Goal: Task Accomplishment & Management: Complete application form

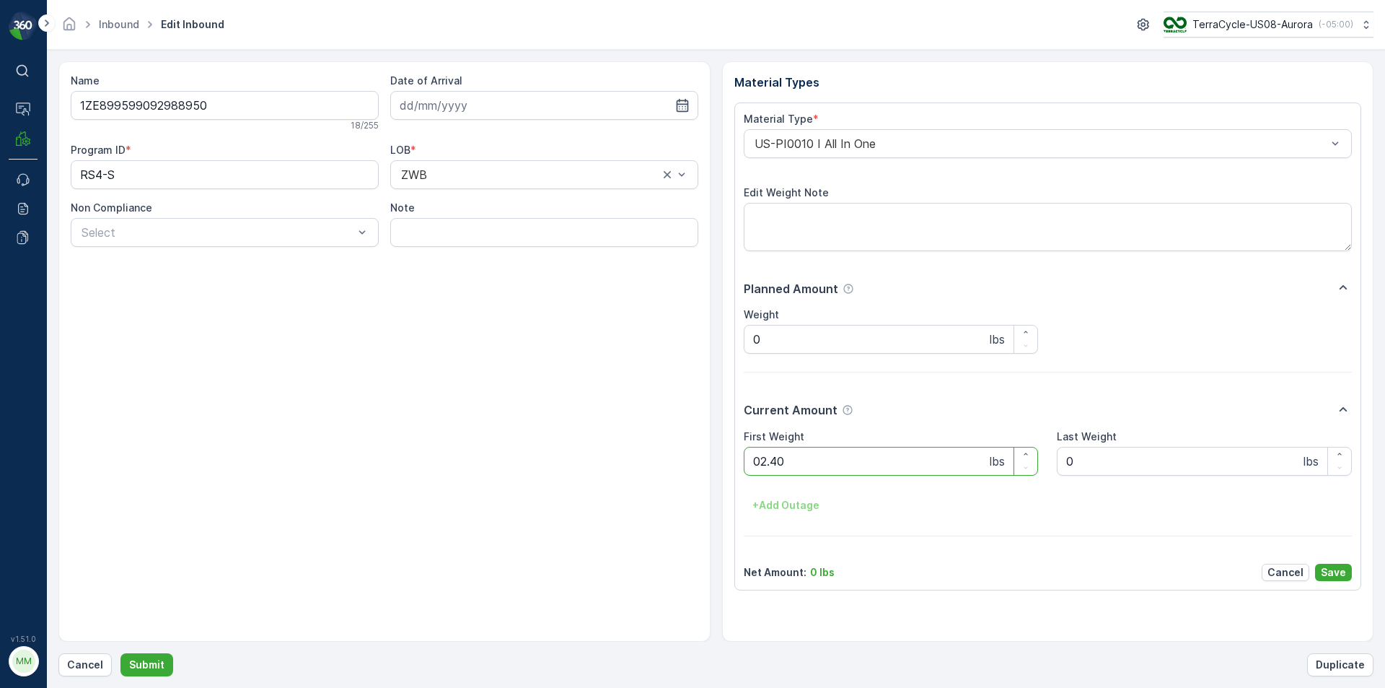
click at [120, 653] on button "Submit" at bounding box center [146, 664] width 53 height 23
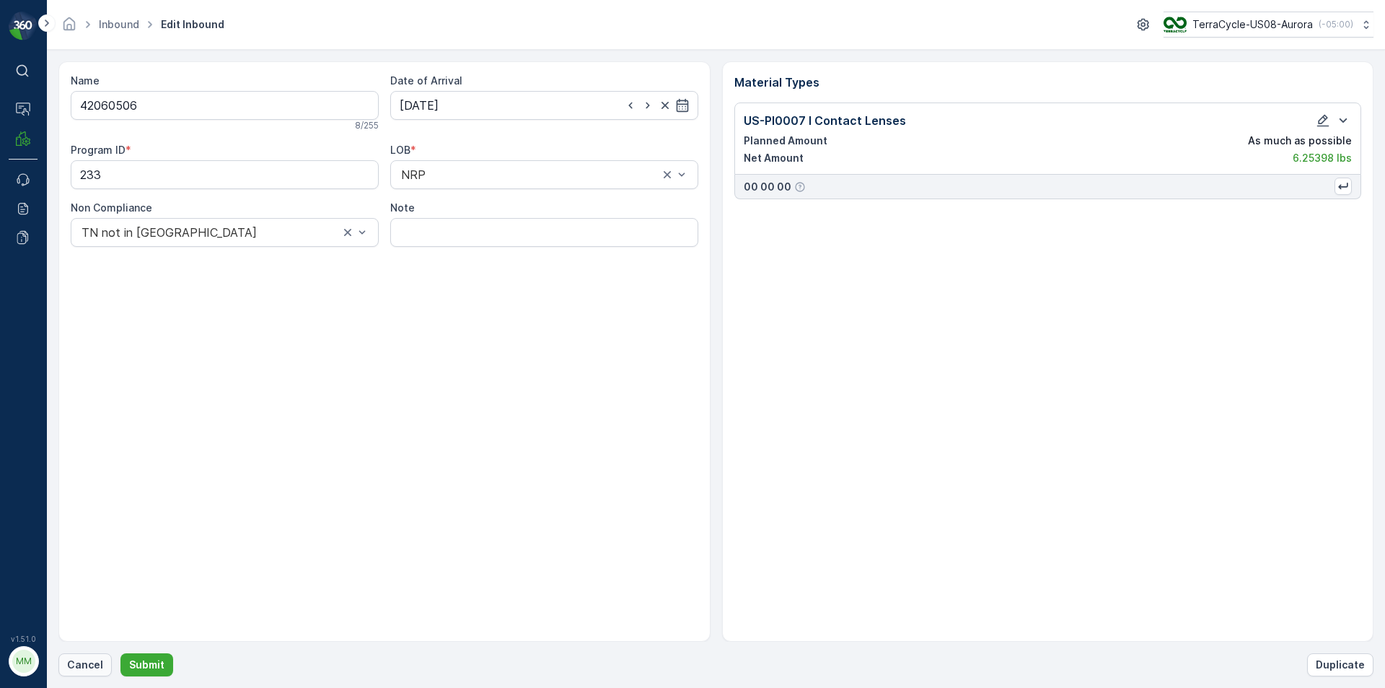
click at [82, 669] on p "Cancel" at bounding box center [85, 664] width 36 height 14
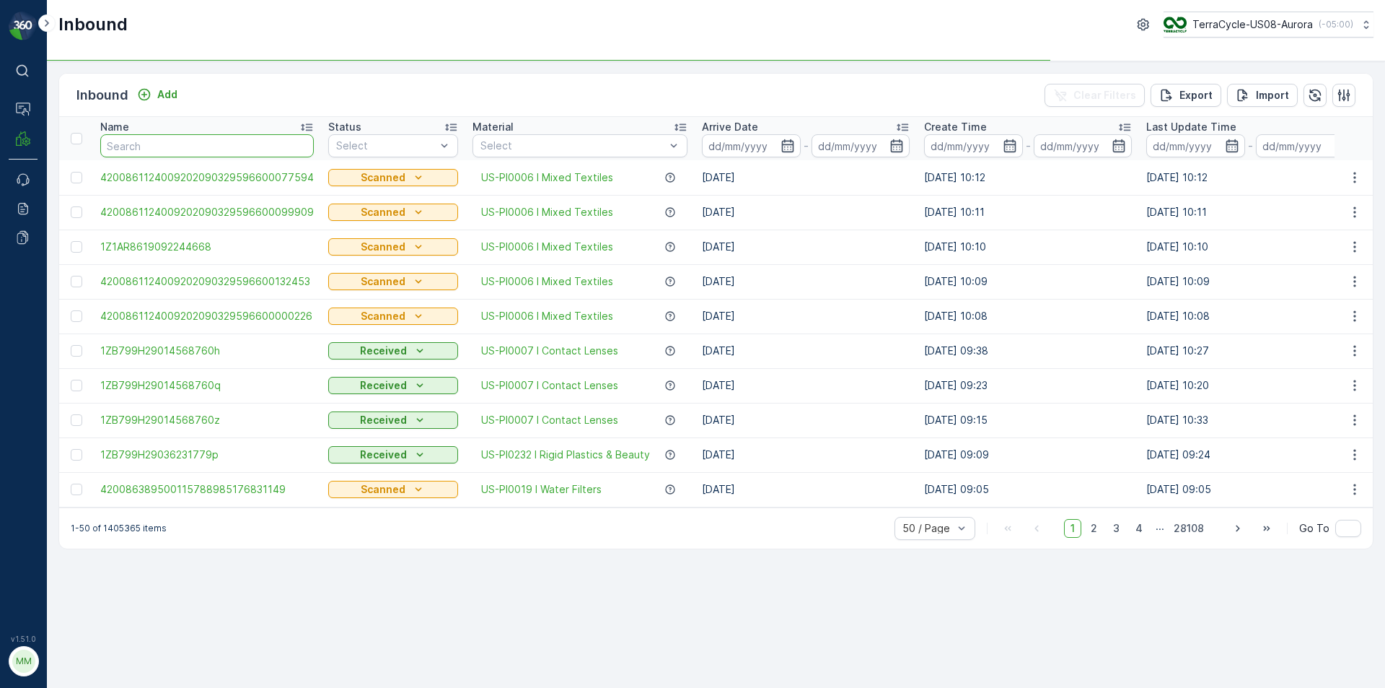
click at [226, 151] on input "text" at bounding box center [207, 145] width 214 height 23
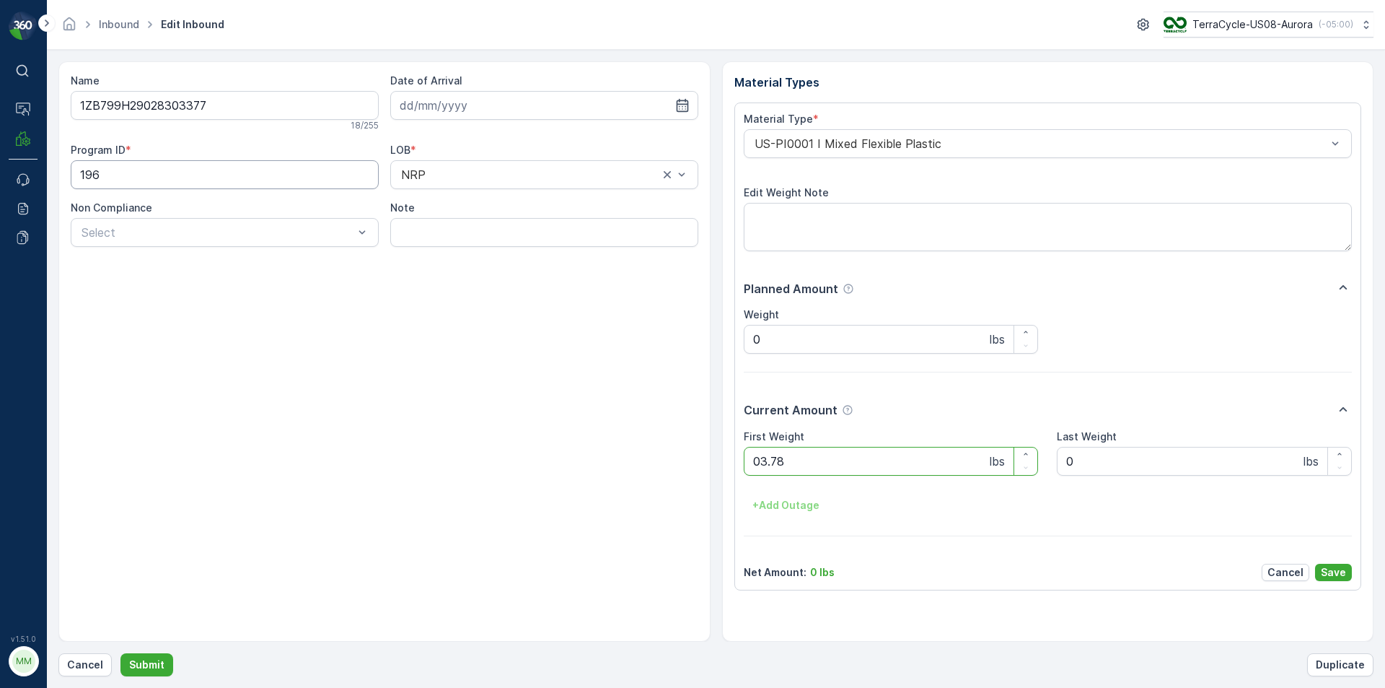
click at [120, 653] on button "Submit" at bounding box center [146, 664] width 53 height 23
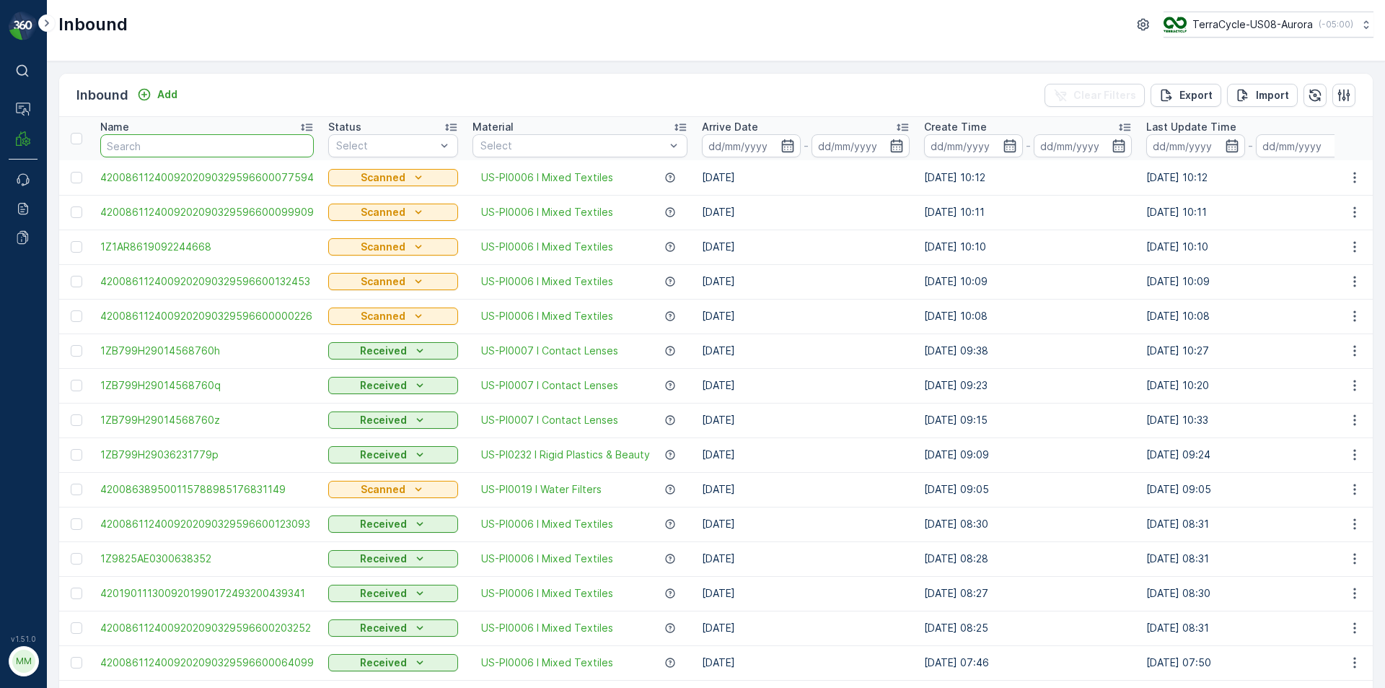
click at [167, 148] on input "text" at bounding box center [207, 145] width 214 height 23
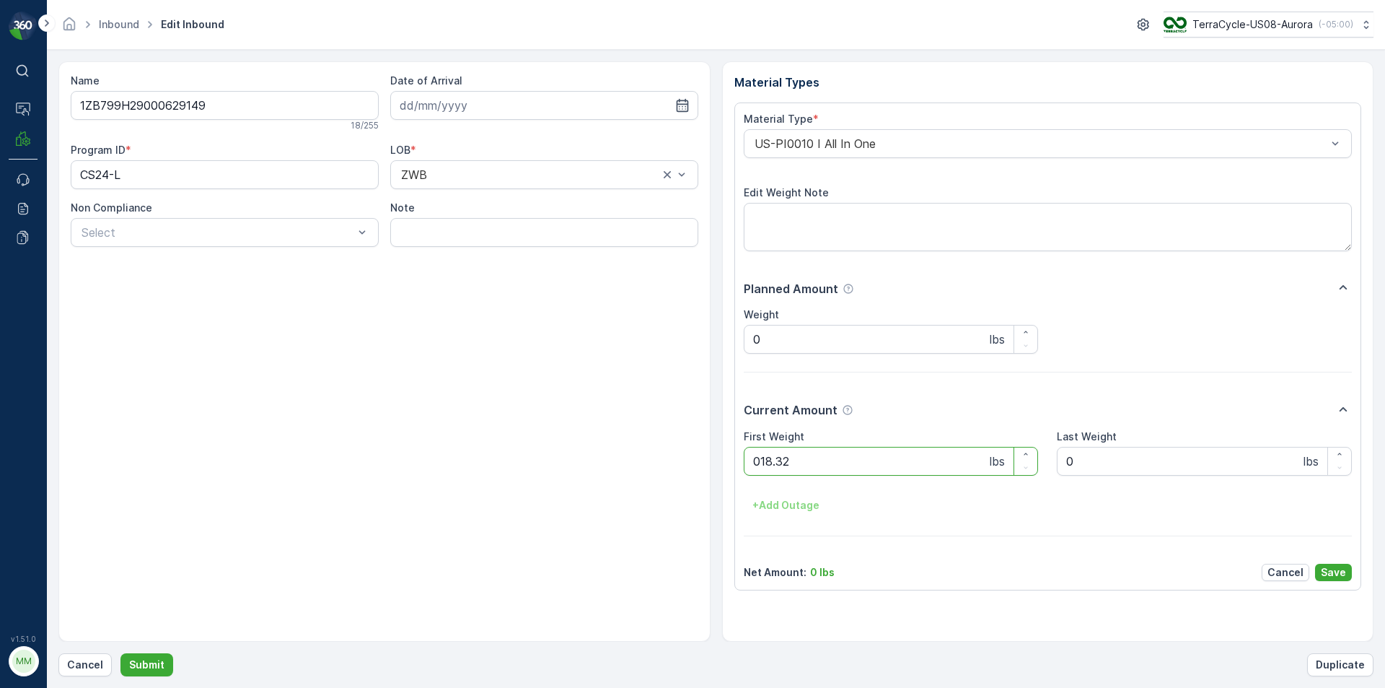
click at [120, 653] on button "Submit" at bounding box center [146, 664] width 53 height 23
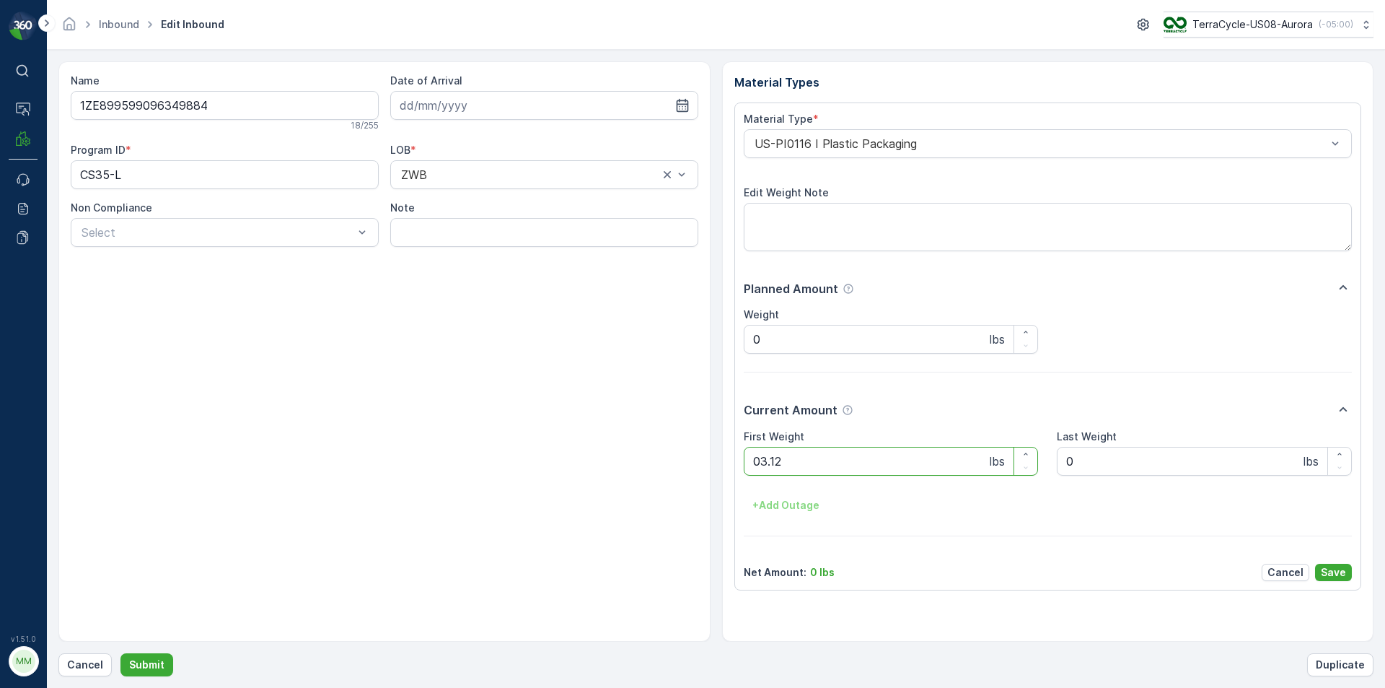
click at [120, 653] on button "Submit" at bounding box center [146, 664] width 53 height 23
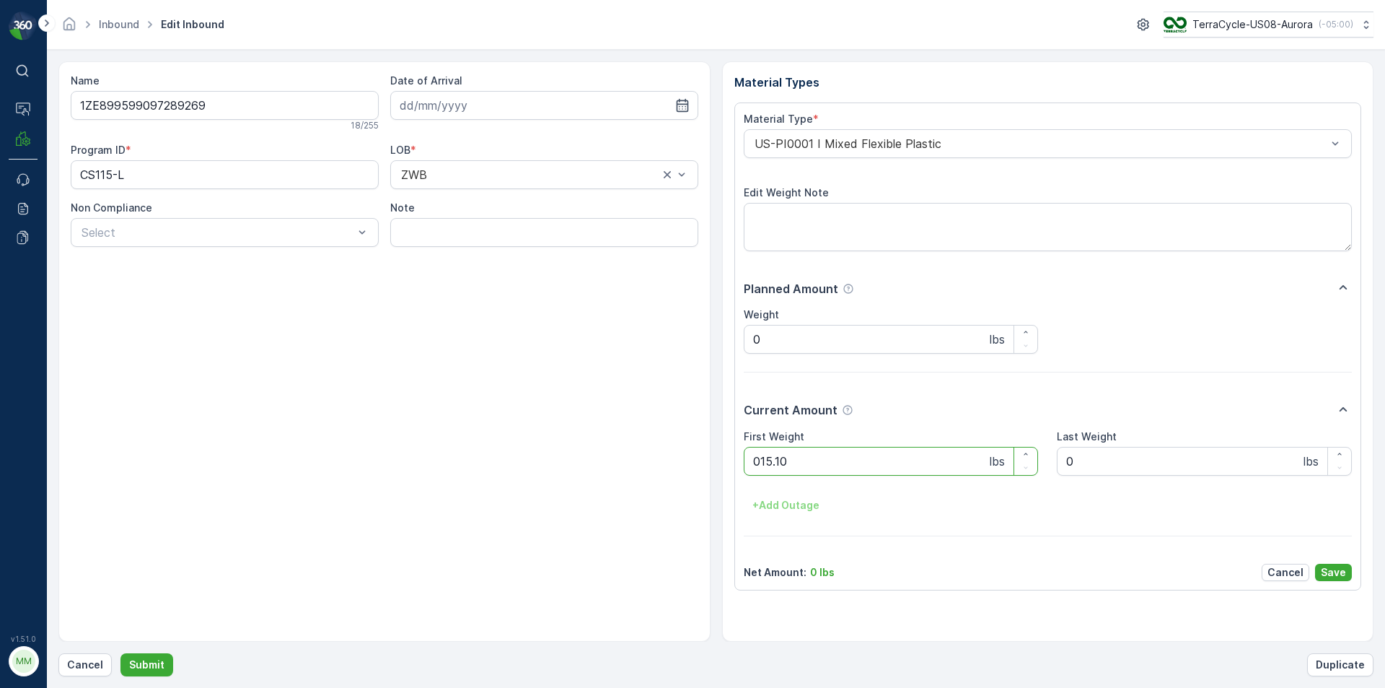
click at [120, 653] on button "Submit" at bounding box center [146, 664] width 53 height 23
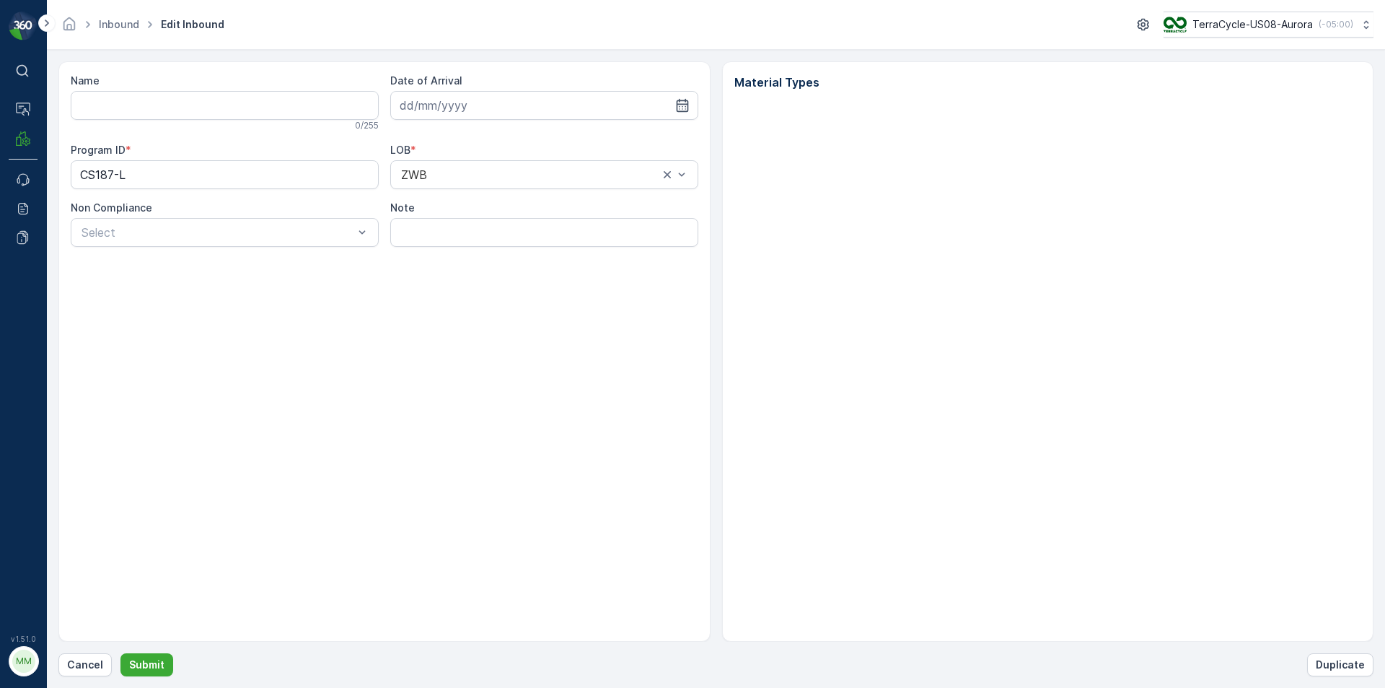
type input "1ZB799H29015474761"
type input "[DATE]"
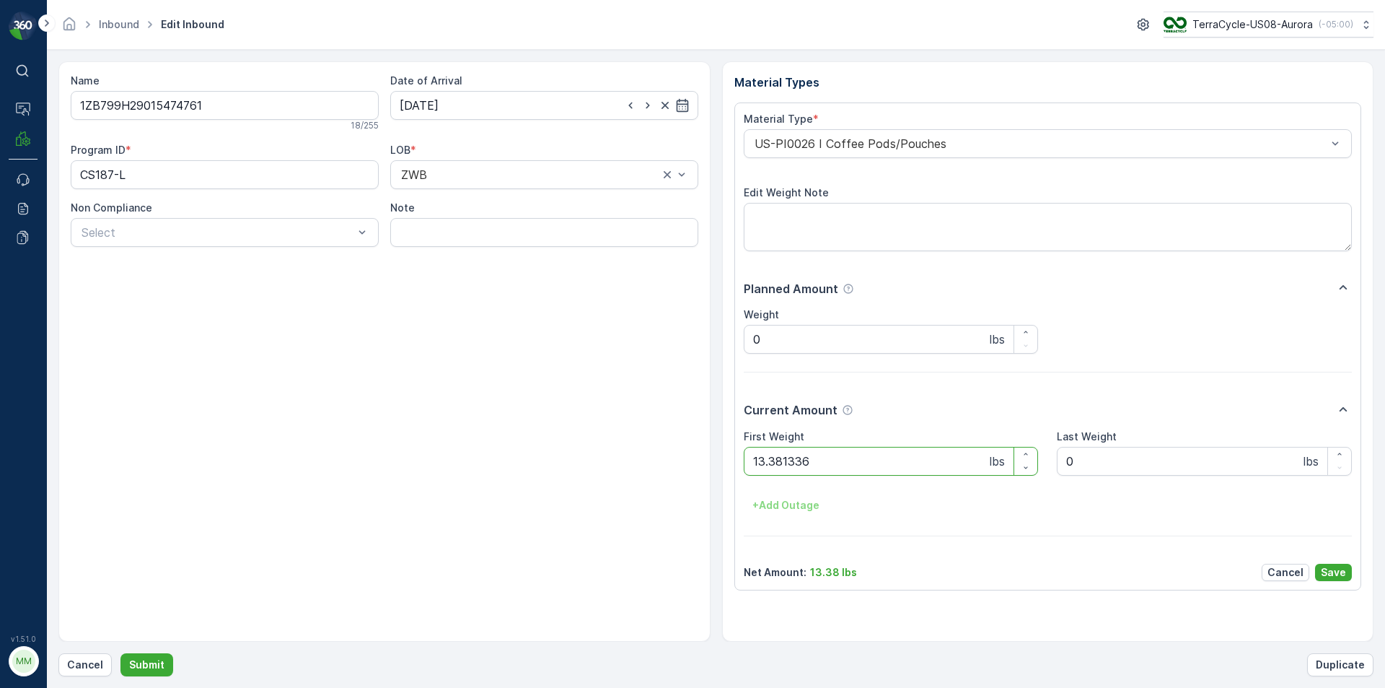
click at [120, 653] on button "Submit" at bounding box center [146, 664] width 53 height 23
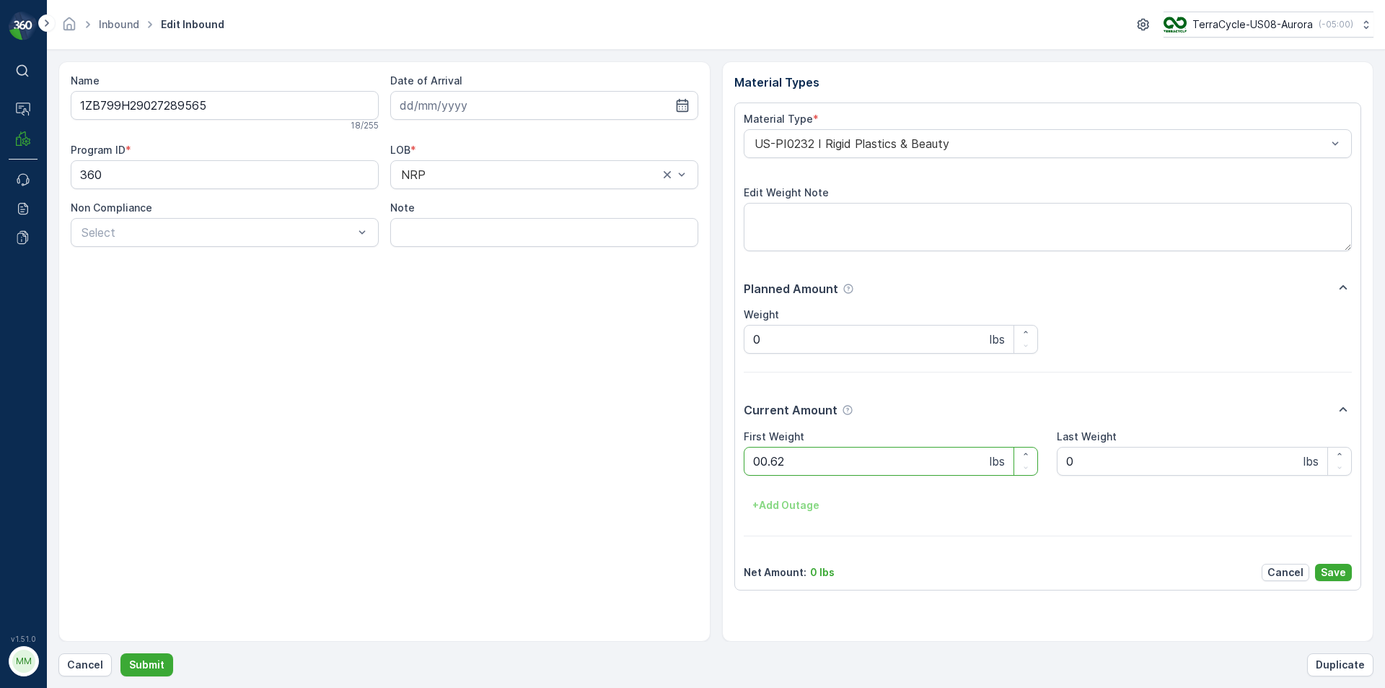
click at [120, 653] on button "Submit" at bounding box center [146, 664] width 53 height 23
drag, startPoint x: 0, startPoint y: 716, endPoint x: 564, endPoint y: 465, distance: 617.2
drag, startPoint x: 564, startPoint y: 465, endPoint x: 112, endPoint y: 542, distance: 458.8
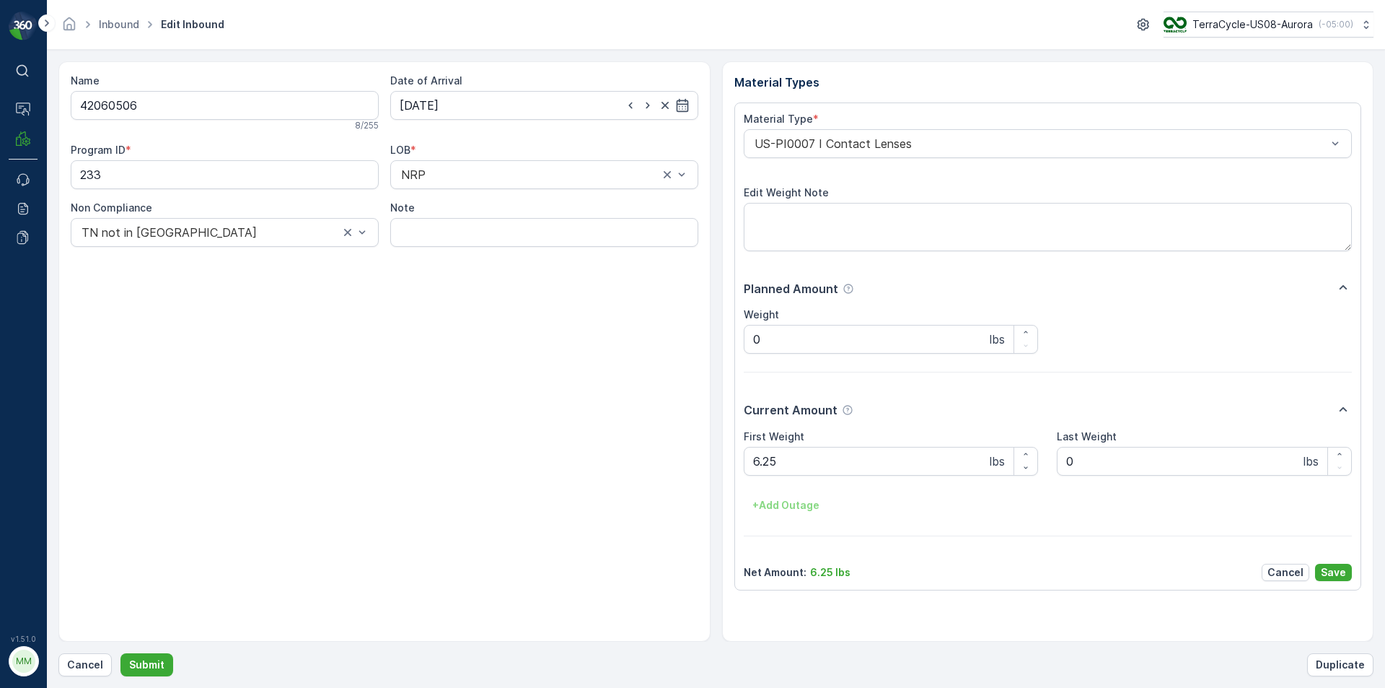
click at [217, 475] on div "Name 42060506 8 / 255 Date of Arrival 10.07.2025 Program ID * 233 LOB * NRP Non…" at bounding box center [384, 351] width 652 height 580
click at [86, 670] on p "Cancel" at bounding box center [85, 664] width 36 height 14
click at [120, 653] on button "Submit" at bounding box center [146, 664] width 53 height 23
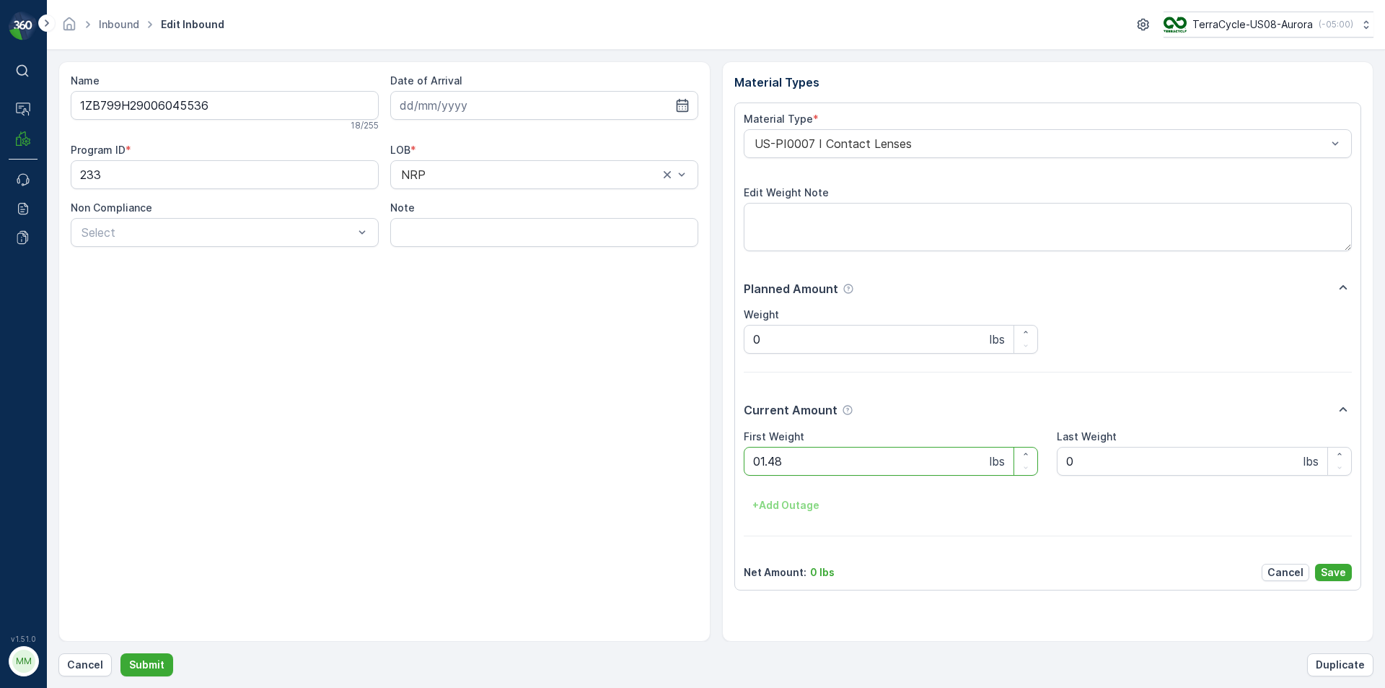
click at [120, 653] on button "Submit" at bounding box center [146, 664] width 53 height 23
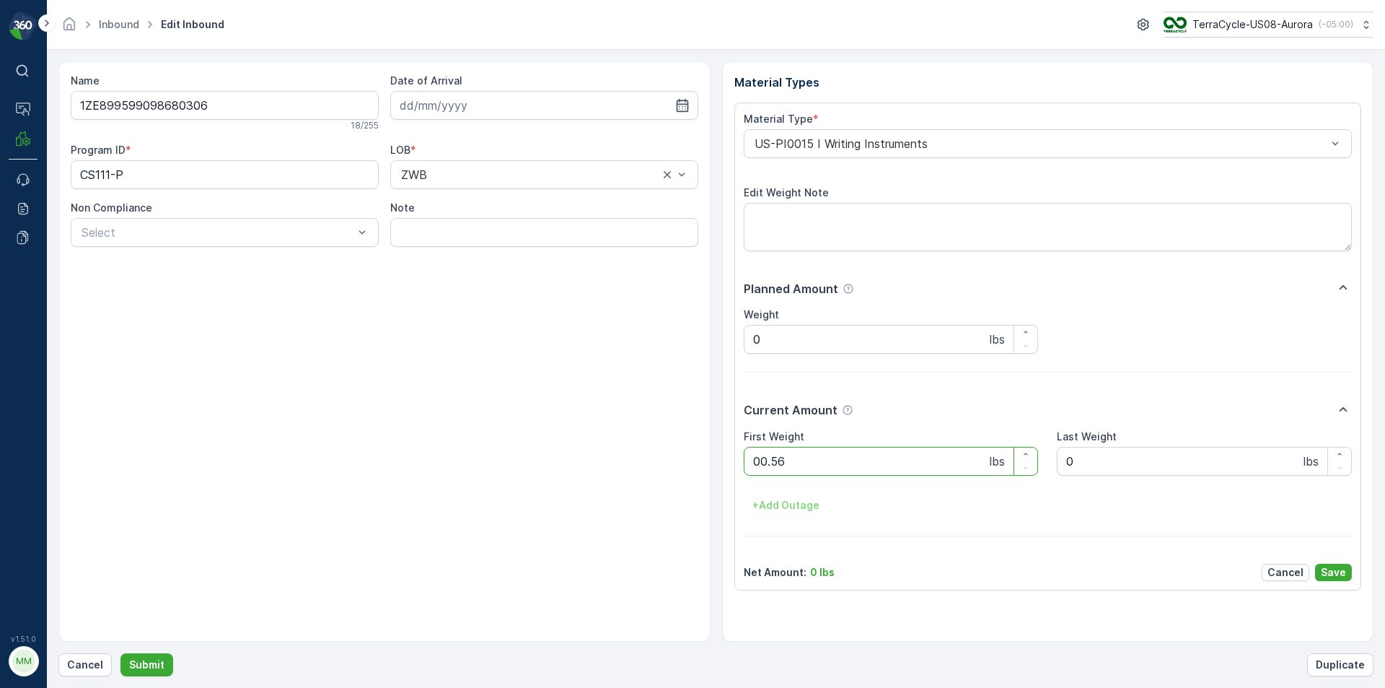
click at [120, 653] on button "Submit" at bounding box center [146, 664] width 53 height 23
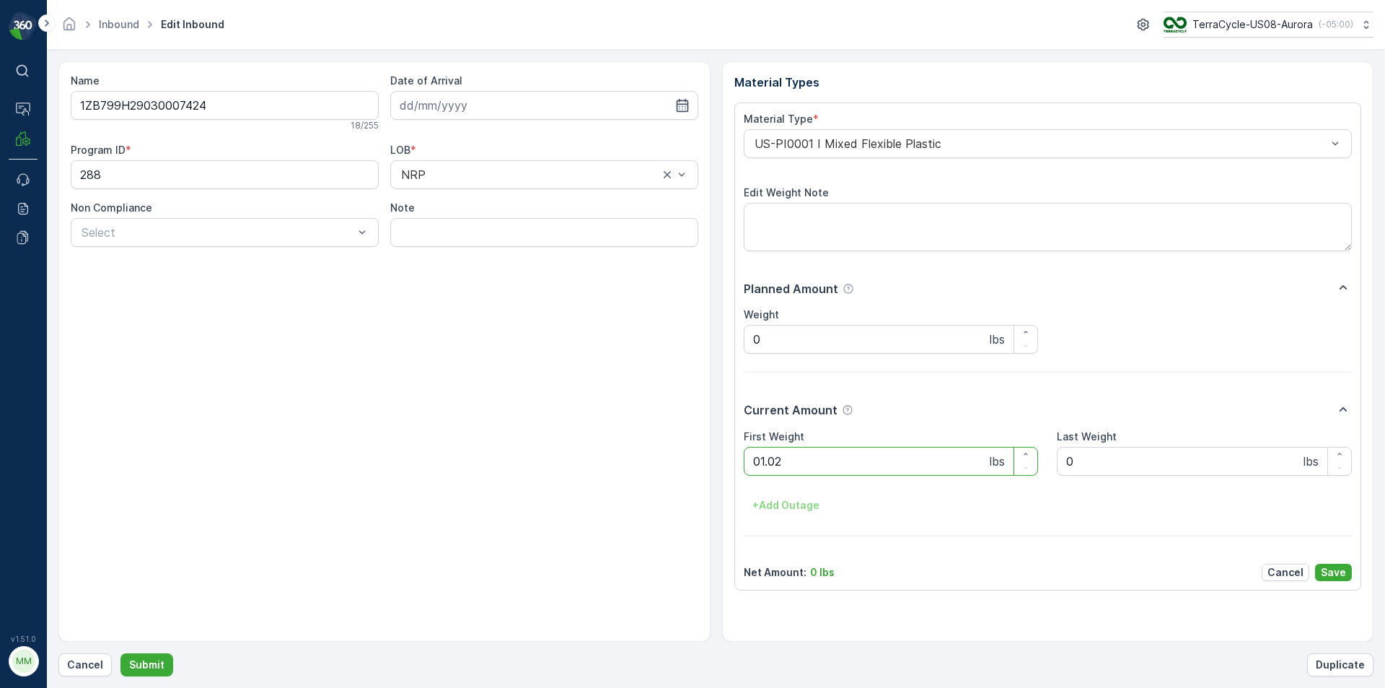
click at [120, 653] on button "Submit" at bounding box center [146, 664] width 53 height 23
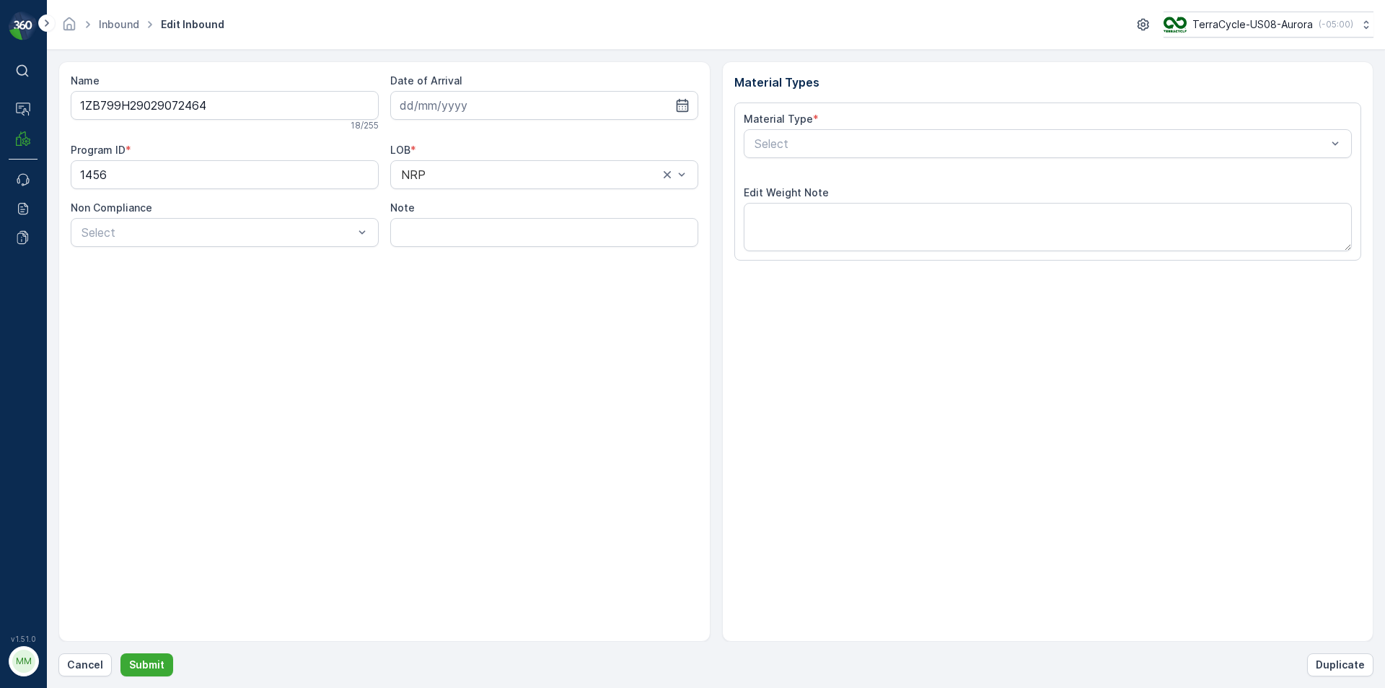
type input "[DATE]"
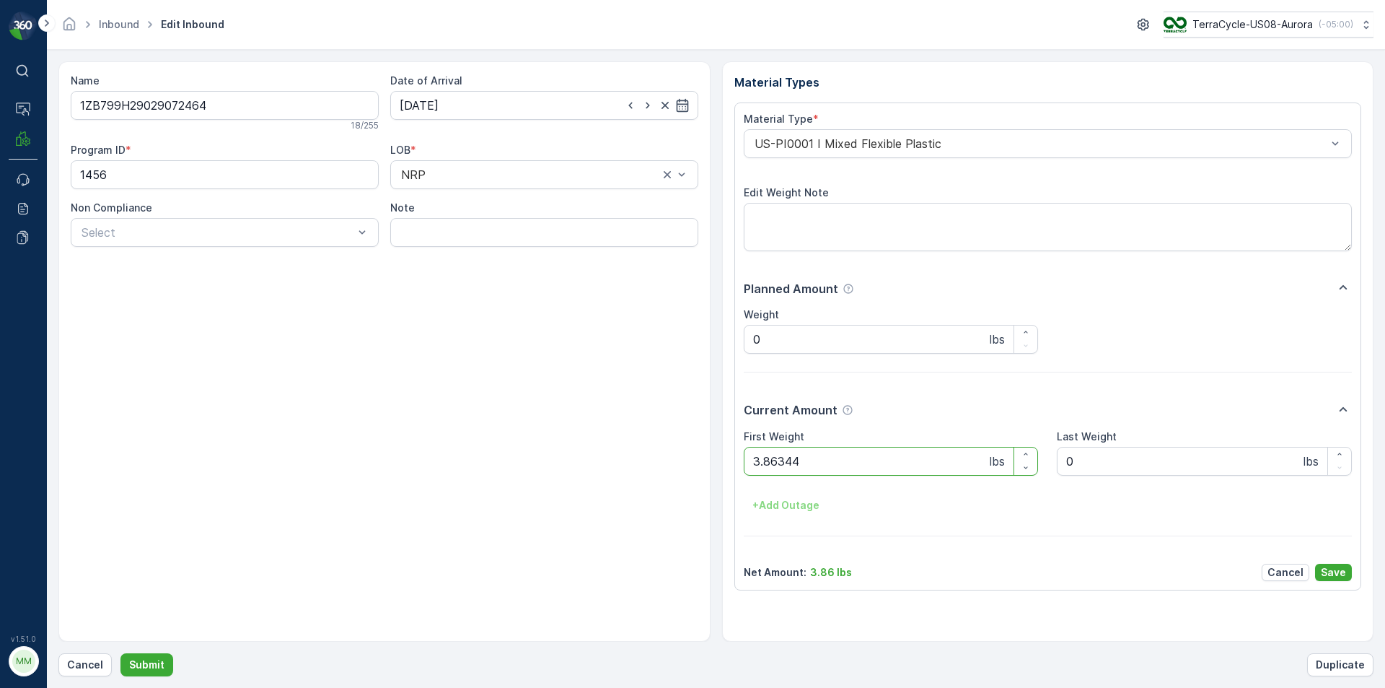
click at [120, 653] on button "Submit" at bounding box center [146, 664] width 53 height 23
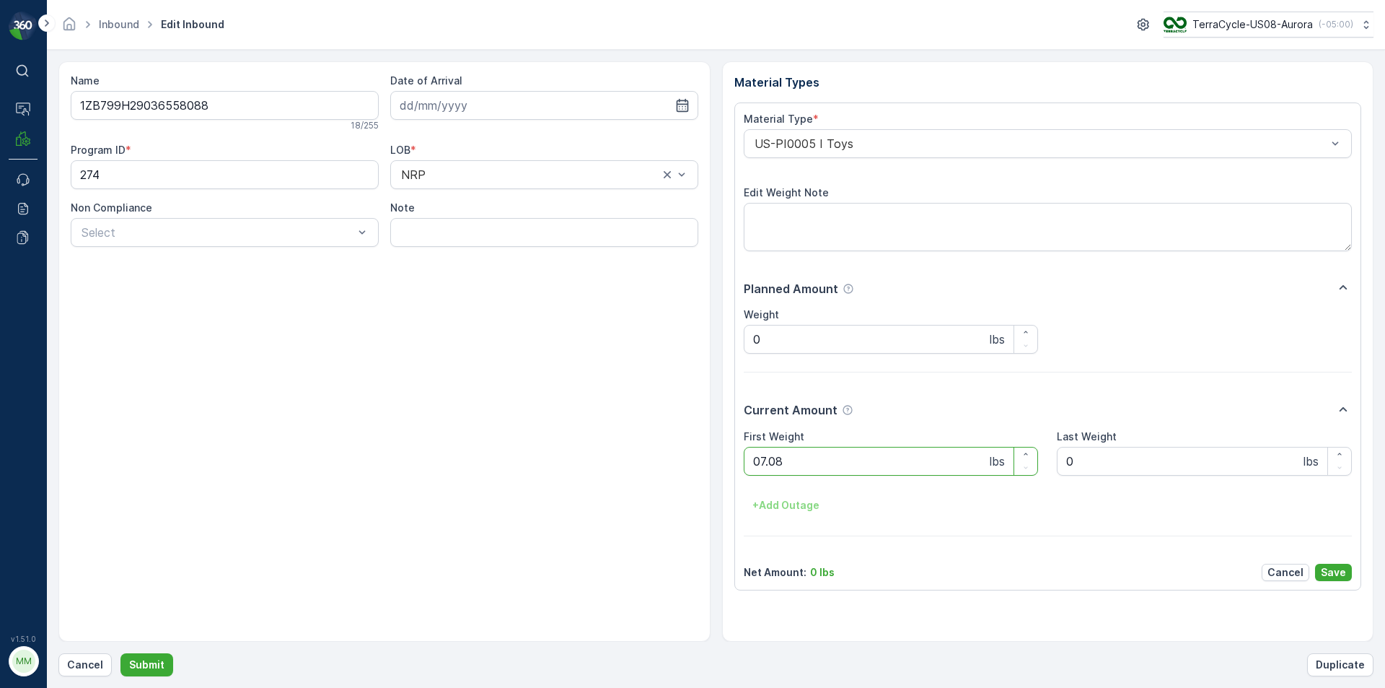
click at [120, 653] on button "Submit" at bounding box center [146, 664] width 53 height 23
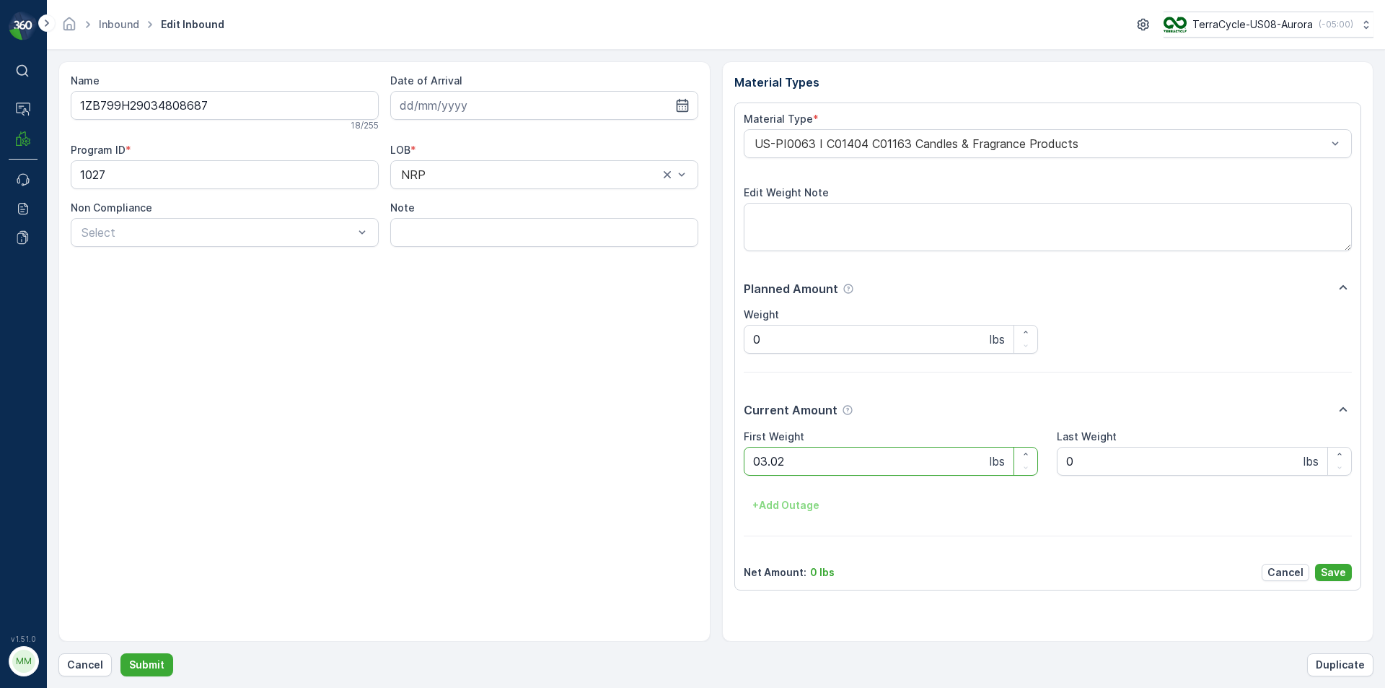
click at [120, 653] on button "Submit" at bounding box center [146, 664] width 53 height 23
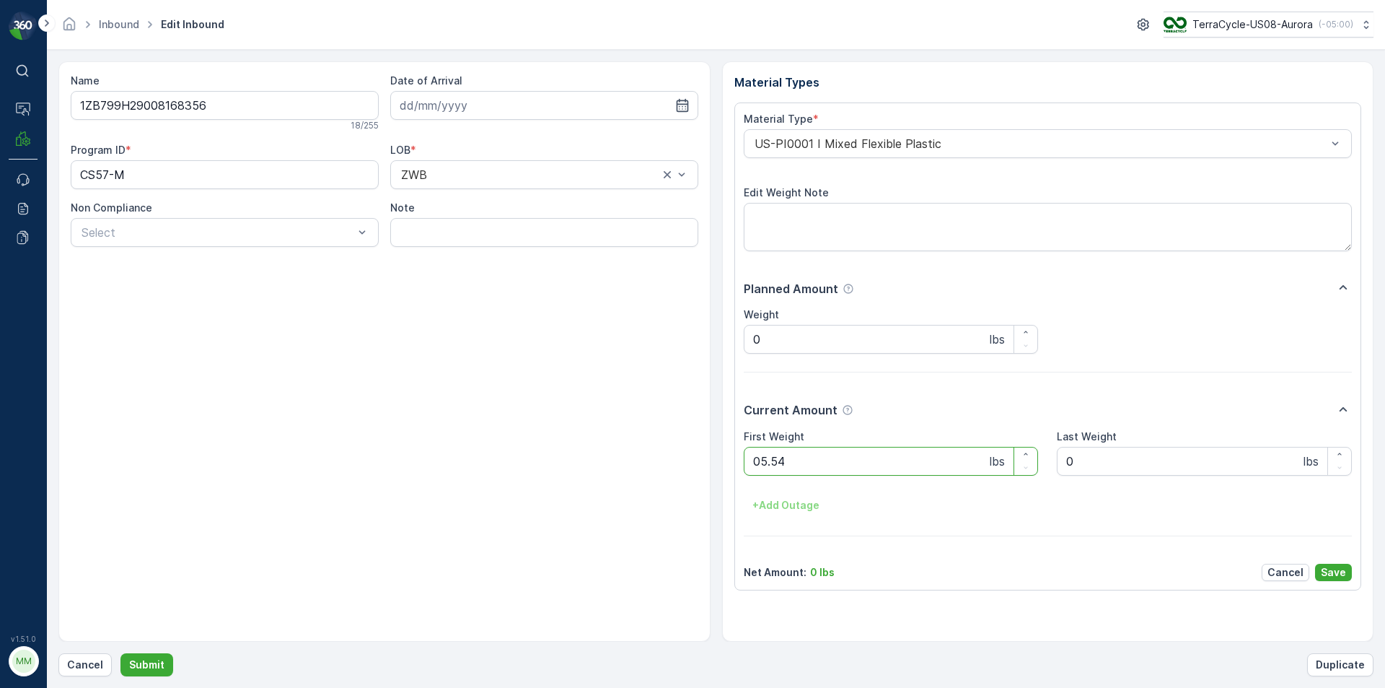
click at [120, 653] on button "Submit" at bounding box center [146, 664] width 53 height 23
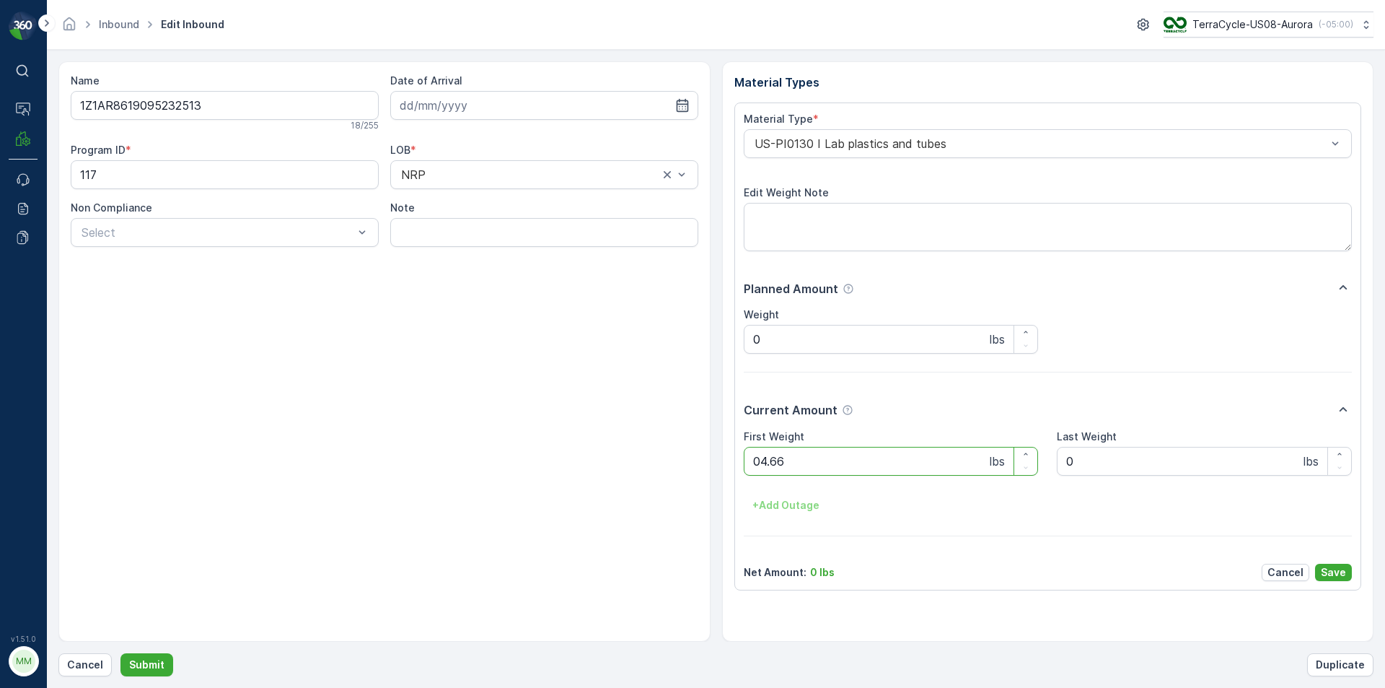
click at [120, 653] on button "Submit" at bounding box center [146, 664] width 53 height 23
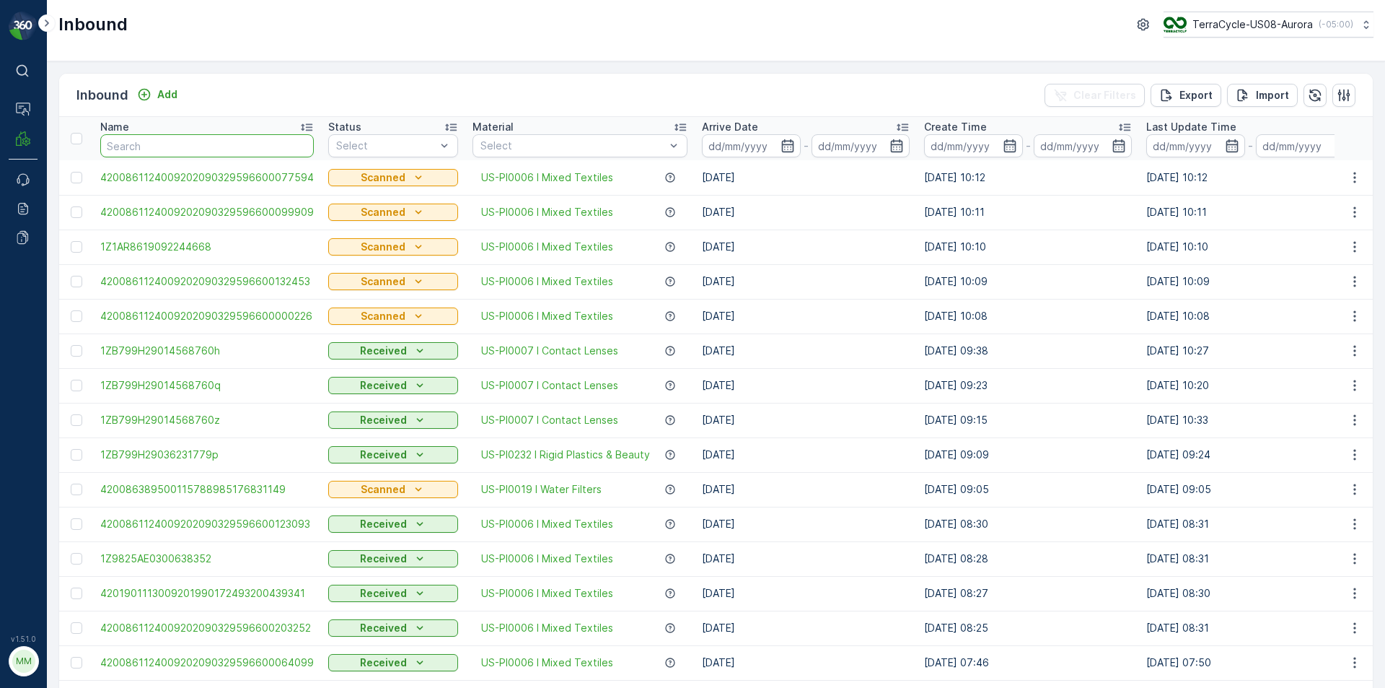
click at [271, 149] on input "text" at bounding box center [207, 145] width 214 height 23
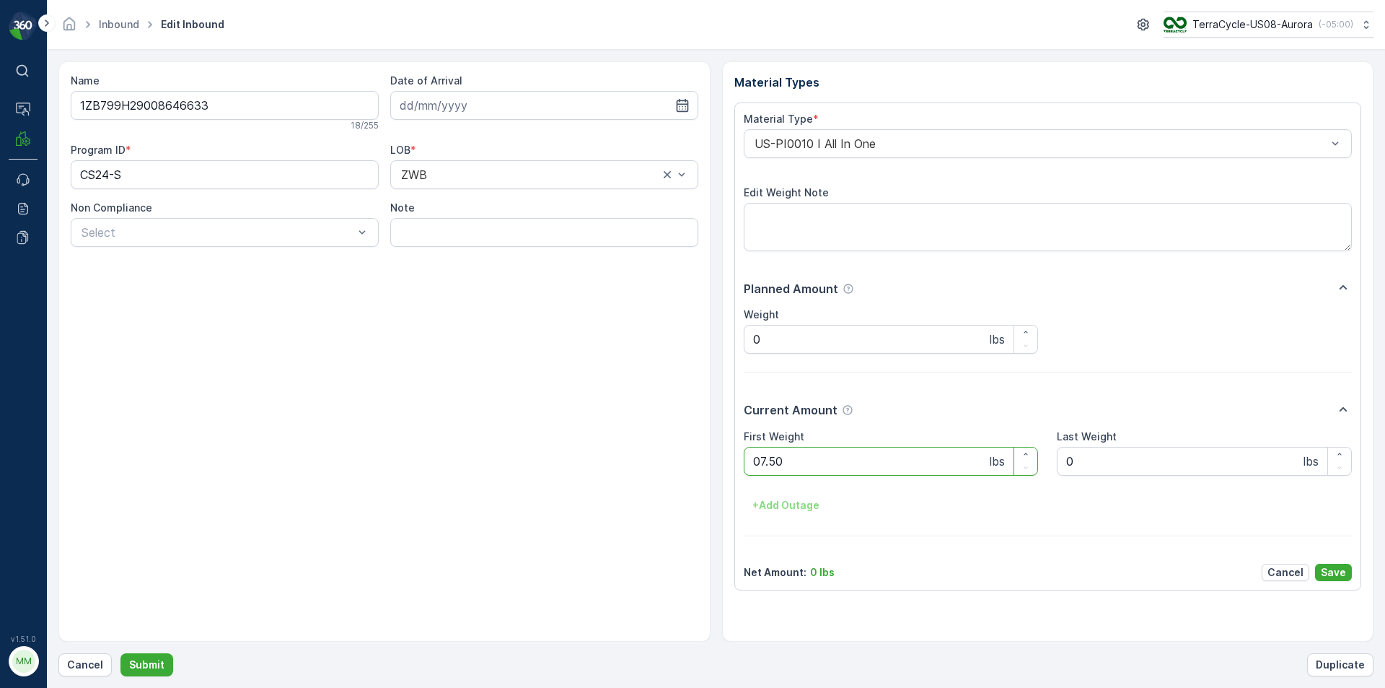
click at [120, 653] on button "Submit" at bounding box center [146, 664] width 53 height 23
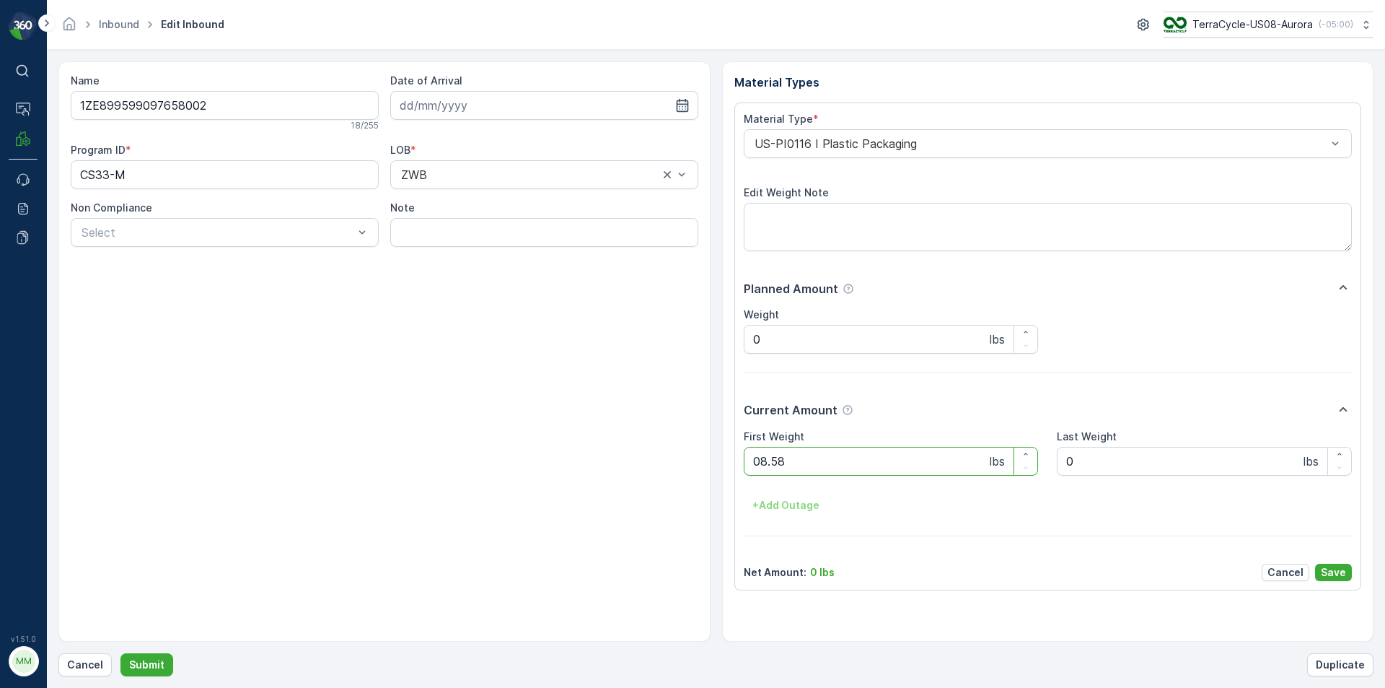
click at [120, 653] on button "Submit" at bounding box center [146, 664] width 53 height 23
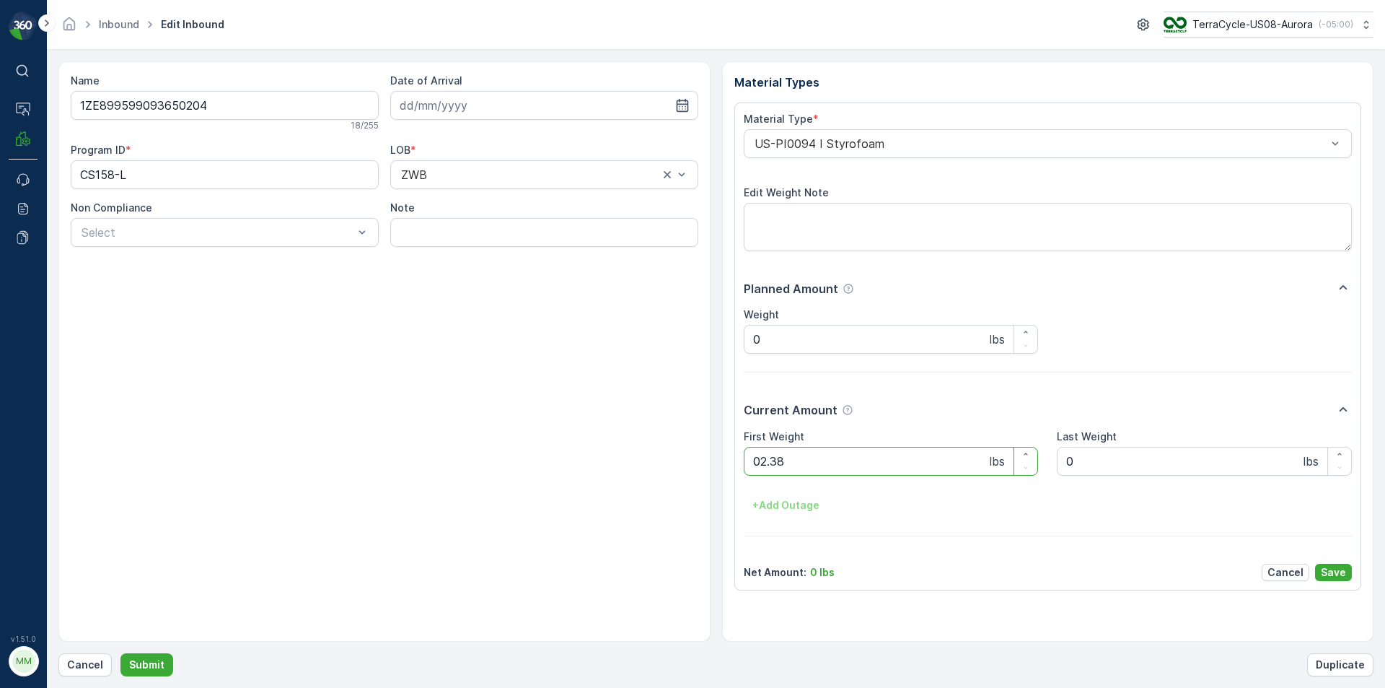
click at [120, 653] on button "Submit" at bounding box center [146, 664] width 53 height 23
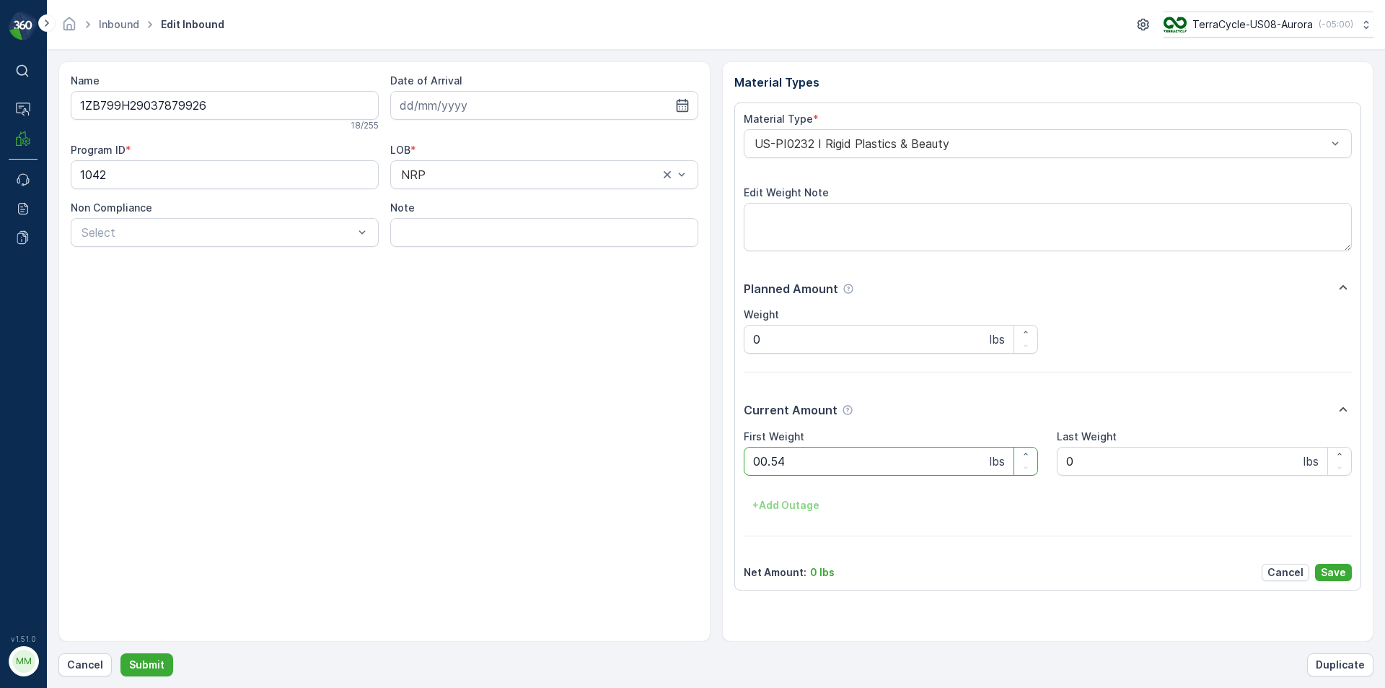
click at [120, 653] on button "Submit" at bounding box center [146, 664] width 53 height 23
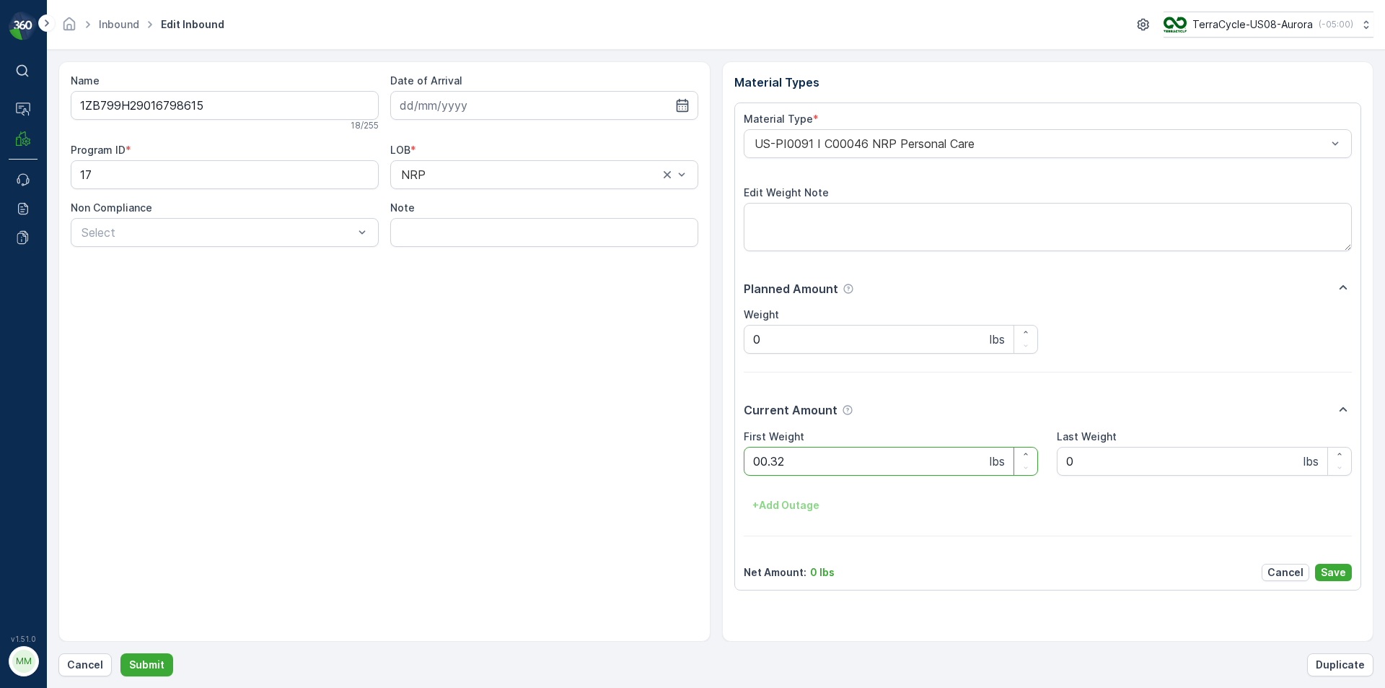
click at [120, 653] on button "Submit" at bounding box center [146, 664] width 53 height 23
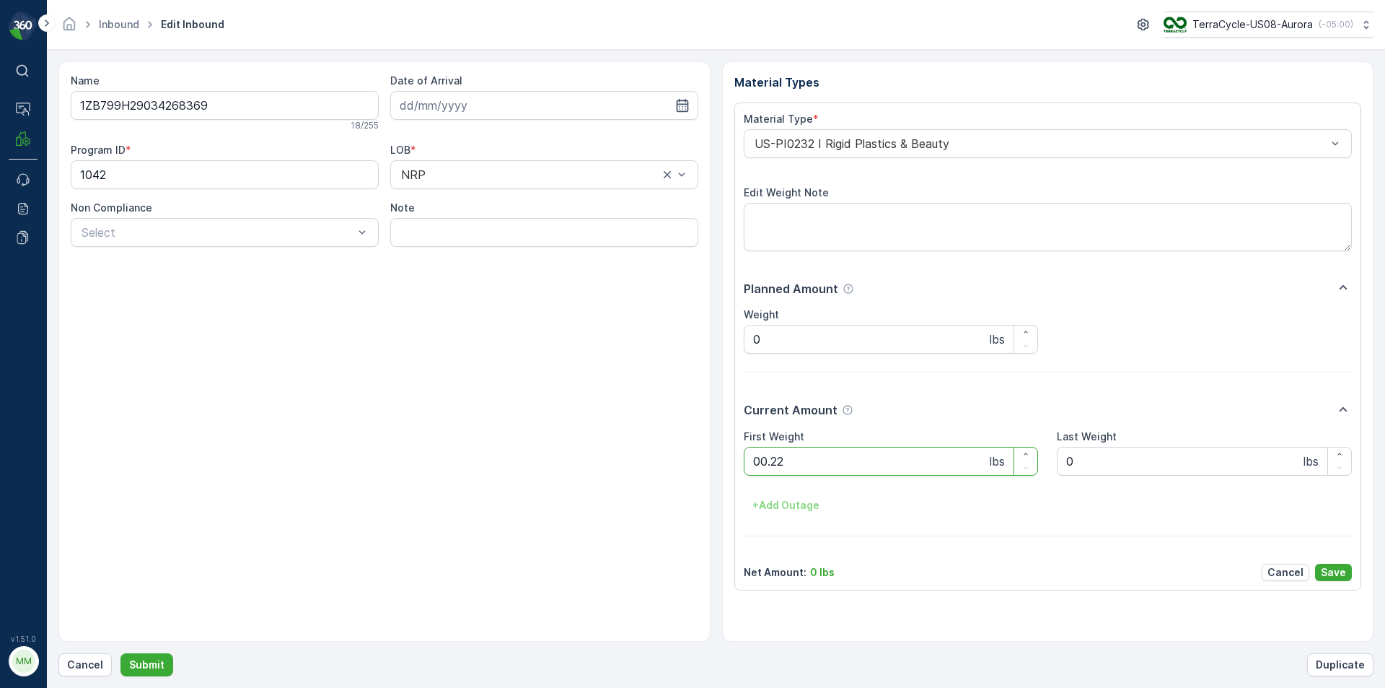
click at [120, 653] on button "Submit" at bounding box center [146, 664] width 53 height 23
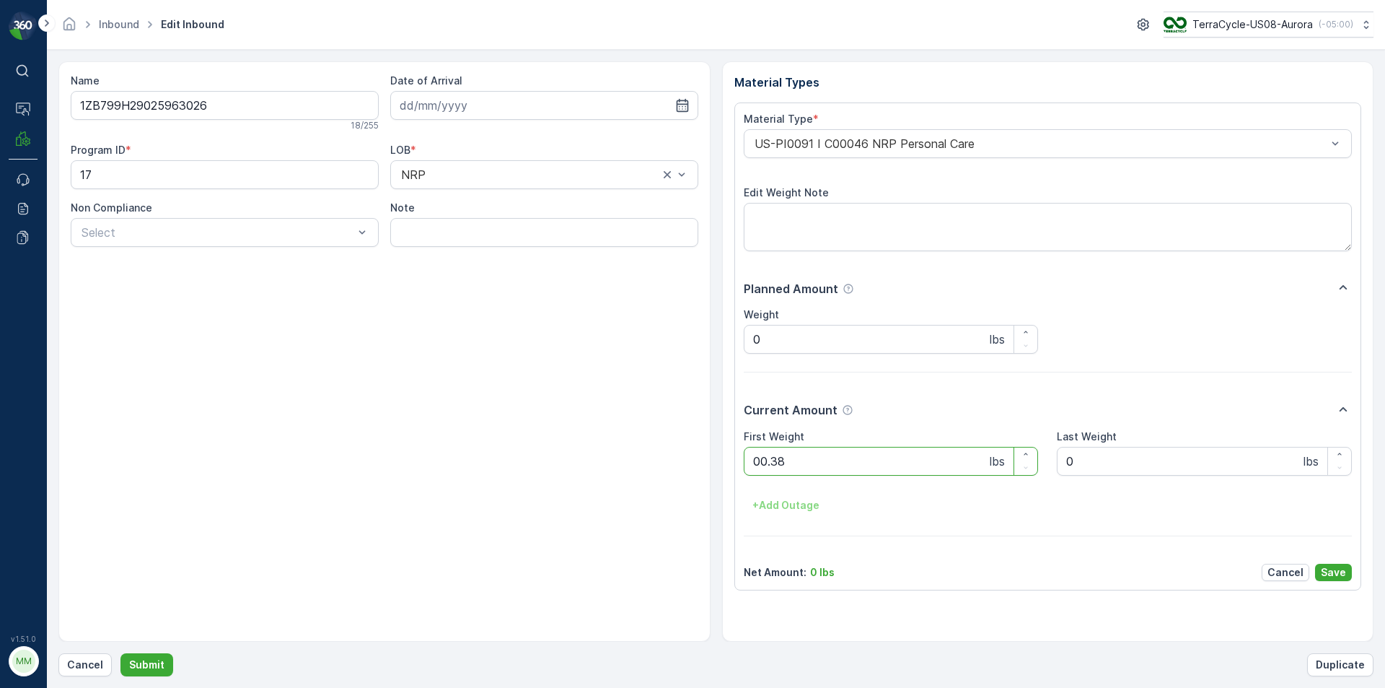
click at [120, 653] on button "Submit" at bounding box center [146, 664] width 53 height 23
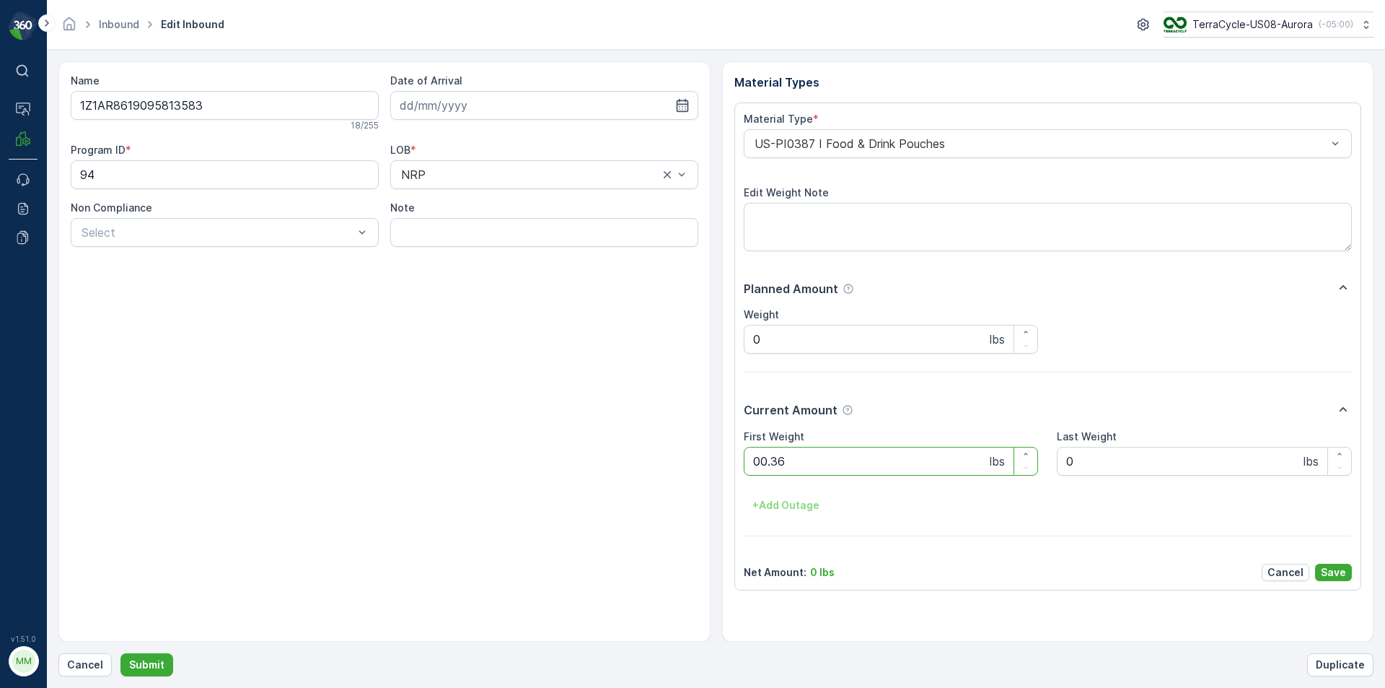
click at [120, 653] on button "Submit" at bounding box center [146, 664] width 53 height 23
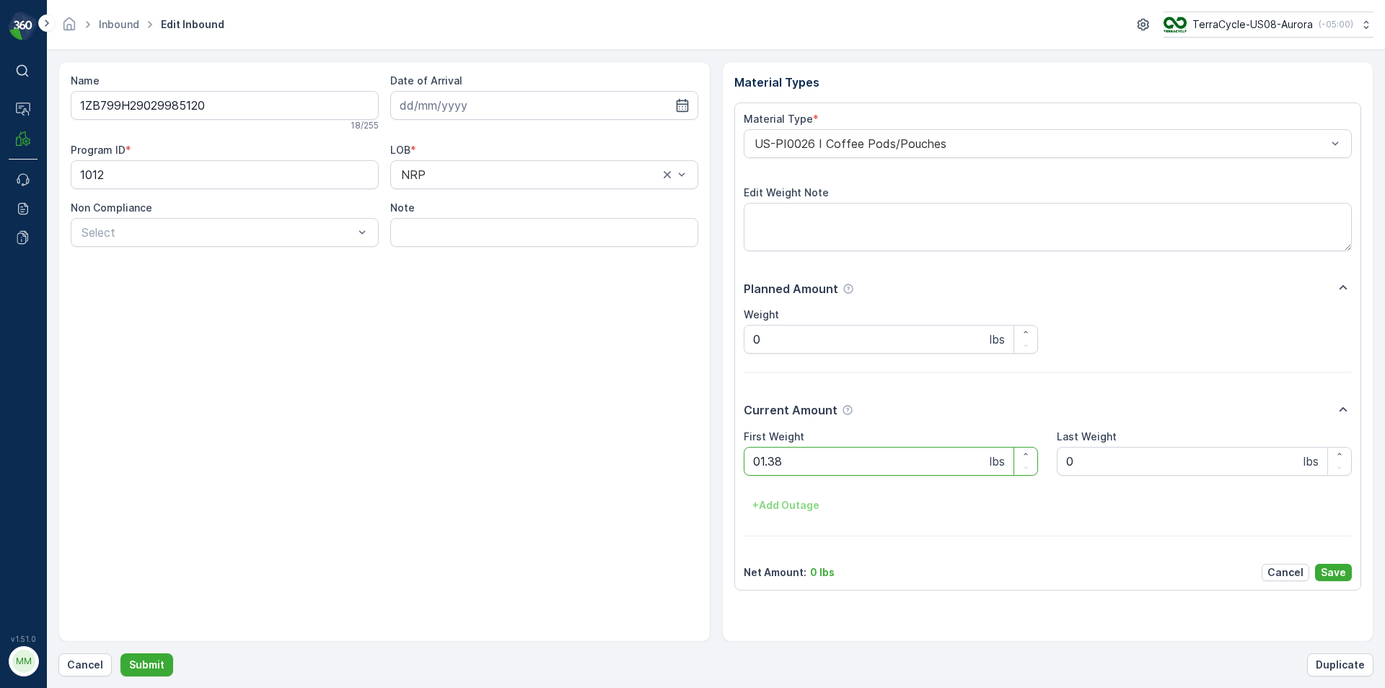
click at [120, 653] on button "Submit" at bounding box center [146, 664] width 53 height 23
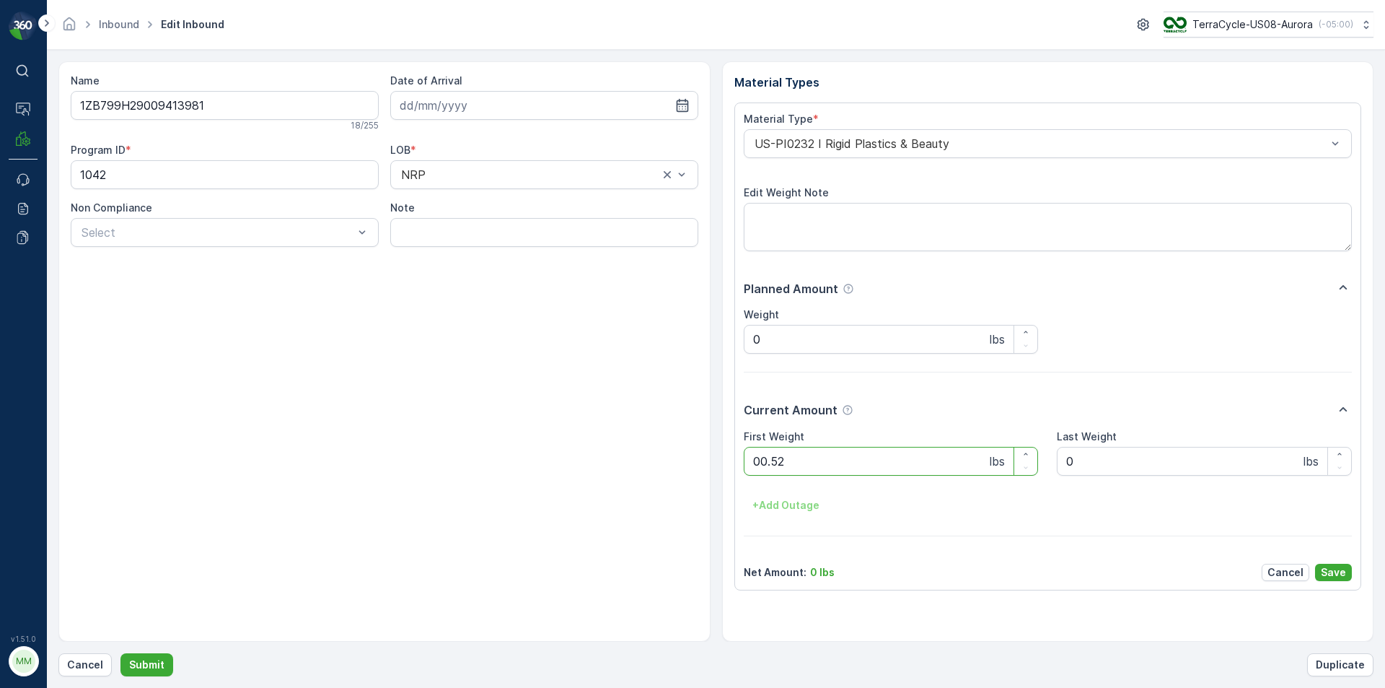
click at [120, 653] on button "Submit" at bounding box center [146, 664] width 53 height 23
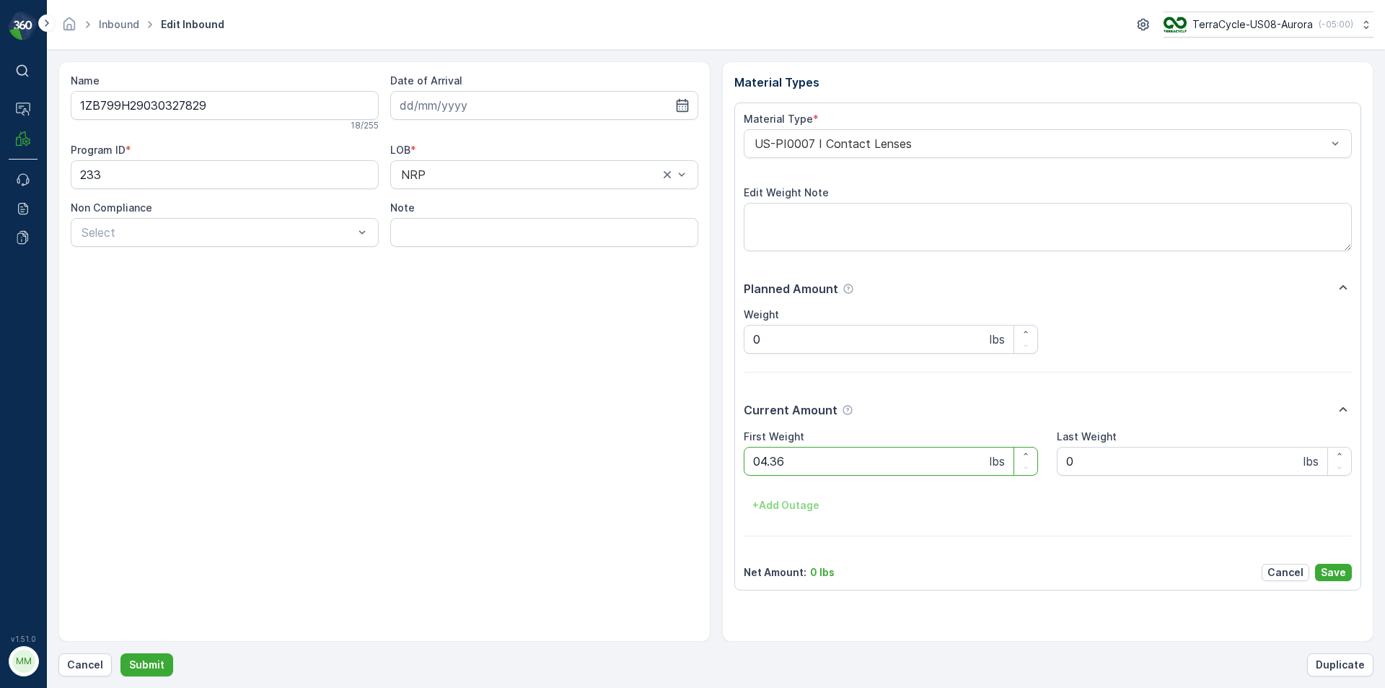
click at [120, 653] on button "Submit" at bounding box center [146, 664] width 53 height 23
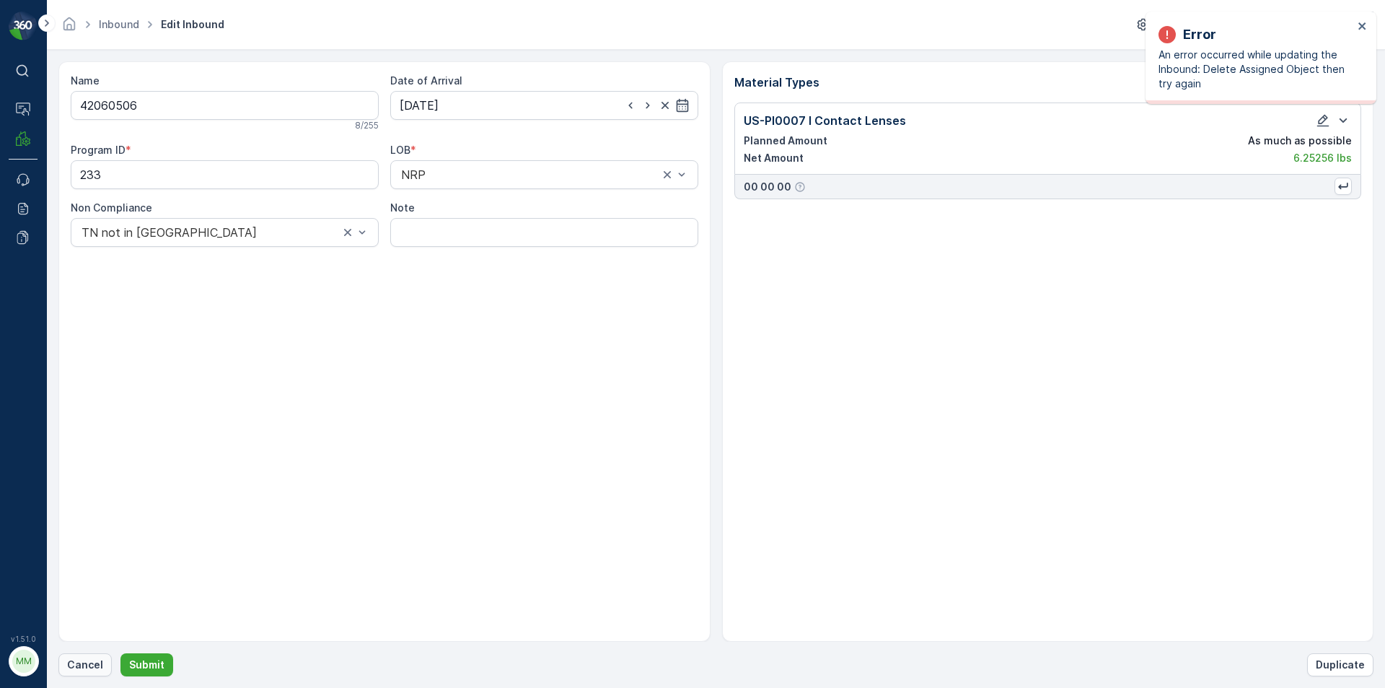
click at [97, 667] on p "Cancel" at bounding box center [85, 664] width 36 height 14
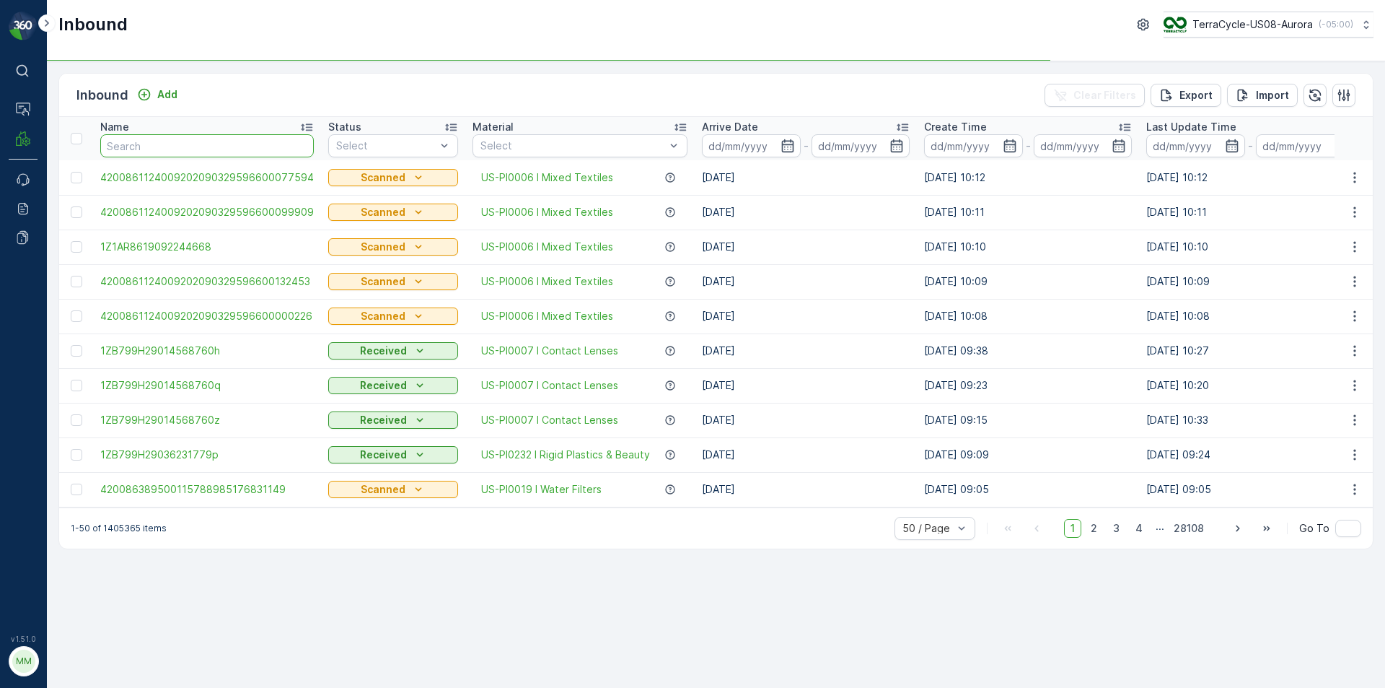
click at [177, 150] on input "text" at bounding box center [207, 145] width 214 height 23
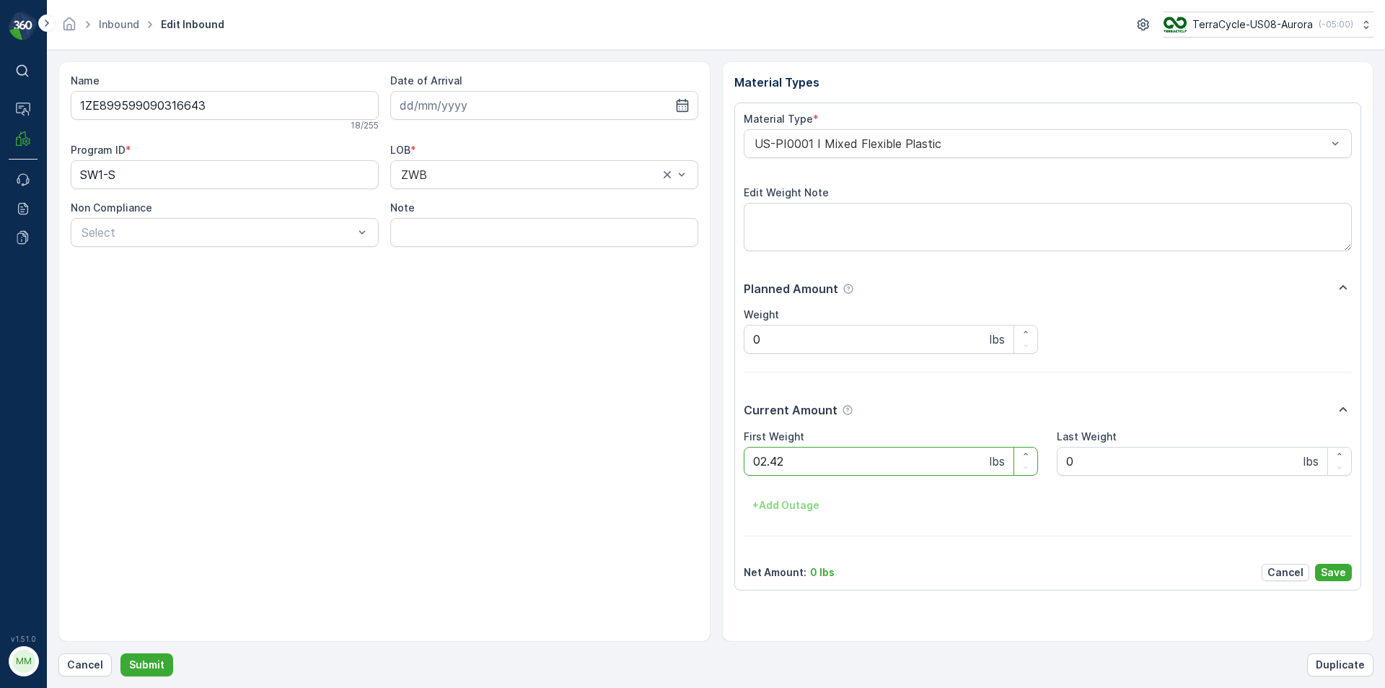
click at [120, 653] on button "Submit" at bounding box center [146, 664] width 53 height 23
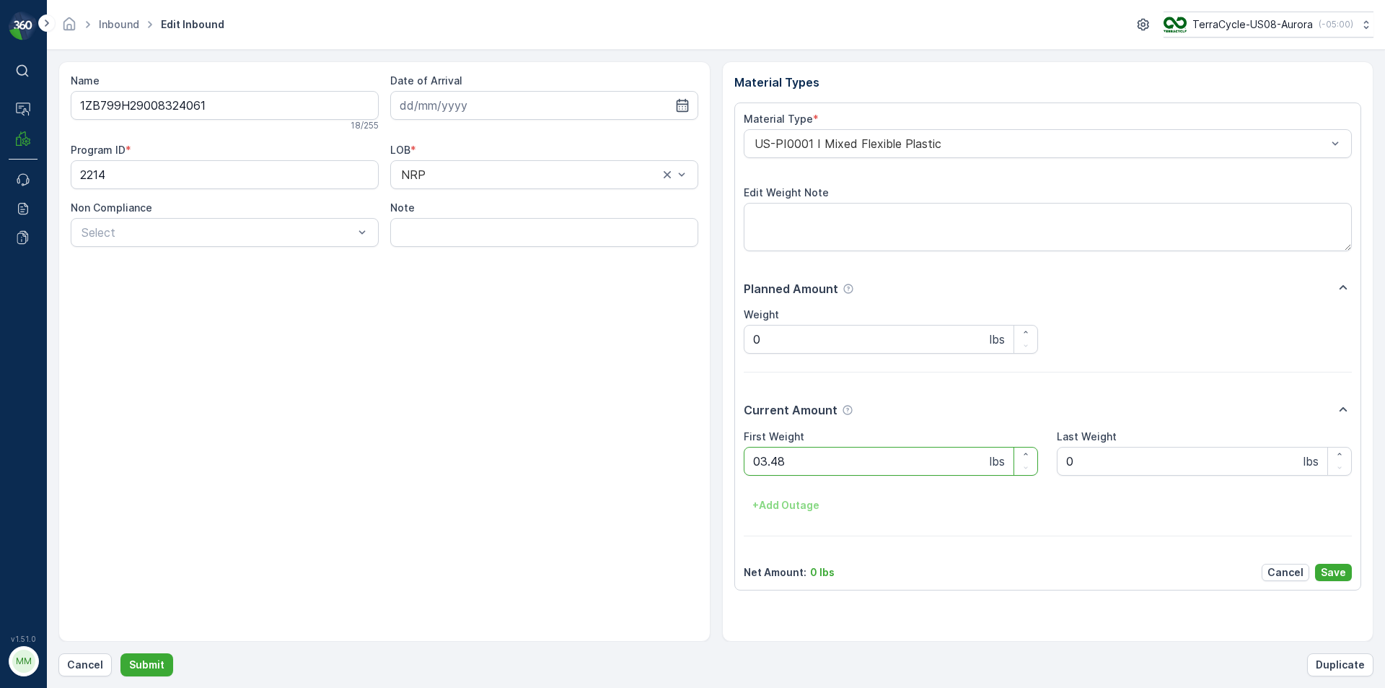
click at [120, 653] on button "Submit" at bounding box center [146, 664] width 53 height 23
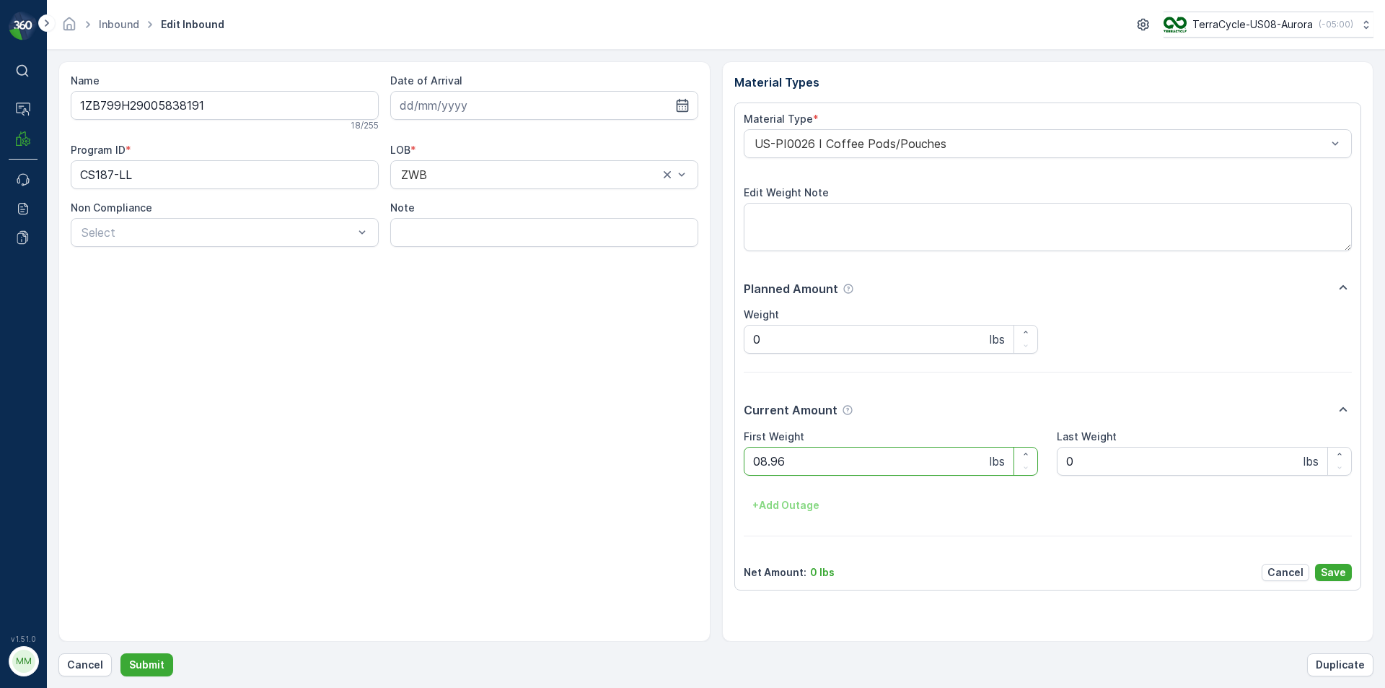
click at [120, 653] on button "Submit" at bounding box center [146, 664] width 53 height 23
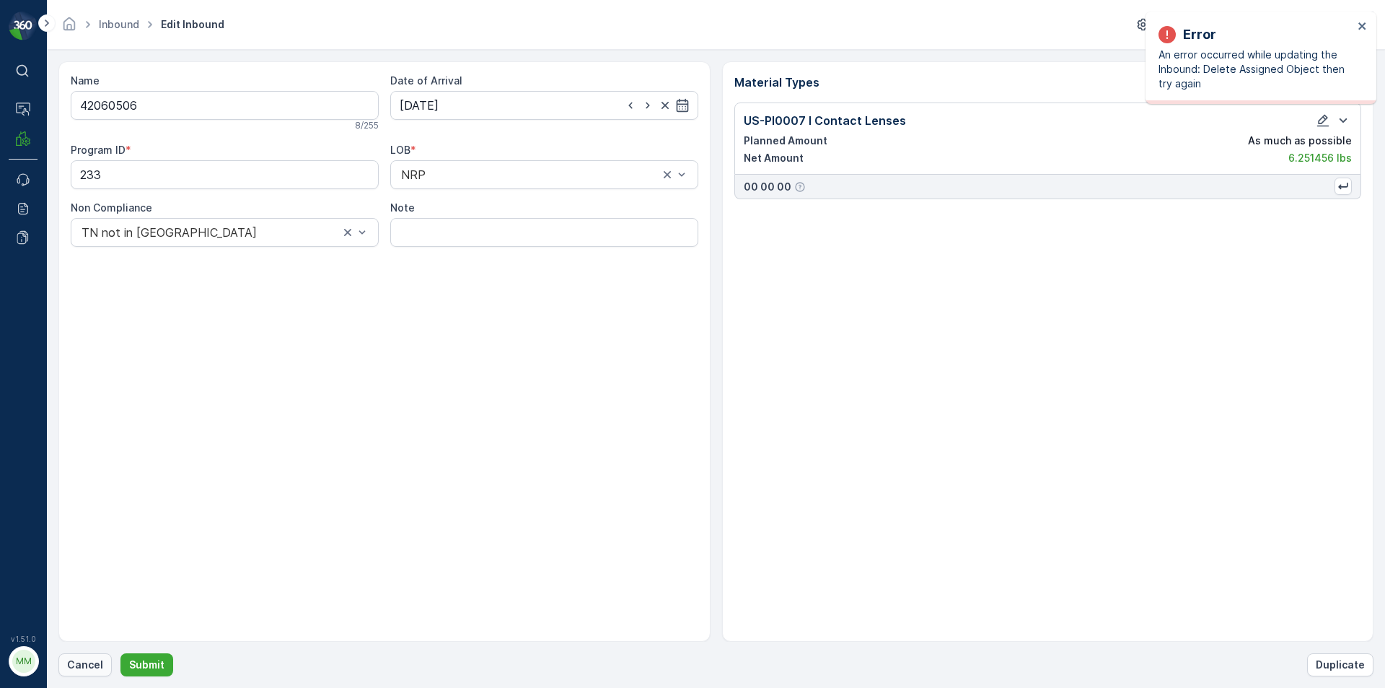
click at [75, 660] on p "Cancel" at bounding box center [85, 664] width 36 height 14
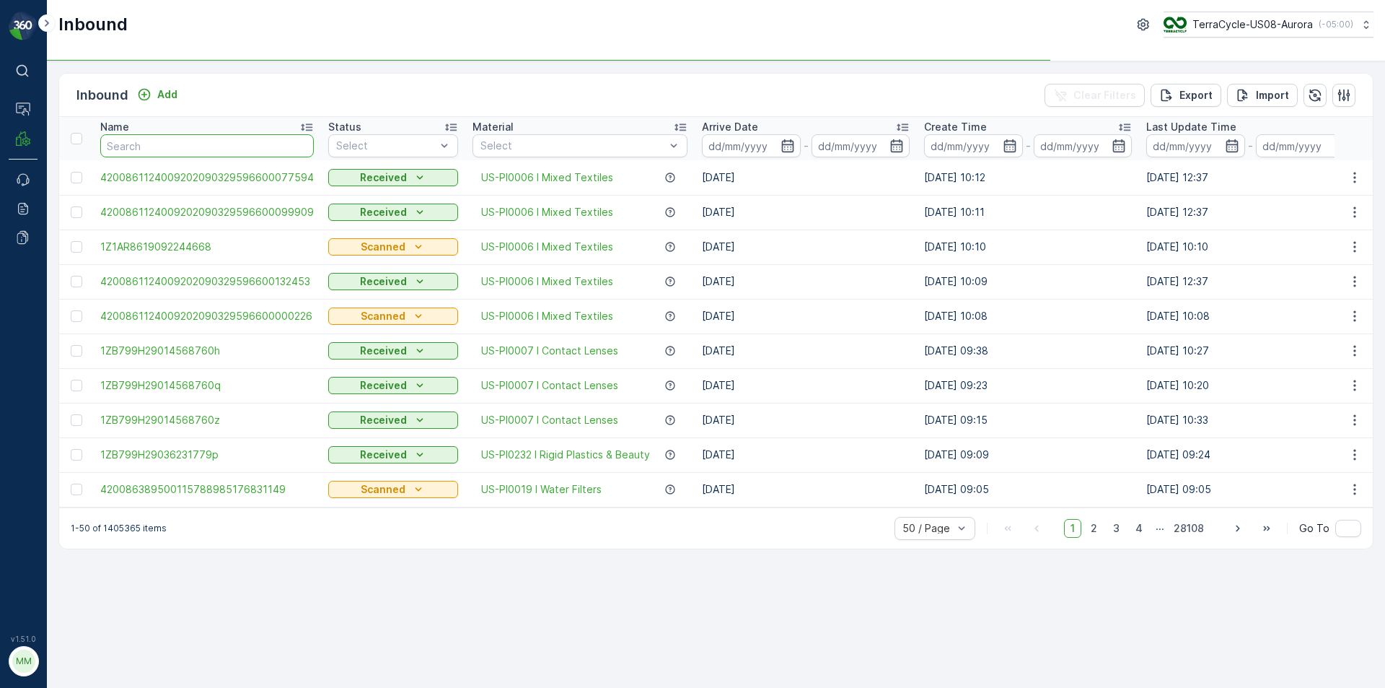
click at [152, 154] on input "text" at bounding box center [207, 145] width 214 height 23
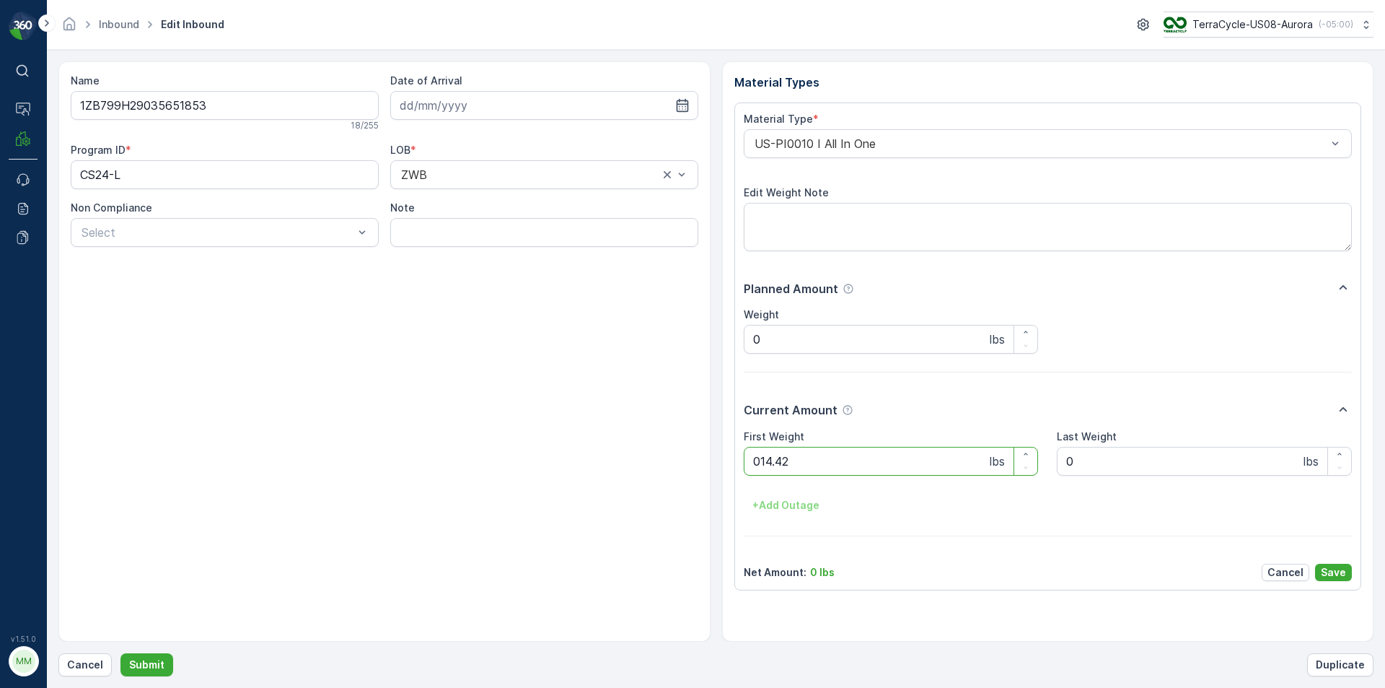
click at [120, 653] on button "Submit" at bounding box center [146, 664] width 53 height 23
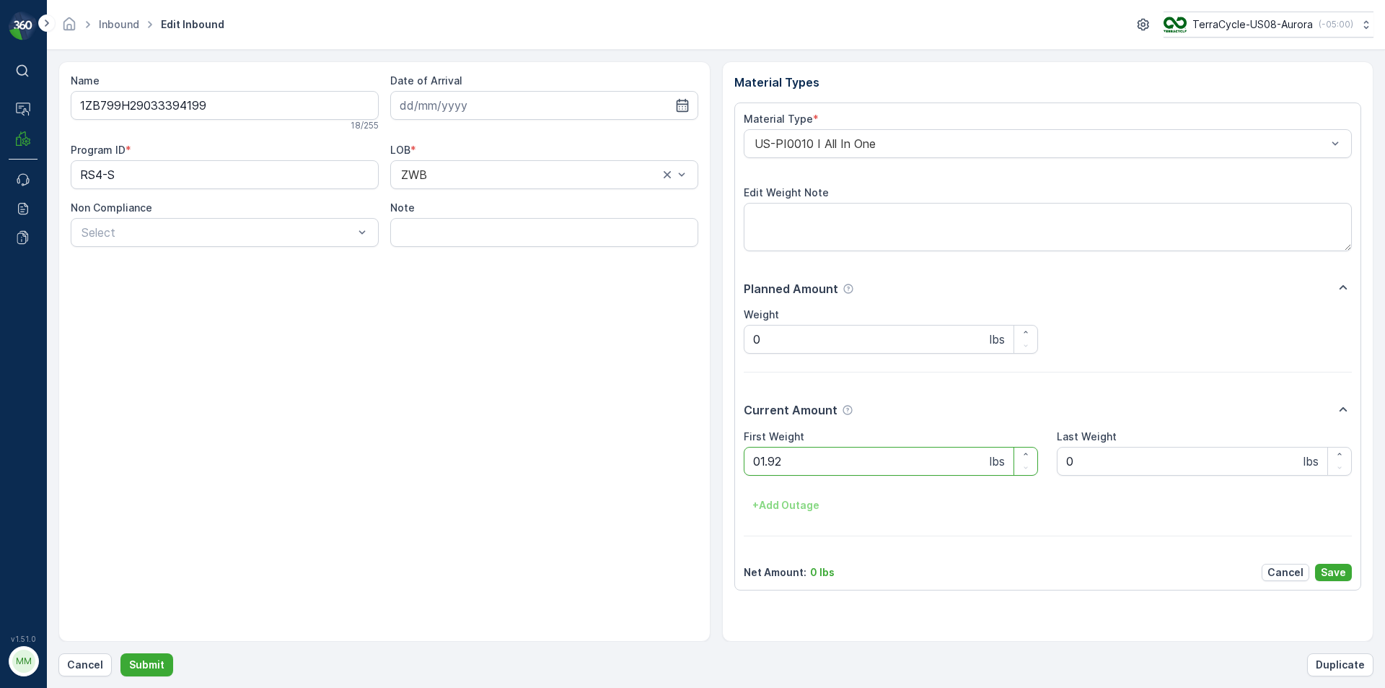
click at [120, 653] on button "Submit" at bounding box center [146, 664] width 53 height 23
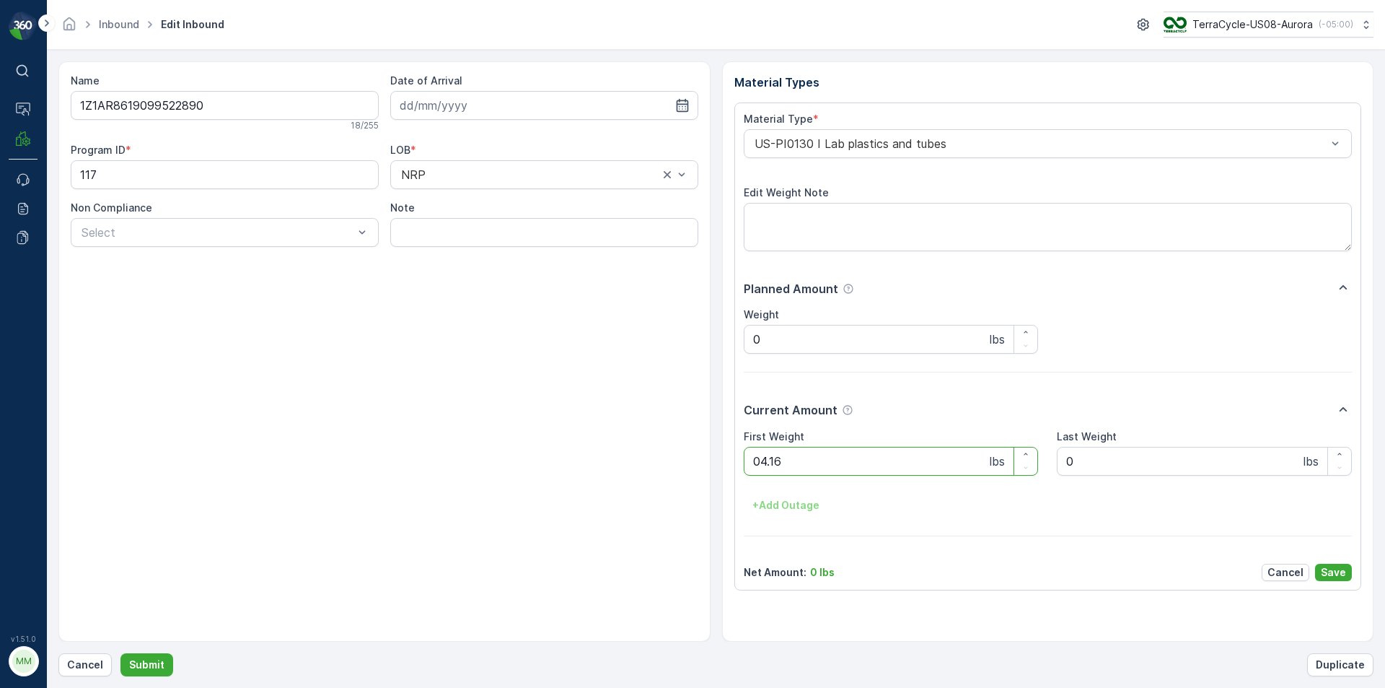
click at [120, 653] on button "Submit" at bounding box center [146, 664] width 53 height 23
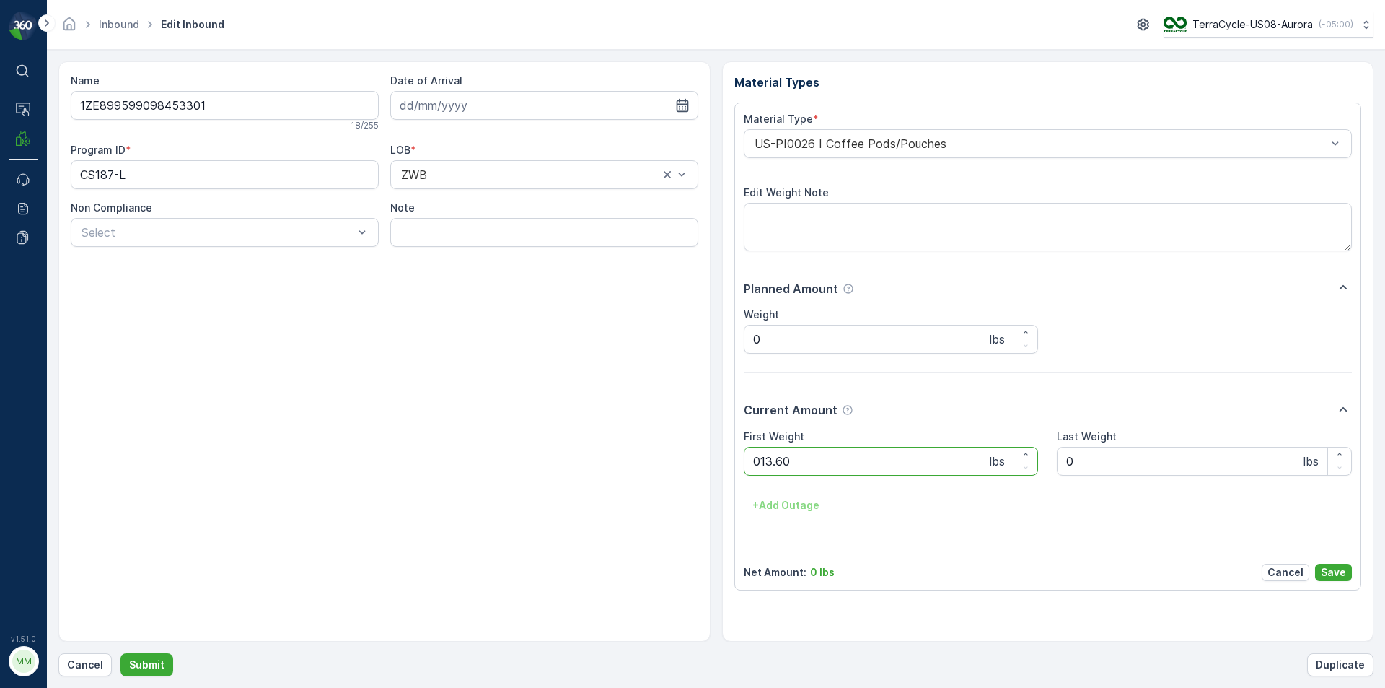
click at [120, 653] on button "Submit" at bounding box center [146, 664] width 53 height 23
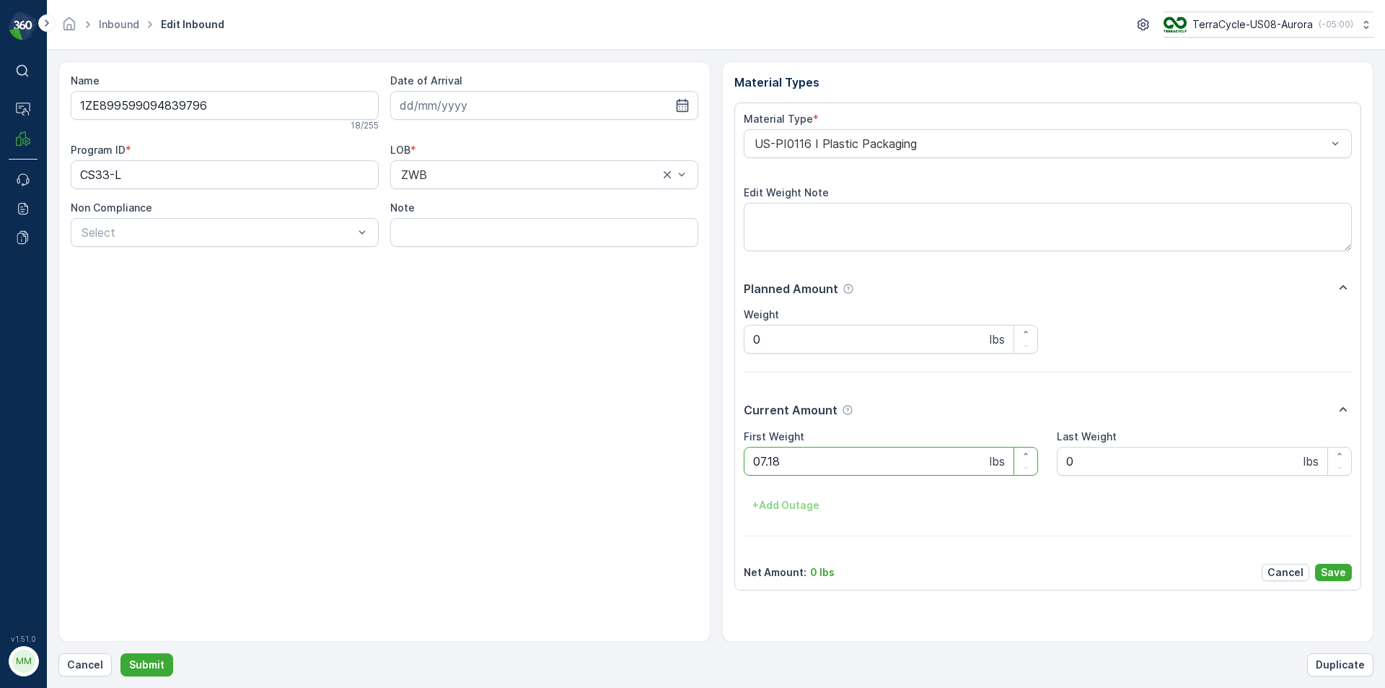
click at [120, 653] on button "Submit" at bounding box center [146, 664] width 53 height 23
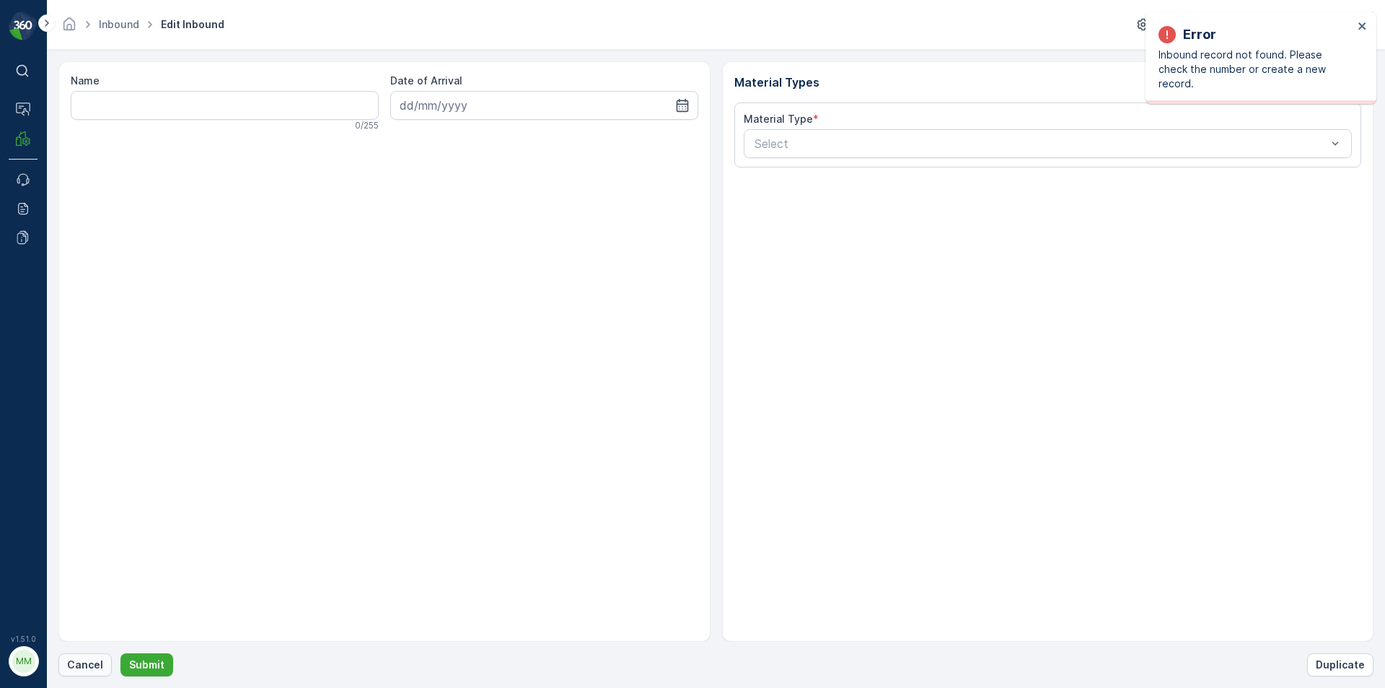
click at [66, 665] on button "Cancel" at bounding box center [84, 664] width 53 height 23
click at [70, 666] on p "Cancel" at bounding box center [85, 664] width 36 height 14
click at [92, 661] on p "Cancel" at bounding box center [85, 664] width 36 height 14
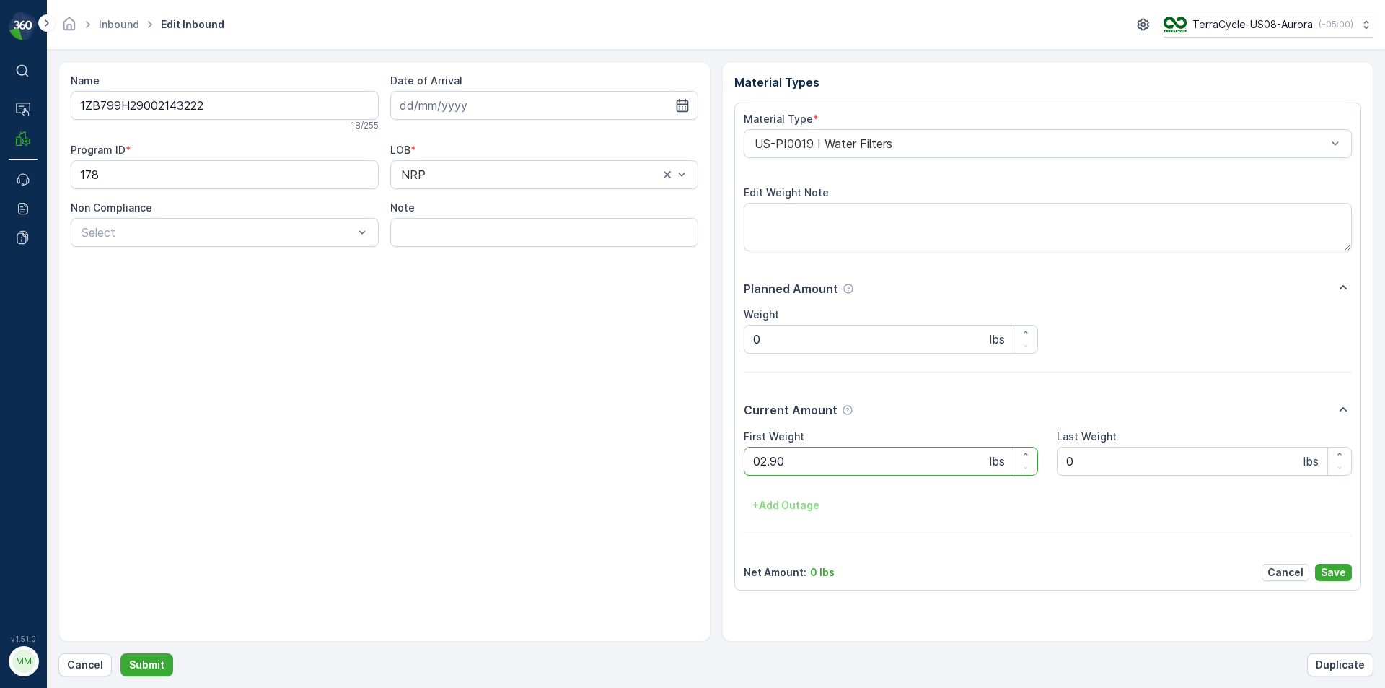
click at [120, 653] on button "Submit" at bounding box center [146, 664] width 53 height 23
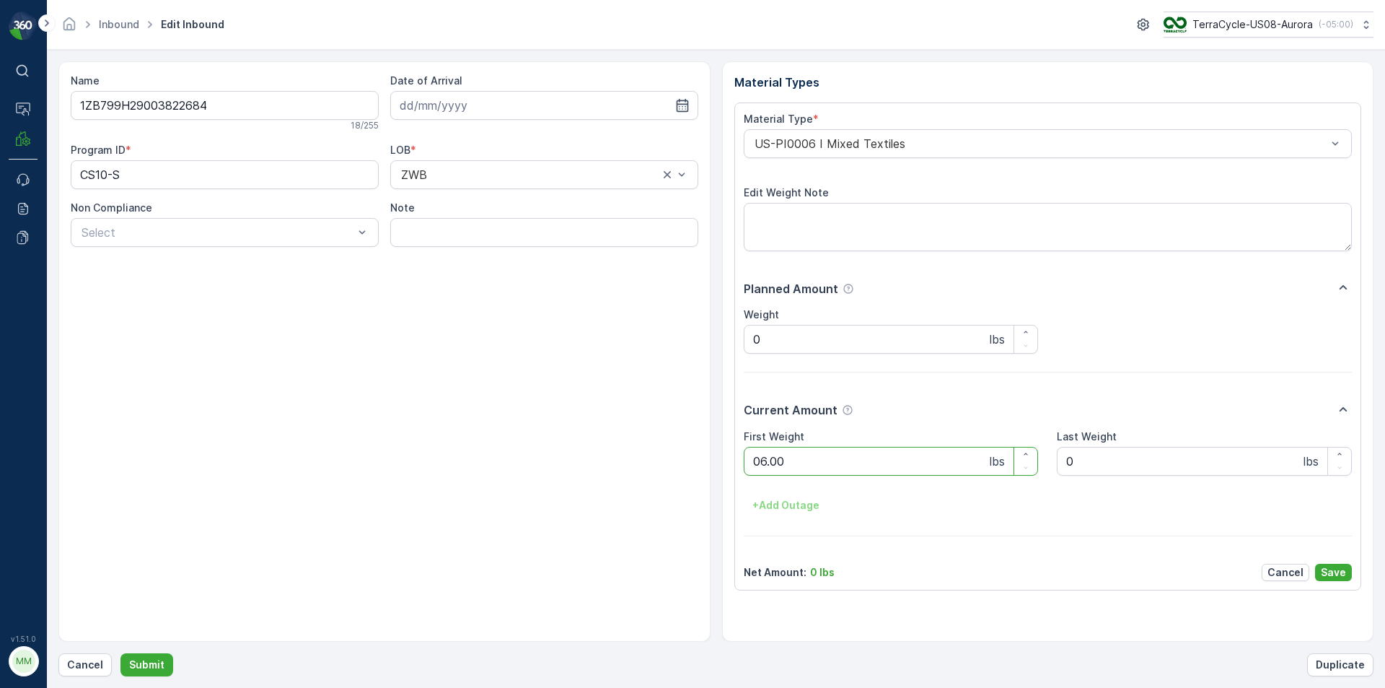
click at [120, 653] on button "Submit" at bounding box center [146, 664] width 53 height 23
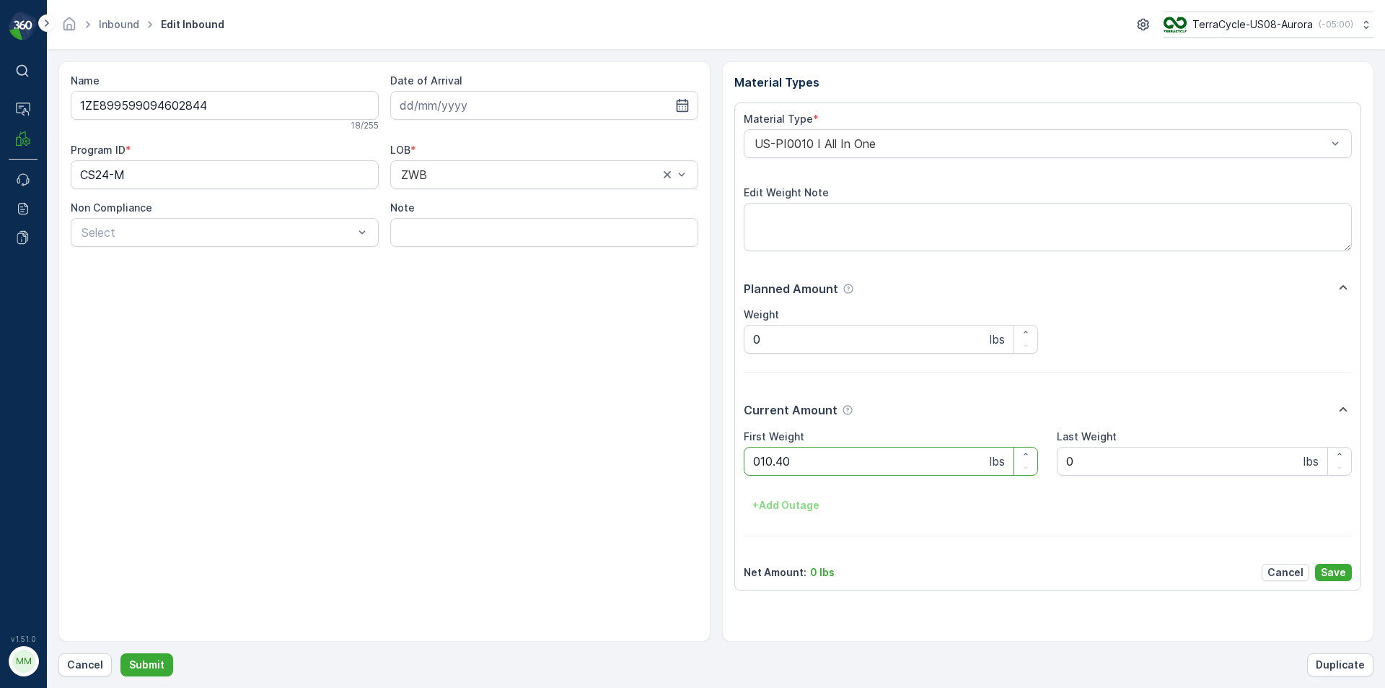
click at [120, 653] on button "Submit" at bounding box center [146, 664] width 53 height 23
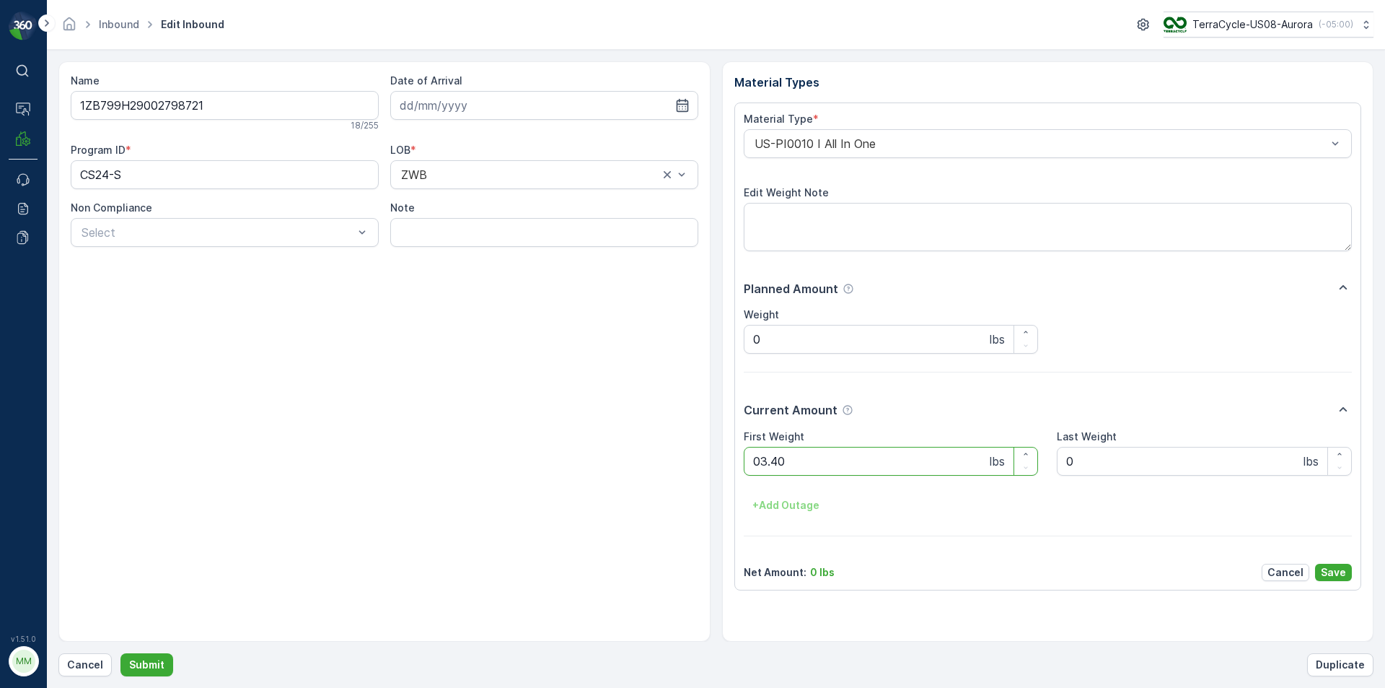
click at [120, 653] on button "Submit" at bounding box center [146, 664] width 53 height 23
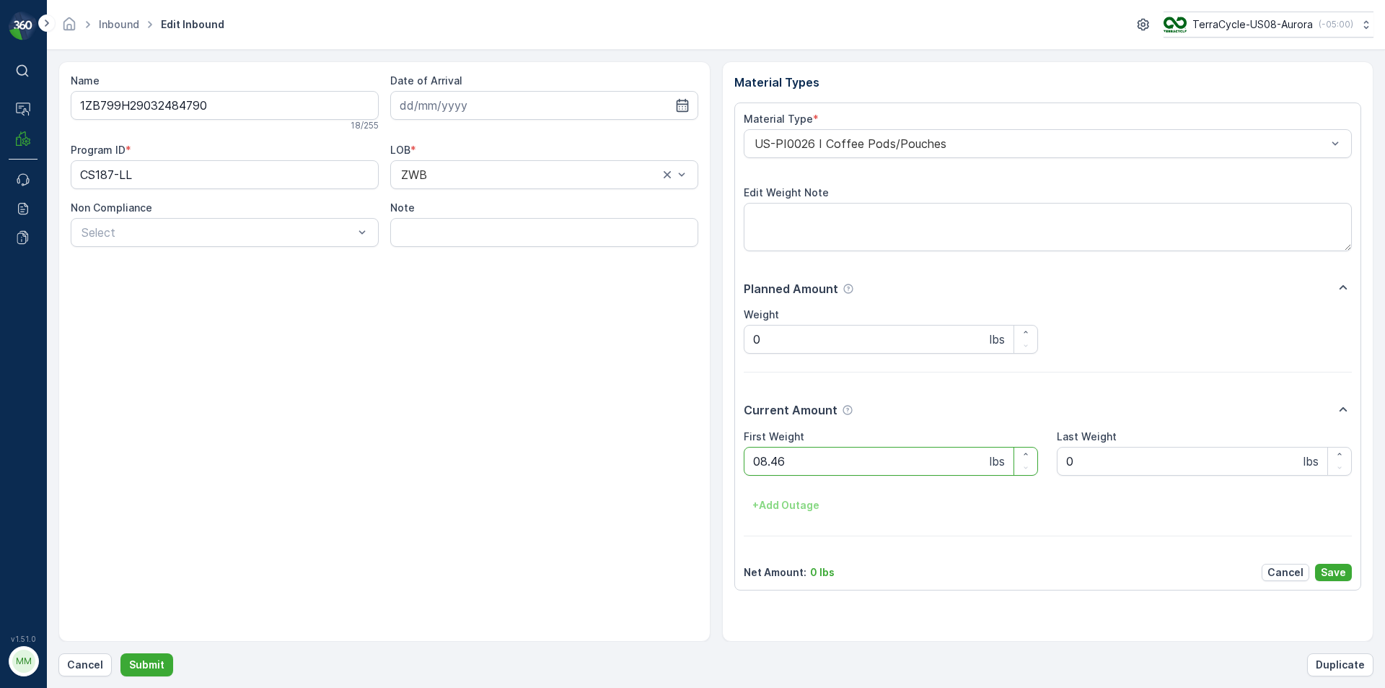
click at [120, 653] on button "Submit" at bounding box center [146, 664] width 53 height 23
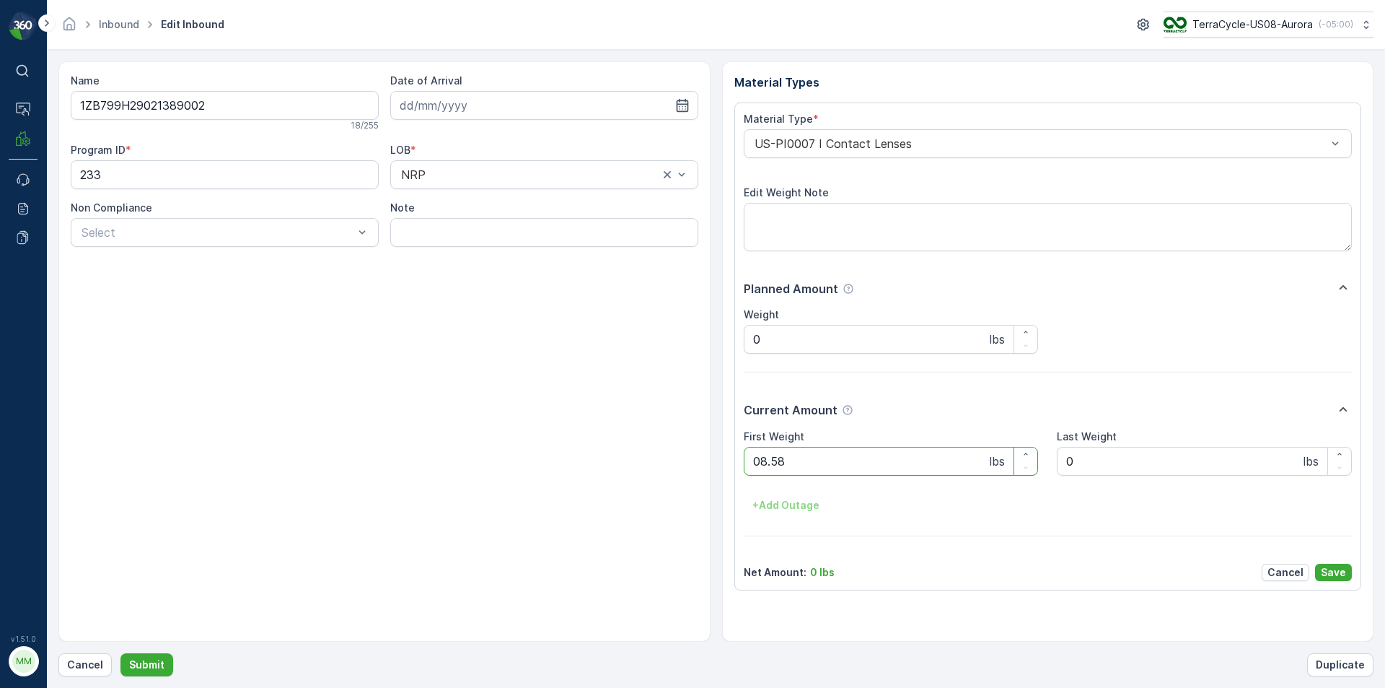
click at [120, 653] on button "Submit" at bounding box center [146, 664] width 53 height 23
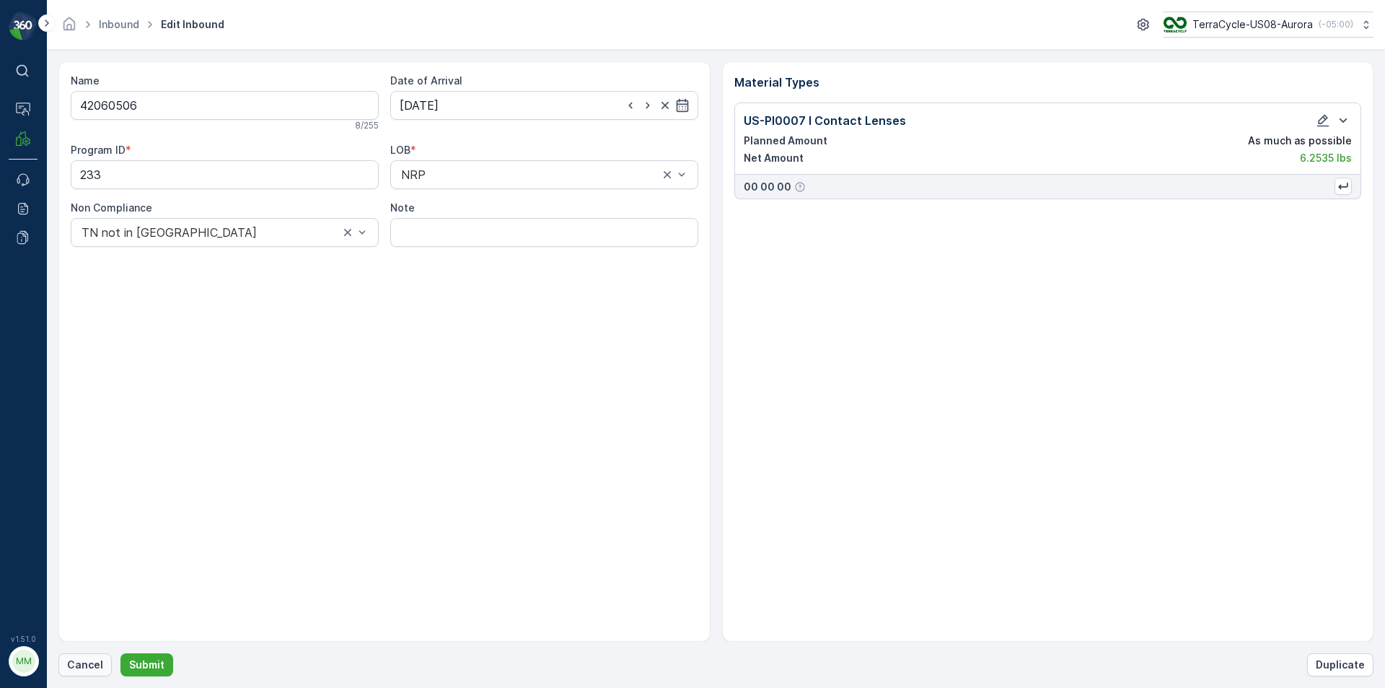
click at [69, 667] on p "Cancel" at bounding box center [85, 664] width 36 height 14
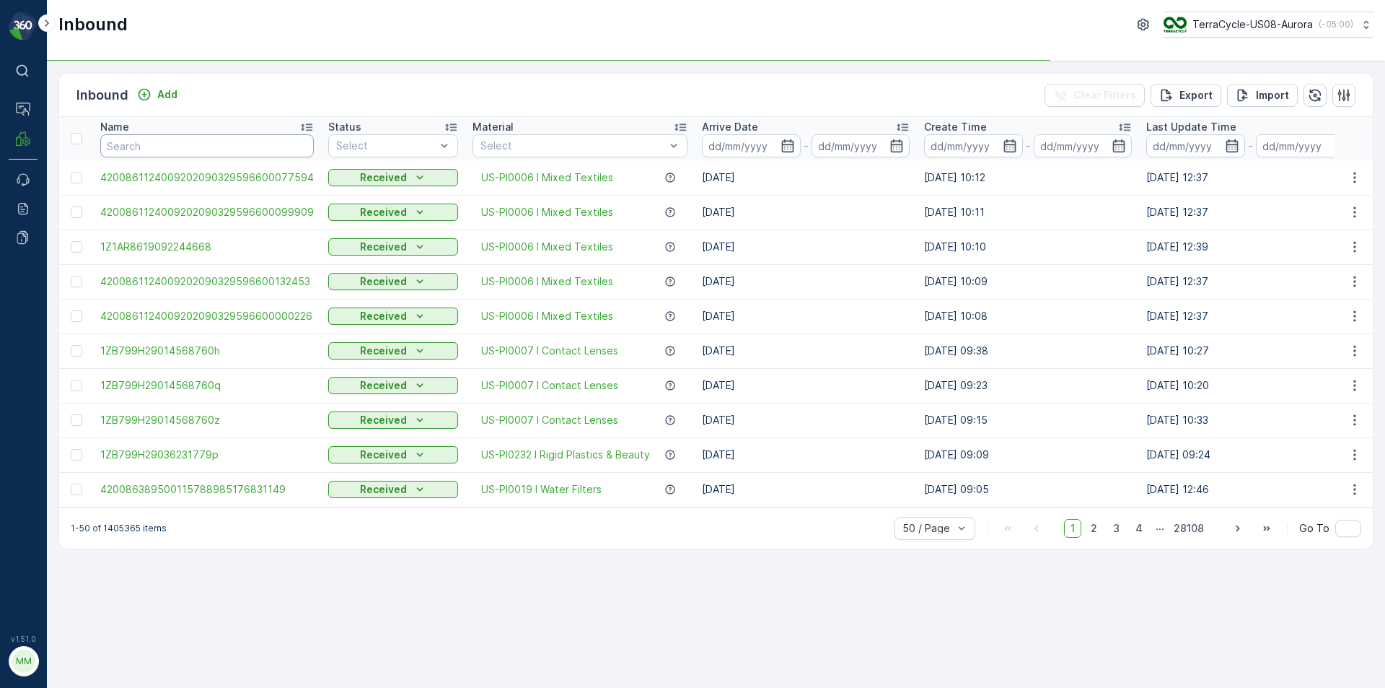
click at [190, 148] on input "text" at bounding box center [207, 145] width 214 height 23
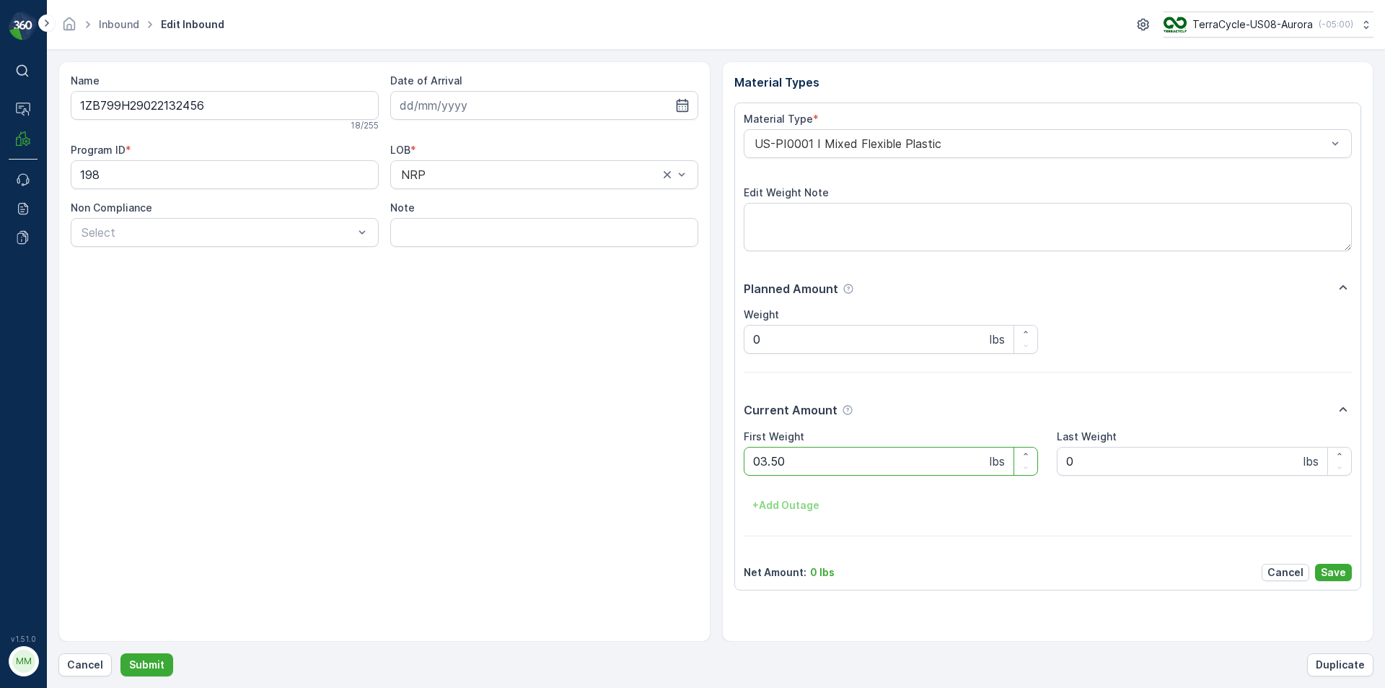
click at [120, 653] on button "Submit" at bounding box center [146, 664] width 53 height 23
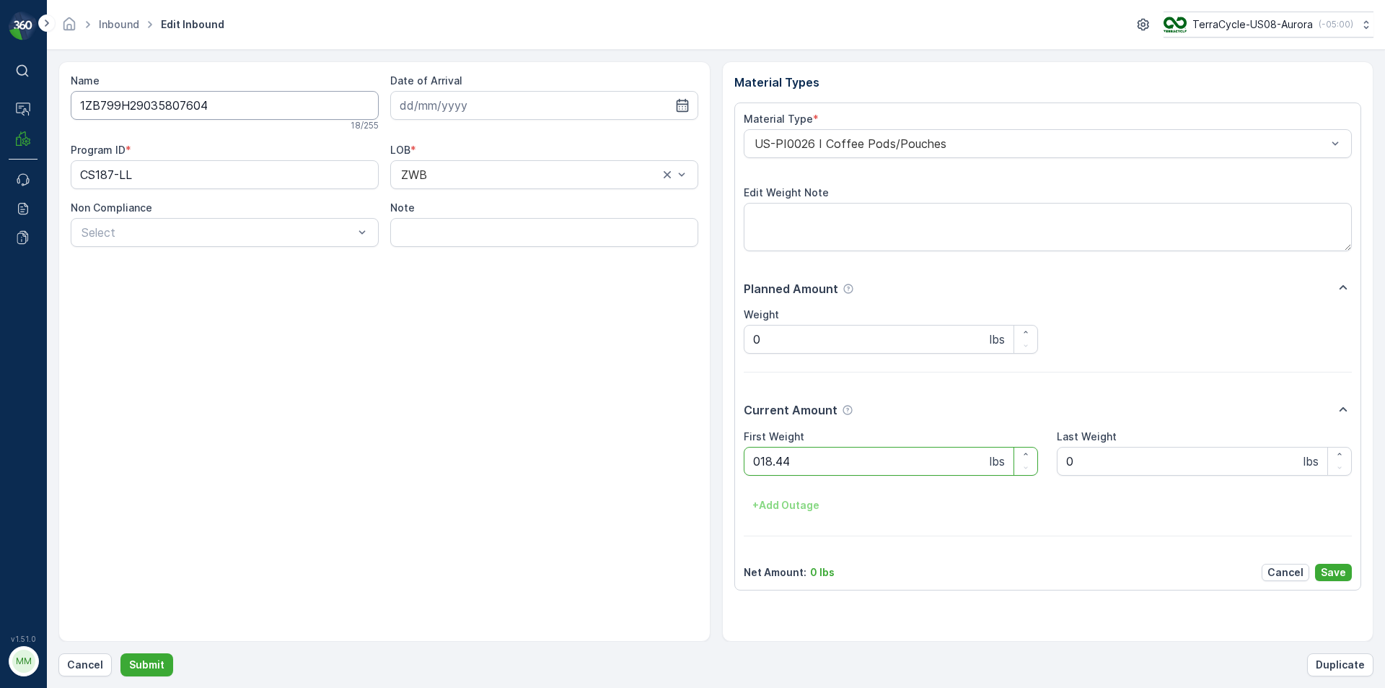
click at [120, 653] on button "Submit" at bounding box center [146, 664] width 53 height 23
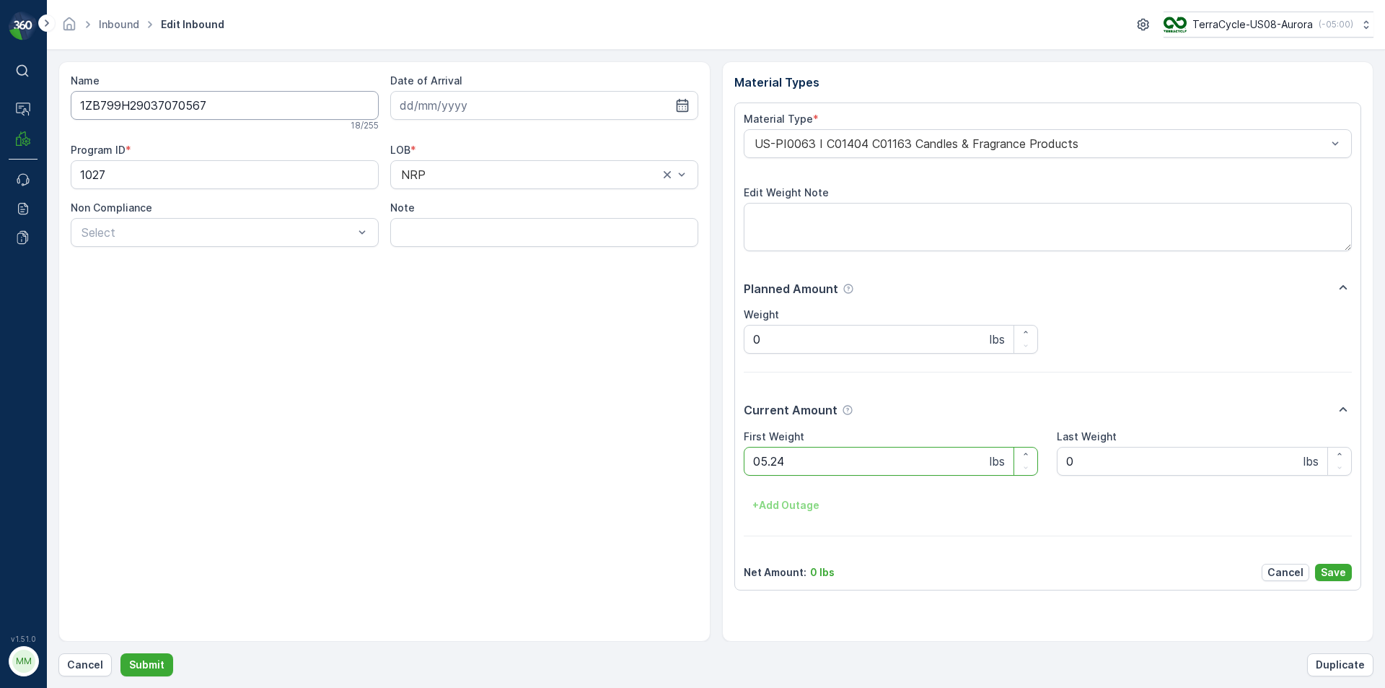
click at [120, 653] on button "Submit" at bounding box center [146, 664] width 53 height 23
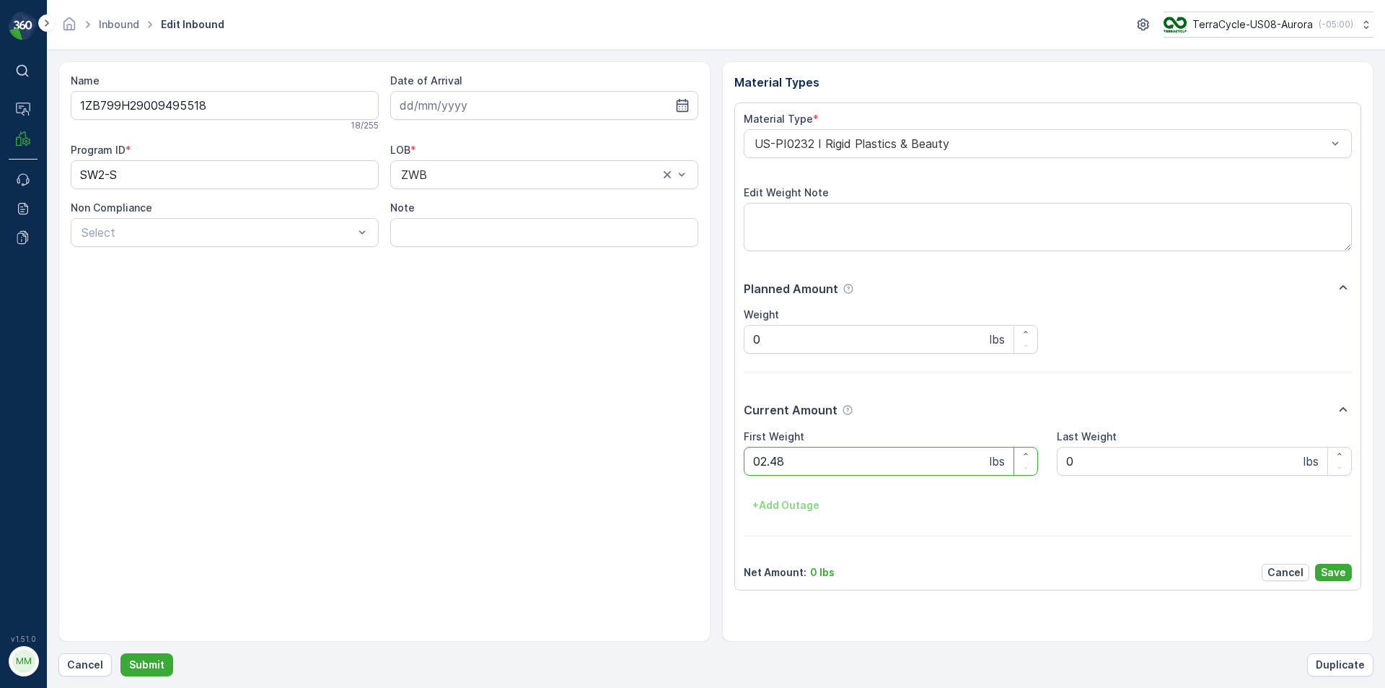
click at [120, 653] on button "Submit" at bounding box center [146, 664] width 53 height 23
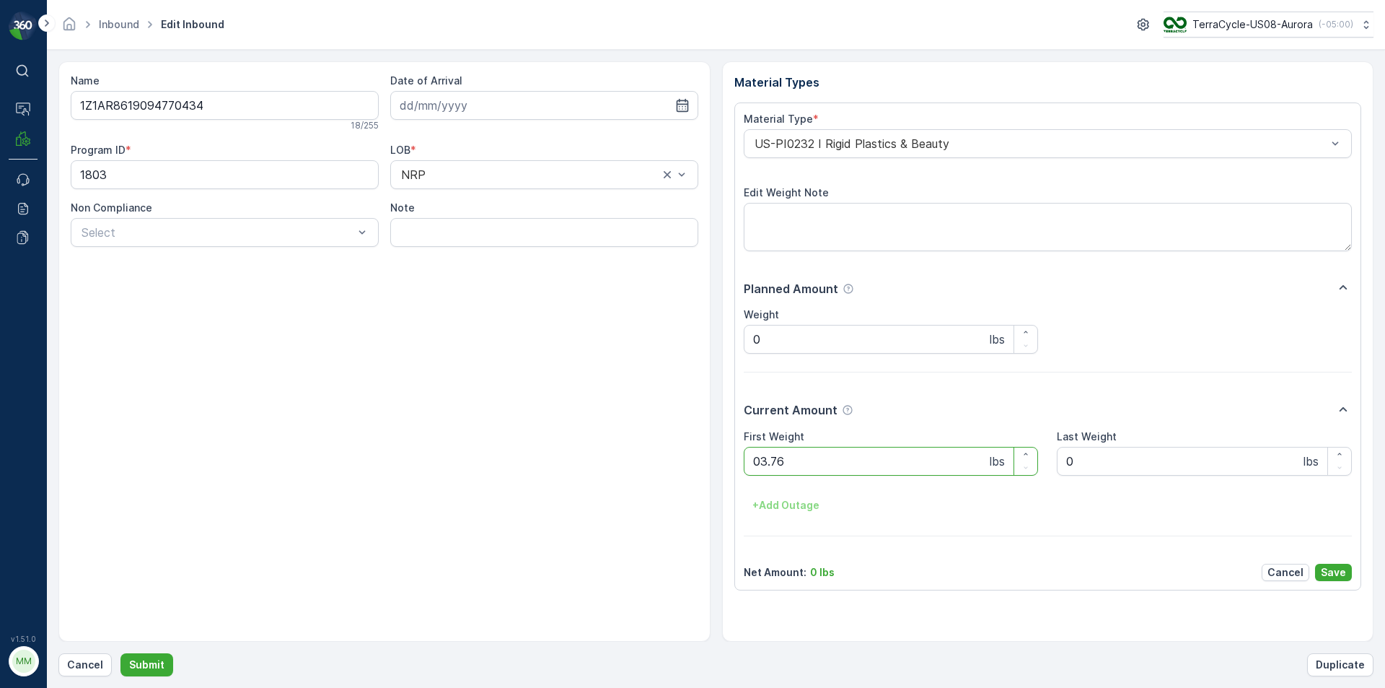
click at [120, 653] on button "Submit" at bounding box center [146, 664] width 53 height 23
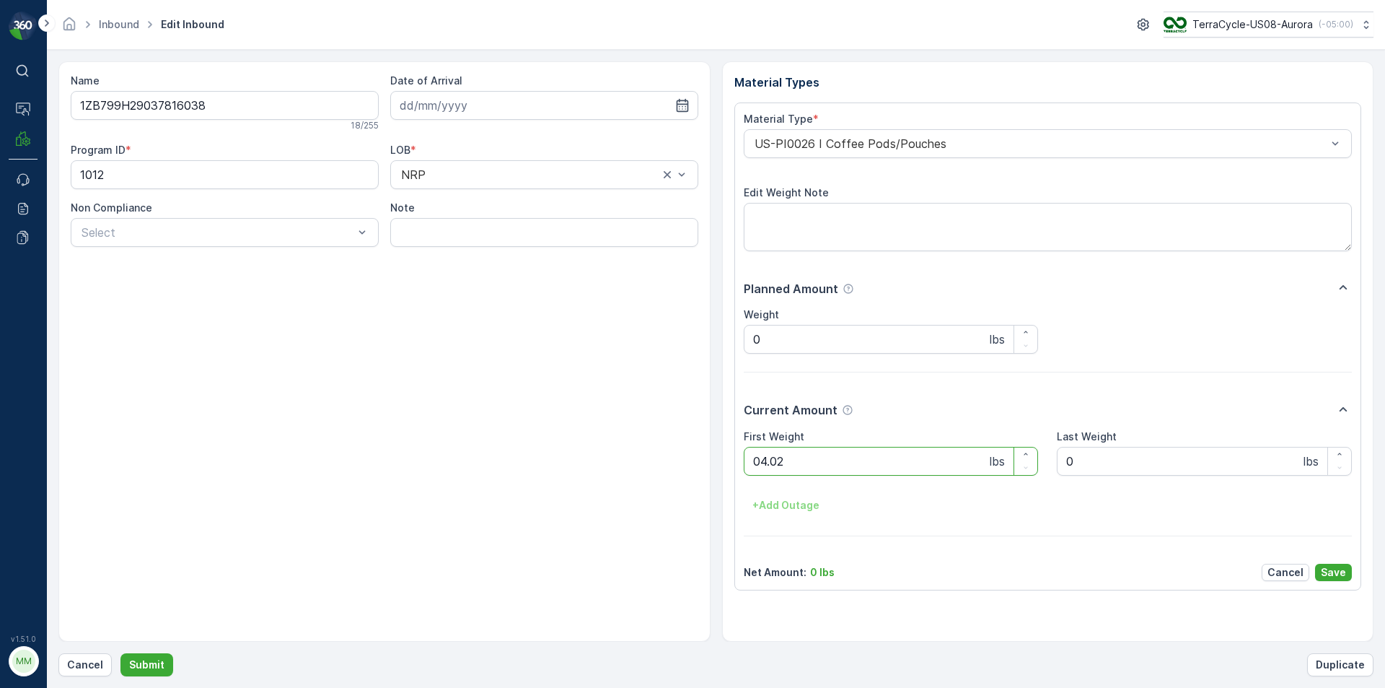
click at [120, 653] on button "Submit" at bounding box center [146, 664] width 53 height 23
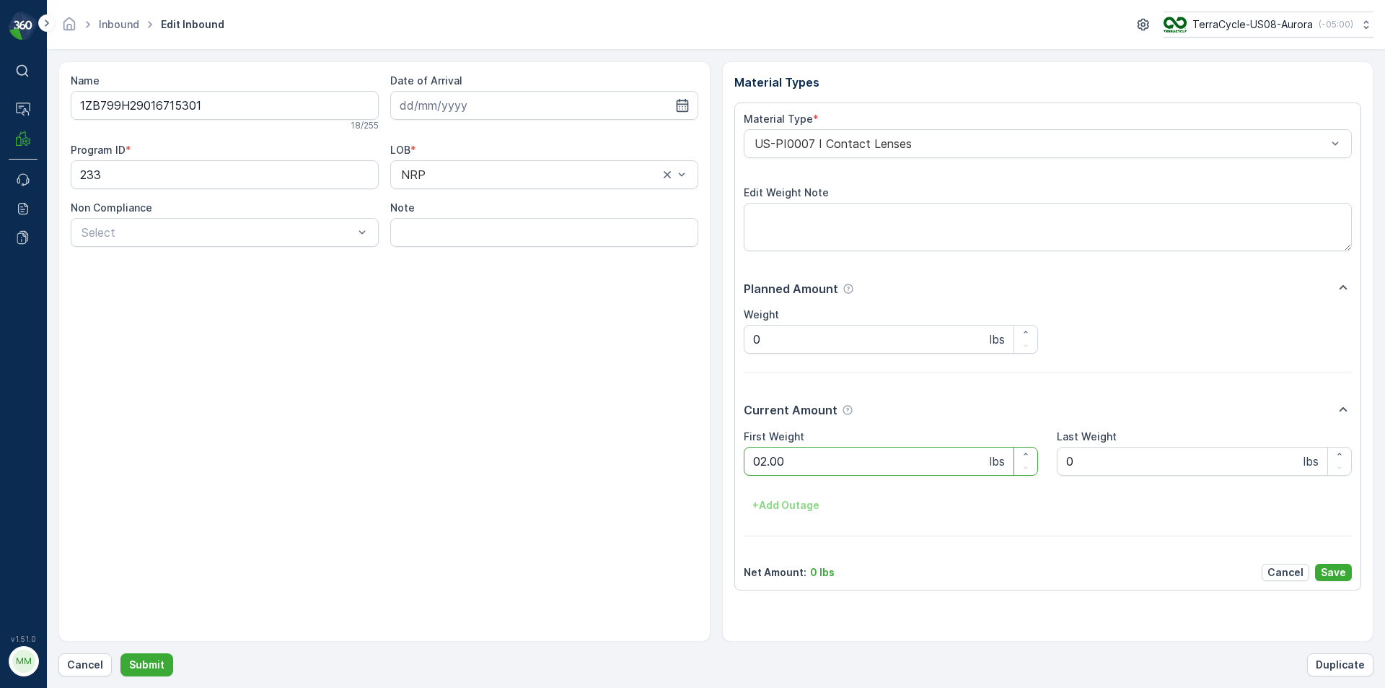
click at [120, 653] on button "Submit" at bounding box center [146, 664] width 53 height 23
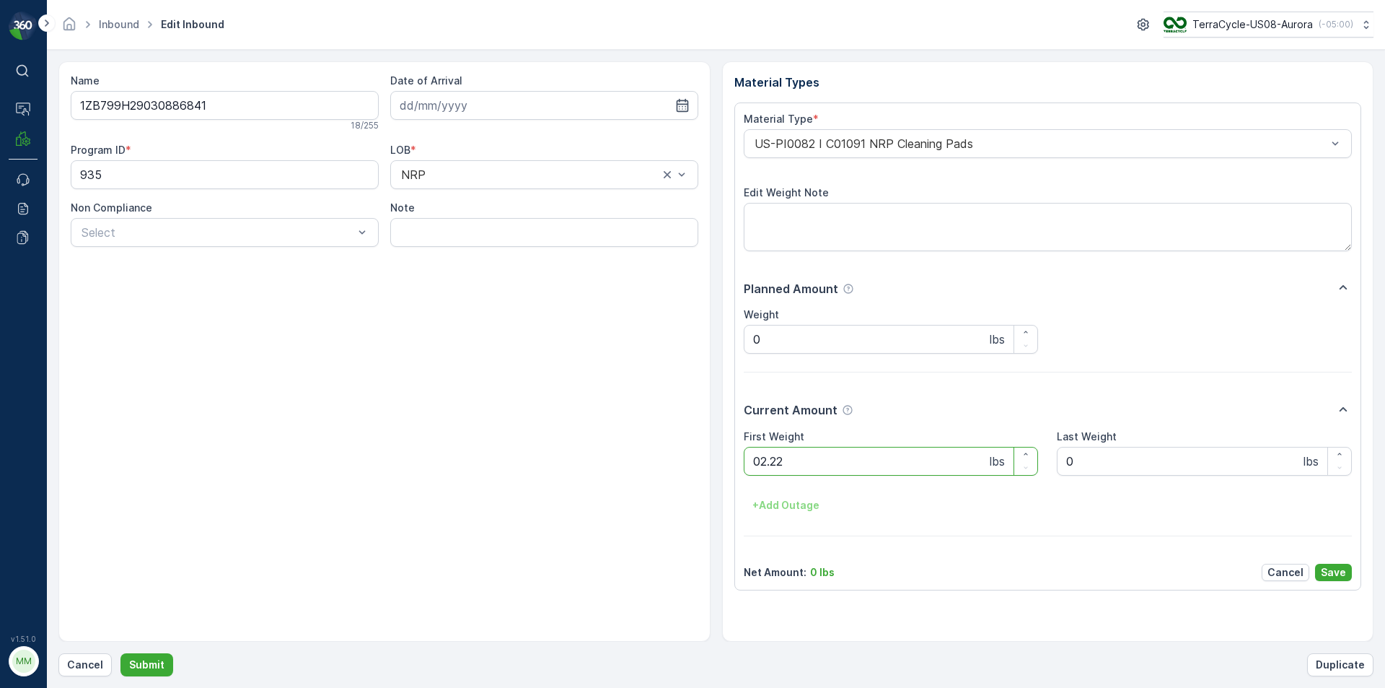
click at [120, 653] on button "Submit" at bounding box center [146, 664] width 53 height 23
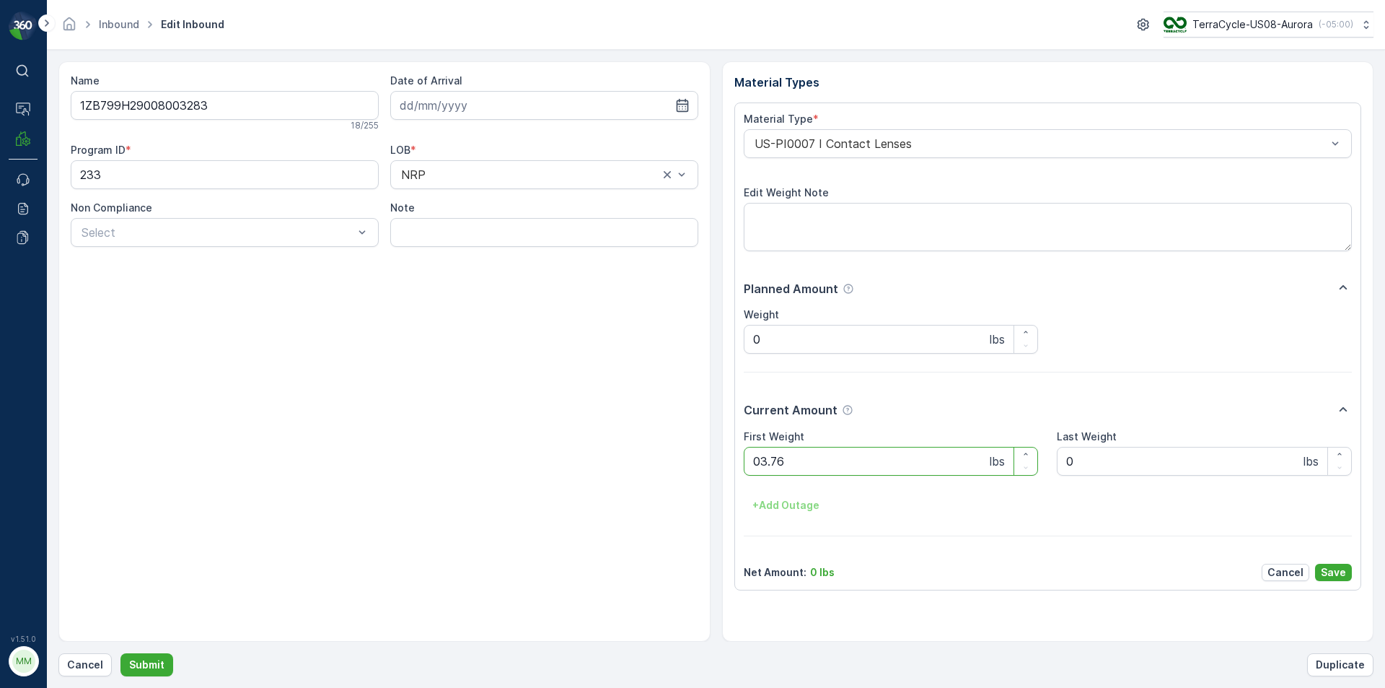
click at [120, 653] on button "Submit" at bounding box center [146, 664] width 53 height 23
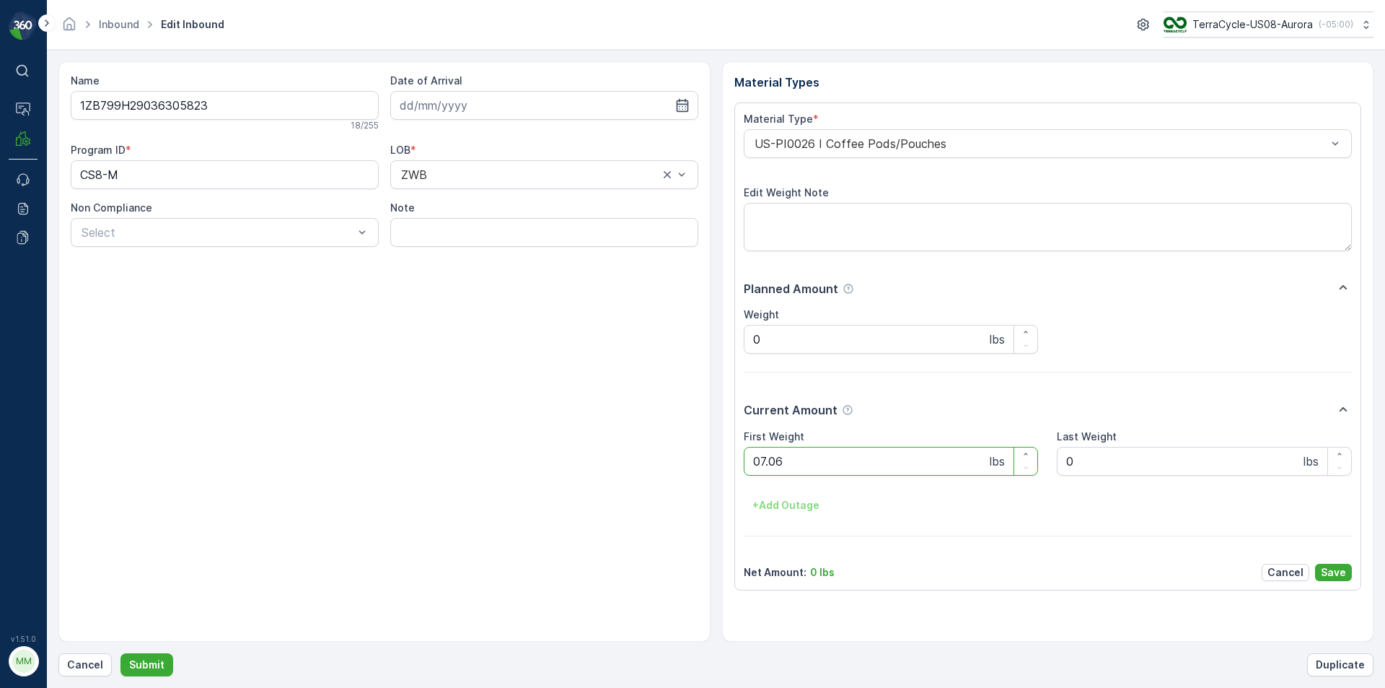
click at [120, 653] on button "Submit" at bounding box center [146, 664] width 53 height 23
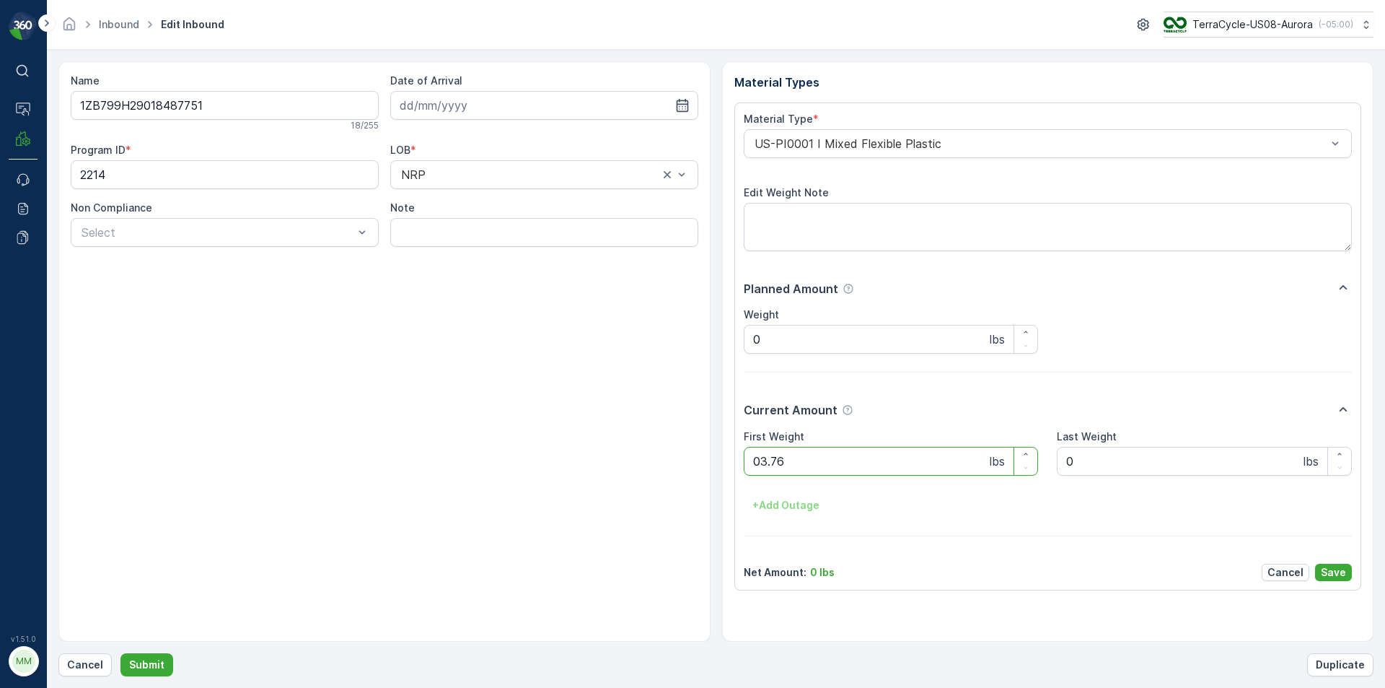
click at [120, 653] on button "Submit" at bounding box center [146, 664] width 53 height 23
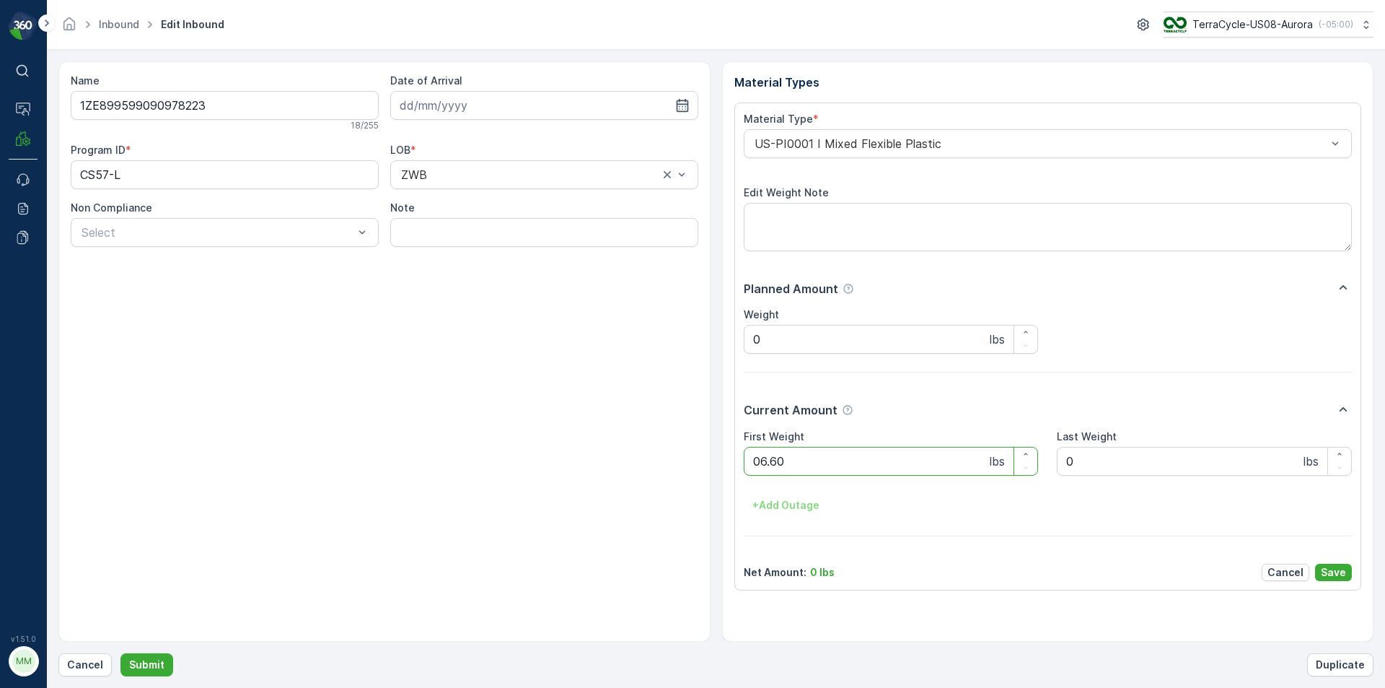
click at [120, 653] on button "Submit" at bounding box center [146, 664] width 53 height 23
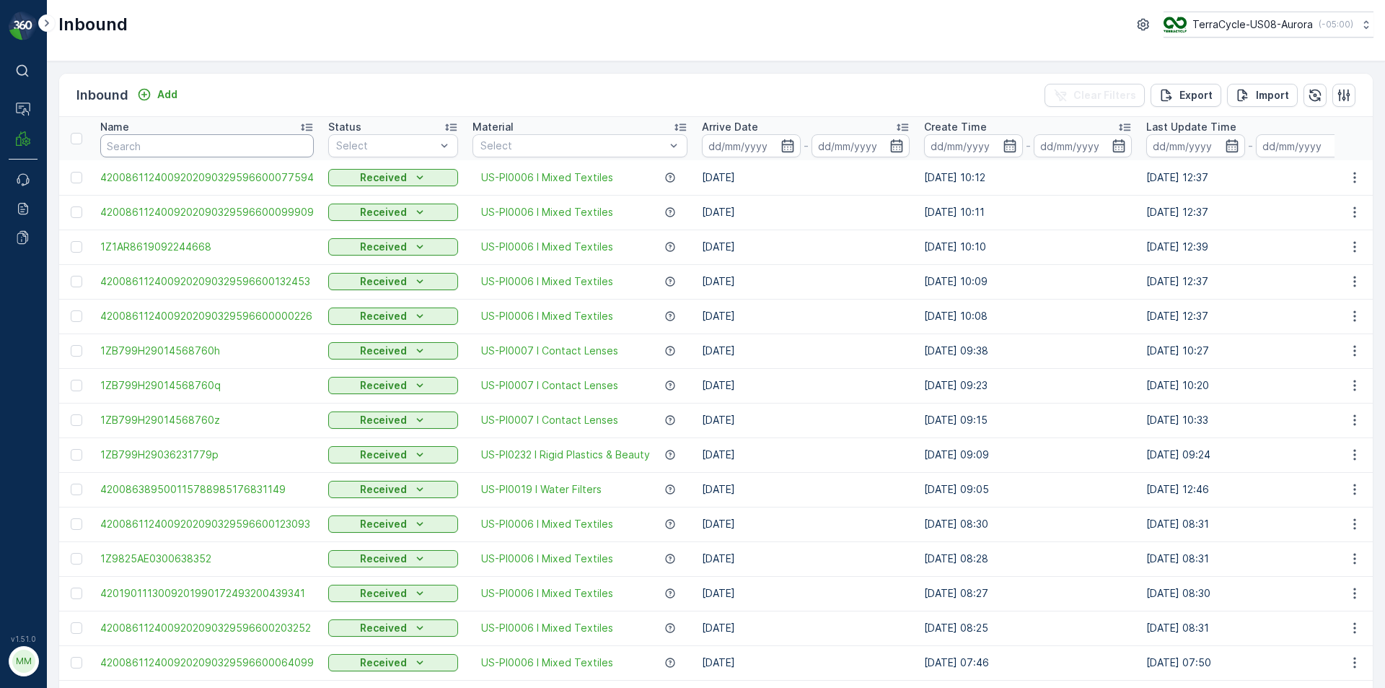
click at [163, 152] on input "text" at bounding box center [207, 145] width 214 height 23
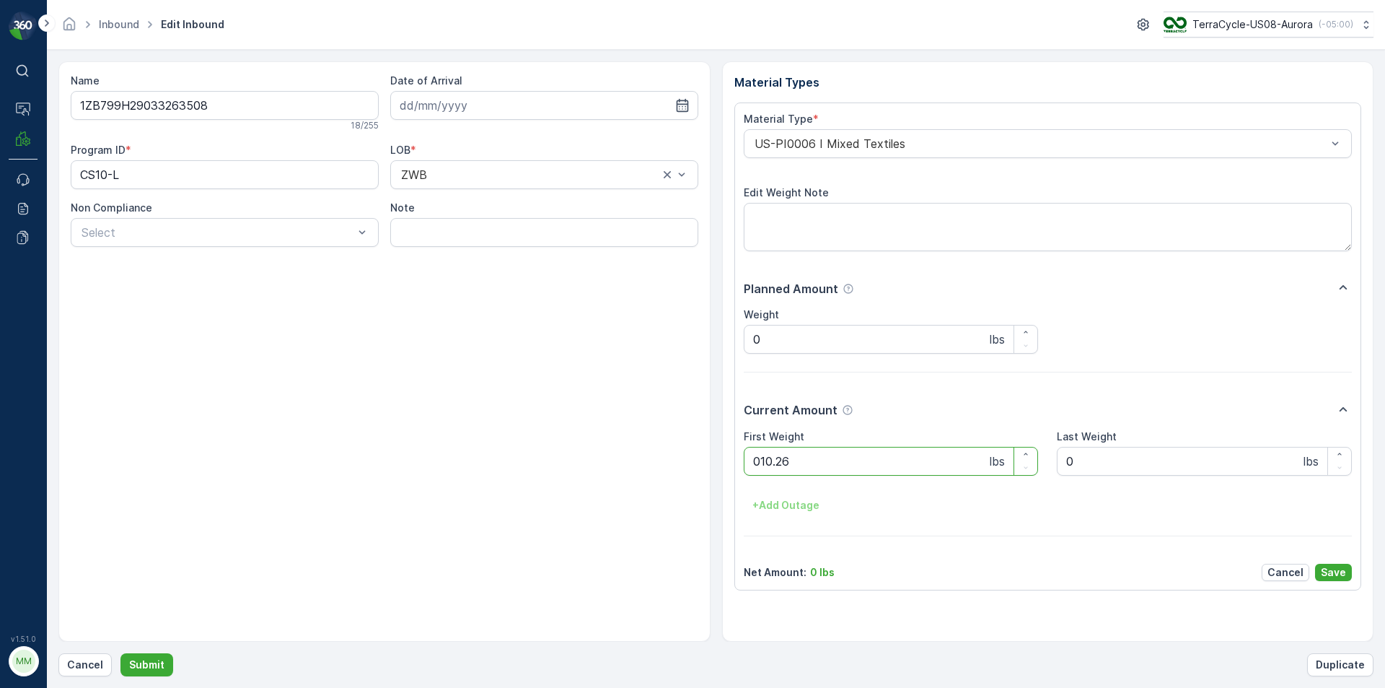
click at [120, 653] on button "Submit" at bounding box center [146, 664] width 53 height 23
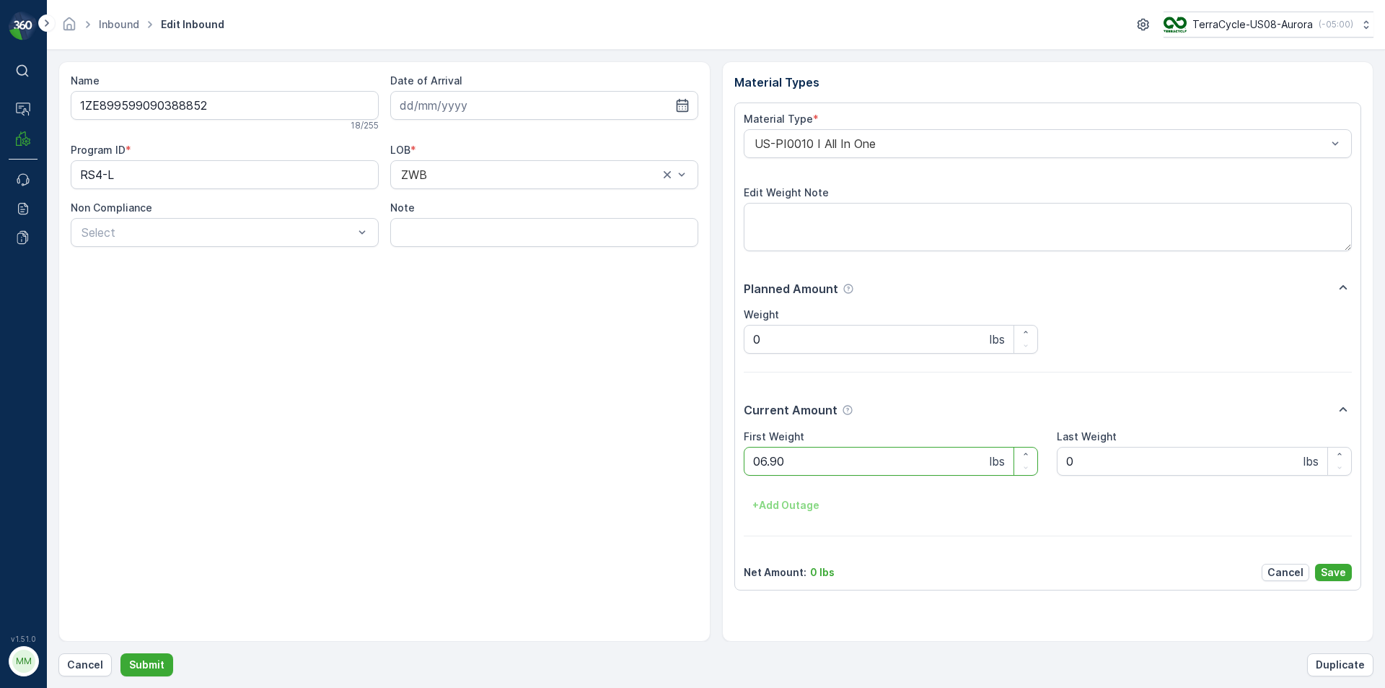
click at [120, 653] on button "Submit" at bounding box center [146, 664] width 53 height 23
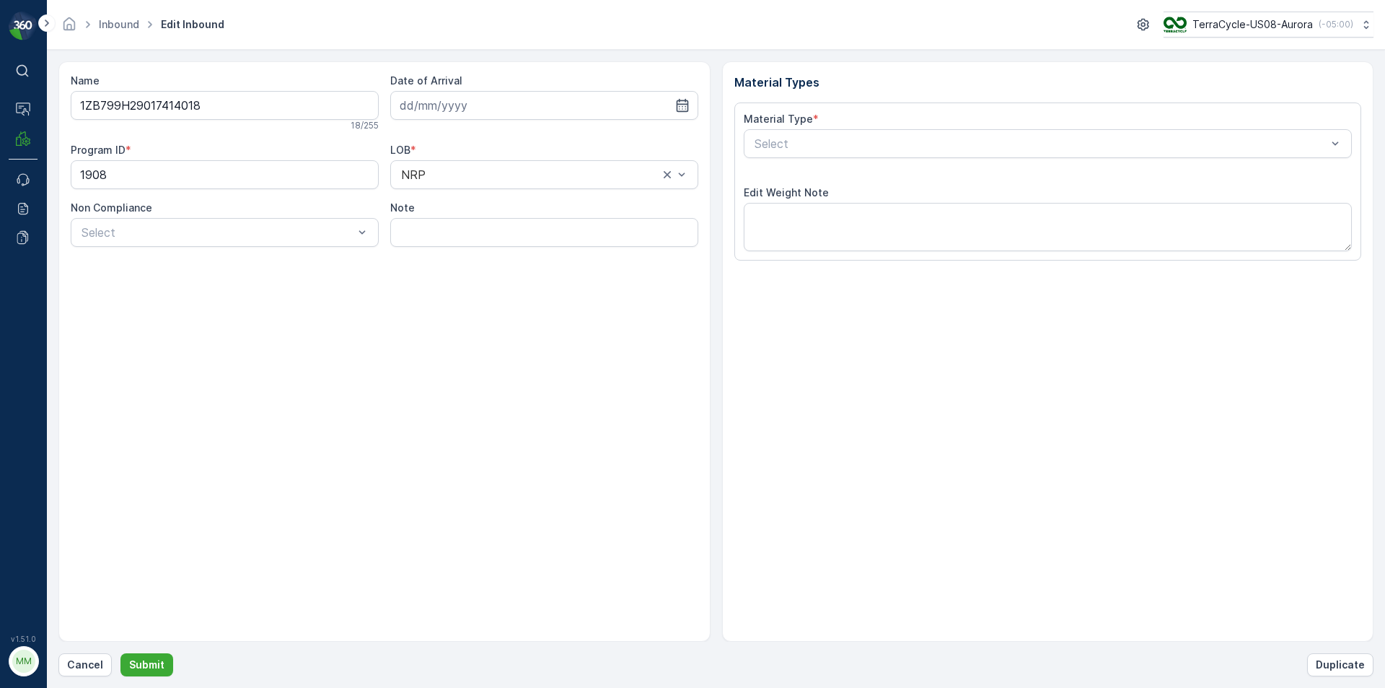
type input "[DATE]"
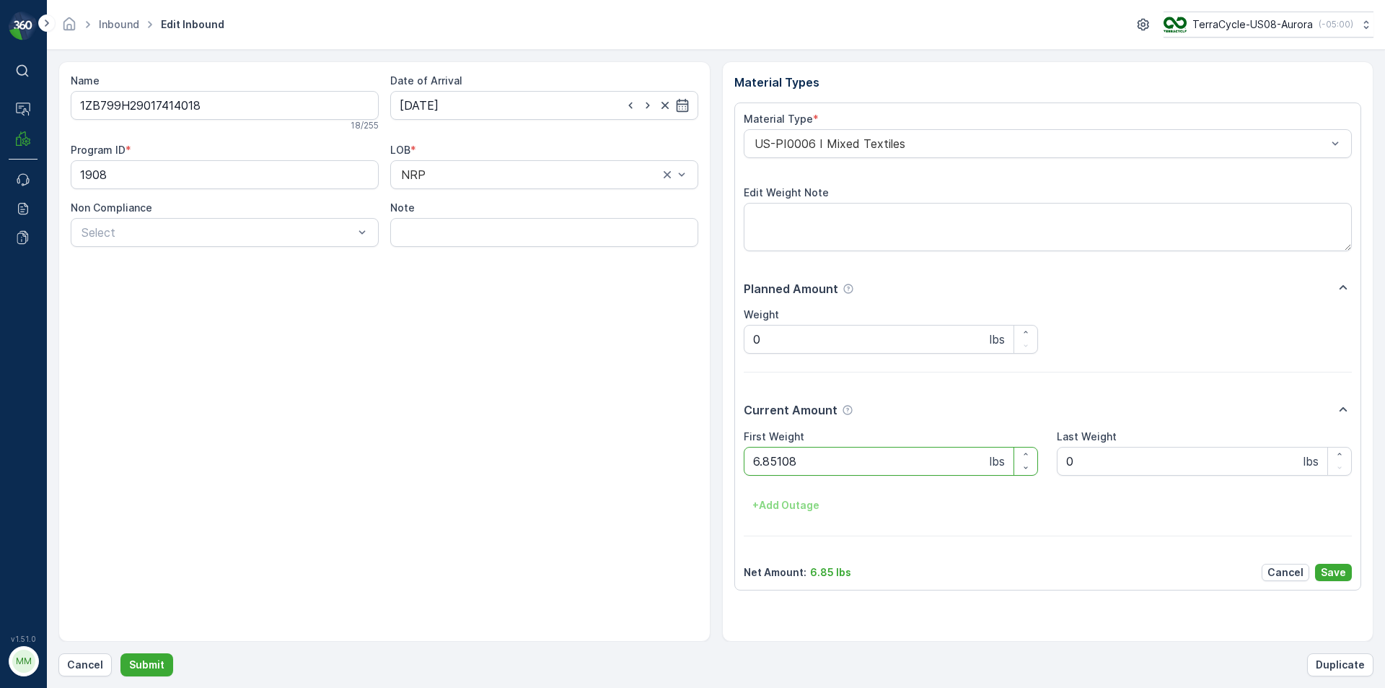
click at [120, 653] on button "Submit" at bounding box center [146, 664] width 53 height 23
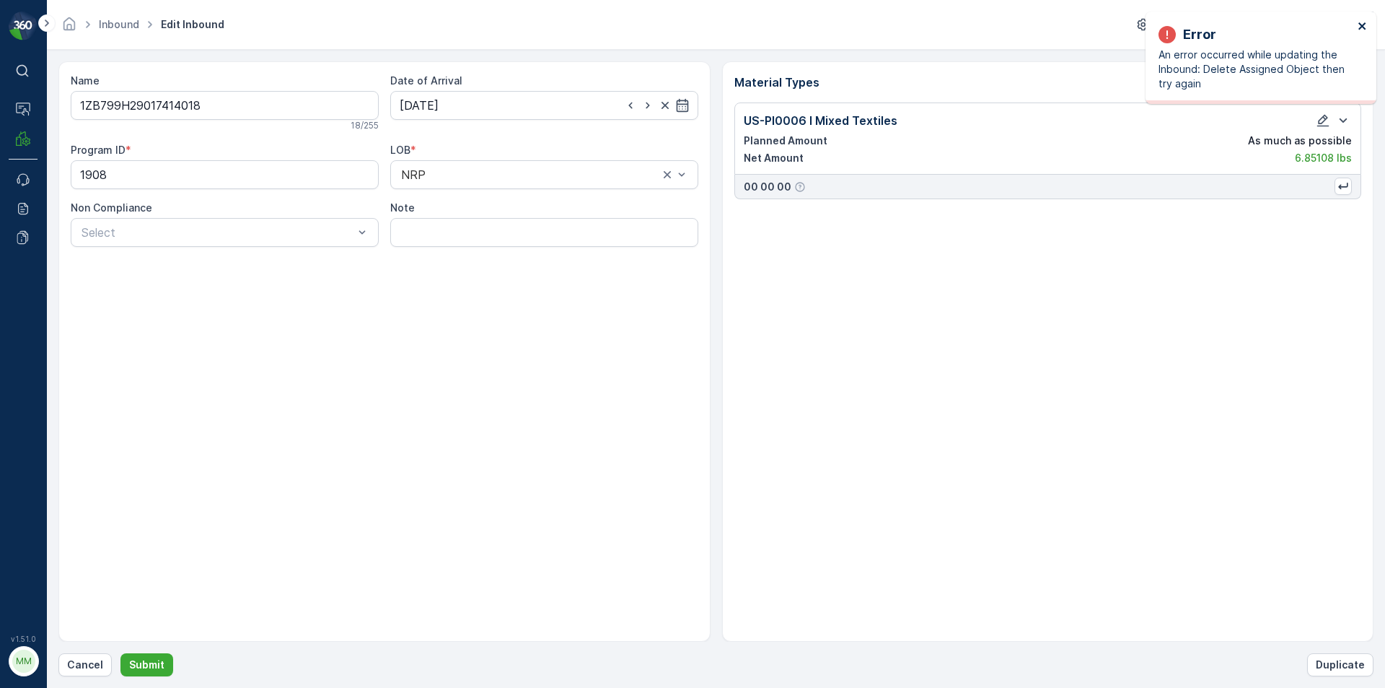
click at [1367, 20] on icon "close" at bounding box center [1363, 26] width 10 height 12
click at [83, 662] on p "Cancel" at bounding box center [85, 664] width 36 height 14
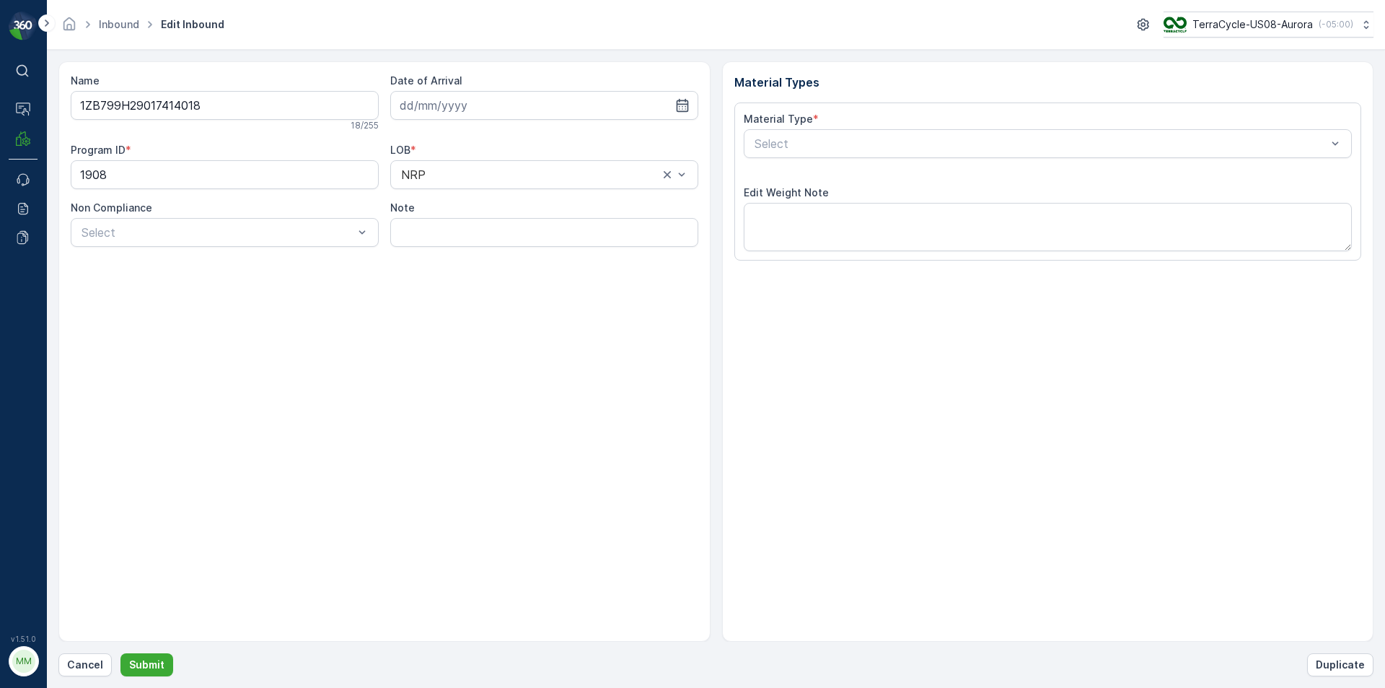
type input "[DATE]"
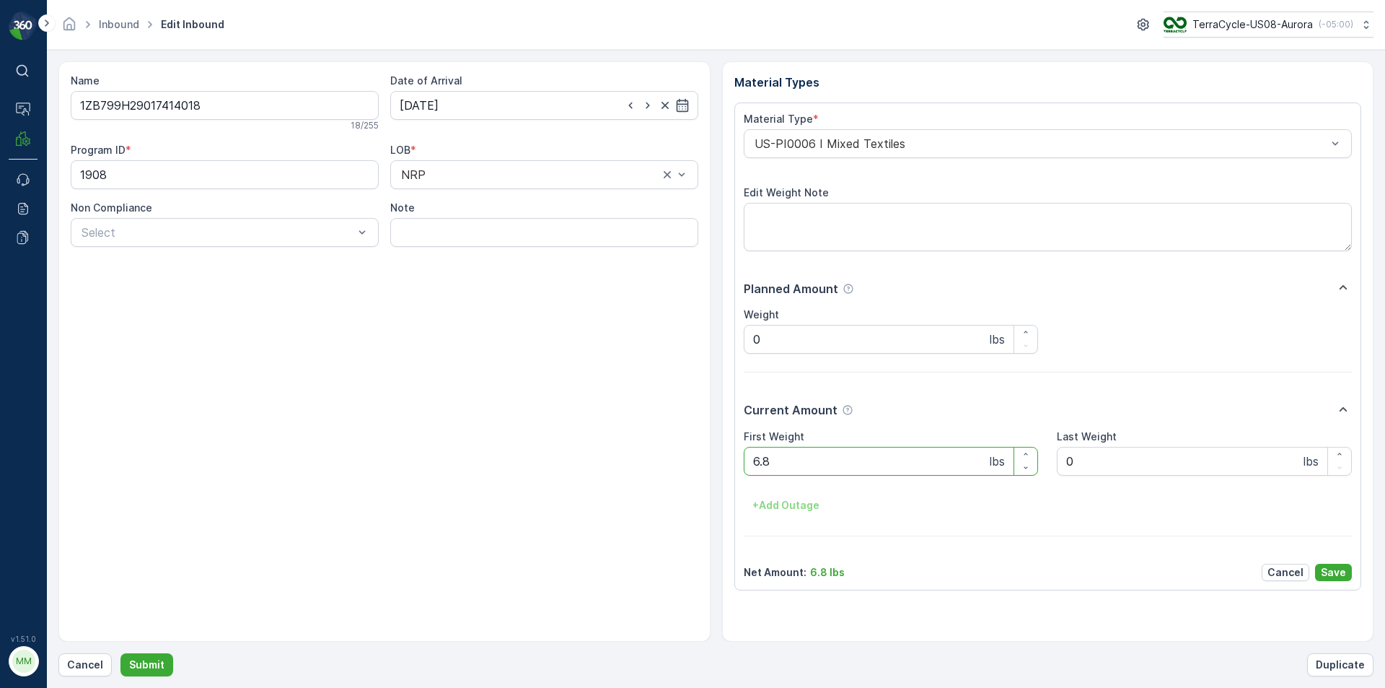
type Weight "6"
click at [120, 653] on button "Submit" at bounding box center [146, 664] width 53 height 23
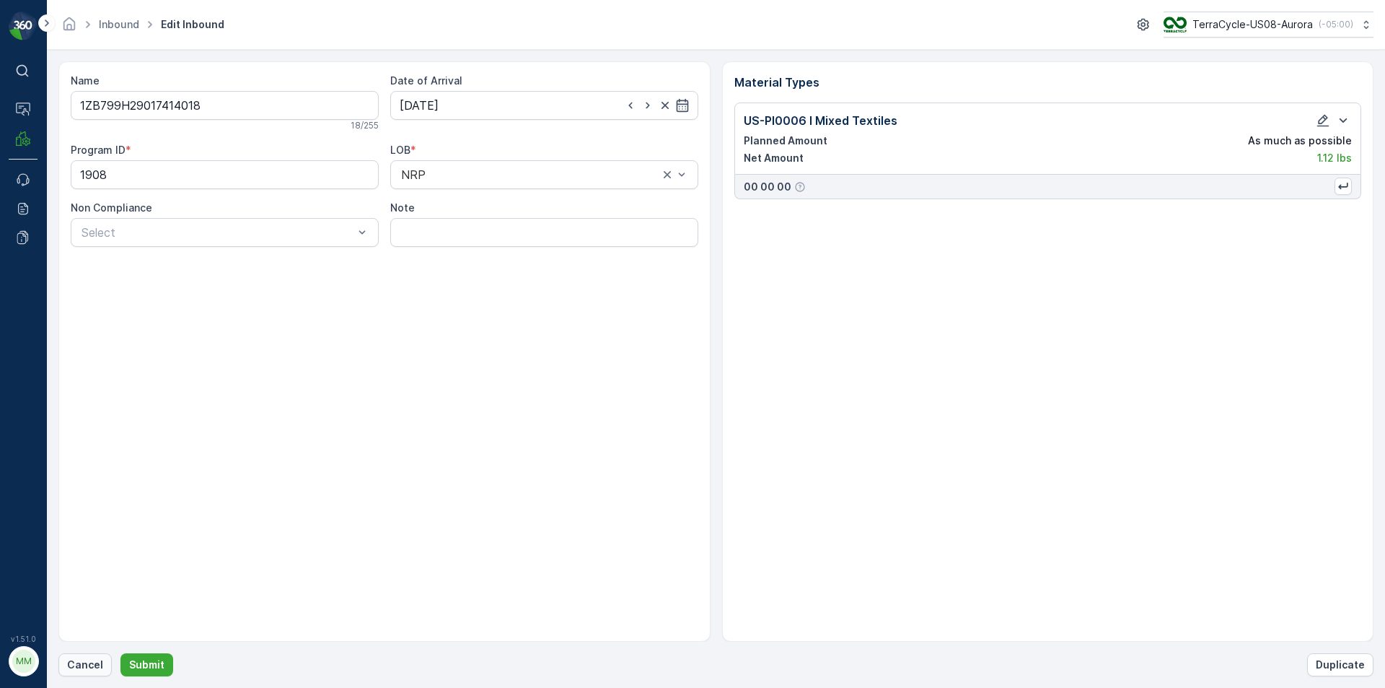
click at [75, 664] on p "Cancel" at bounding box center [85, 664] width 36 height 14
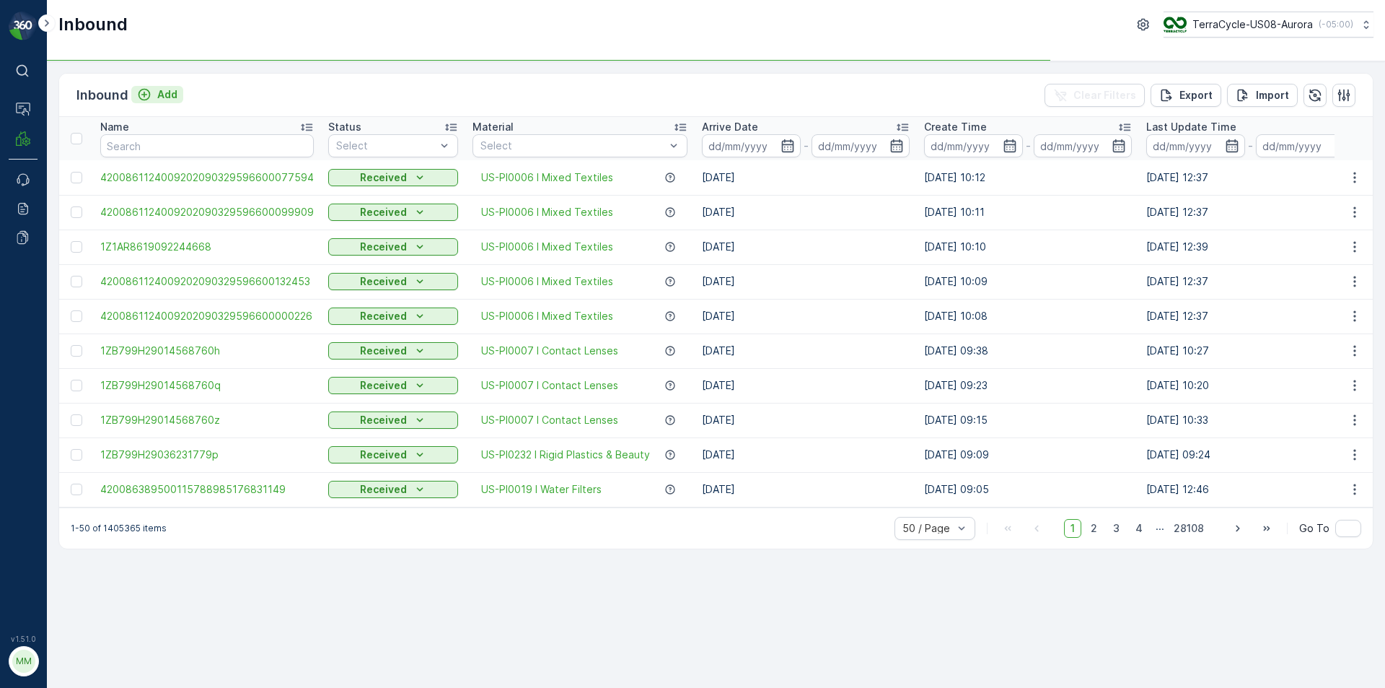
click at [168, 92] on p "Add" at bounding box center [167, 94] width 20 height 14
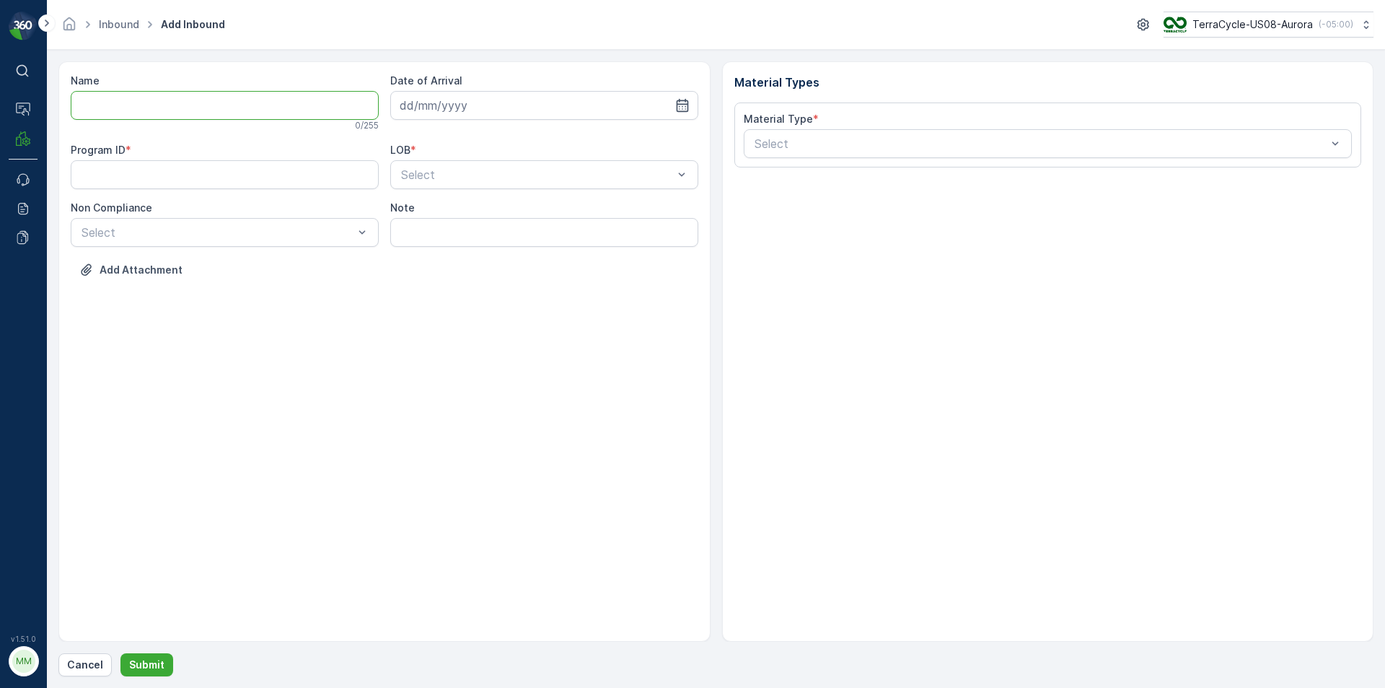
click at [170, 107] on input "Name" at bounding box center [225, 105] width 308 height 29
type input "1ZB799H29017414018"
click at [120, 653] on button "Submit" at bounding box center [146, 664] width 53 height 23
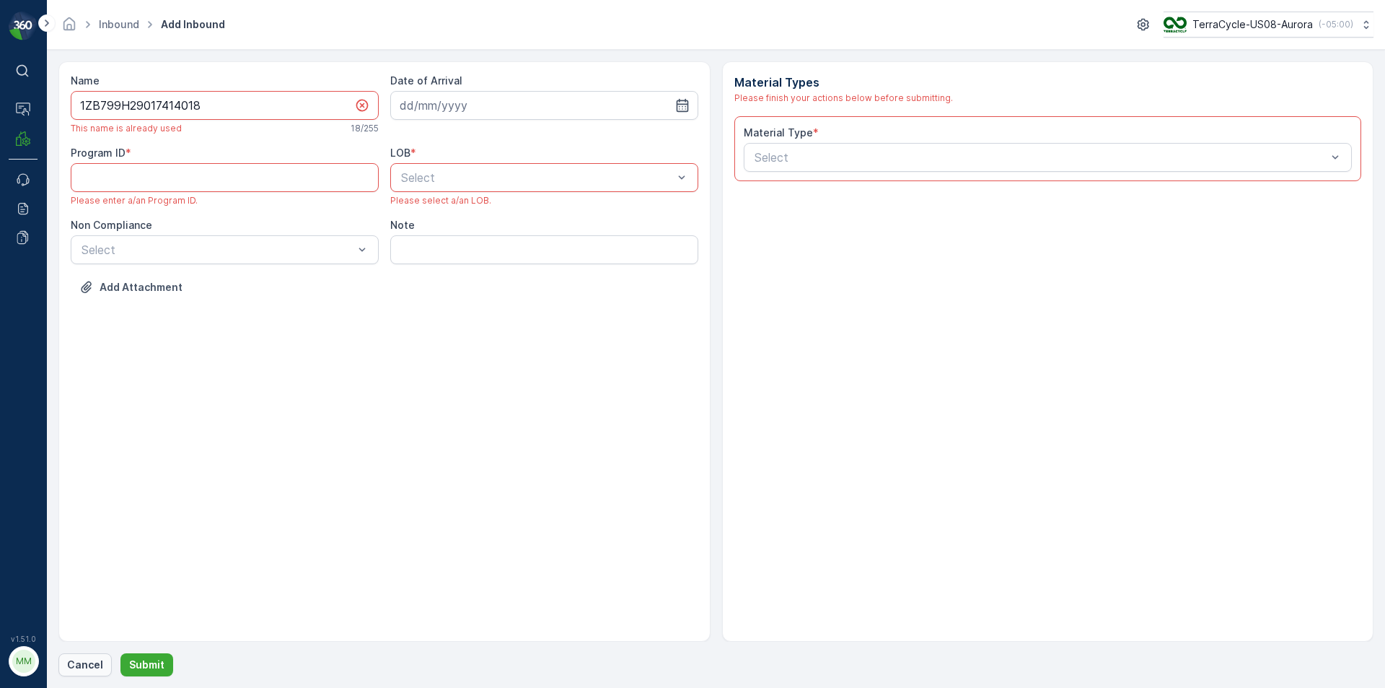
click at [74, 659] on p "Cancel" at bounding box center [85, 664] width 36 height 14
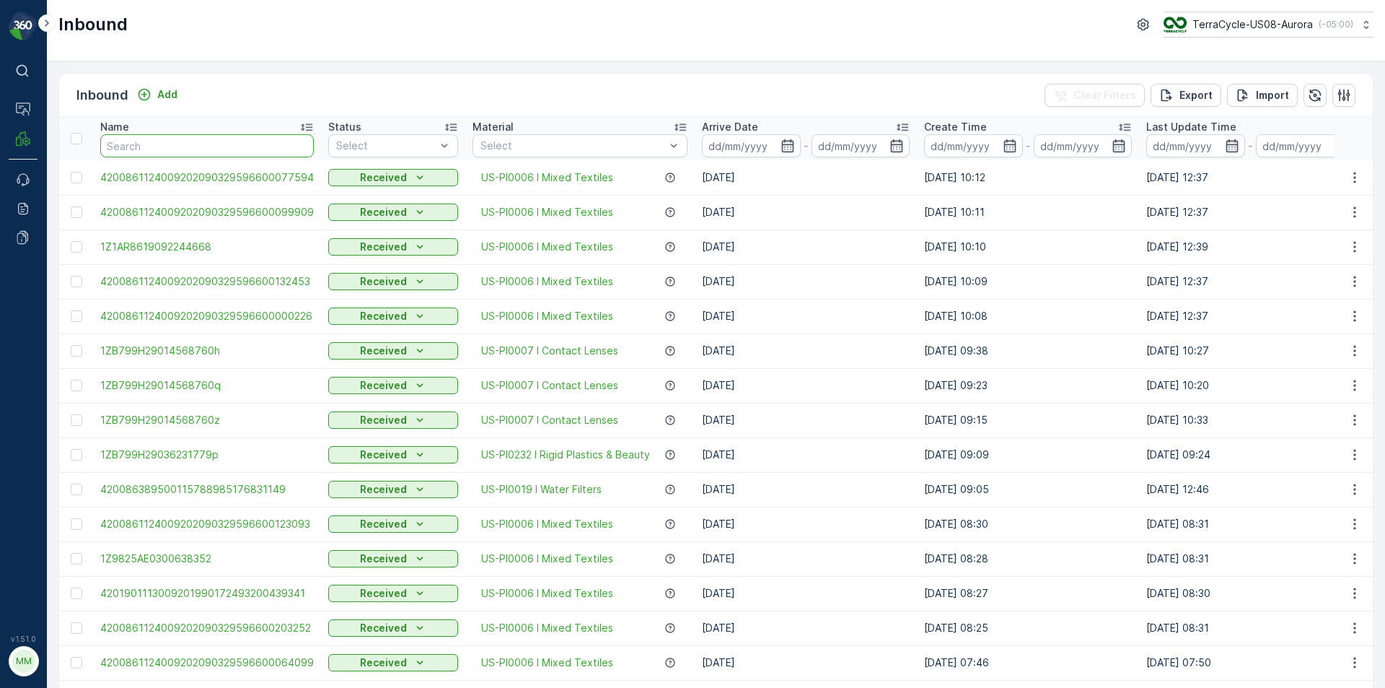
click at [137, 152] on input "text" at bounding box center [207, 145] width 214 height 23
type input "17"
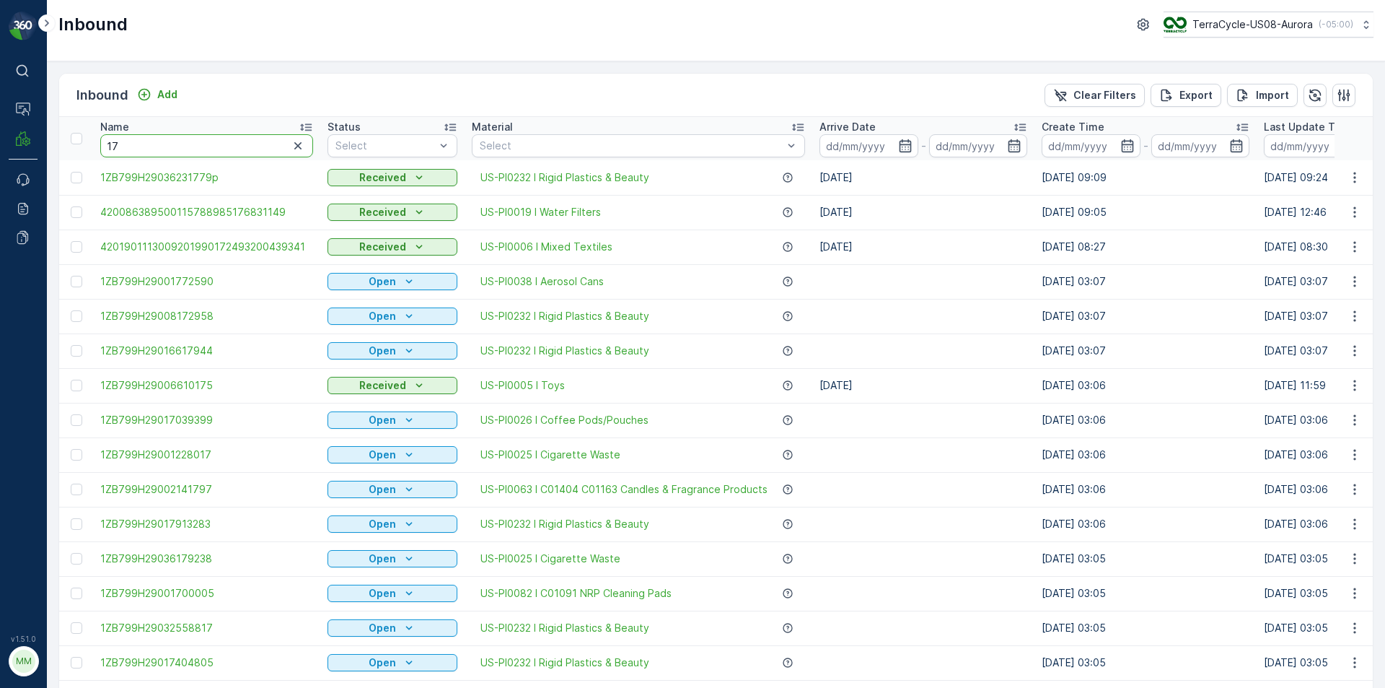
click at [170, 143] on input "17" at bounding box center [206, 145] width 213 height 23
type input "1741"
click at [176, 147] on input "1741" at bounding box center [206, 145] width 213 height 23
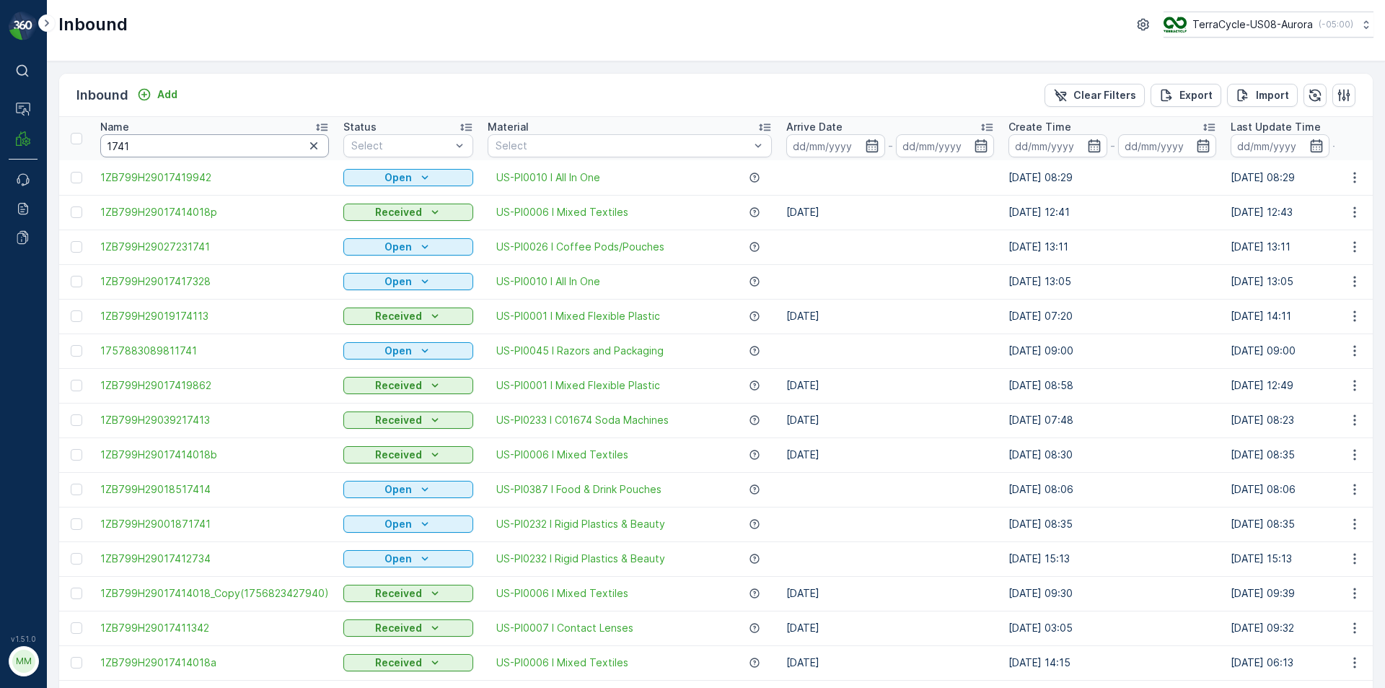
click at [131, 144] on input "1741" at bounding box center [214, 145] width 229 height 23
type input "174140"
click at [160, 150] on input "174140" at bounding box center [214, 145] width 229 height 23
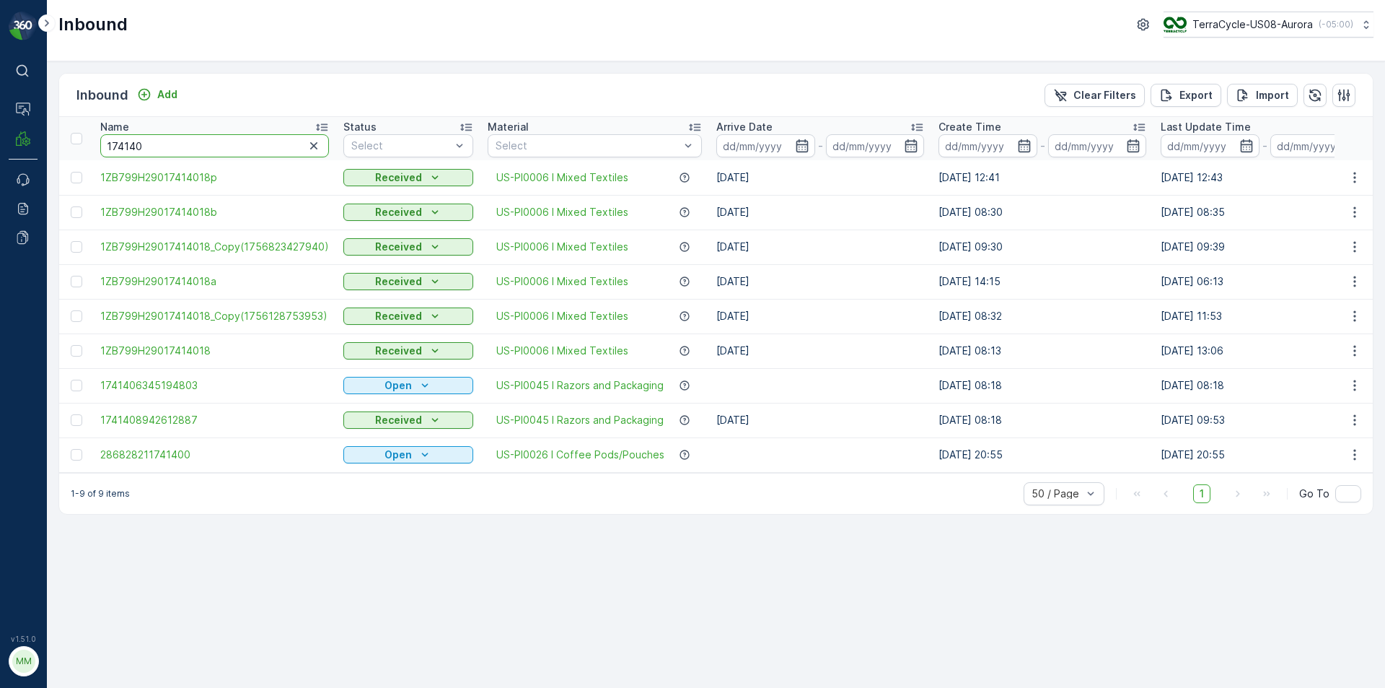
click at [160, 150] on input "174140" at bounding box center [214, 145] width 229 height 23
type input "17414018"
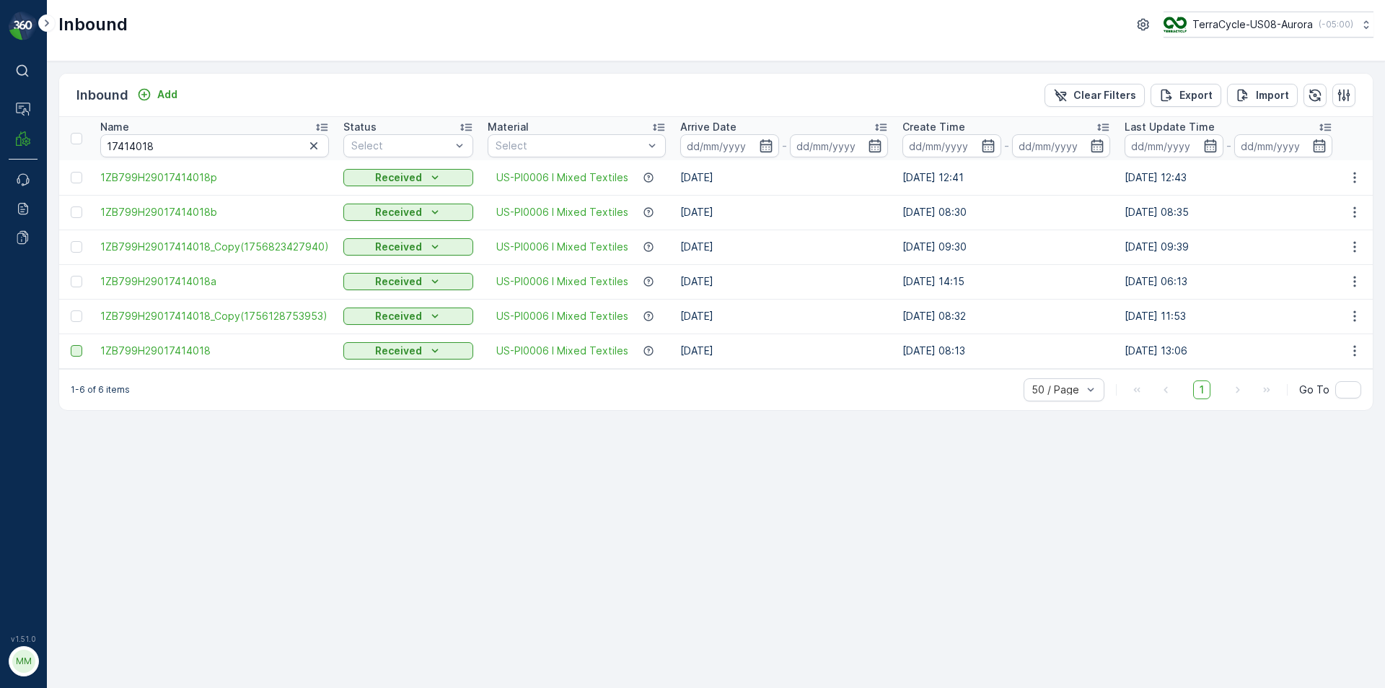
click at [76, 350] on div at bounding box center [77, 351] width 12 height 12
click at [71, 345] on input "checkbox" at bounding box center [71, 345] width 0 height 0
click at [1231, 96] on p "Print QR" at bounding box center [1219, 95] width 43 height 14
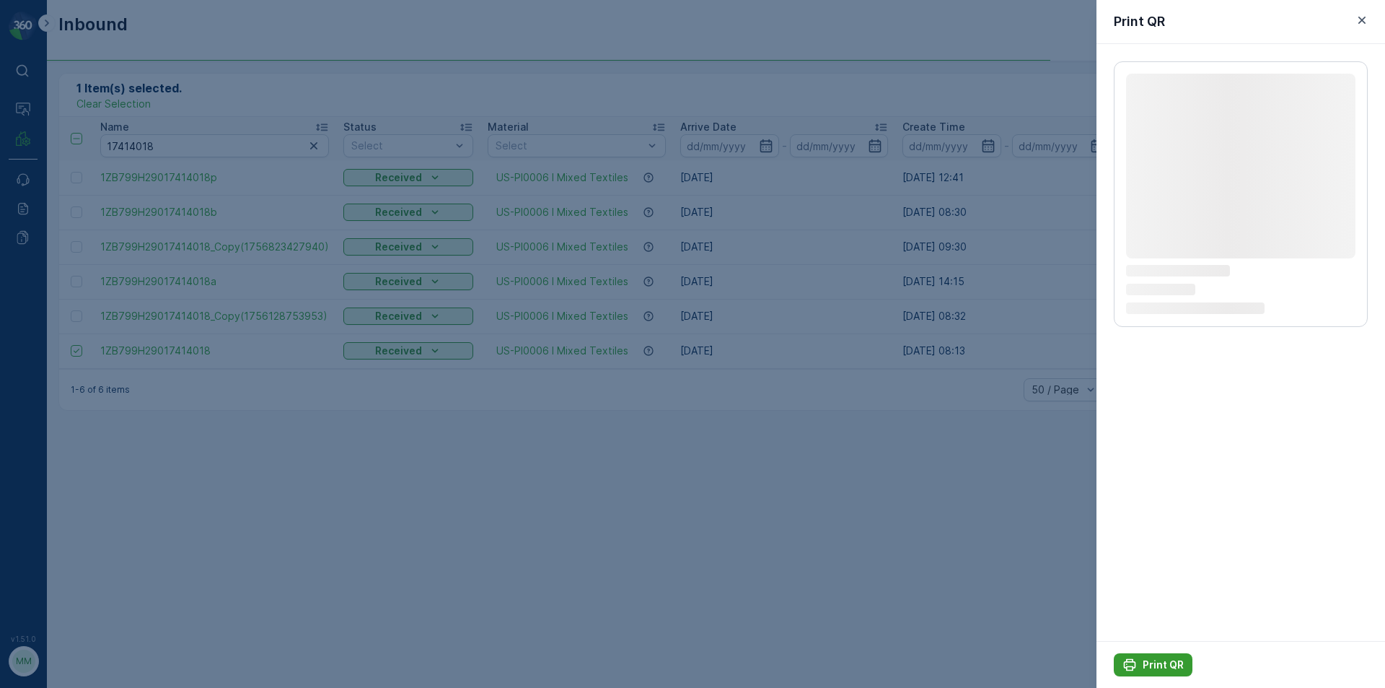
click at [1165, 669] on p "Print QR" at bounding box center [1163, 664] width 41 height 14
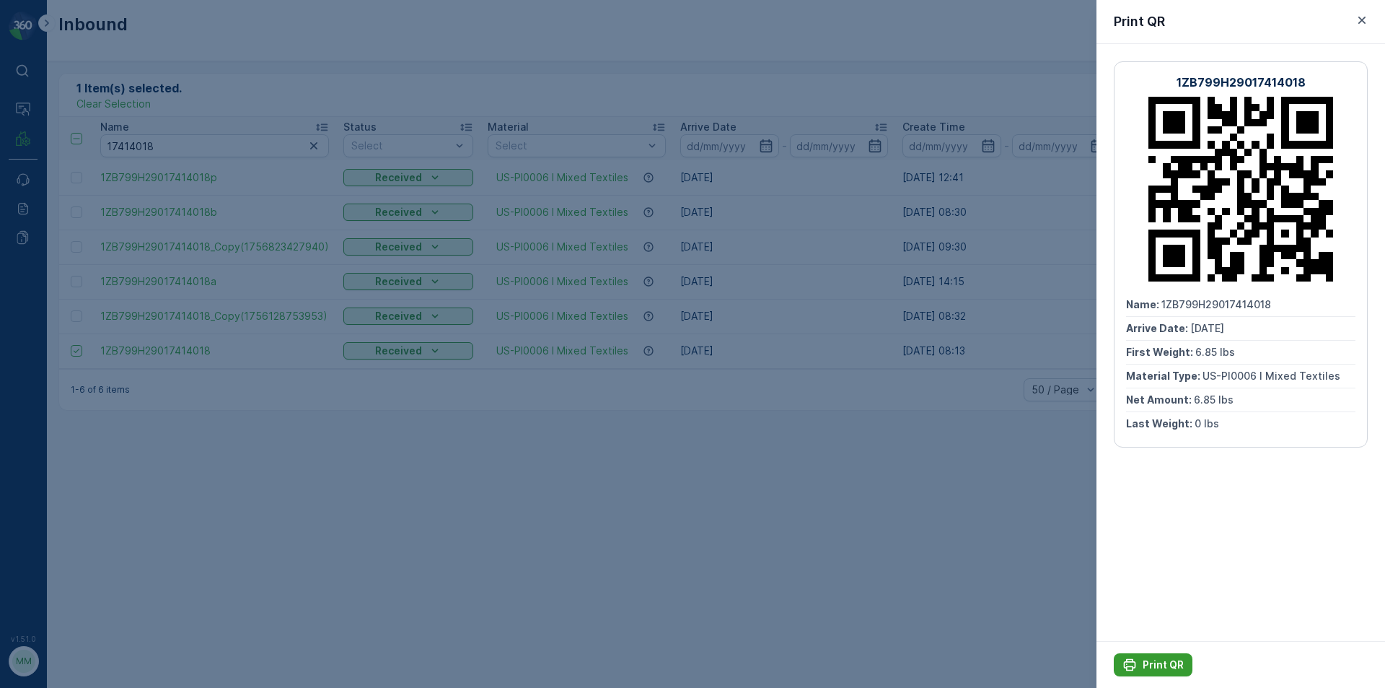
click at [1164, 661] on p "Print QR" at bounding box center [1163, 664] width 41 height 14
click at [1355, 25] on icon "button" at bounding box center [1362, 20] width 14 height 14
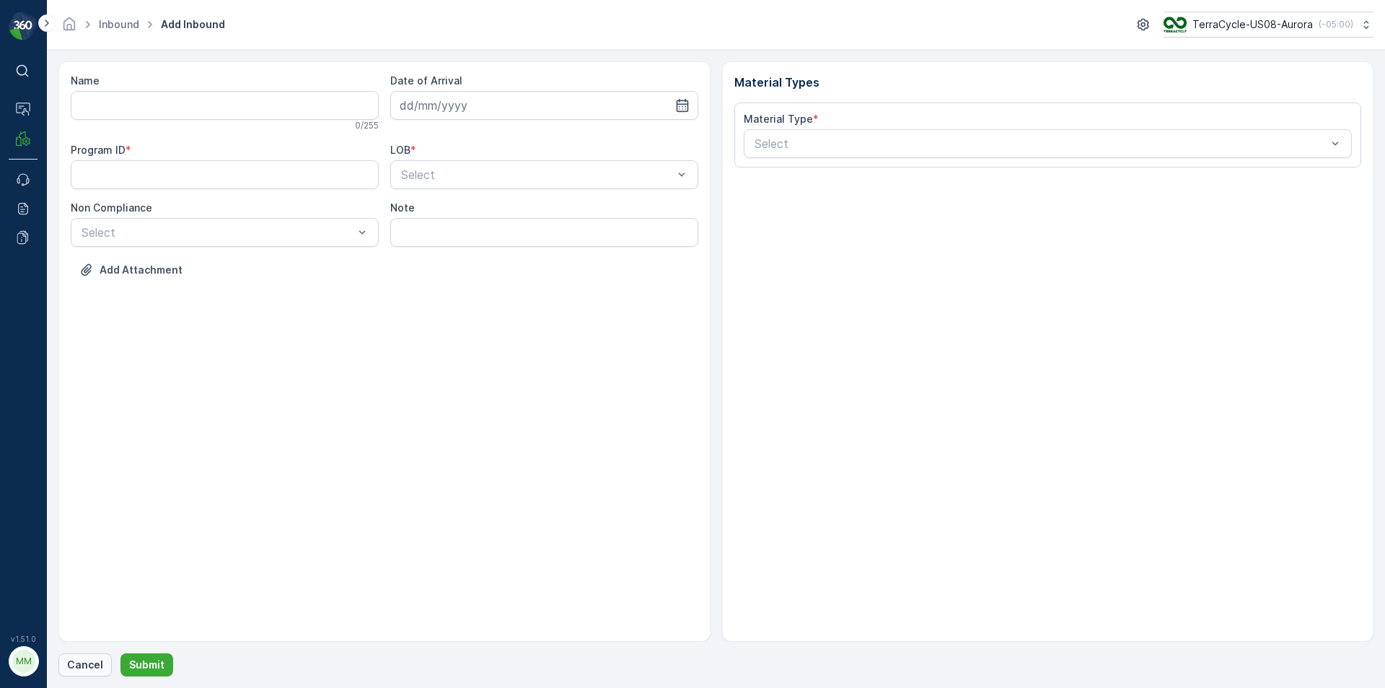
click at [88, 664] on p "Cancel" at bounding box center [85, 664] width 36 height 14
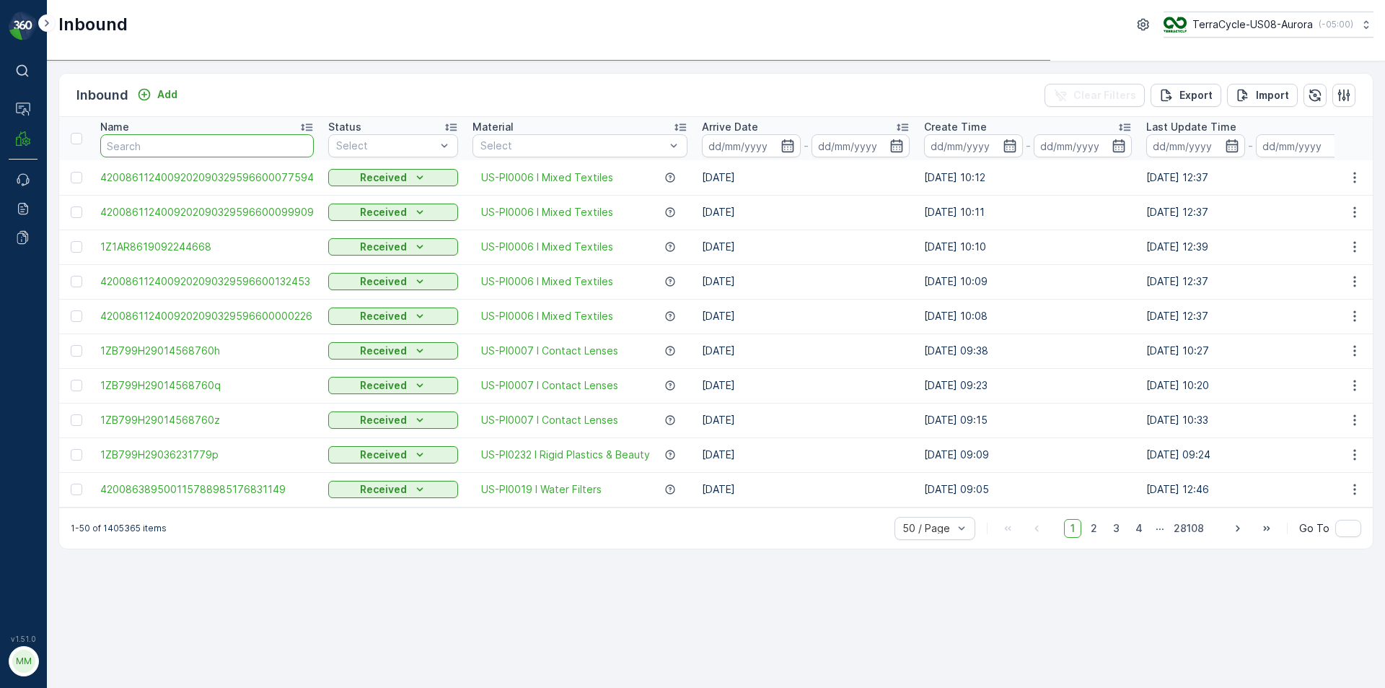
click at [182, 151] on input "text" at bounding box center [207, 145] width 214 height 23
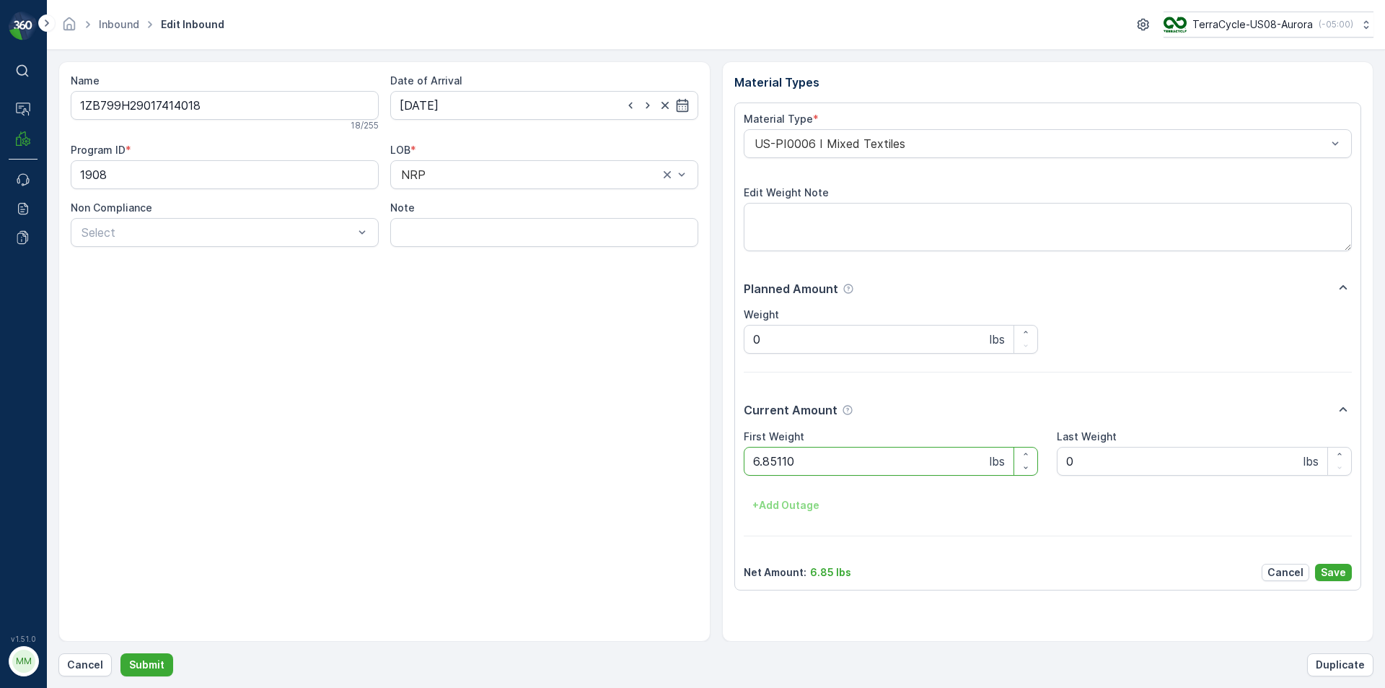
click at [120, 653] on button "Submit" at bounding box center [146, 664] width 53 height 23
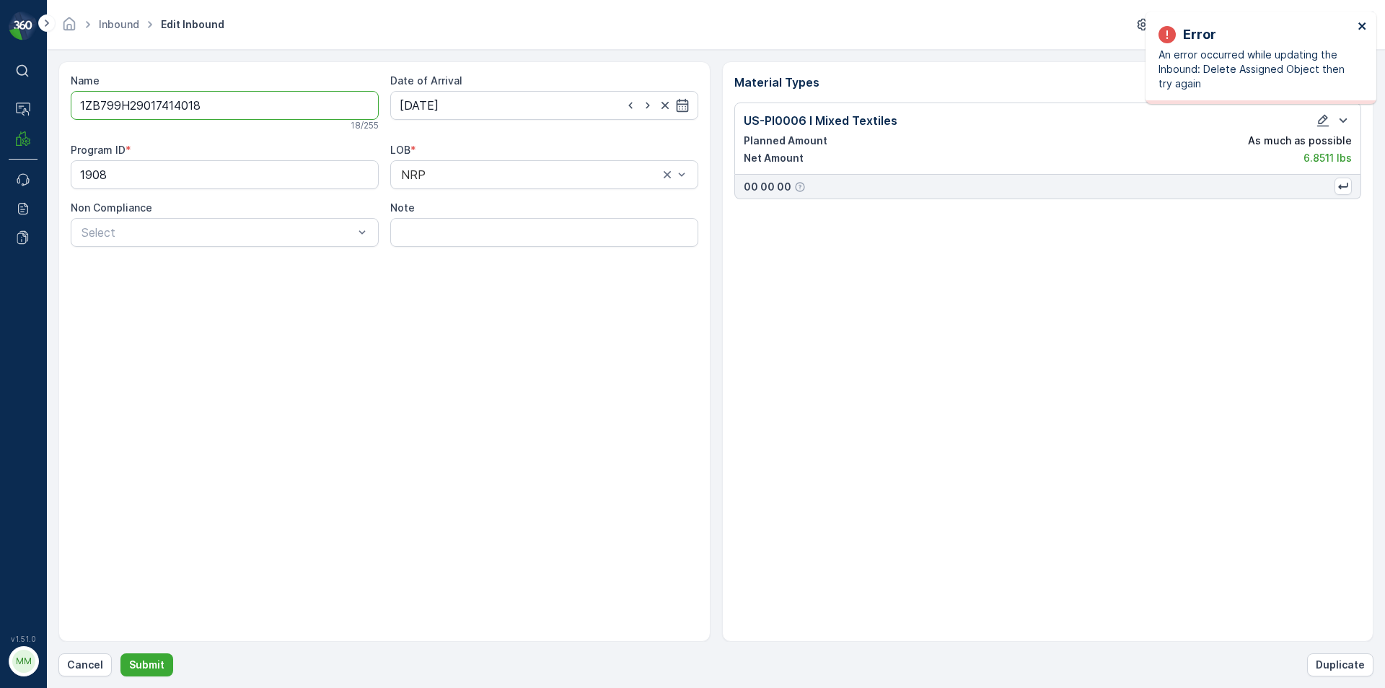
click at [1360, 20] on icon "close" at bounding box center [1363, 26] width 10 height 12
click at [87, 662] on p "Cancel" at bounding box center [85, 664] width 36 height 14
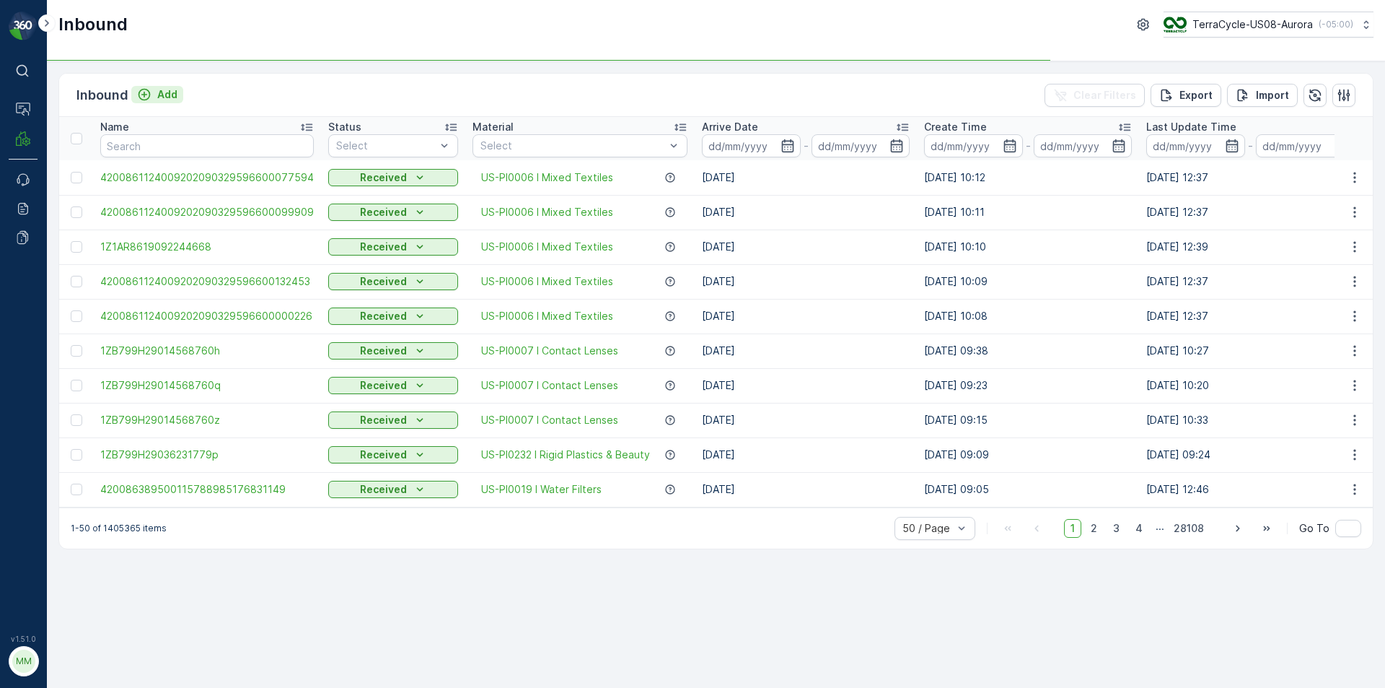
click at [167, 94] on p "Add" at bounding box center [167, 94] width 20 height 14
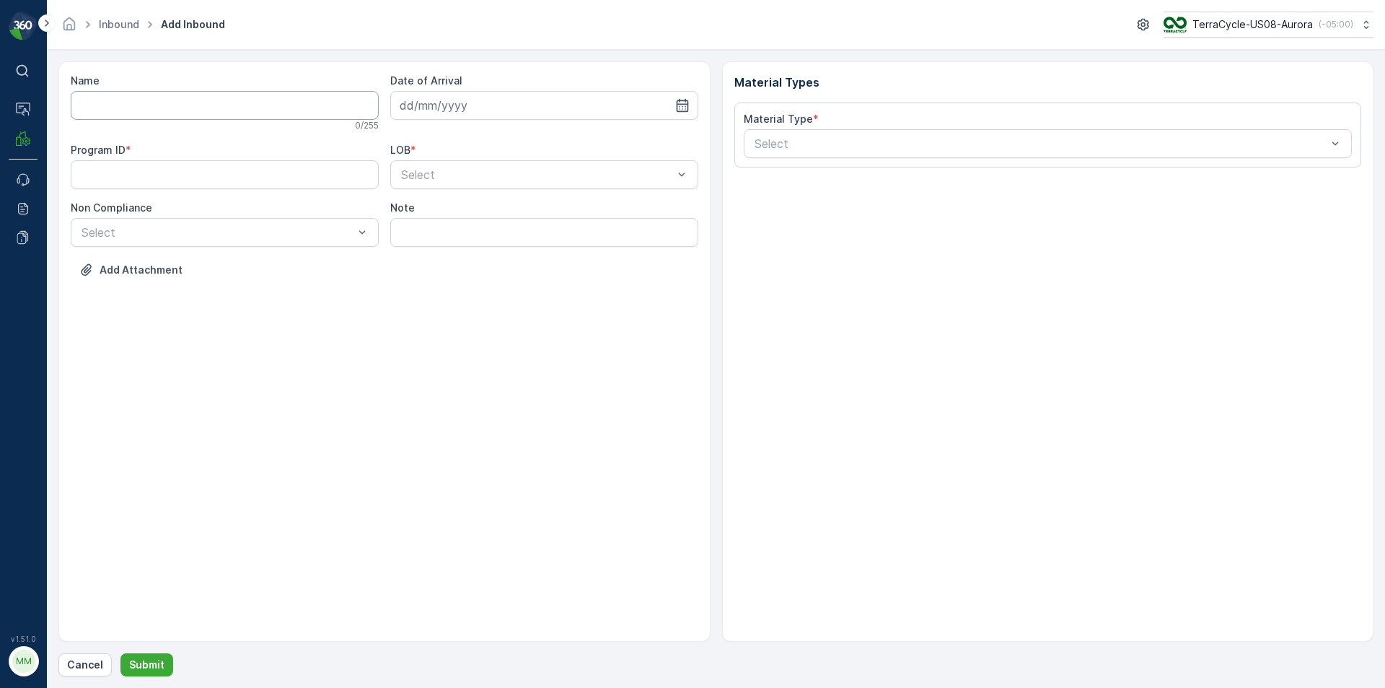
click at [167, 104] on input "Name" at bounding box center [225, 105] width 308 height 29
type input "inbound:1ZB799H29017414018"
click at [120, 653] on button "Submit" at bounding box center [146, 664] width 53 height 23
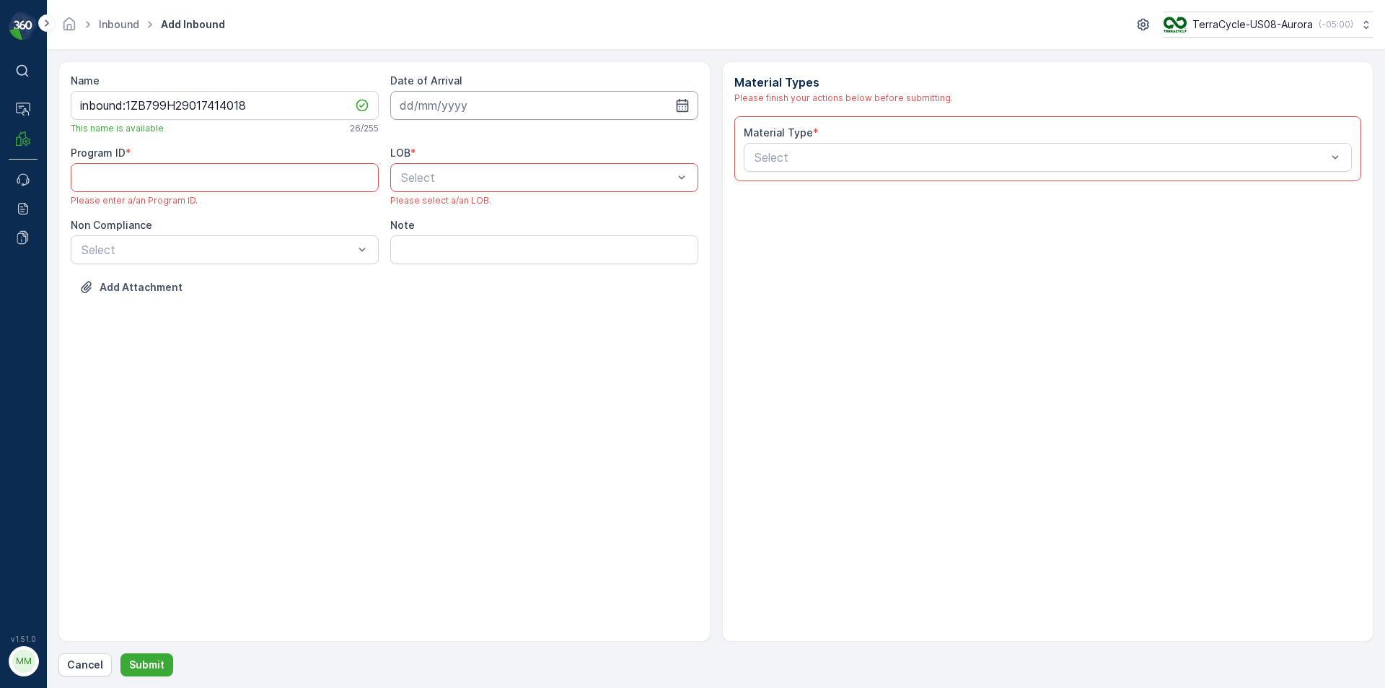
click at [439, 104] on input at bounding box center [544, 105] width 308 height 29
click at [488, 285] on div "24" at bounding box center [492, 283] width 23 height 23
type input "[DATE]"
click at [445, 189] on div "Select" at bounding box center [544, 177] width 308 height 29
click at [420, 214] on span "NRP" at bounding box center [411, 212] width 25 height 13
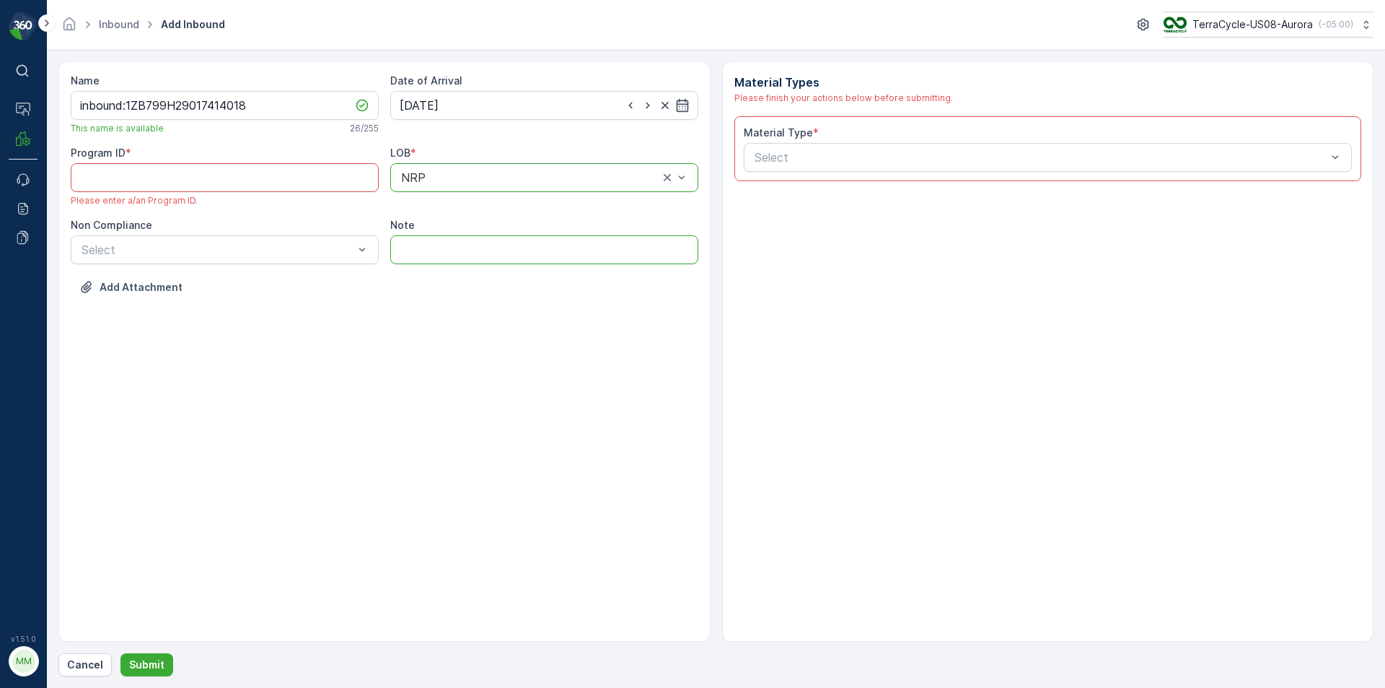
click at [429, 238] on input "Note" at bounding box center [544, 249] width 308 height 29
click at [212, 183] on ID "Program ID" at bounding box center [225, 177] width 308 height 29
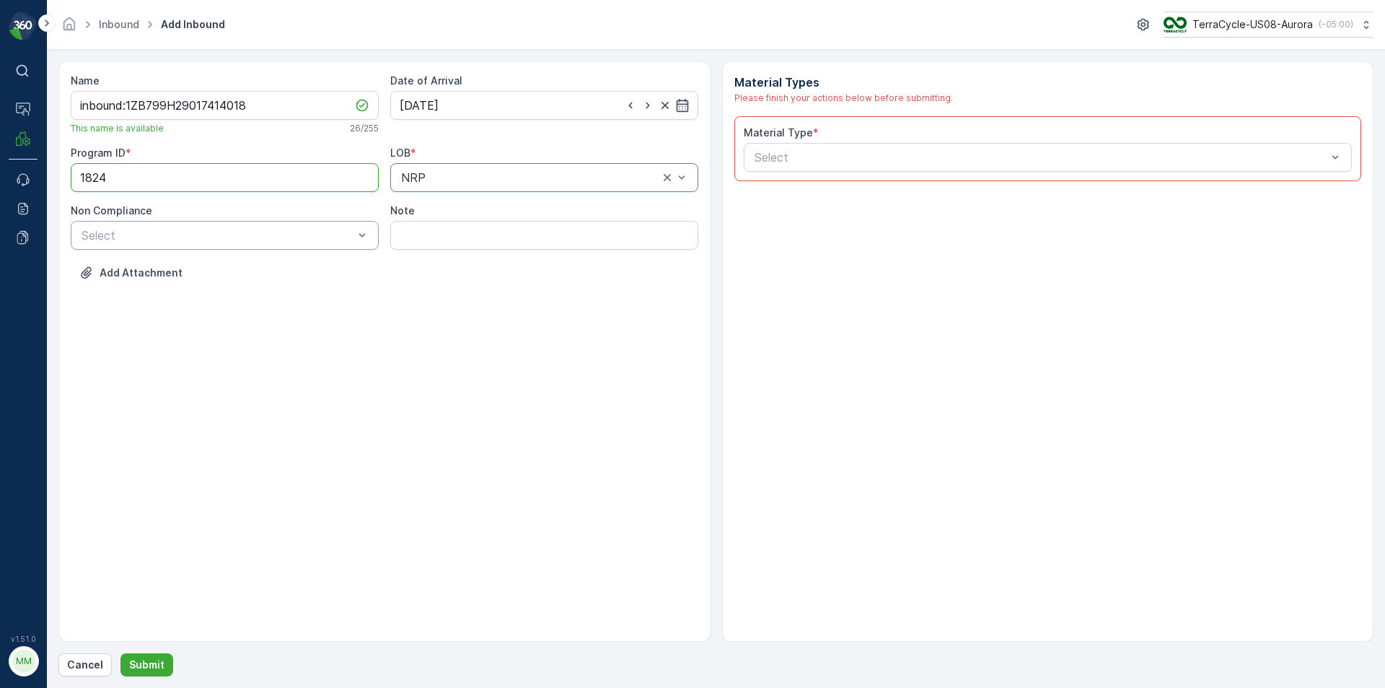
type ID "1824"
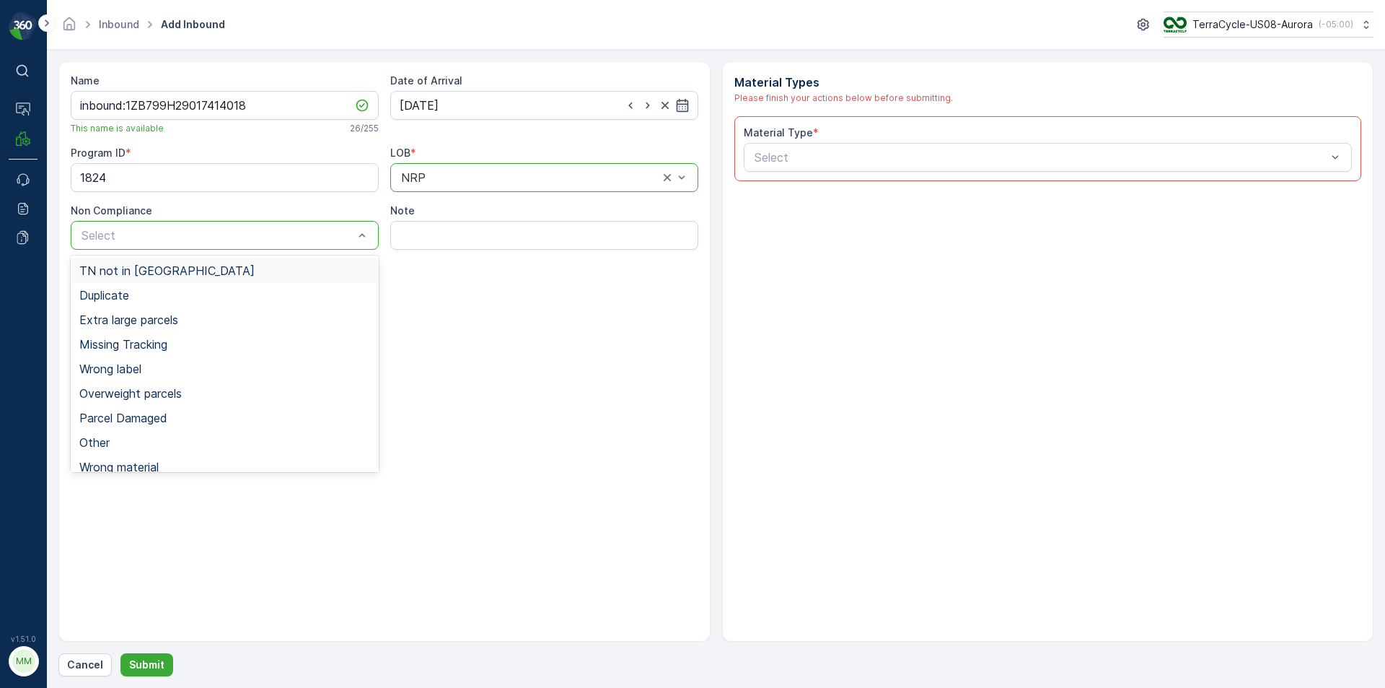
click at [159, 272] on span "TN not in [GEOGRAPHIC_DATA]" at bounding box center [166, 270] width 175 height 13
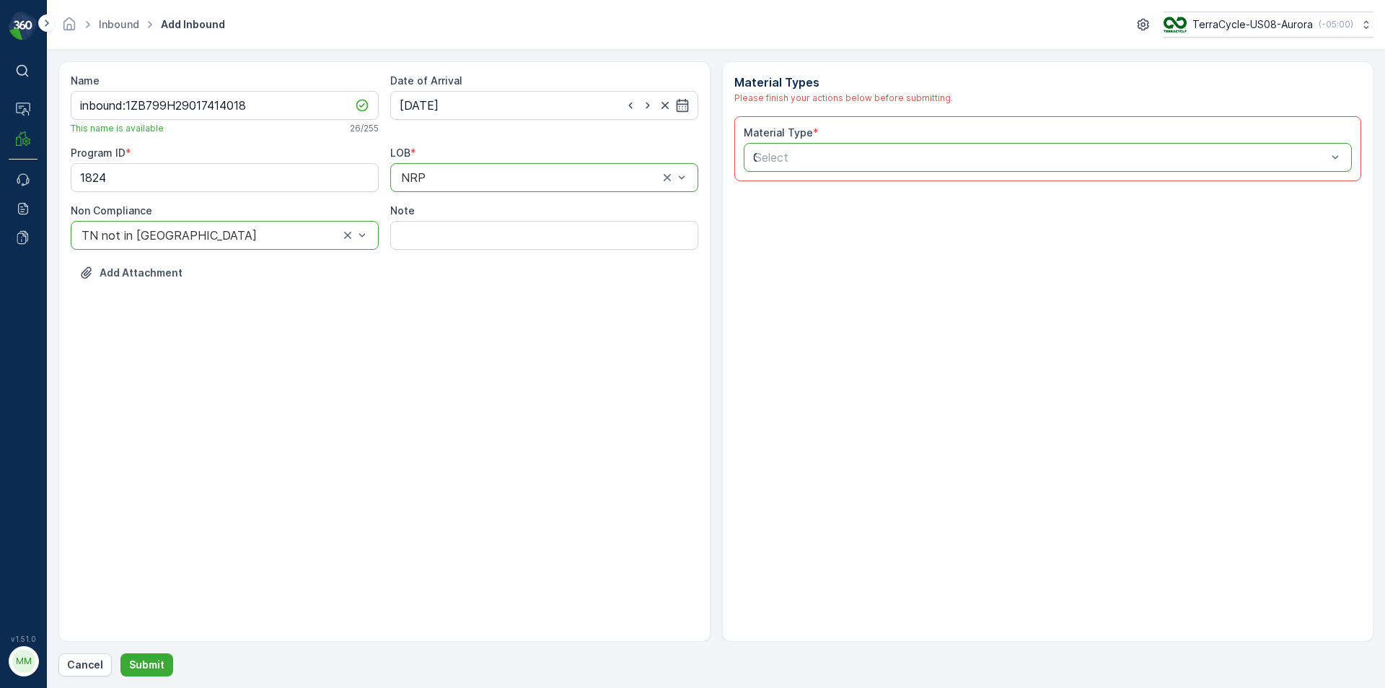
type input "0006"
click at [867, 217] on span "US-PI0006 I Mixed Textiles" at bounding box center [827, 217] width 151 height 13
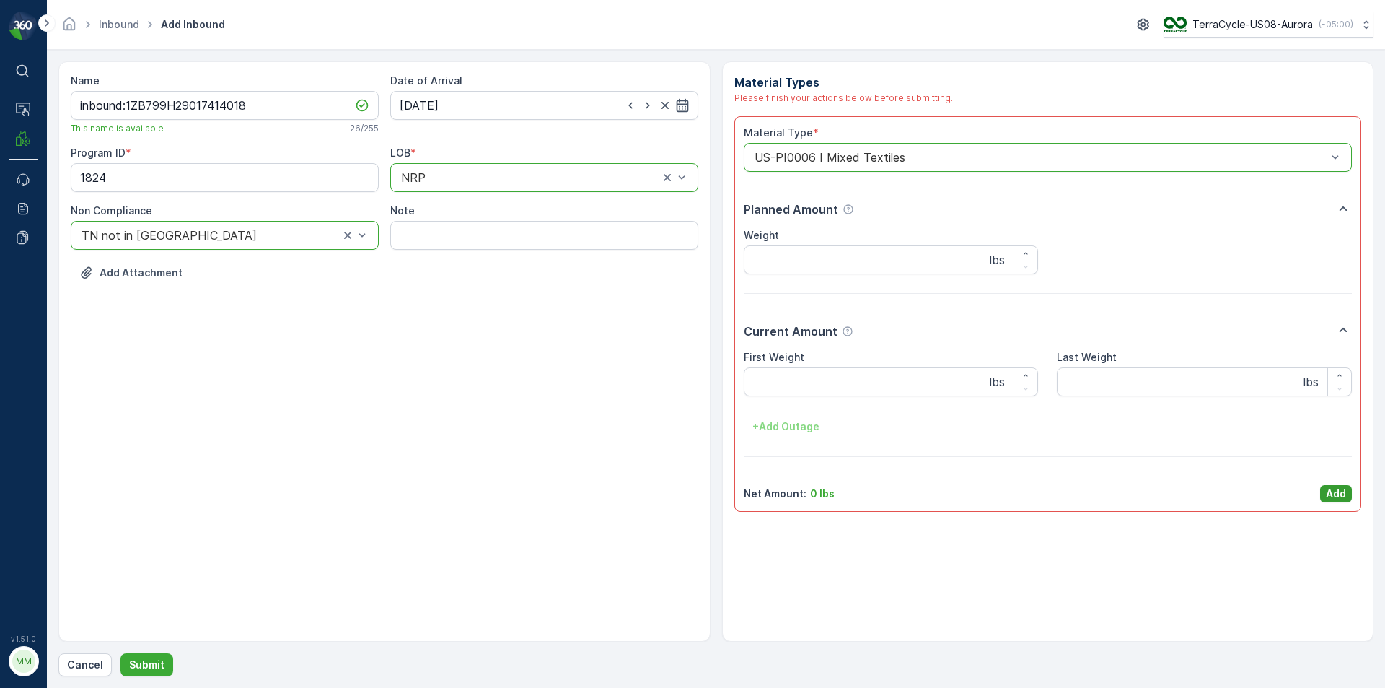
click at [1340, 497] on p "Add" at bounding box center [1336, 493] width 20 height 14
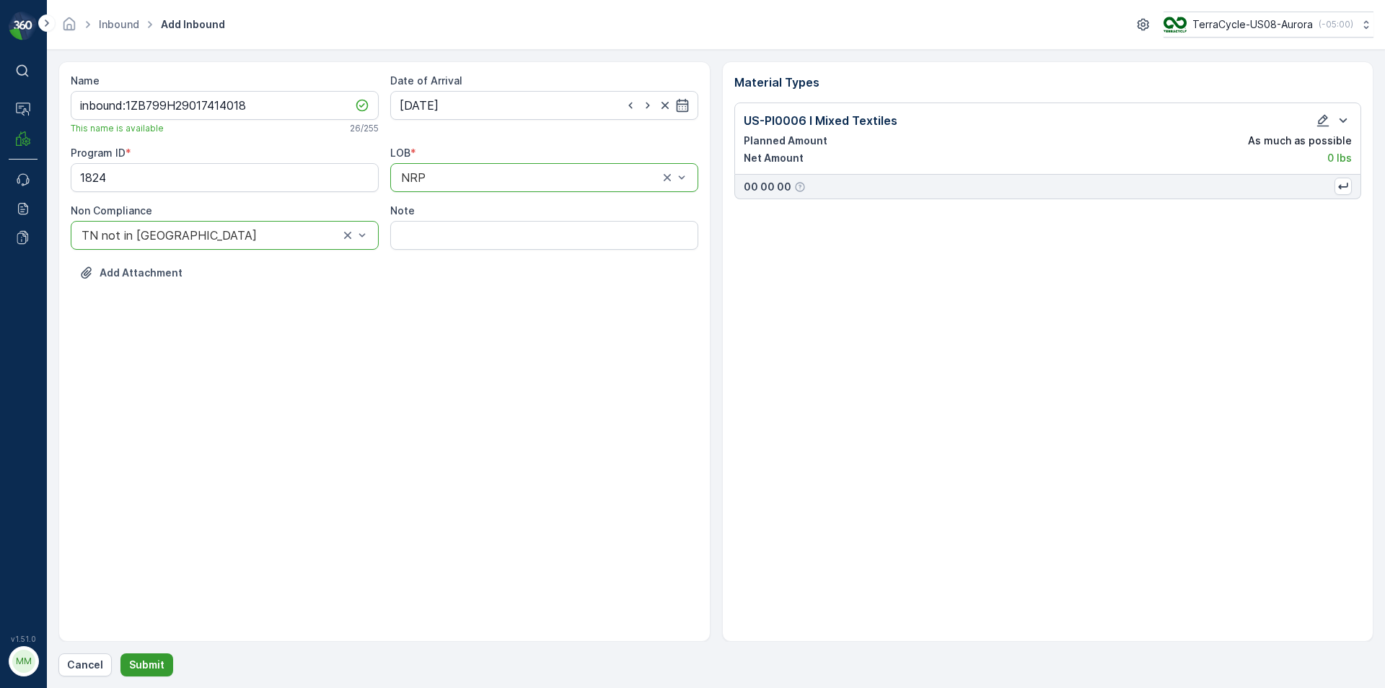
click at [149, 664] on p "Submit" at bounding box center [146, 664] width 35 height 14
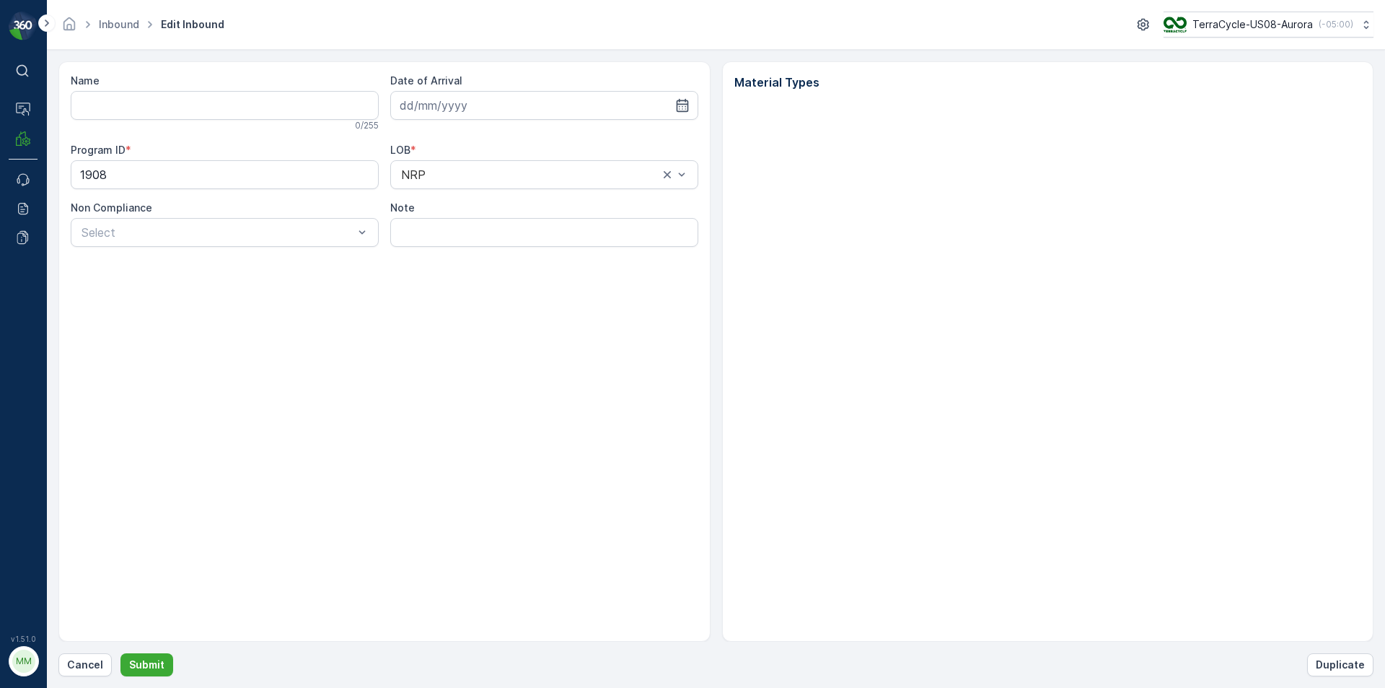
type input "1ZB799H29017414018"
type input "12.08.2025"
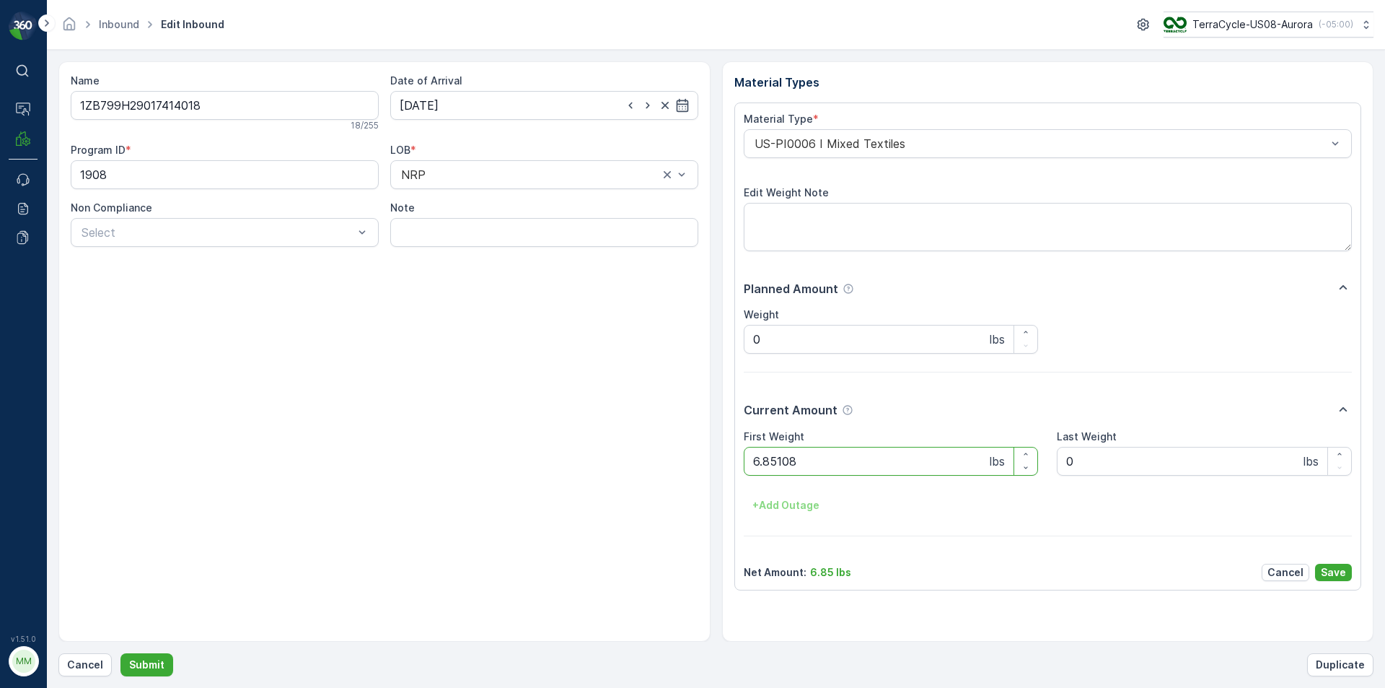
click at [120, 653] on button "Submit" at bounding box center [146, 664] width 53 height 23
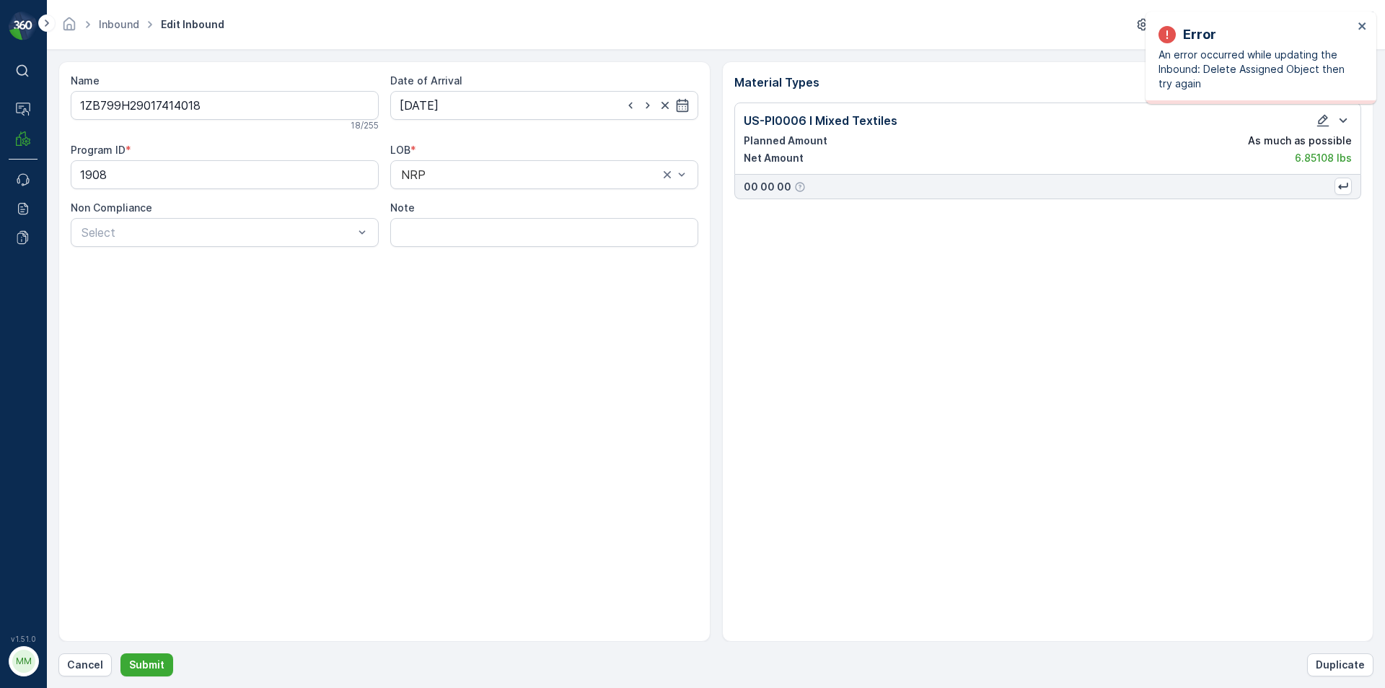
click at [1364, 35] on div "Error An error occurred while updating the Inbound: Delete Assigned Object then…" at bounding box center [1261, 58] width 231 height 92
click at [1364, 26] on icon "close" at bounding box center [1363, 26] width 10 height 12
drag, startPoint x: 82, startPoint y: 667, endPoint x: 89, endPoint y: 660, distance: 9.2
click at [587, 453] on div "Name 1ZB799H29017414018 18 / 255 Date of Arrival 12.08.2025 Program ID * 1908 L…" at bounding box center [384, 351] width 652 height 580
click at [89, 660] on p "Cancel" at bounding box center [85, 664] width 36 height 14
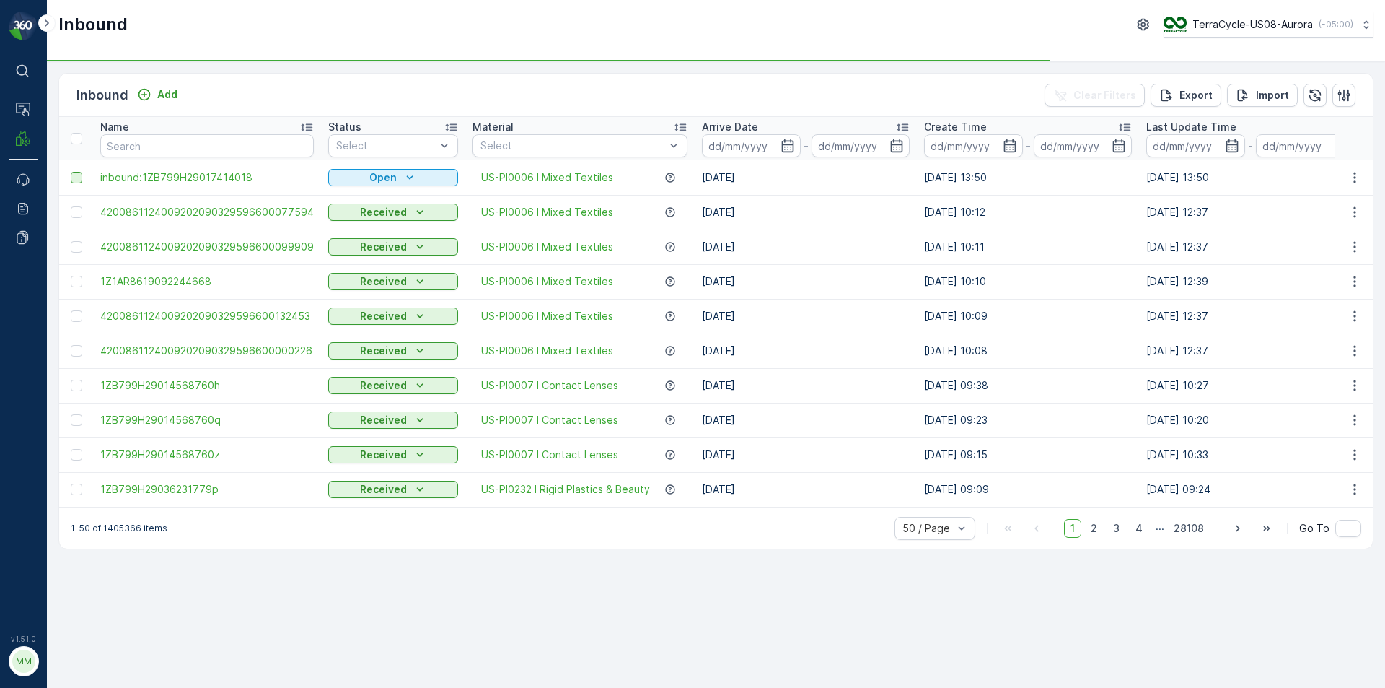
click at [79, 176] on div at bounding box center [77, 178] width 12 height 12
click at [71, 172] on input "checkbox" at bounding box center [71, 172] width 0 height 0
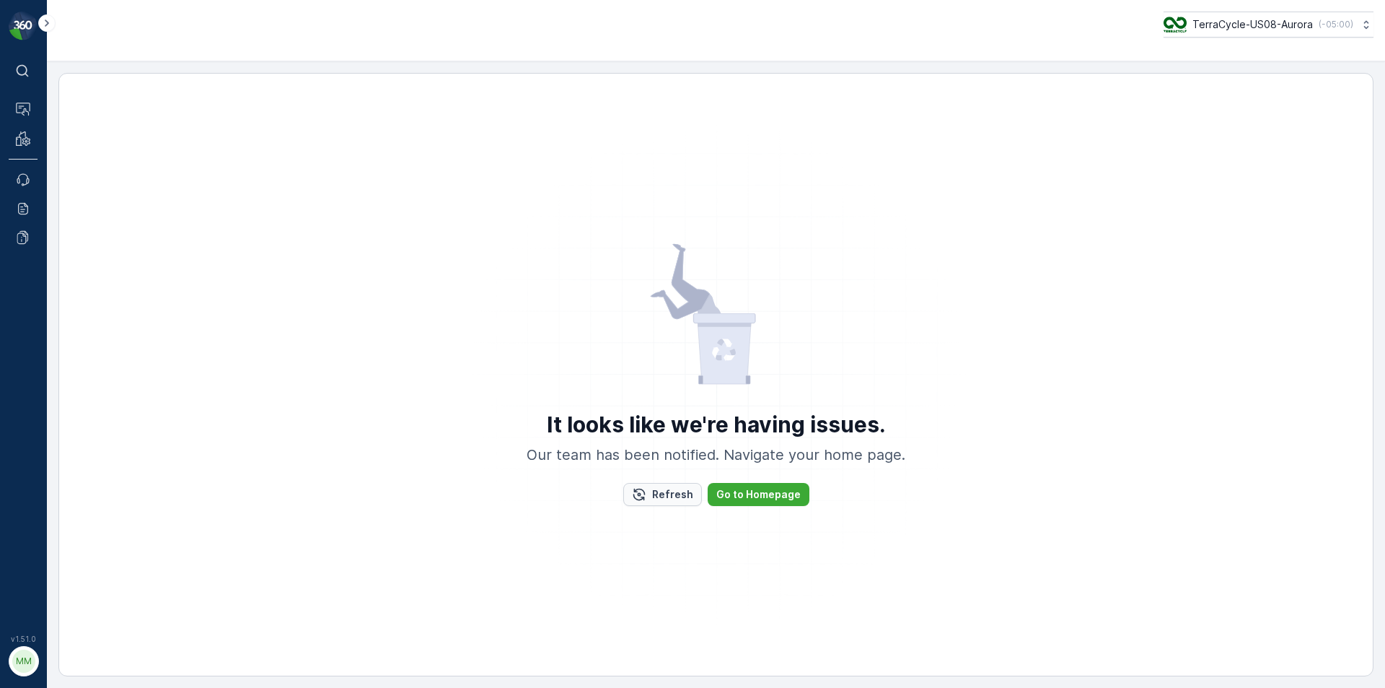
click at [685, 491] on p "Refresh" at bounding box center [672, 494] width 41 height 14
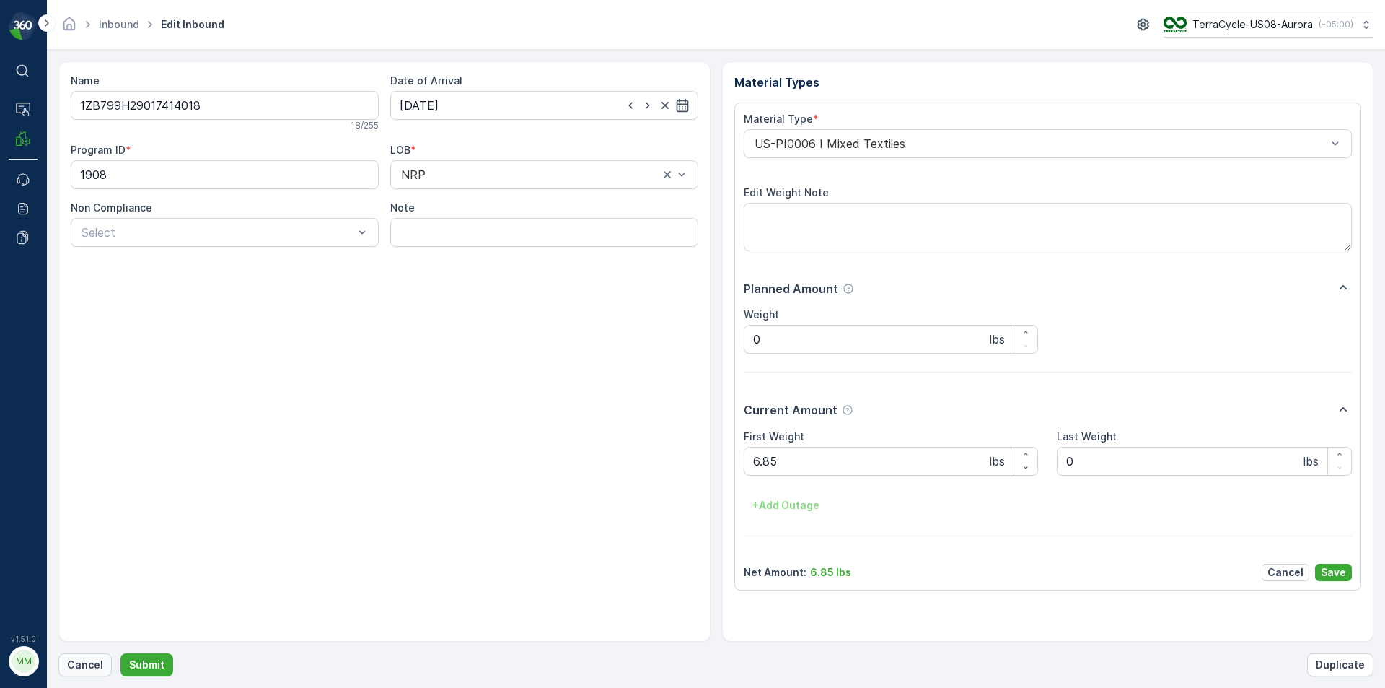
click at [79, 667] on p "Cancel" at bounding box center [85, 664] width 36 height 14
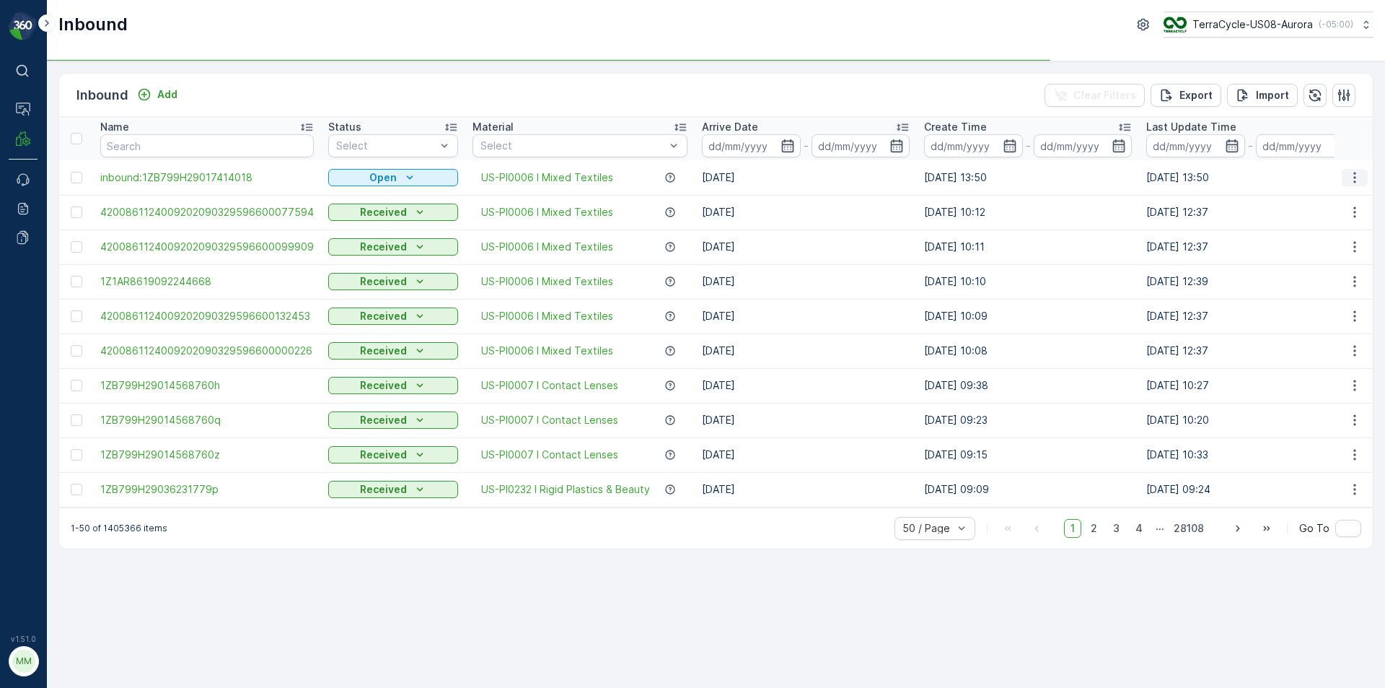
click at [1356, 177] on icon "button" at bounding box center [1355, 177] width 14 height 14
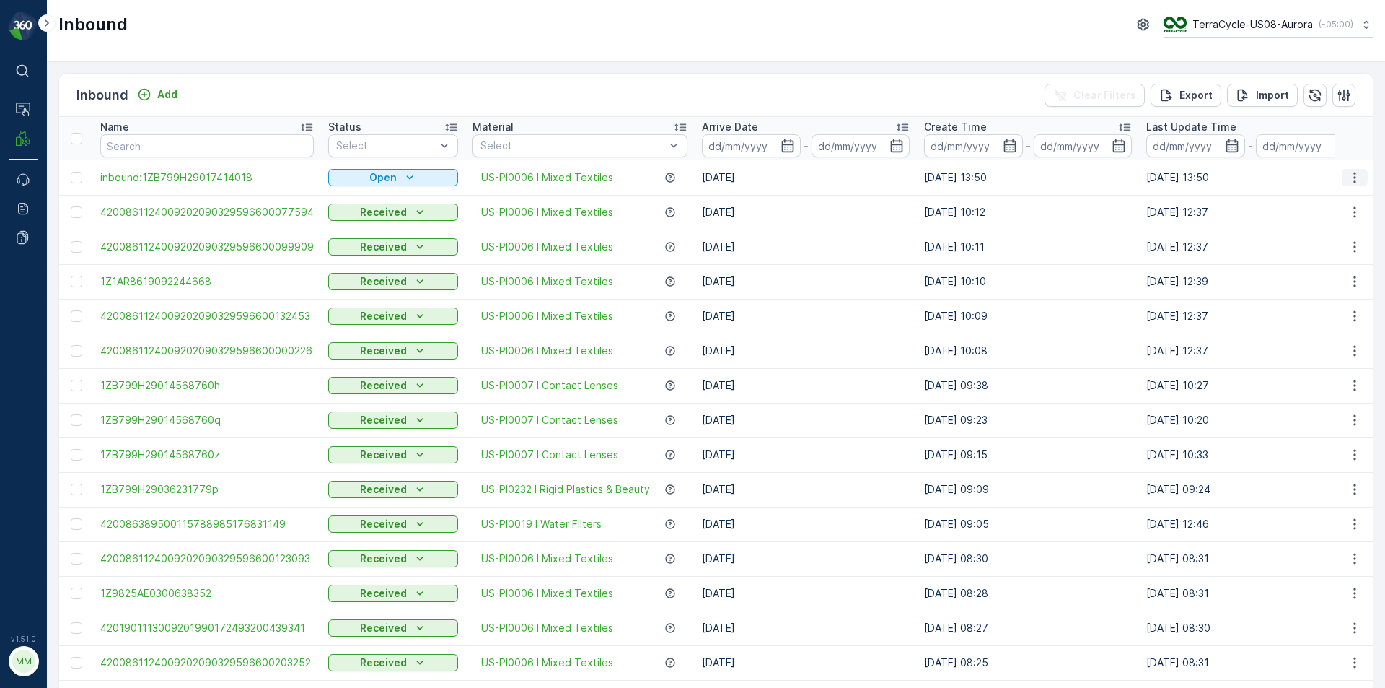
click at [1348, 181] on icon "button" at bounding box center [1355, 177] width 14 height 14
click at [1327, 304] on span "Delete Inbound" at bounding box center [1314, 306] width 75 height 14
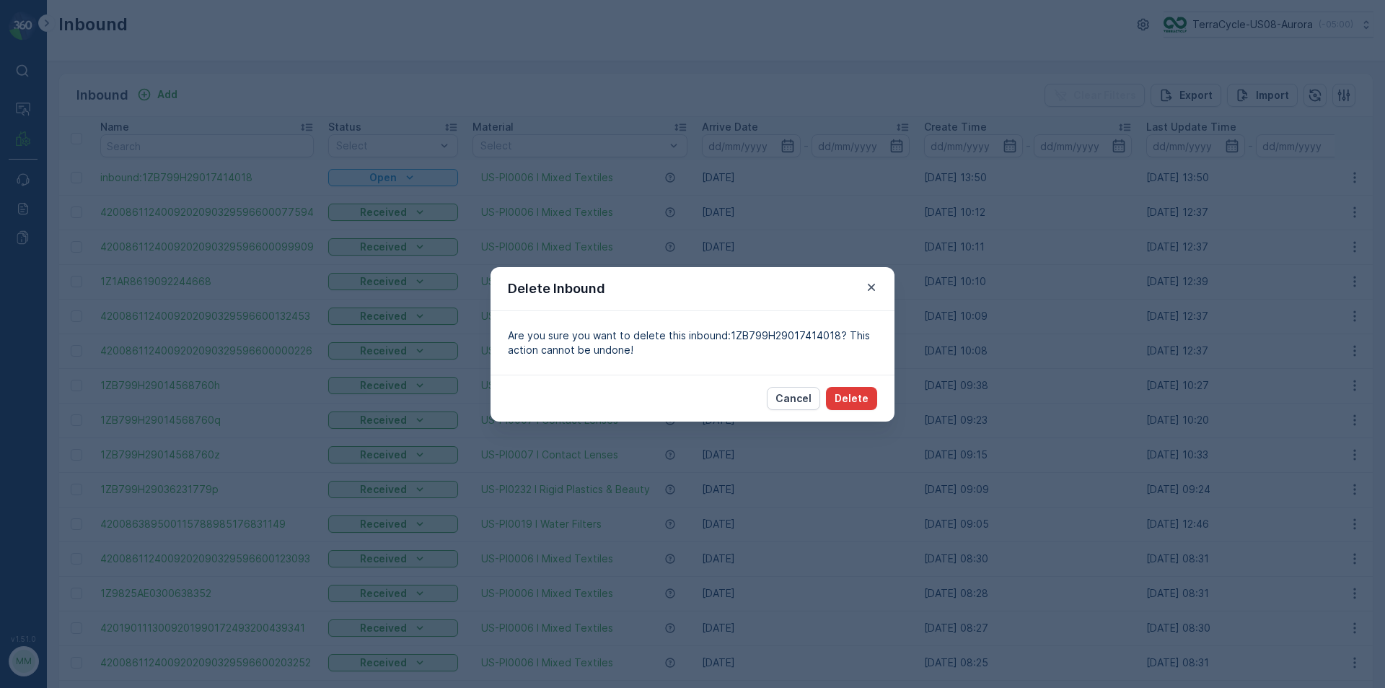
click at [861, 395] on p "Delete" at bounding box center [852, 398] width 34 height 14
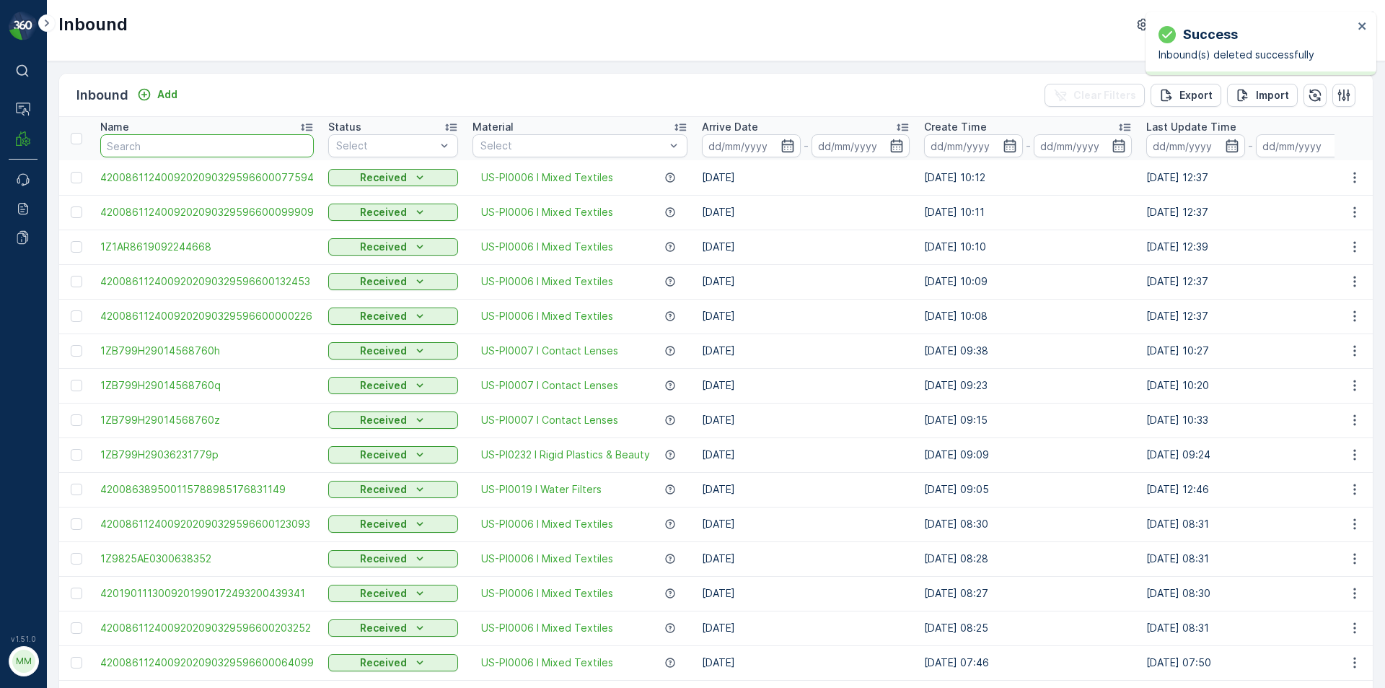
click at [175, 145] on input "text" at bounding box center [207, 145] width 214 height 23
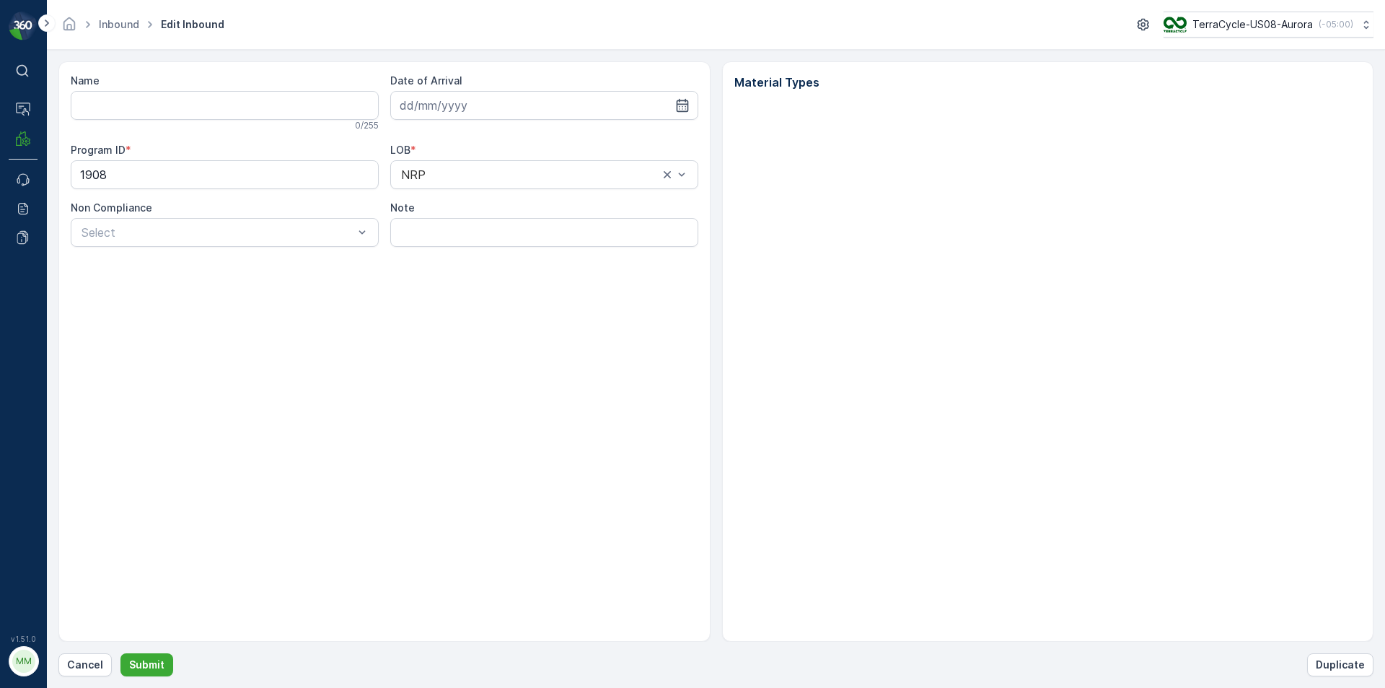
type input "1ZB799H29017414018"
type input "[DATE]"
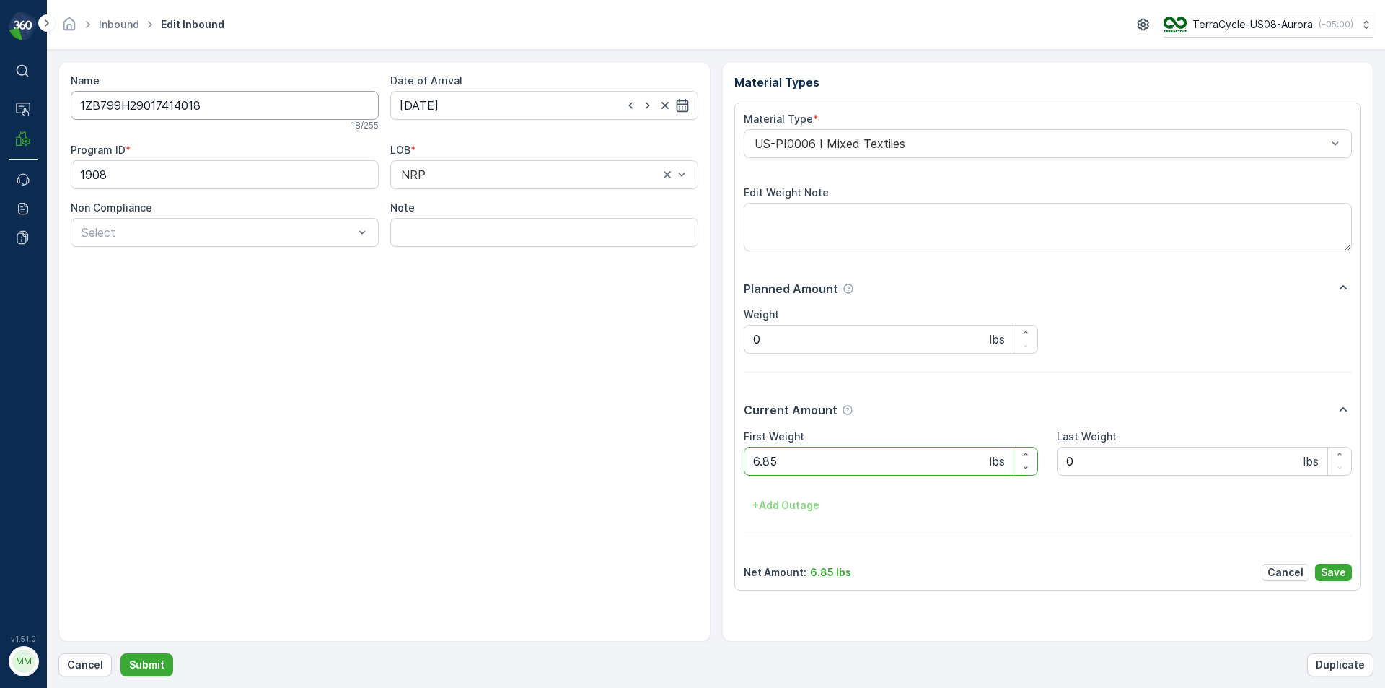
click at [218, 106] on input "1ZB799H29017414018" at bounding box center [225, 105] width 308 height 29
type input "1ZB799H29017414018O"
click at [467, 107] on input "[DATE]" at bounding box center [544, 105] width 308 height 29
click at [563, 139] on div "[DATE]" at bounding box center [542, 140] width 72 height 14
click at [685, 115] on input "[DATE]" at bounding box center [544, 105] width 308 height 29
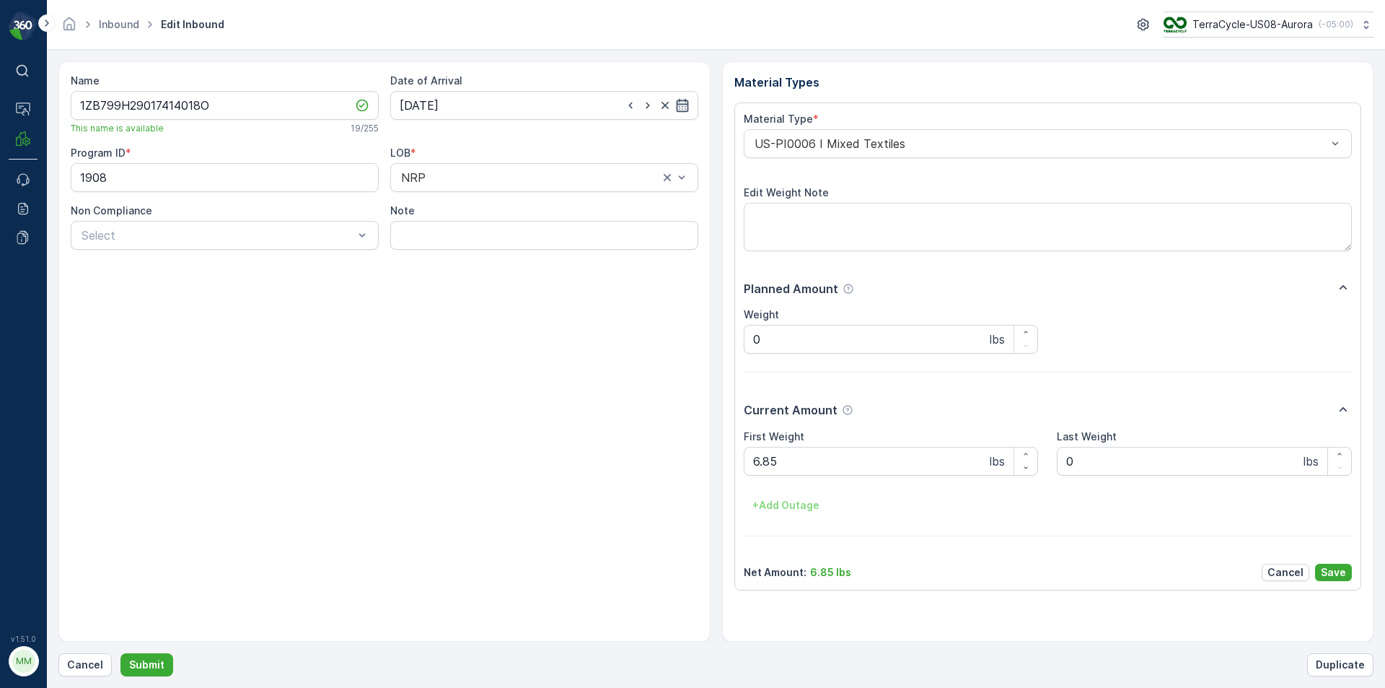
click at [684, 104] on icon "button" at bounding box center [682, 105] width 12 height 13
click at [566, 135] on icon "button" at bounding box center [570, 140] width 14 height 14
click at [486, 277] on div "24" at bounding box center [492, 283] width 23 height 23
type input "[DATE]"
click at [94, 661] on p "Cancel" at bounding box center [85, 664] width 36 height 14
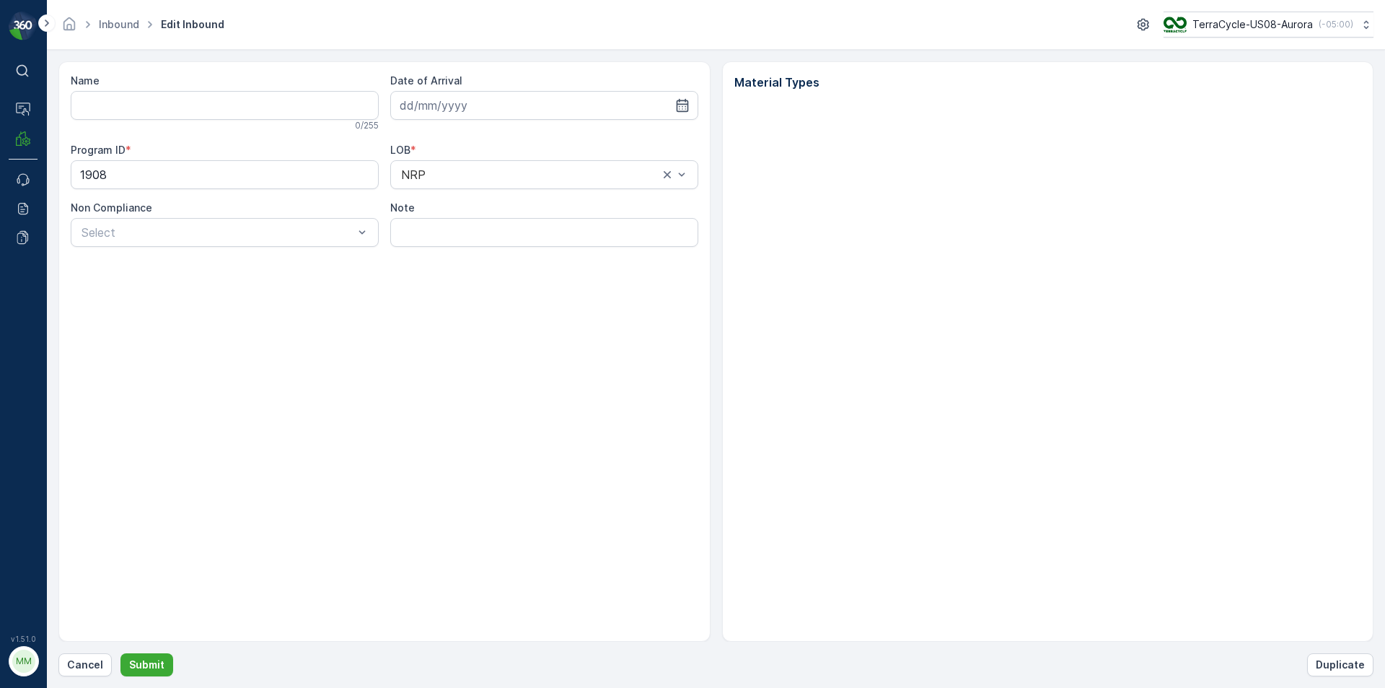
type input "1ZB799H29017414018"
type input "[DATE]"
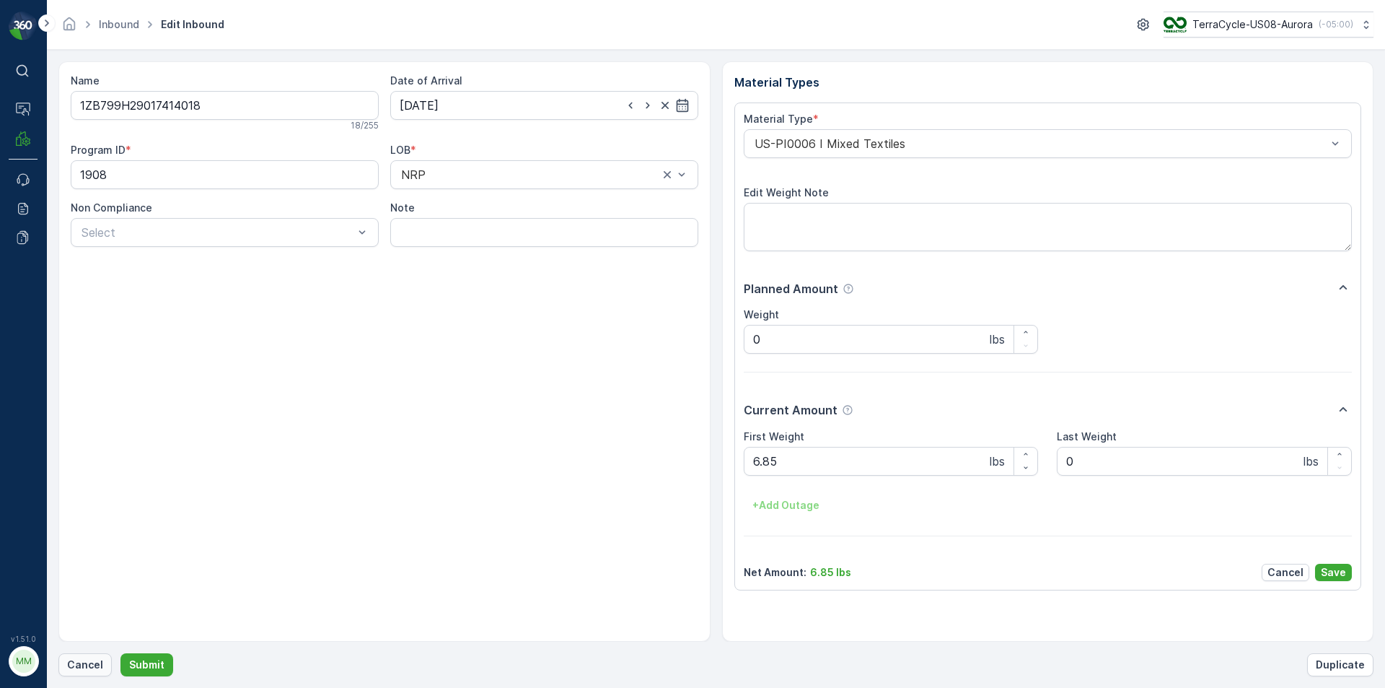
click at [81, 657] on button "Cancel" at bounding box center [84, 664] width 53 height 23
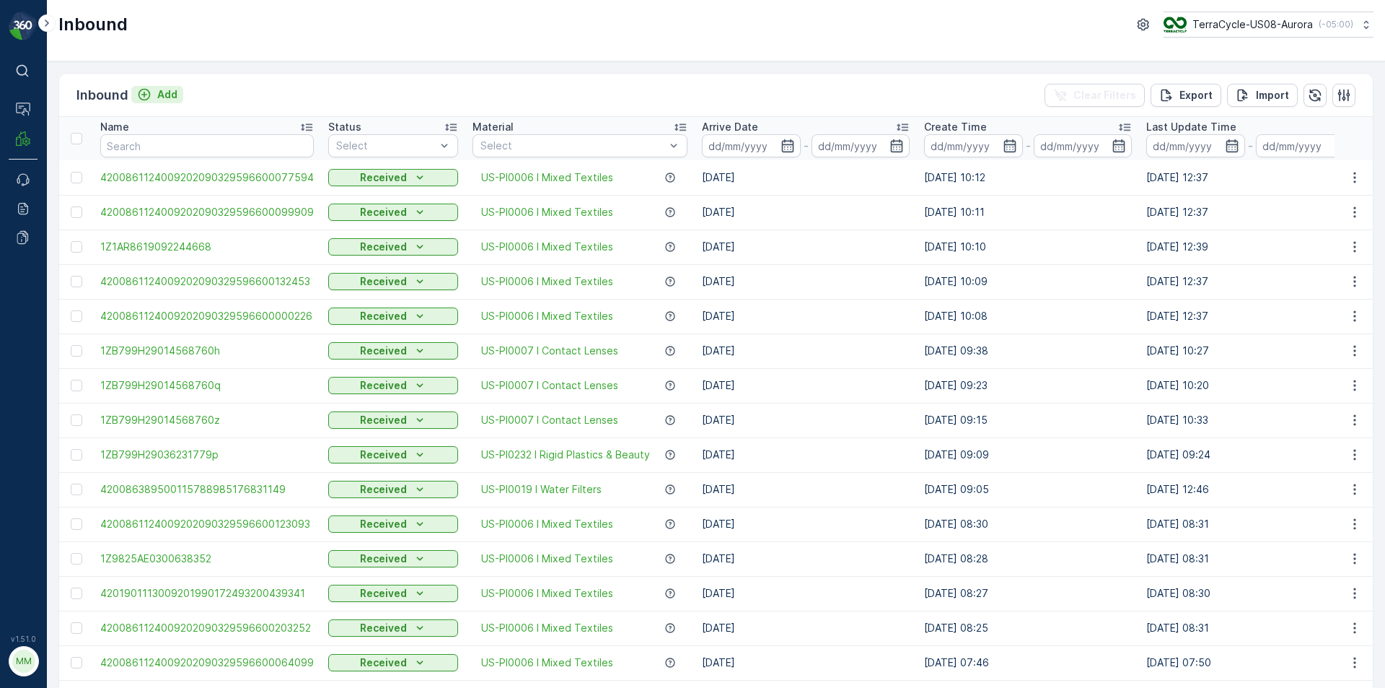
click at [153, 92] on div "Add" at bounding box center [157, 94] width 40 height 14
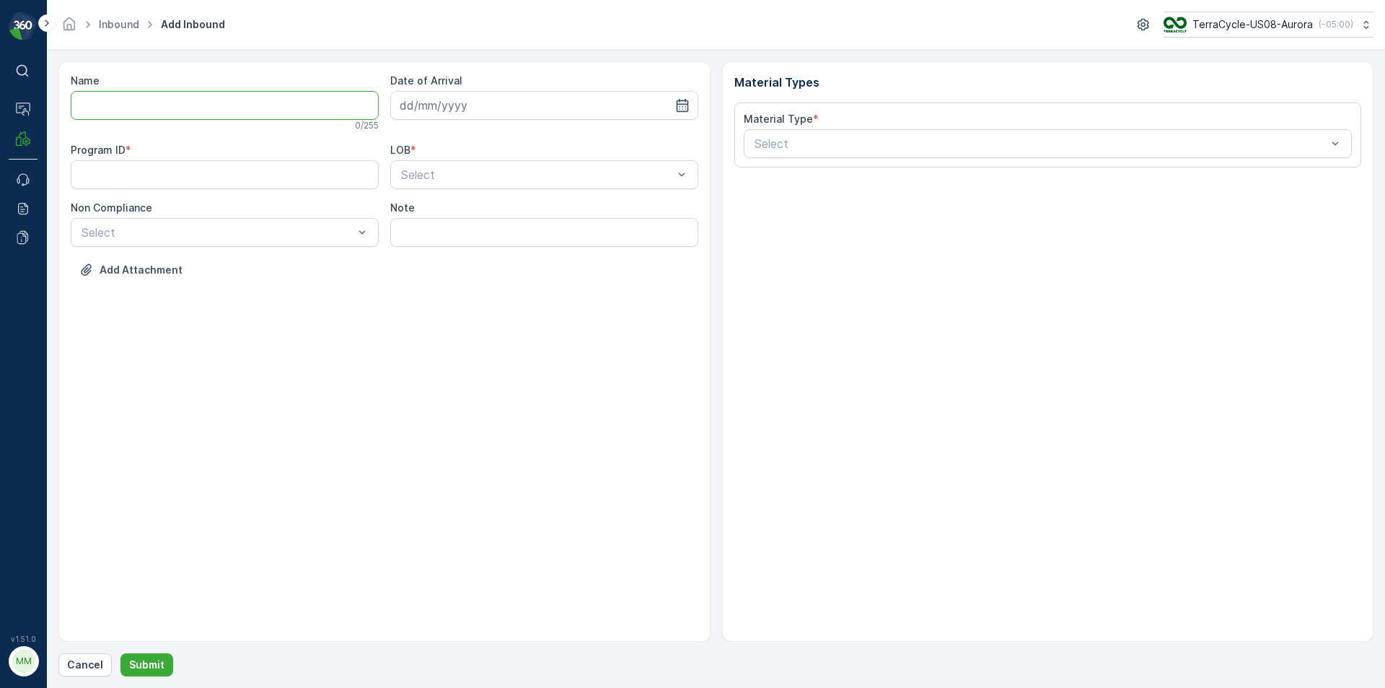
click at [158, 102] on input "Name" at bounding box center [225, 105] width 308 height 29
type input "1ZB799H29017414018"
click at [120, 653] on button "Submit" at bounding box center [146, 664] width 53 height 23
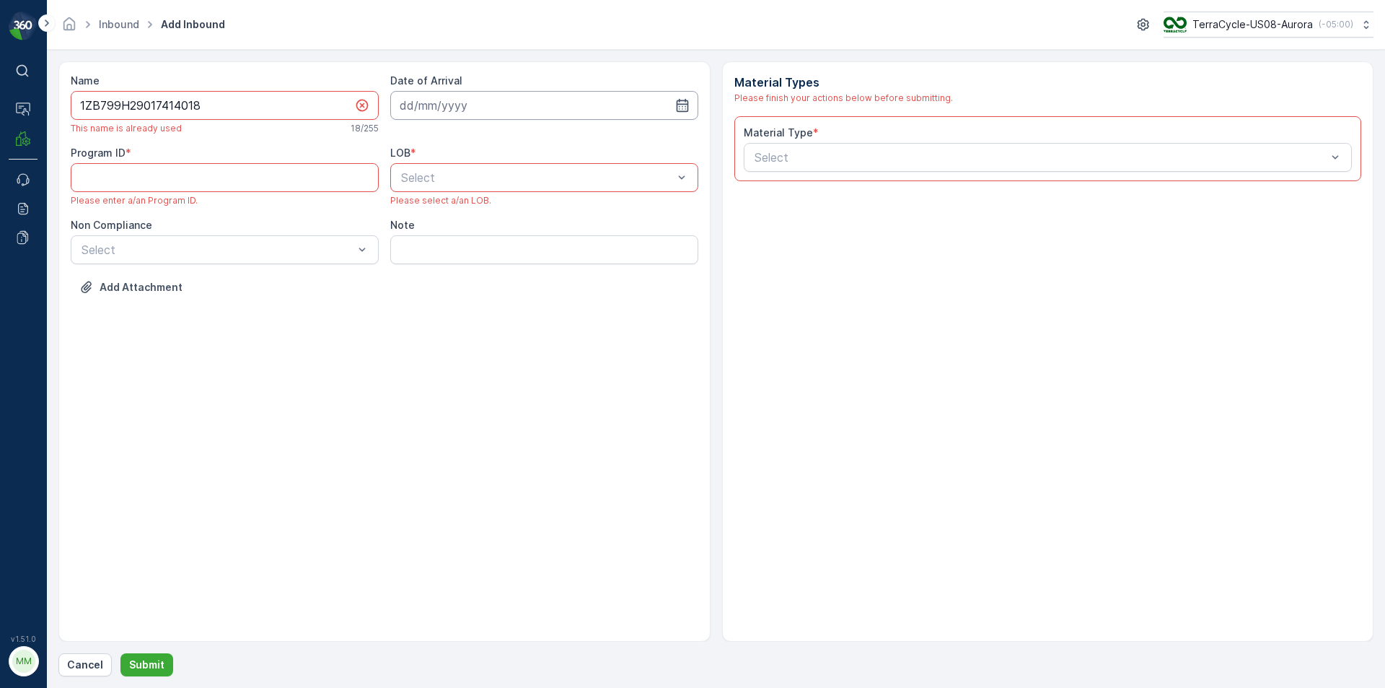
click at [537, 109] on input at bounding box center [544, 105] width 308 height 29
drag, startPoint x: 488, startPoint y: 288, endPoint x: 480, endPoint y: 279, distance: 11.3
click at [488, 287] on div "24" at bounding box center [492, 283] width 23 height 23
type input "[DATE]"
click at [299, 111] on input "1ZB799H29017414018" at bounding box center [225, 105] width 308 height 29
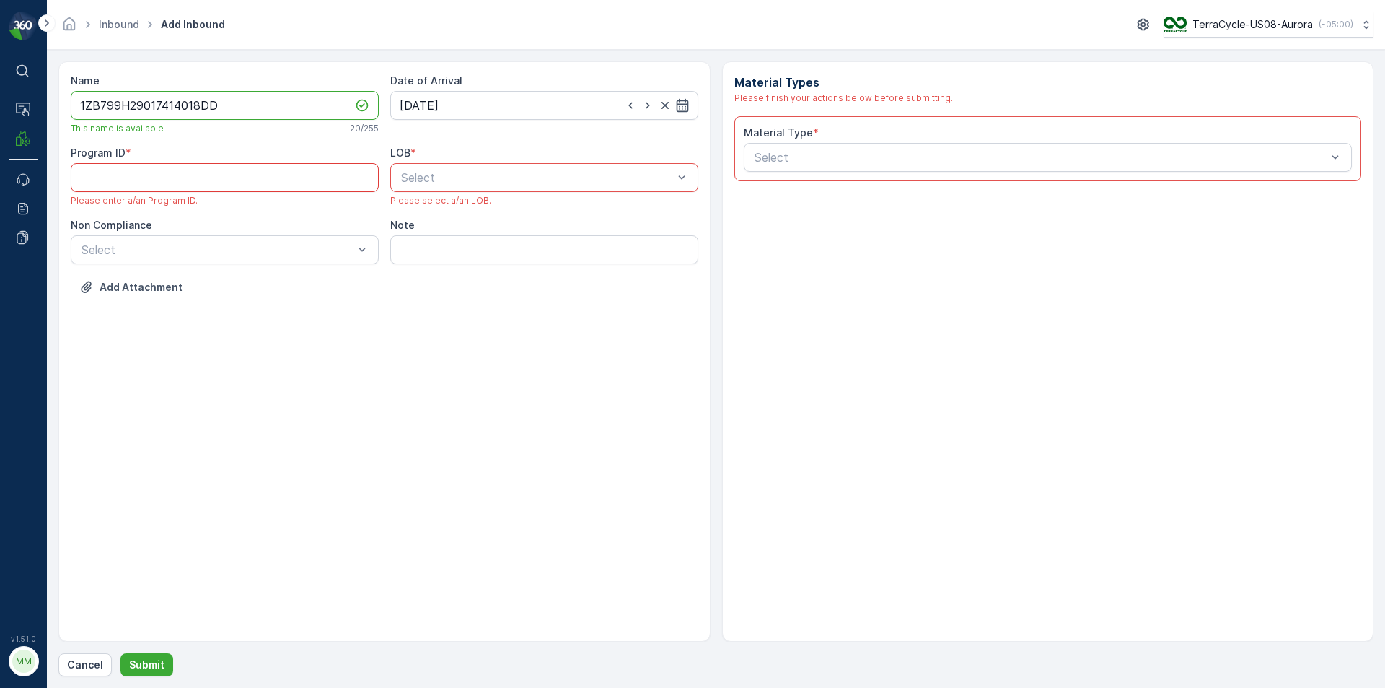
type input "1ZB799H29017414018DD"
click at [204, 175] on ID "Program ID" at bounding box center [225, 177] width 308 height 29
type ID "CS10"
click at [418, 245] on div "ZWB" at bounding box center [544, 237] width 308 height 25
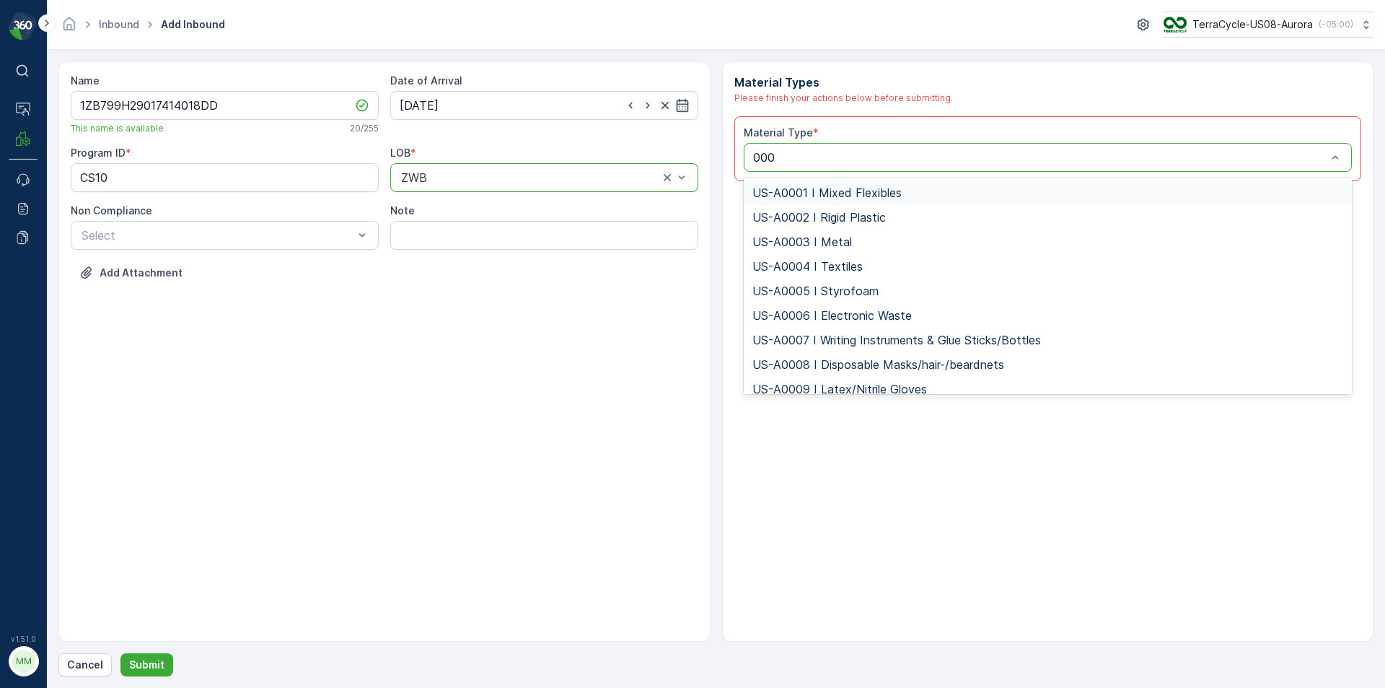
type input "0006"
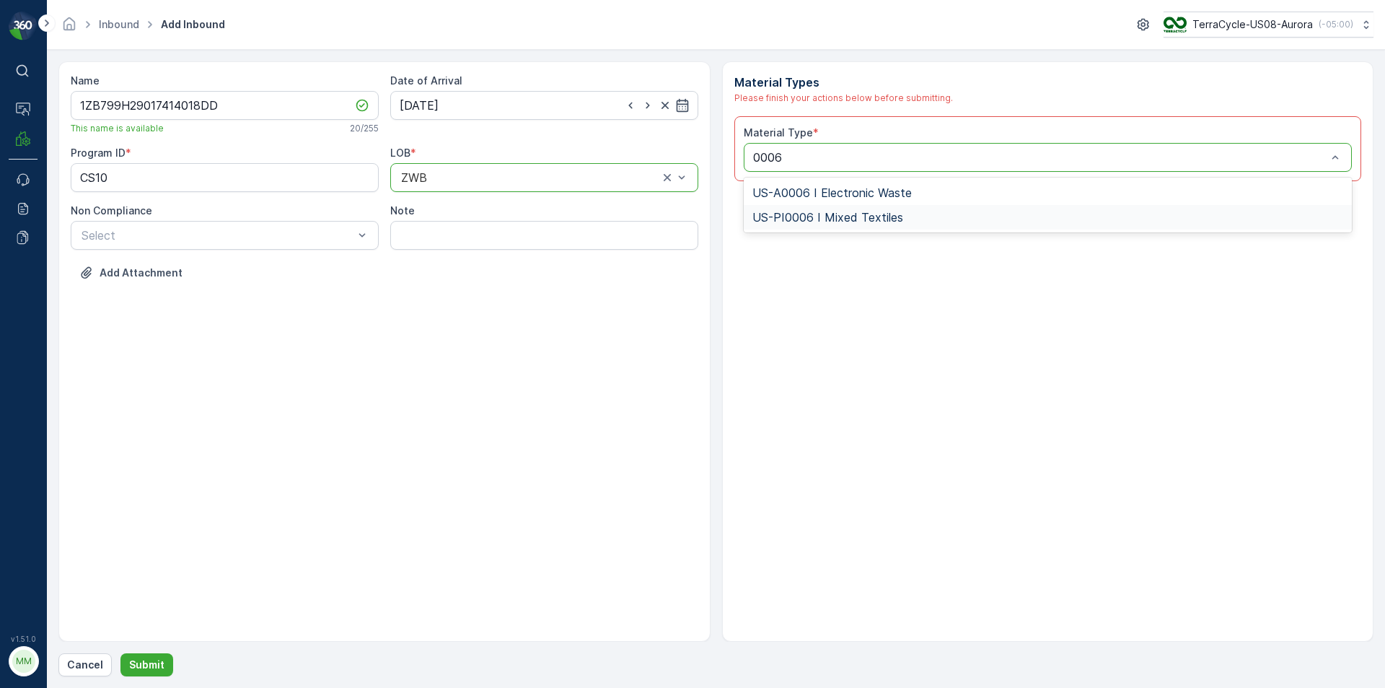
click at [977, 232] on div "US-A0006 I Electronic Waste US-PI0006 I Mixed Textiles" at bounding box center [1048, 204] width 609 height 55
click at [978, 221] on div "US-PI0006 I Mixed Textiles" at bounding box center [1048, 217] width 592 height 13
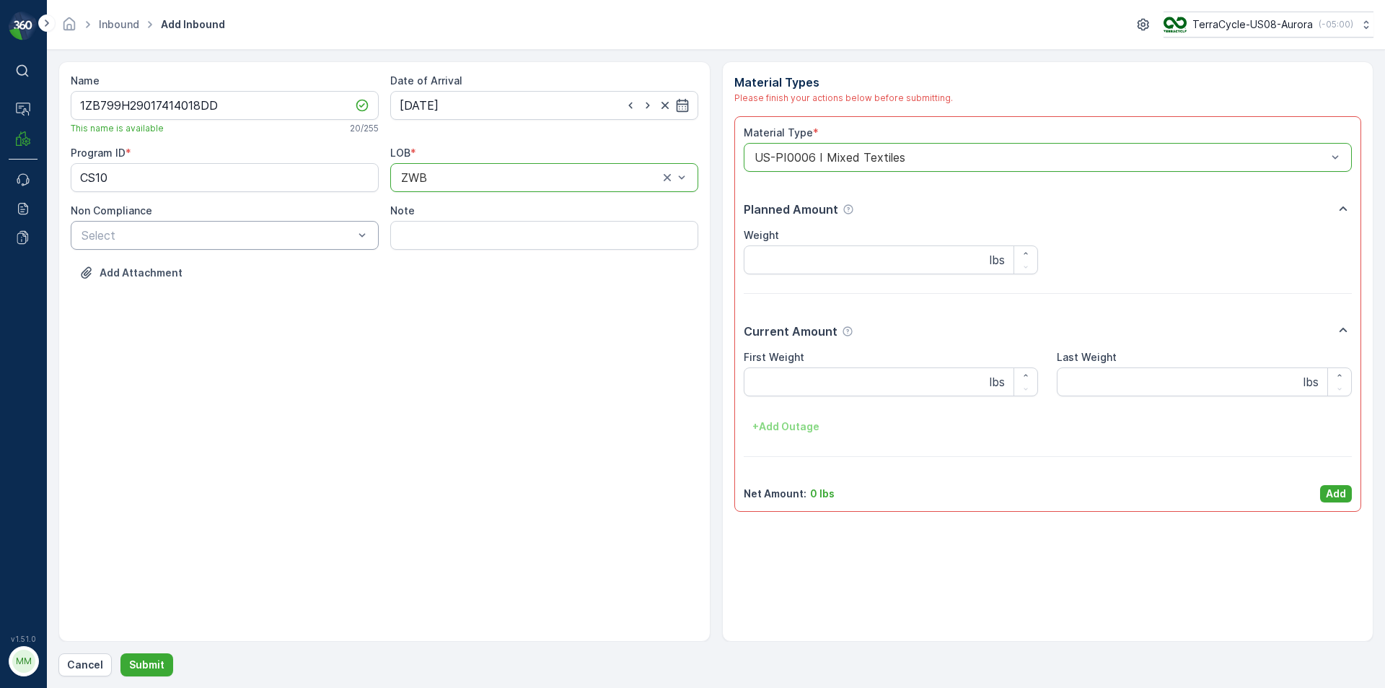
click at [193, 245] on div "Select" at bounding box center [225, 235] width 308 height 29
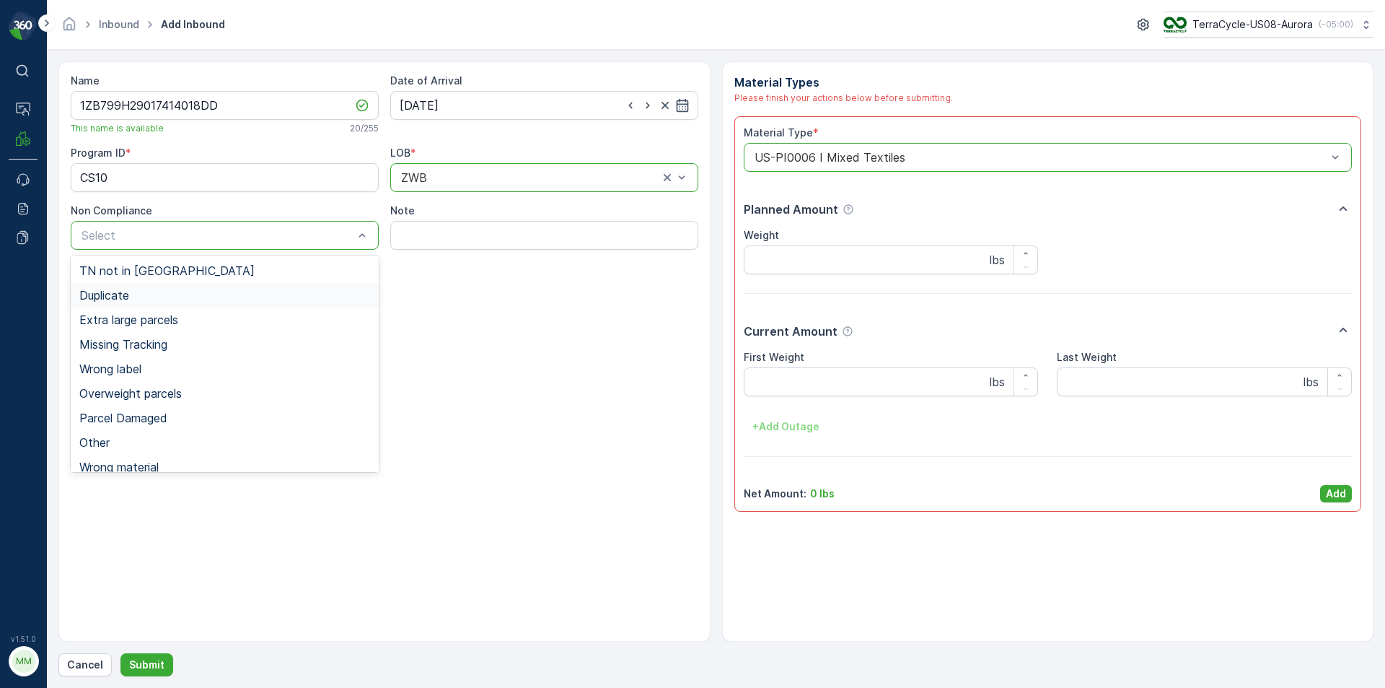
click at [133, 297] on div "Duplicate" at bounding box center [224, 295] width 291 height 13
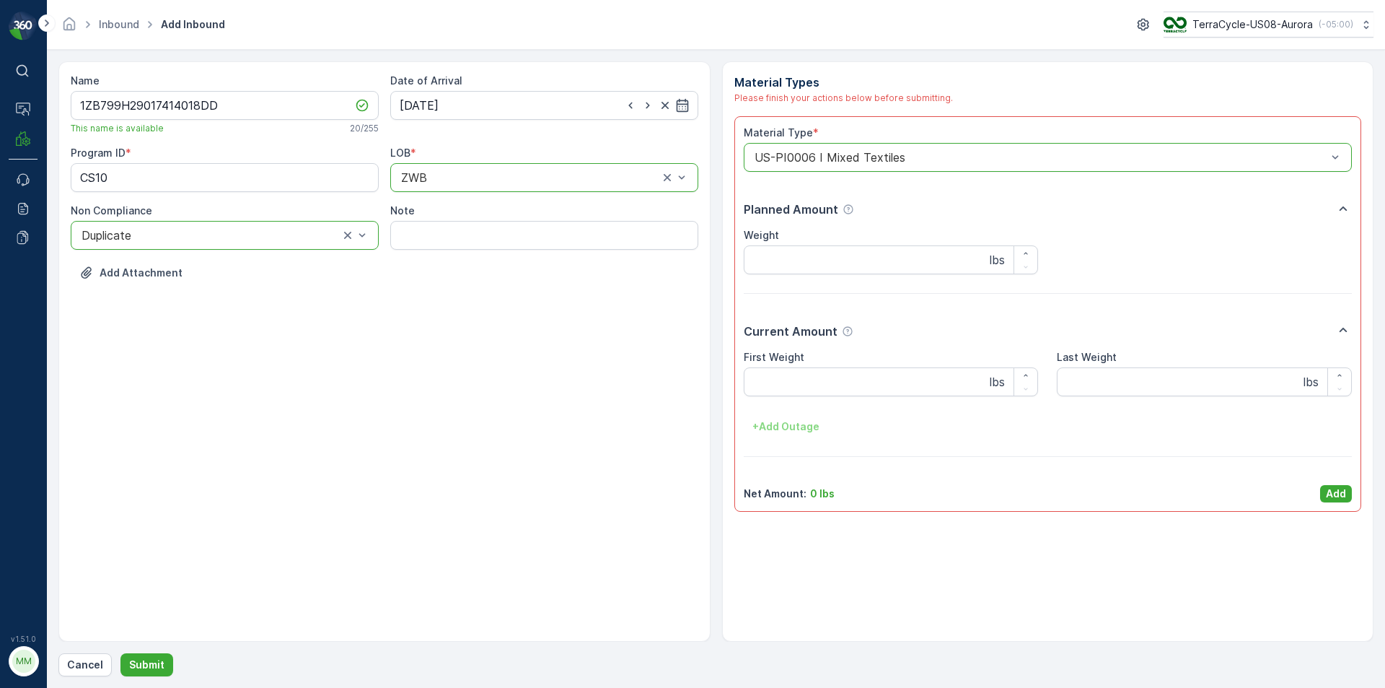
click at [1350, 496] on button "Add" at bounding box center [1336, 493] width 32 height 17
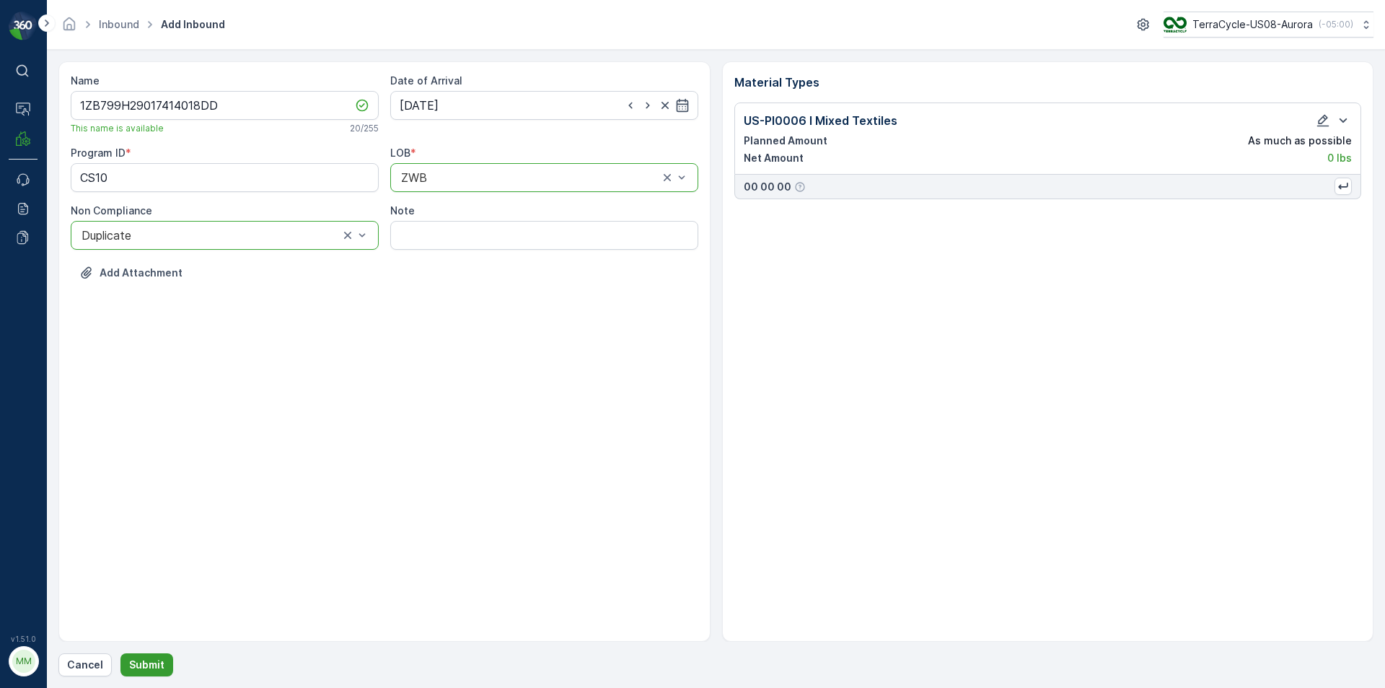
click at [129, 670] on p "Submit" at bounding box center [146, 664] width 35 height 14
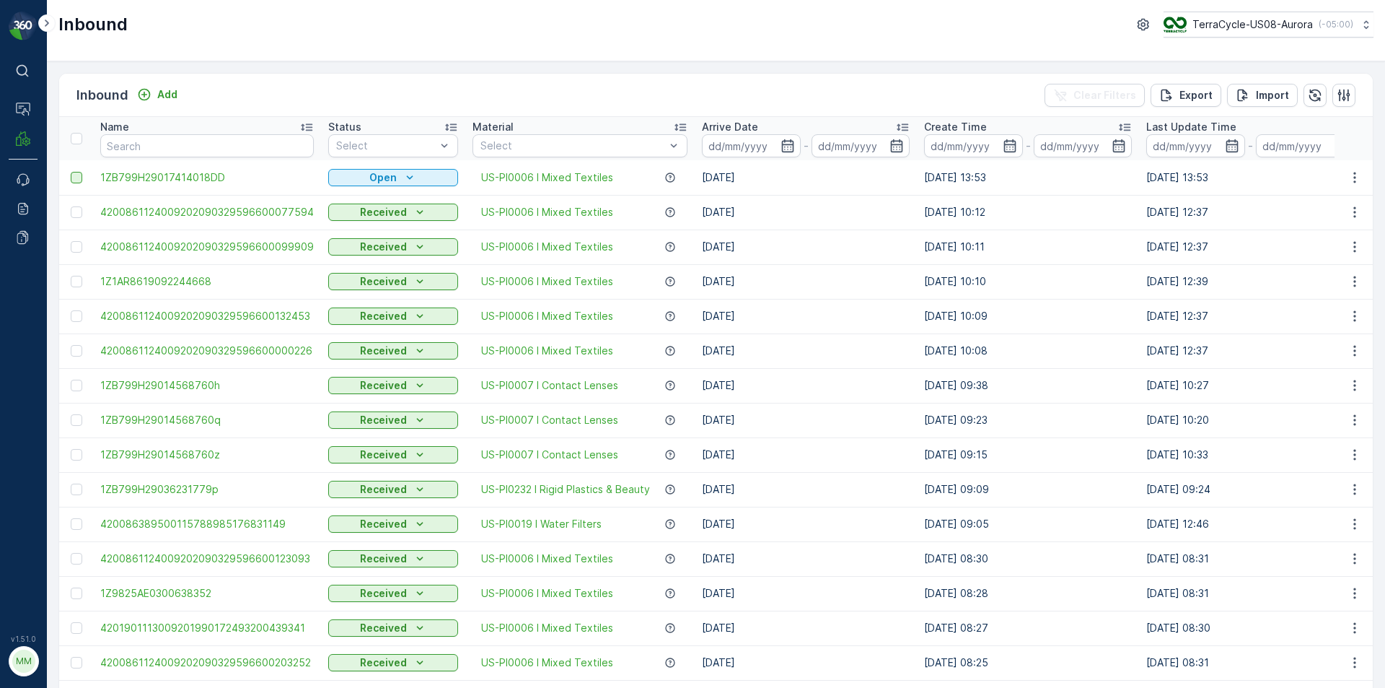
click at [76, 180] on div at bounding box center [77, 178] width 12 height 12
click at [71, 172] on input "checkbox" at bounding box center [71, 172] width 0 height 0
click at [1198, 89] on div "Print QR" at bounding box center [1219, 95] width 79 height 43
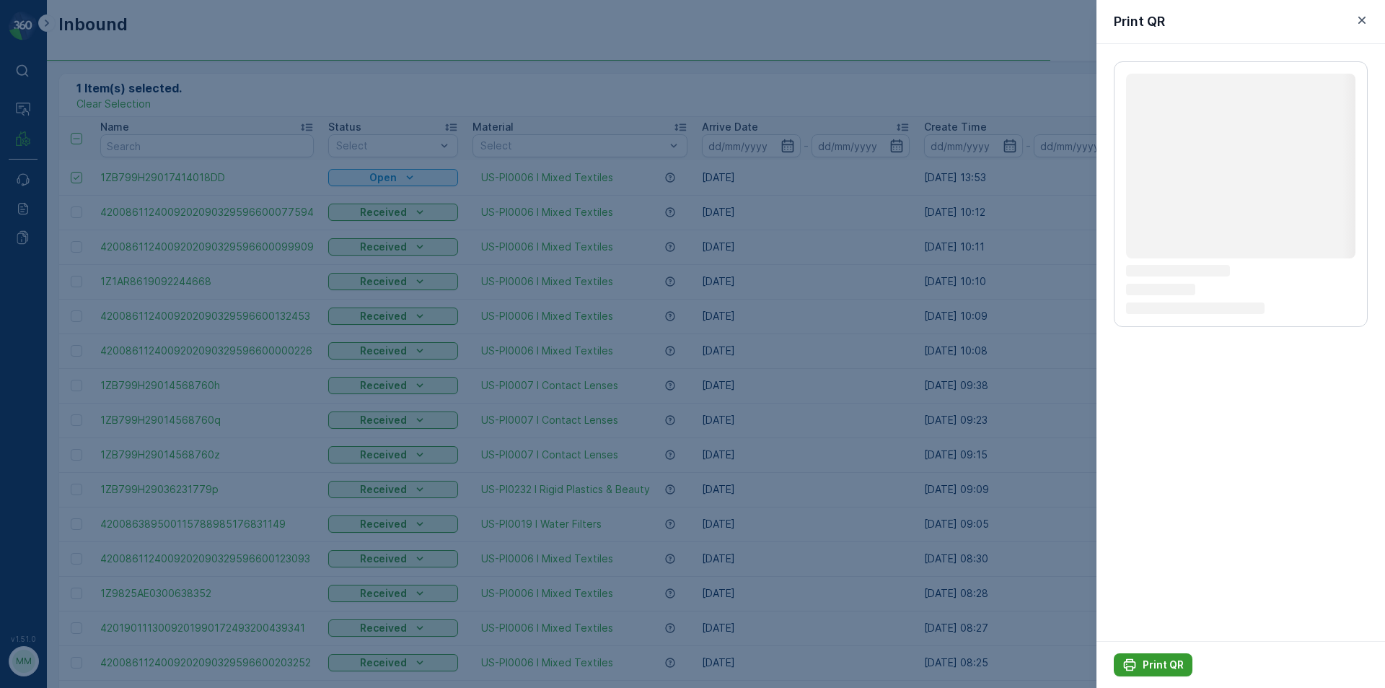
click at [1150, 659] on p "Print QR" at bounding box center [1163, 664] width 41 height 14
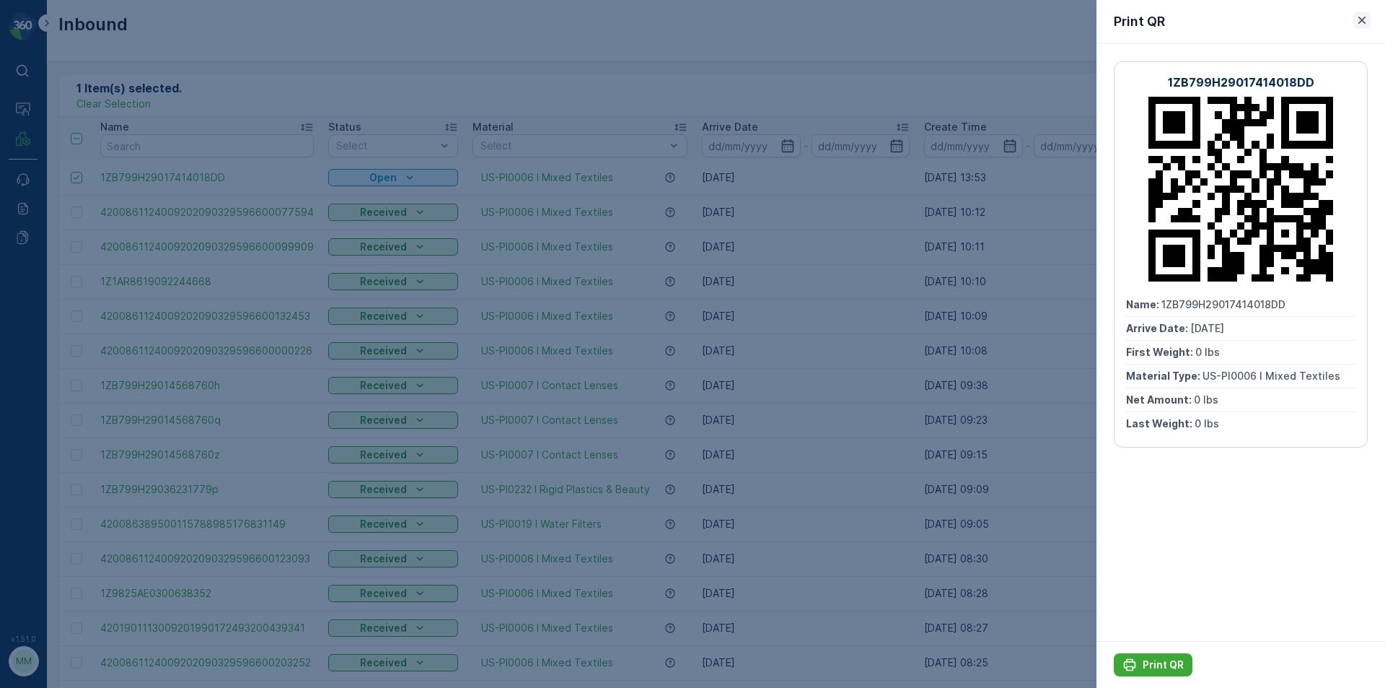
click at [1363, 15] on icon "button" at bounding box center [1362, 20] width 14 height 14
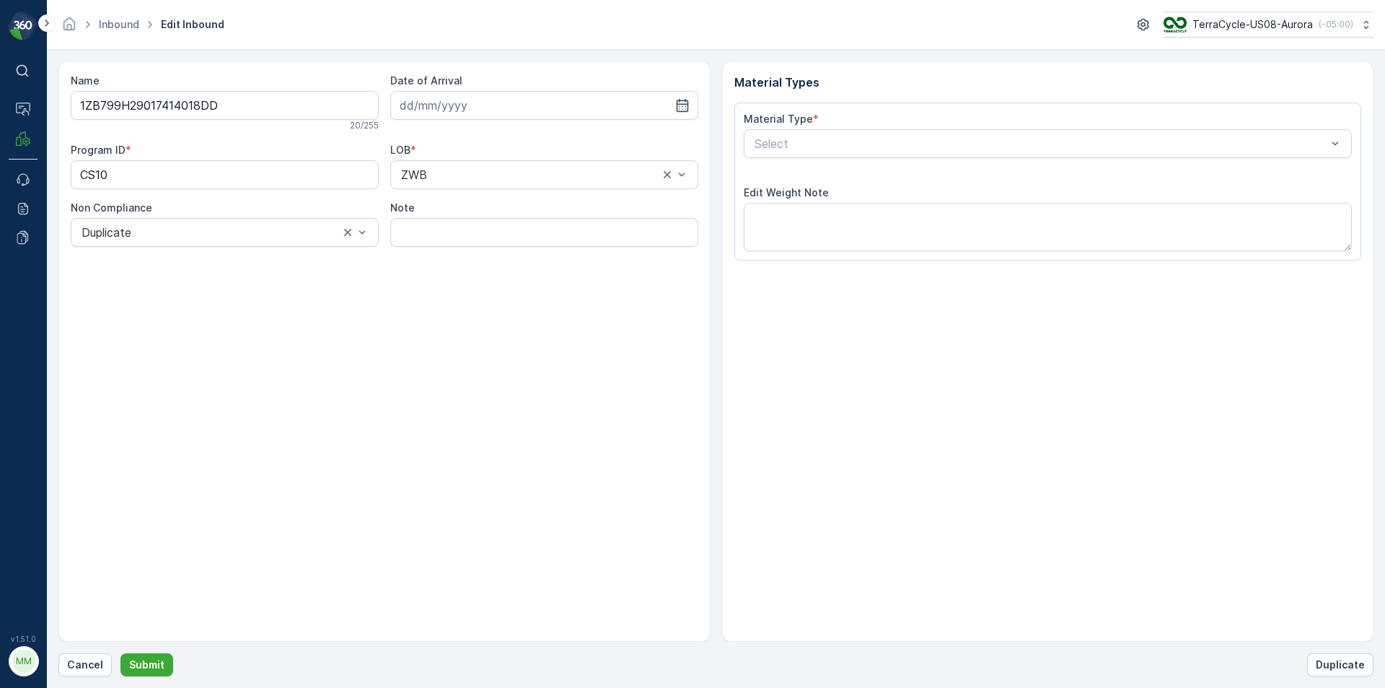
type input "[DATE]"
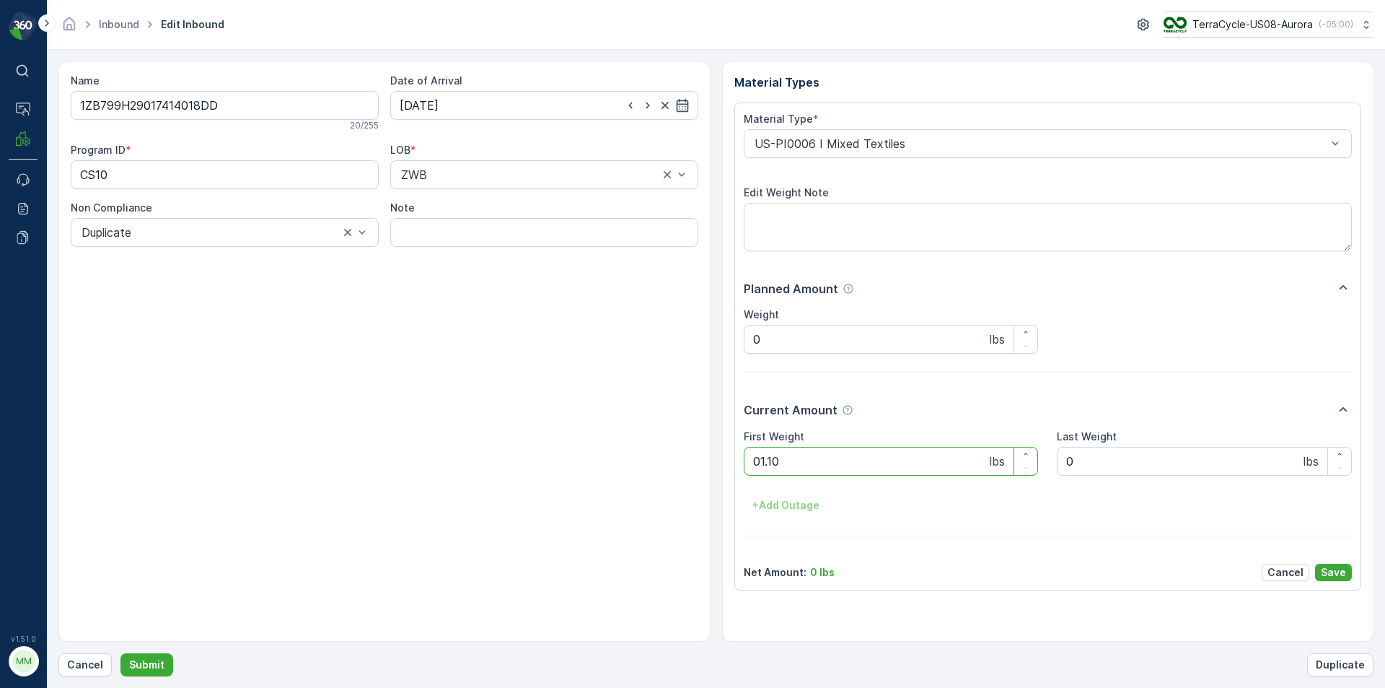
click at [120, 653] on button "Submit" at bounding box center [146, 664] width 53 height 23
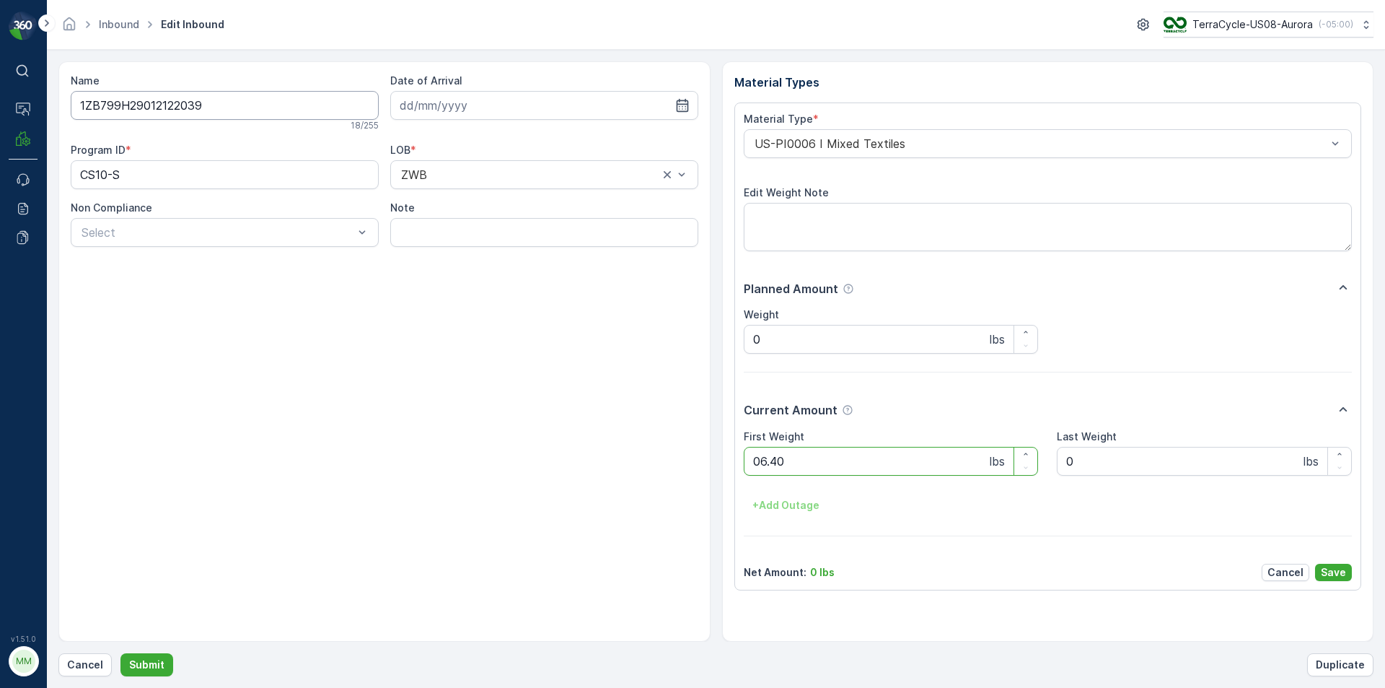
click at [120, 653] on button "Submit" at bounding box center [146, 664] width 53 height 23
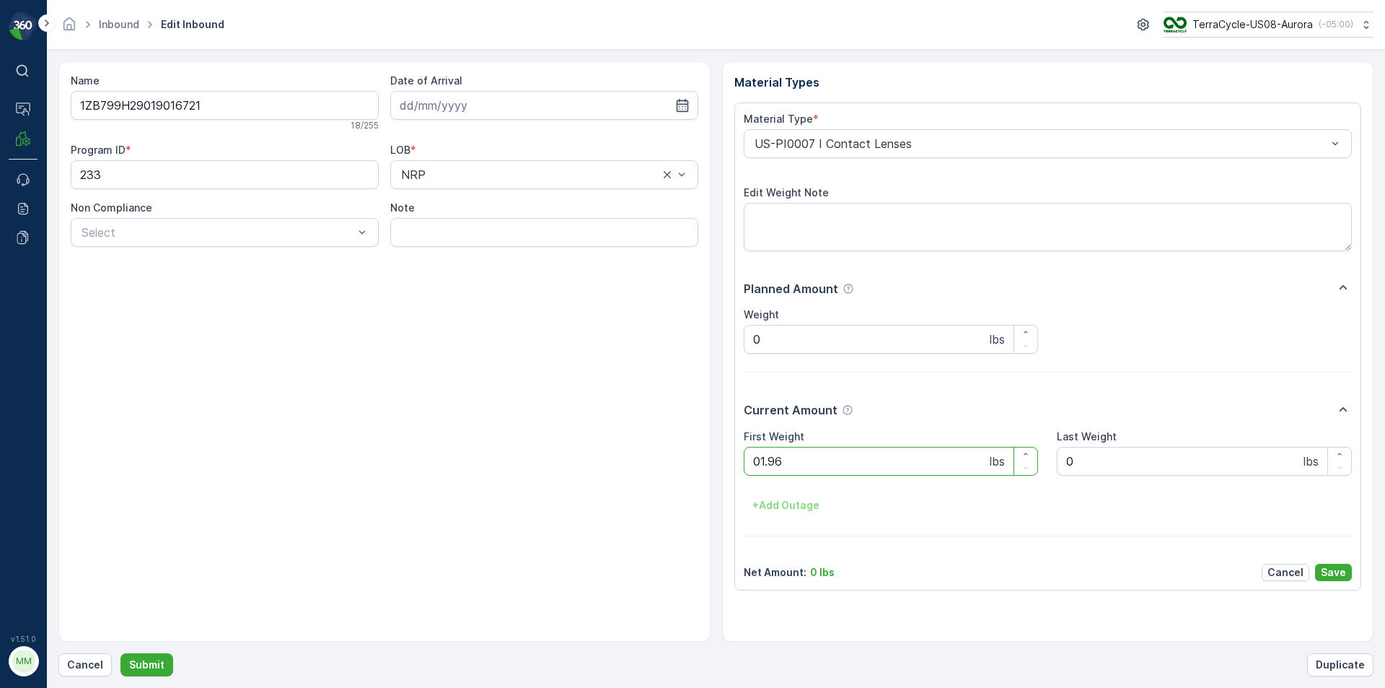
click at [120, 653] on button "Submit" at bounding box center [146, 664] width 53 height 23
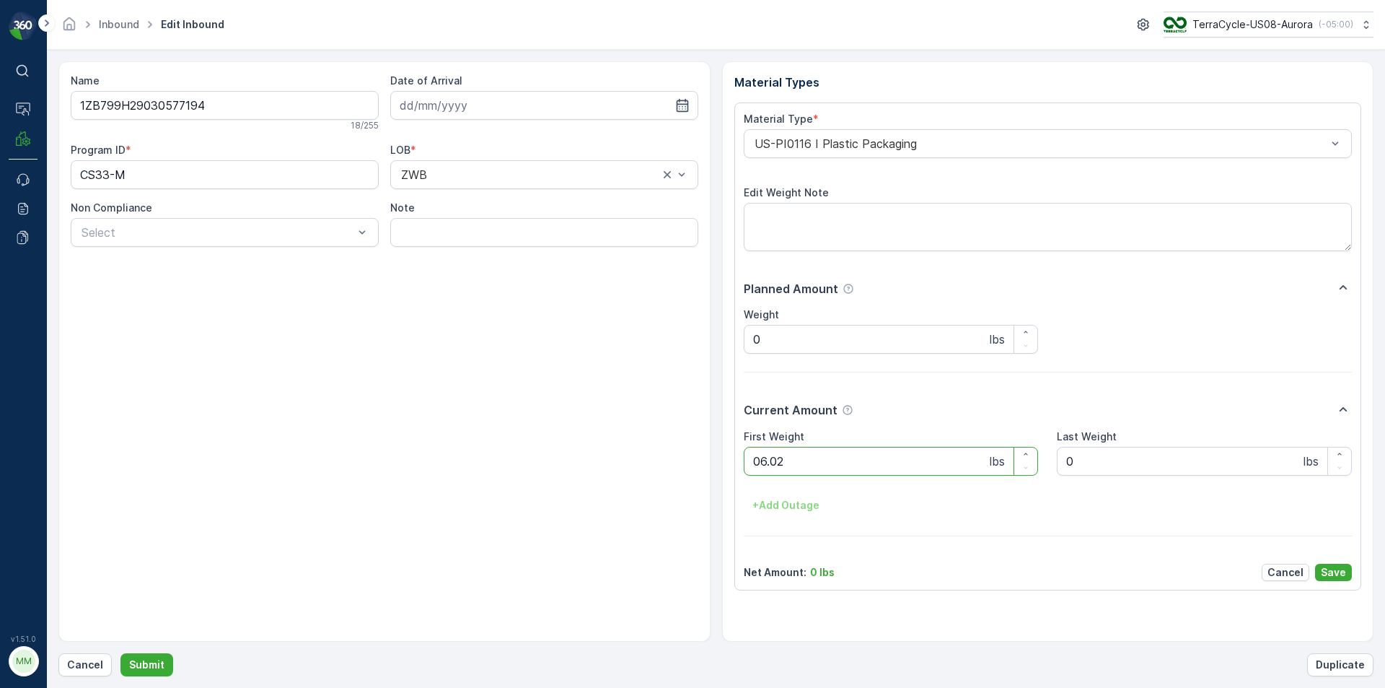
click at [120, 653] on button "Submit" at bounding box center [146, 664] width 53 height 23
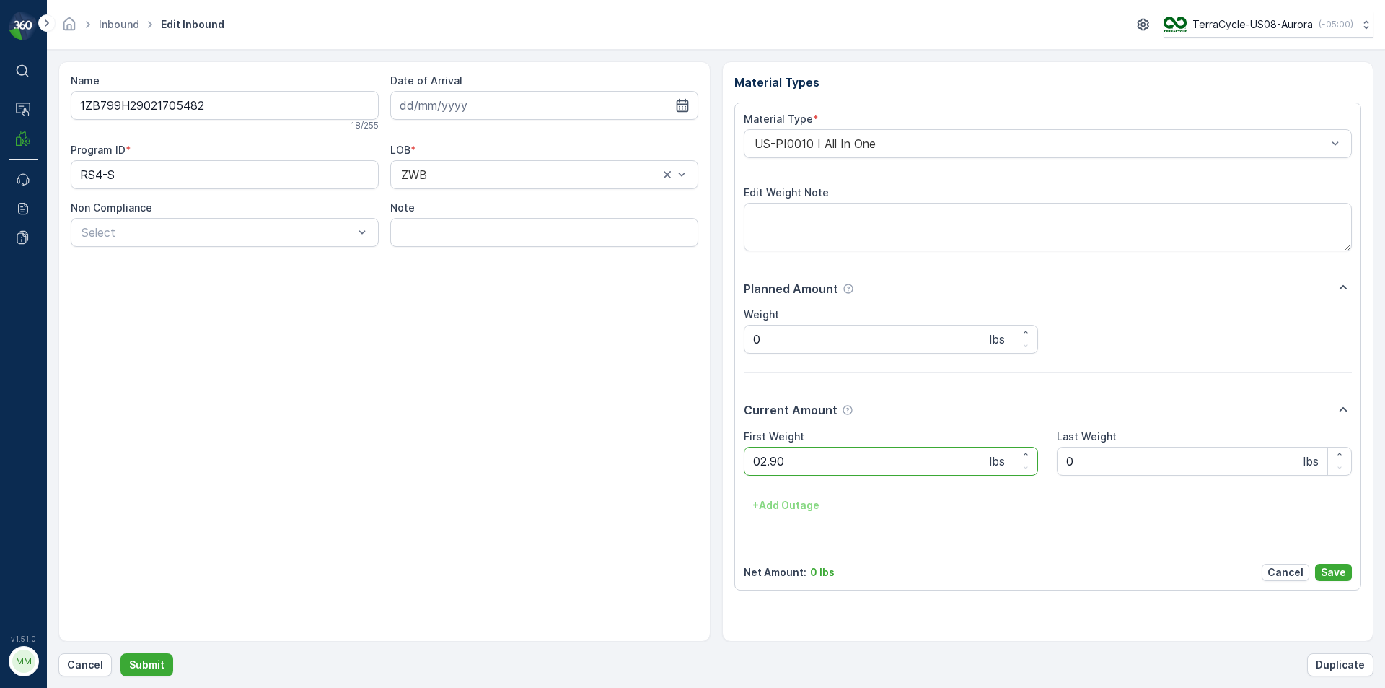
click at [120, 653] on button "Submit" at bounding box center [146, 664] width 53 height 23
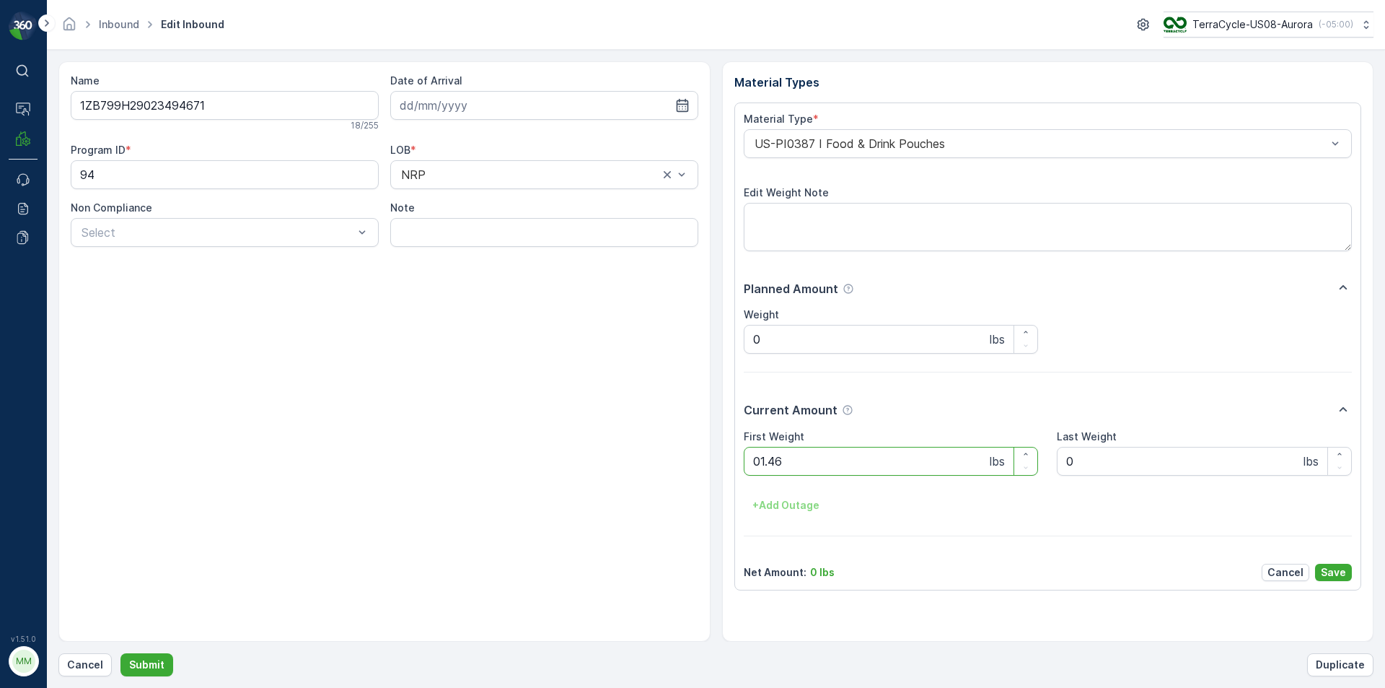
click at [120, 653] on button "Submit" at bounding box center [146, 664] width 53 height 23
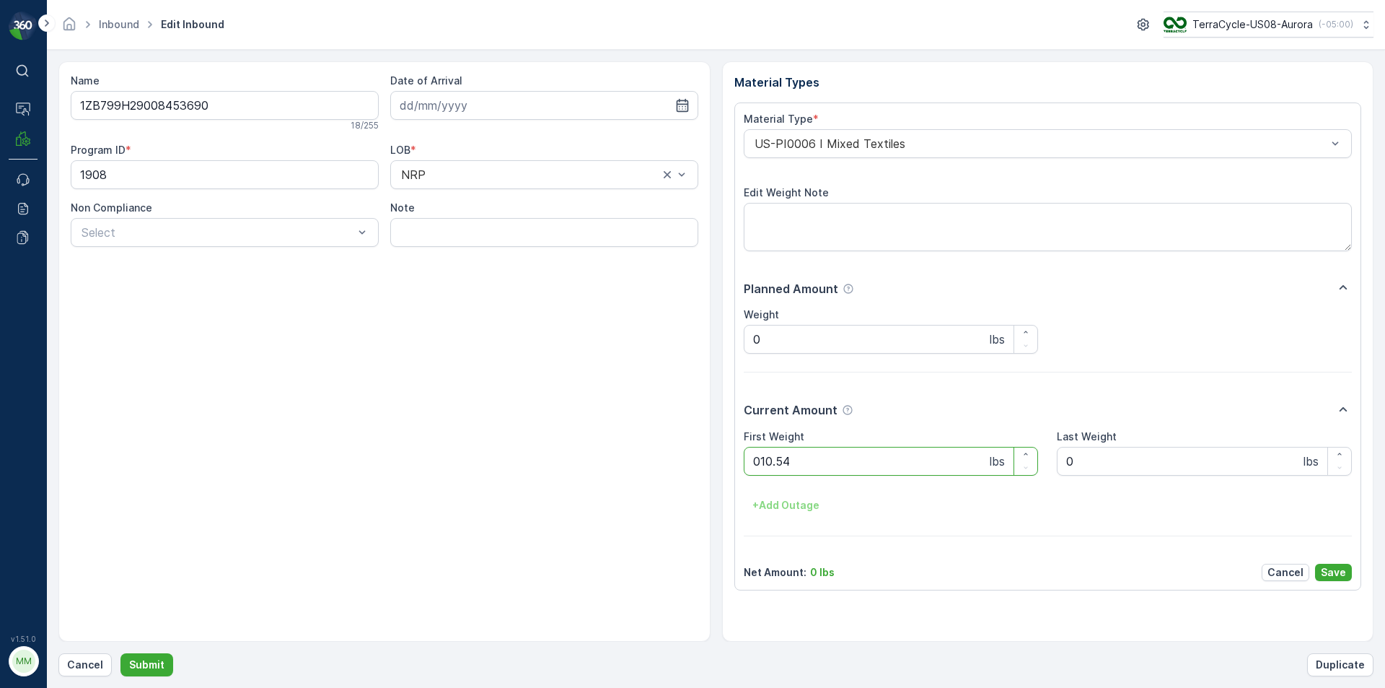
click at [120, 653] on button "Submit" at bounding box center [146, 664] width 53 height 23
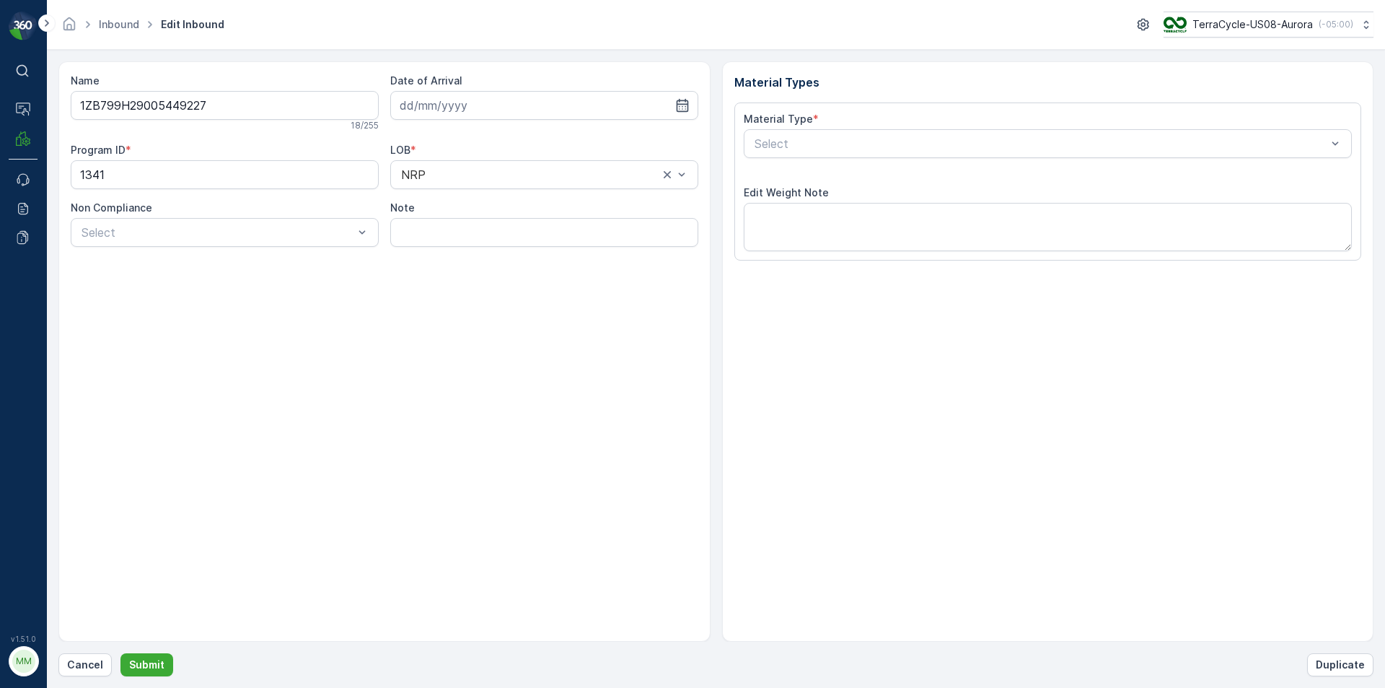
type input "30.05.2025"
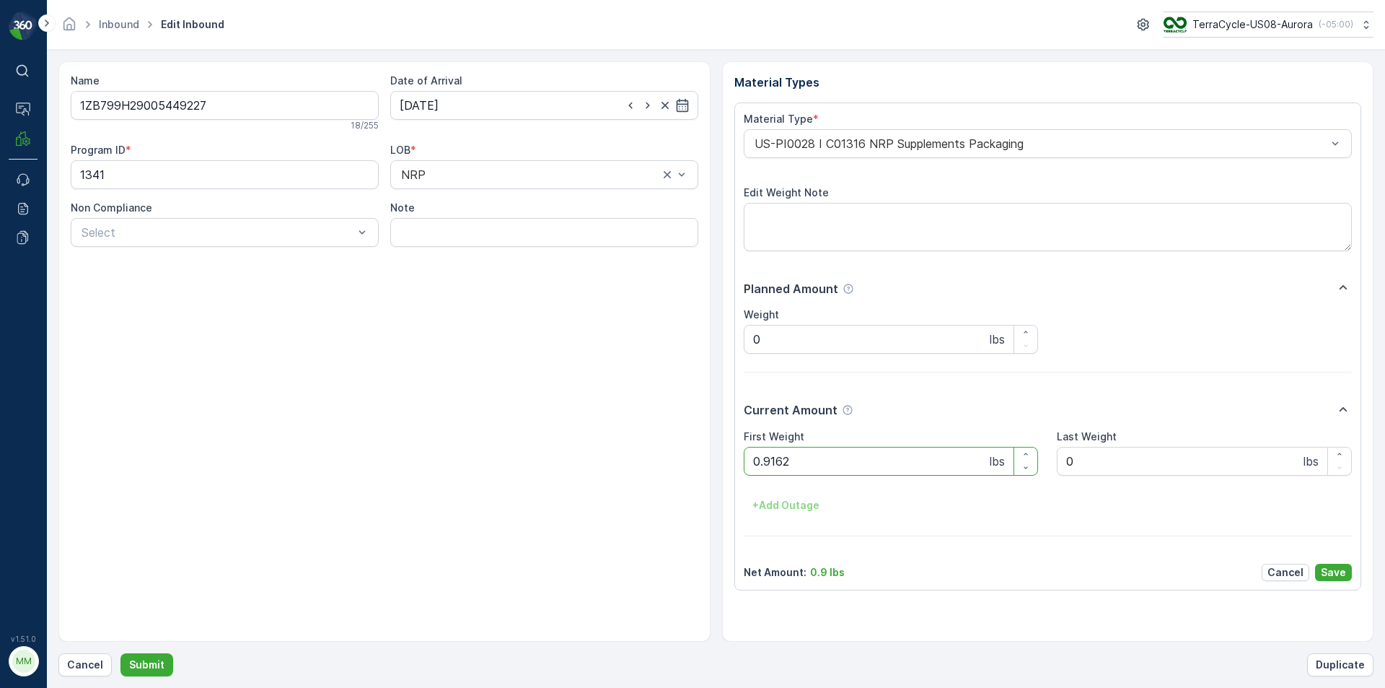
click at [120, 653] on button "Submit" at bounding box center [146, 664] width 53 height 23
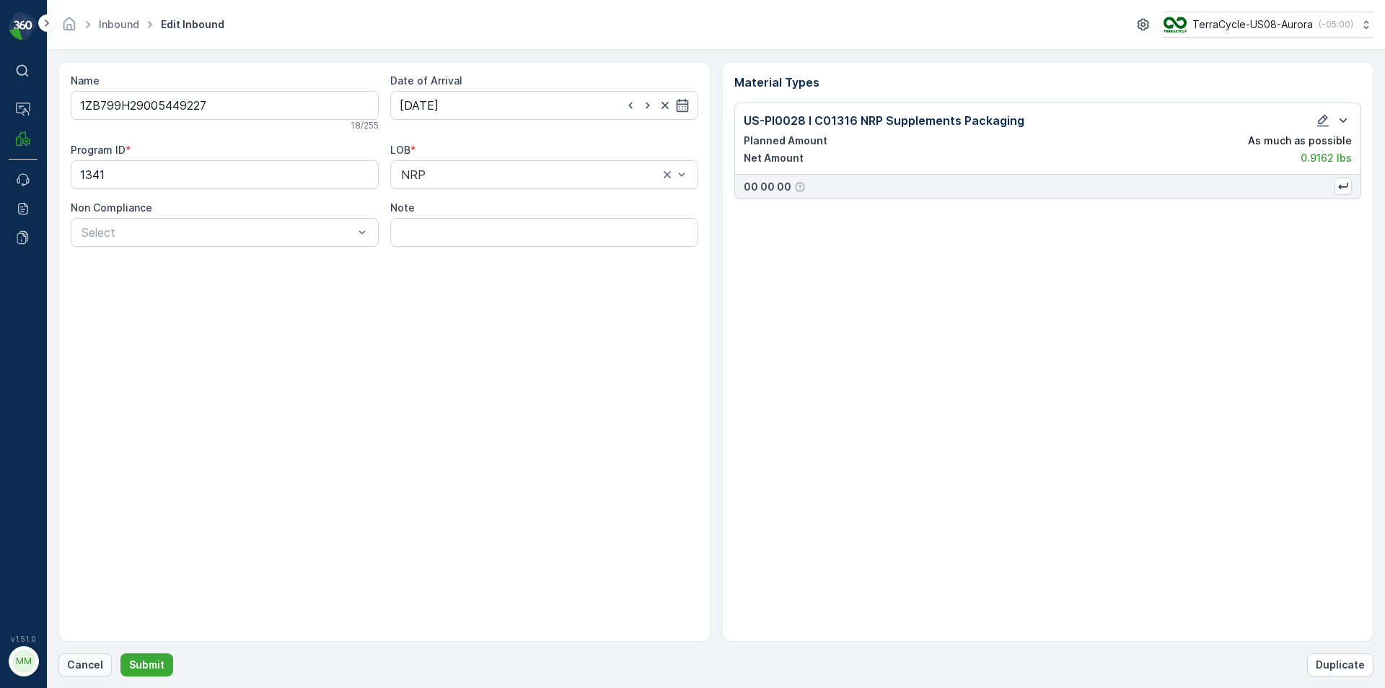
click at [79, 662] on p "Cancel" at bounding box center [85, 664] width 36 height 14
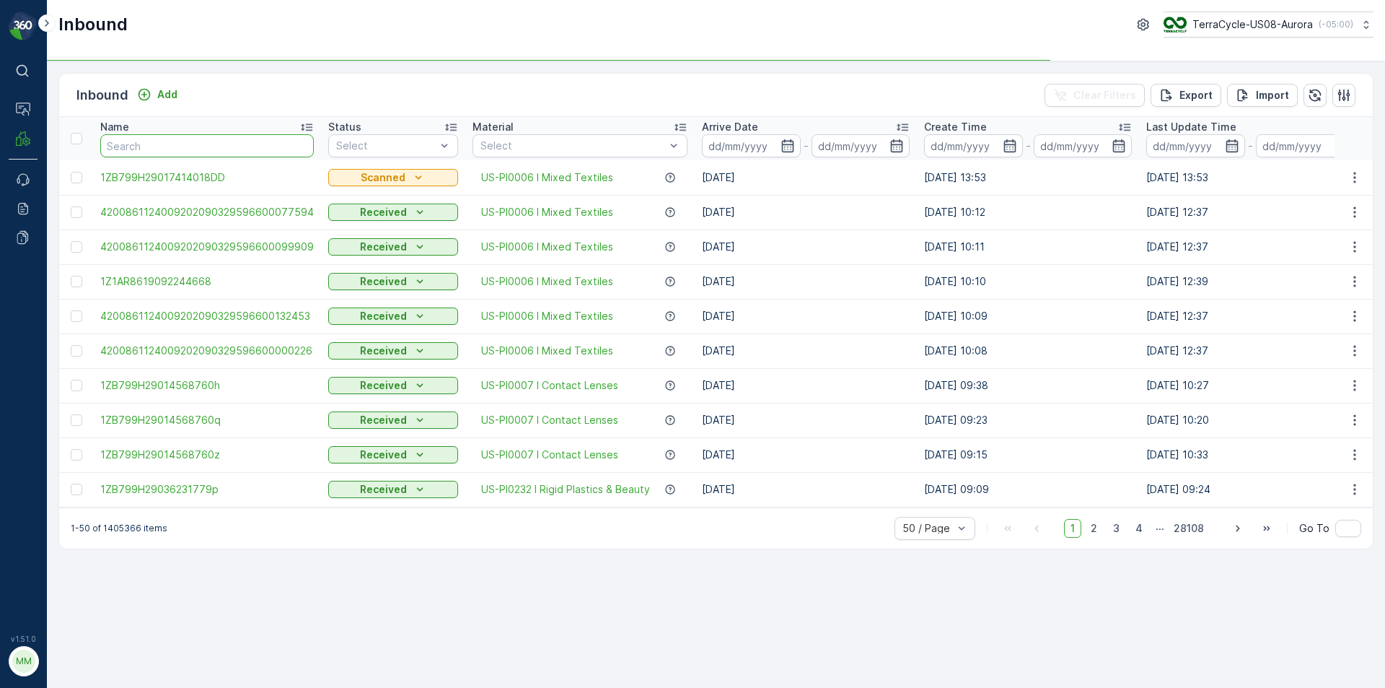
click at [224, 146] on input "text" at bounding box center [207, 145] width 214 height 23
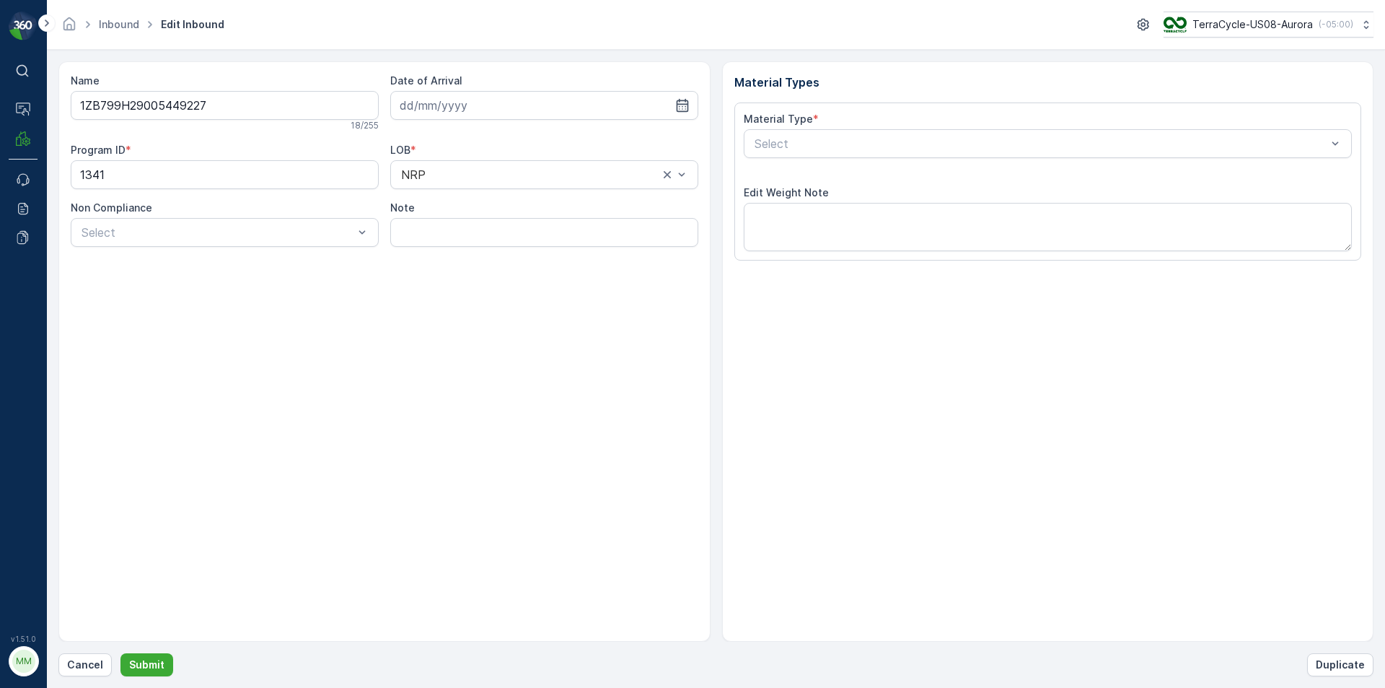
type input "30.05.2025"
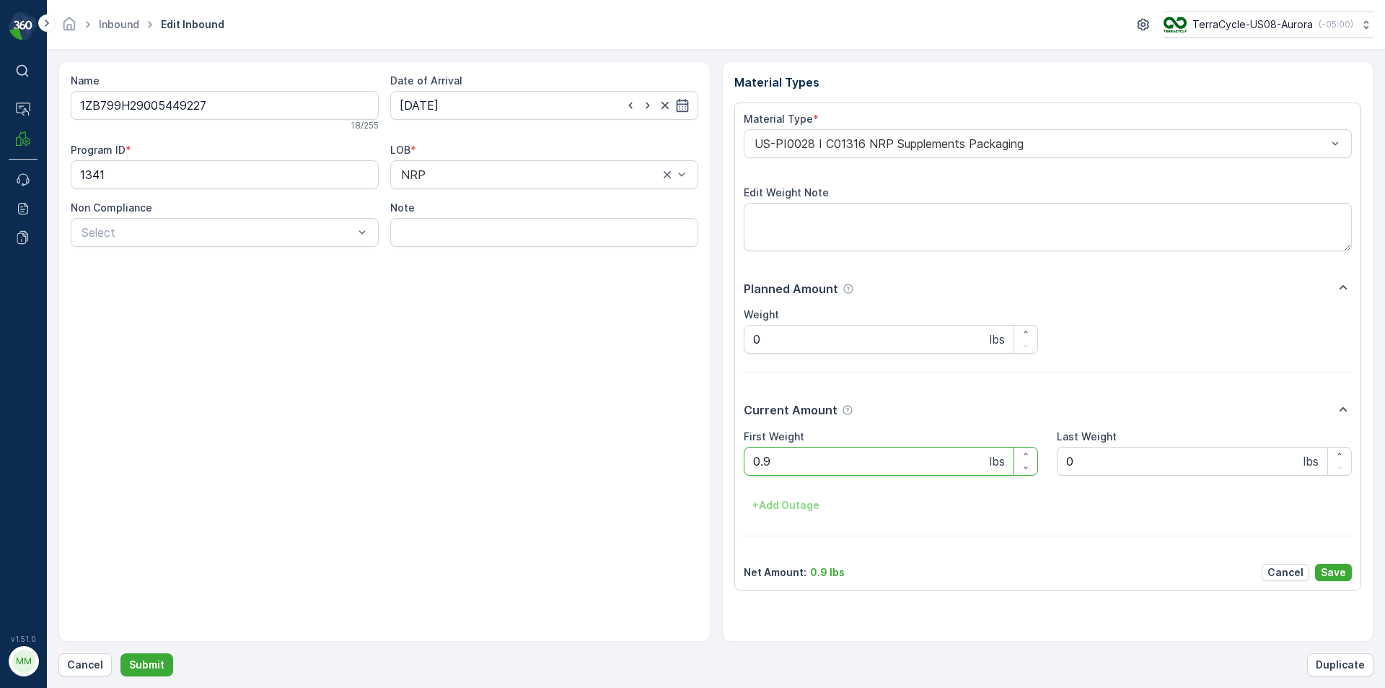
type Weight "0"
click at [120, 653] on button "Submit" at bounding box center [146, 664] width 53 height 23
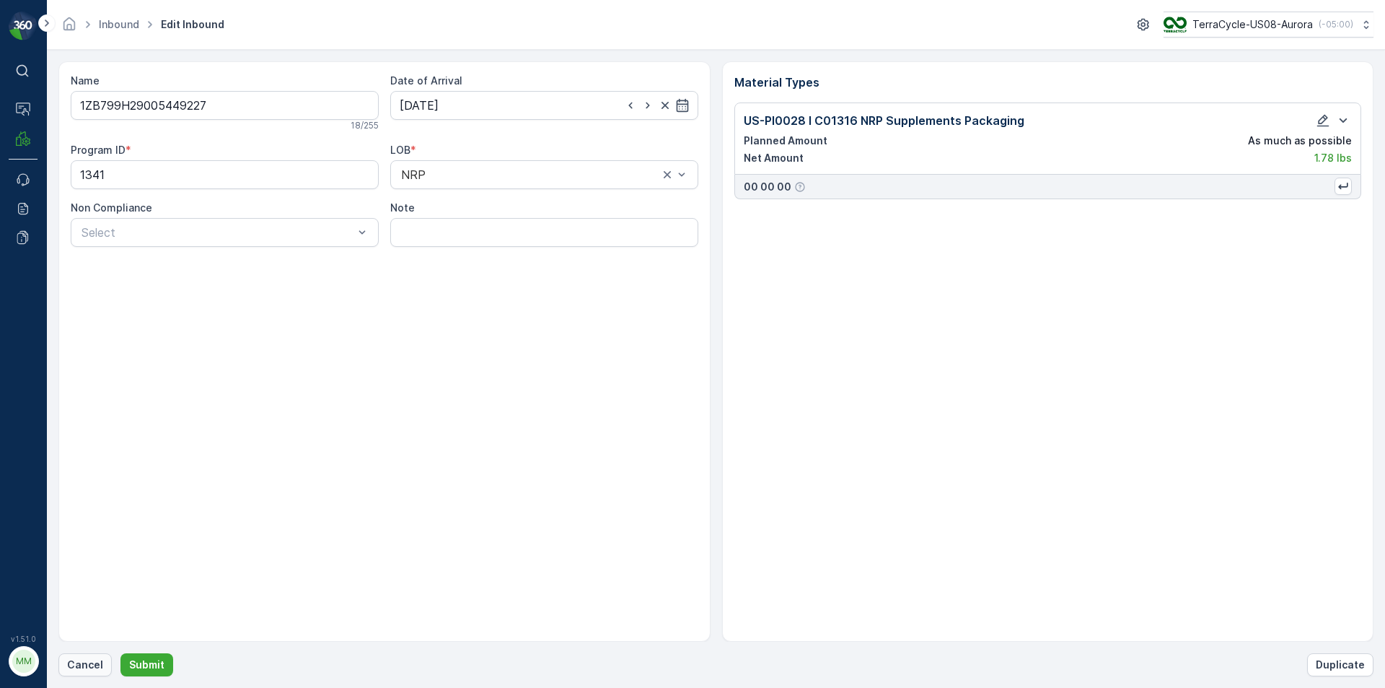
click at [64, 668] on button "Cancel" at bounding box center [84, 664] width 53 height 23
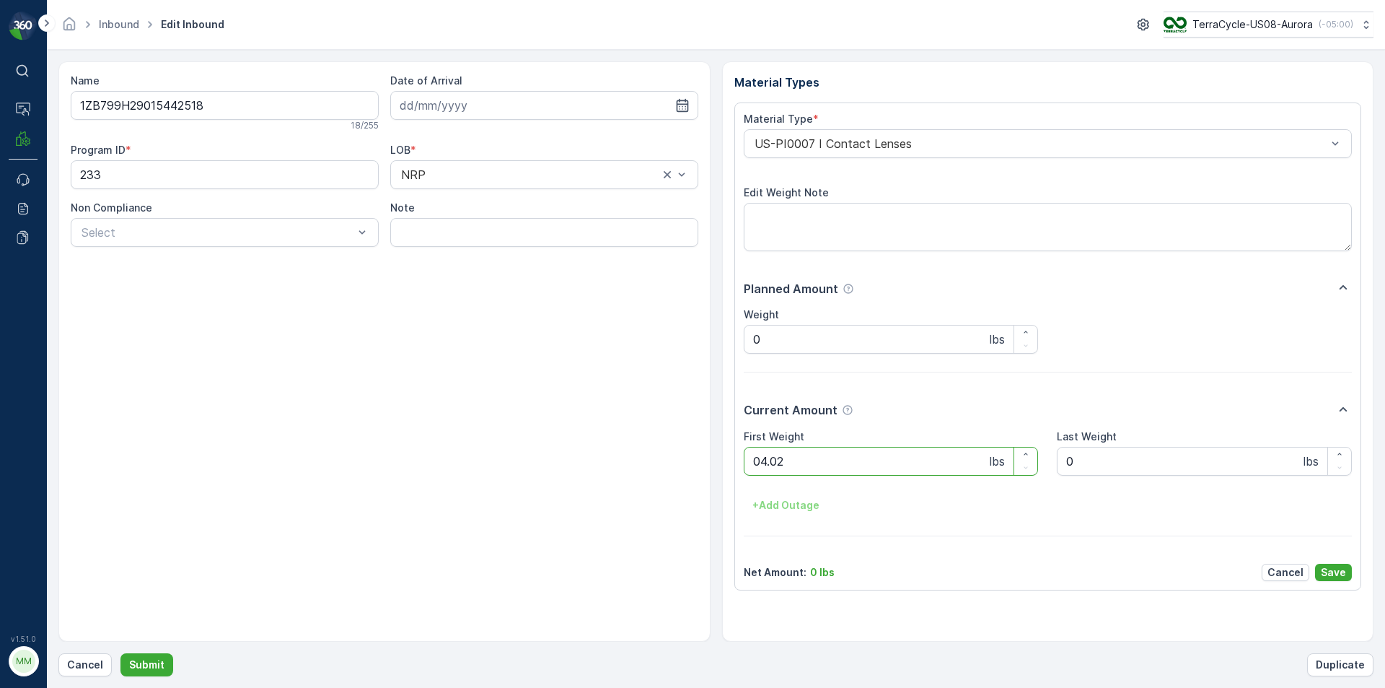
click at [120, 653] on button "Submit" at bounding box center [146, 664] width 53 height 23
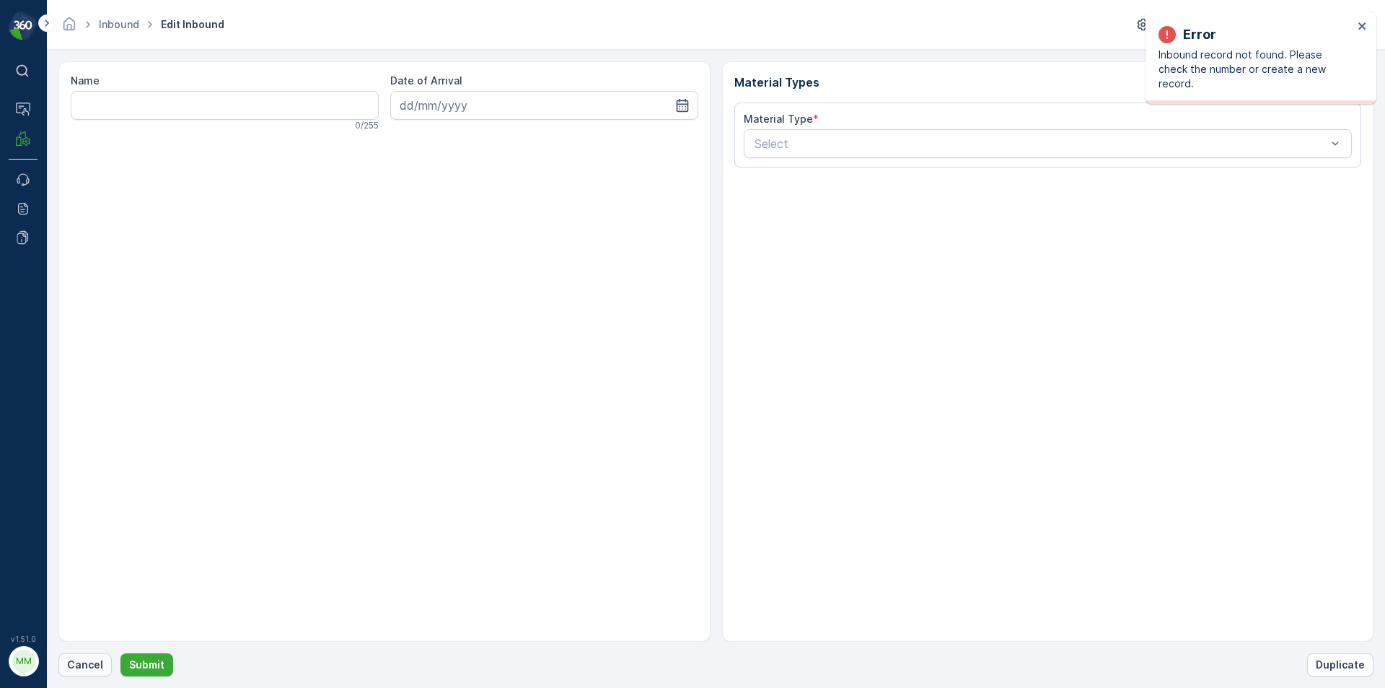
click at [87, 666] on p "Cancel" at bounding box center [85, 664] width 36 height 14
click at [71, 667] on p "Cancel" at bounding box center [85, 664] width 36 height 14
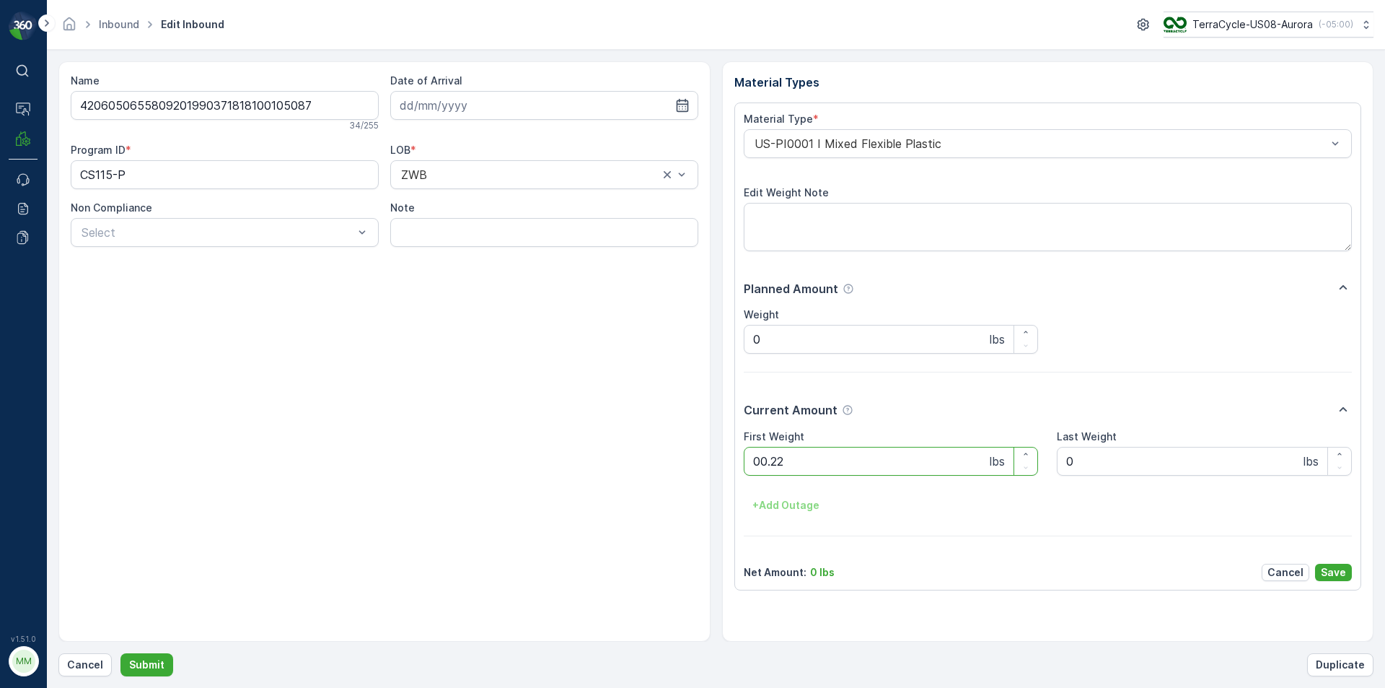
click at [120, 653] on button "Submit" at bounding box center [146, 664] width 53 height 23
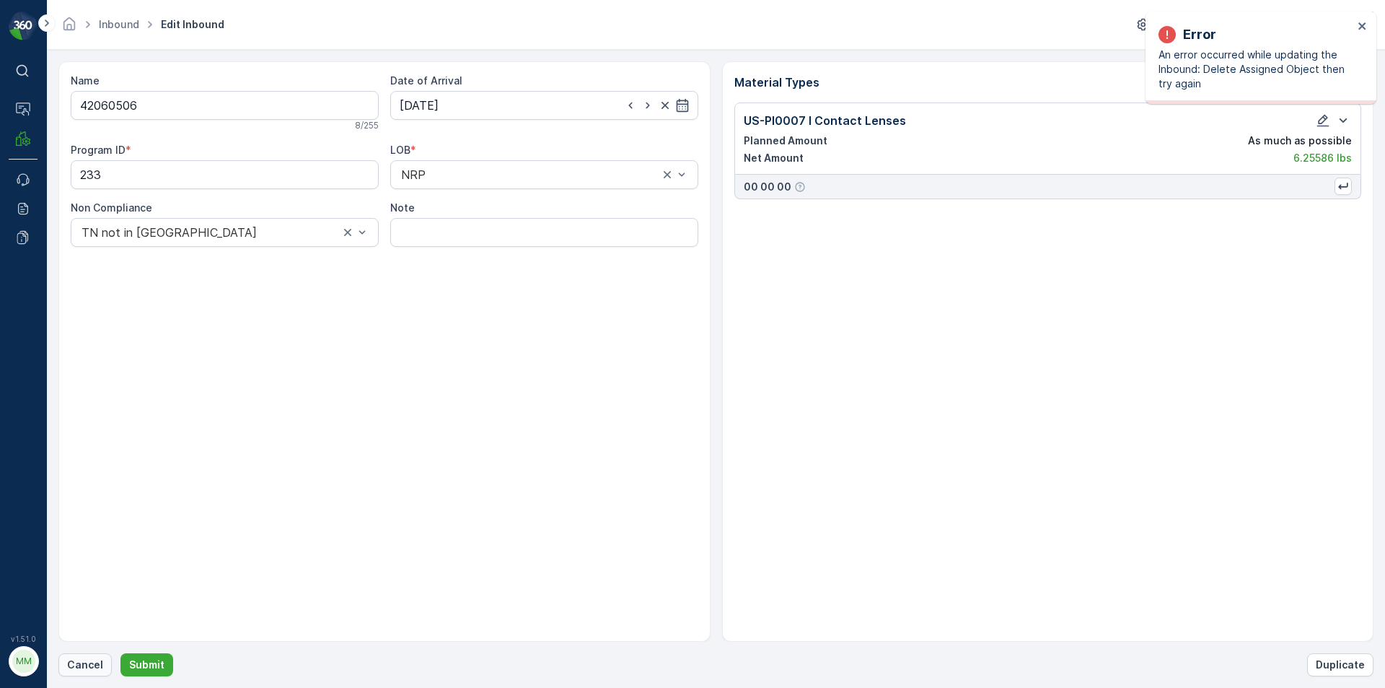
click at [77, 658] on p "Cancel" at bounding box center [85, 664] width 36 height 14
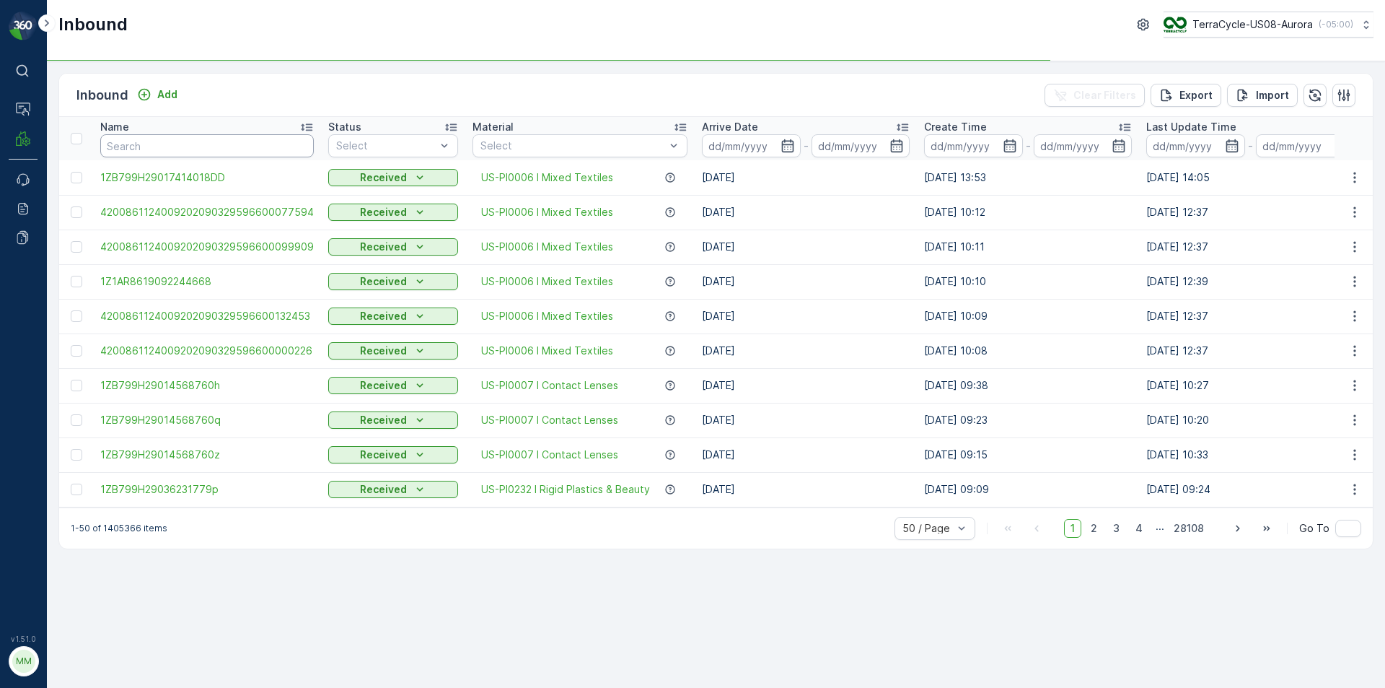
click at [180, 157] on input "text" at bounding box center [207, 145] width 214 height 23
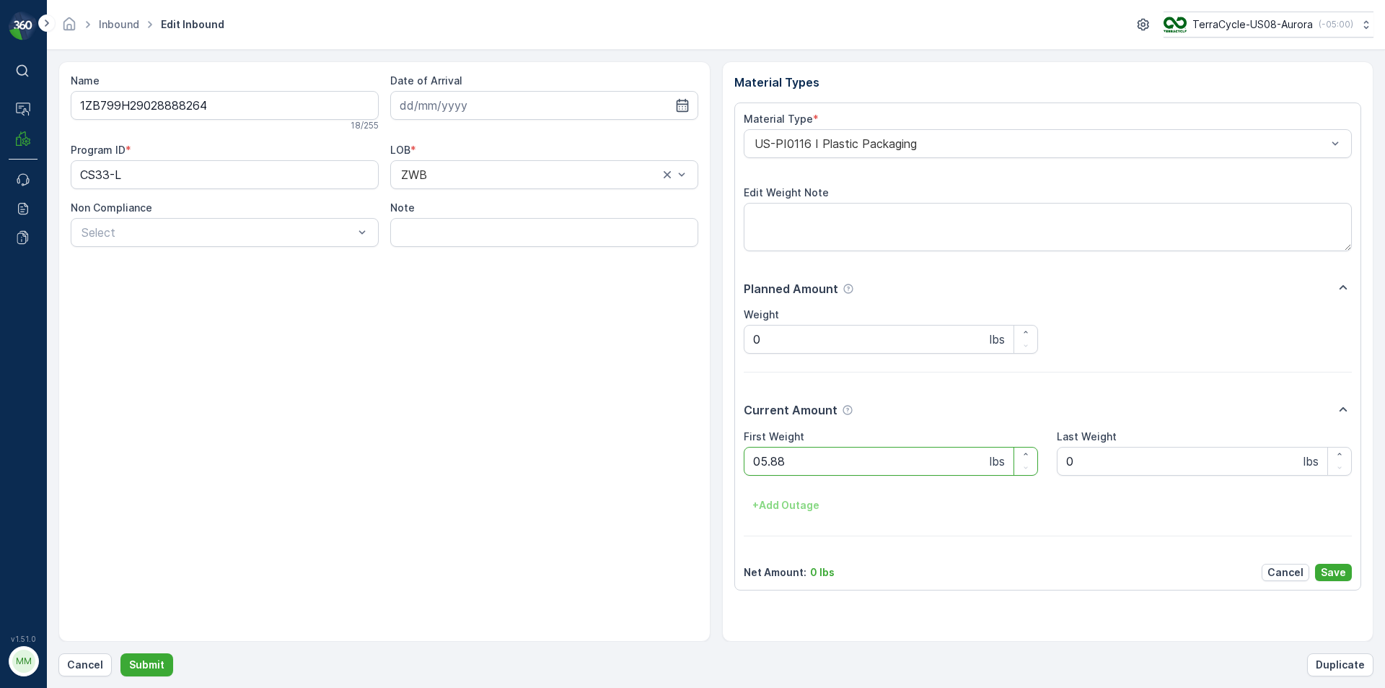
click at [120, 653] on button "Submit" at bounding box center [146, 664] width 53 height 23
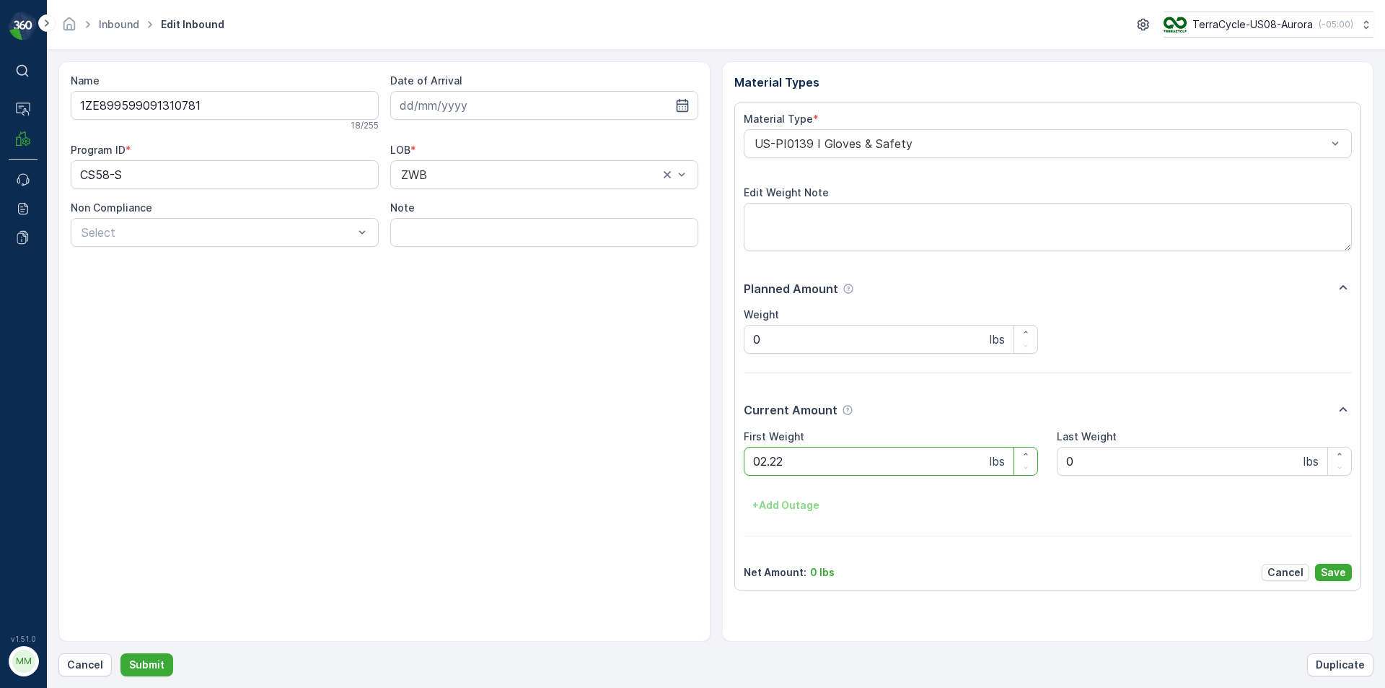
click at [120, 653] on button "Submit" at bounding box center [146, 664] width 53 height 23
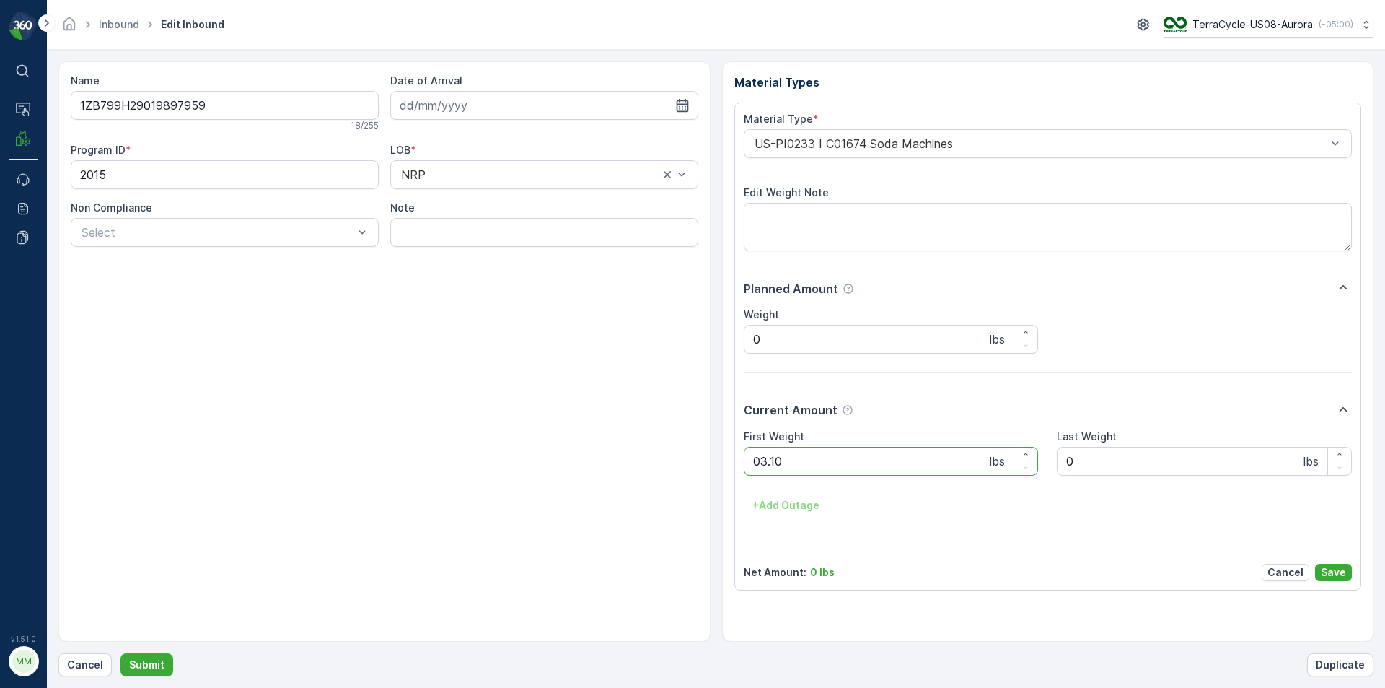
click at [120, 653] on button "Submit" at bounding box center [146, 664] width 53 height 23
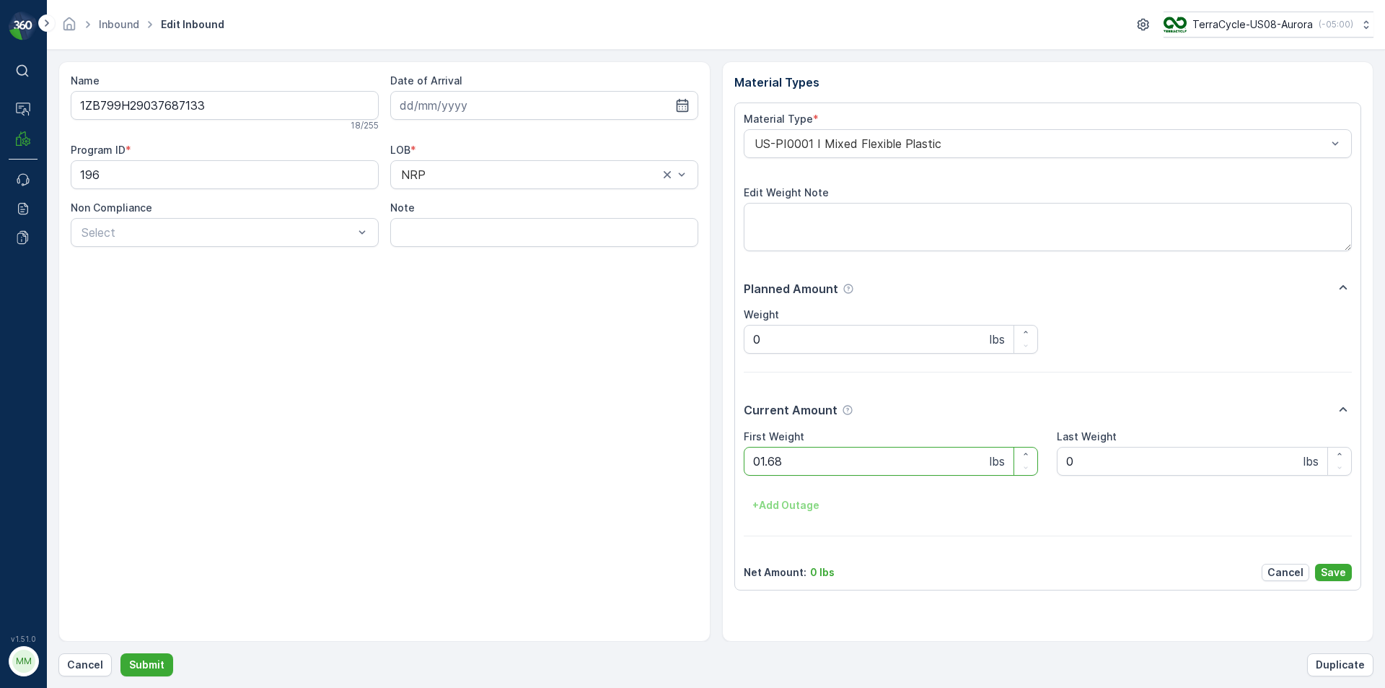
click at [120, 653] on button "Submit" at bounding box center [146, 664] width 53 height 23
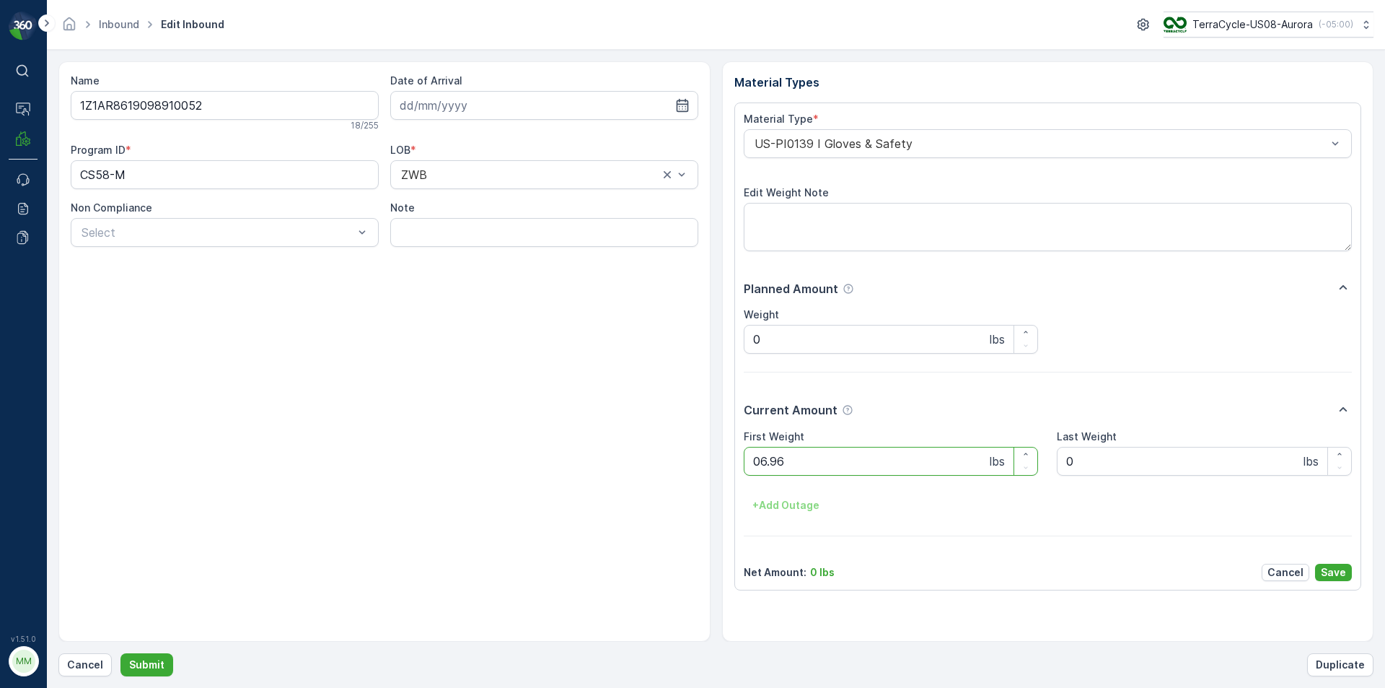
click at [120, 653] on button "Submit" at bounding box center [146, 664] width 53 height 23
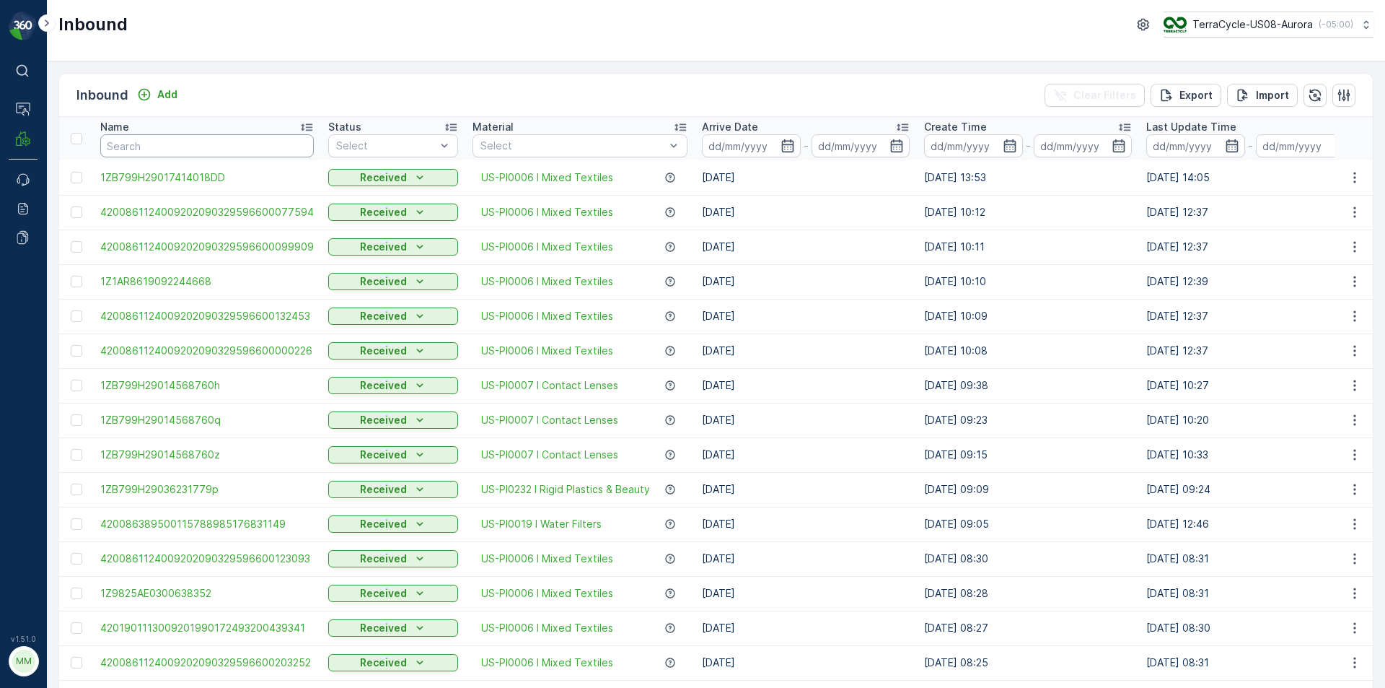
click at [196, 139] on input "text" at bounding box center [207, 145] width 214 height 23
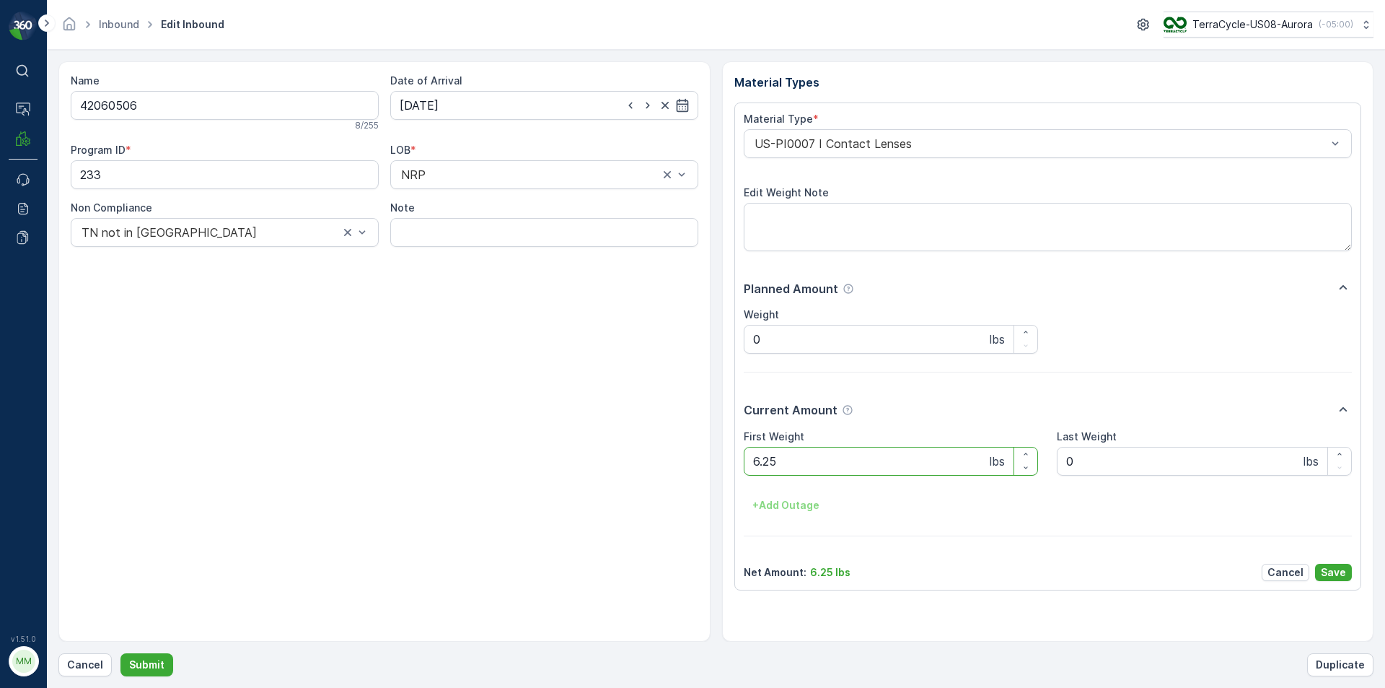
drag, startPoint x: 0, startPoint y: 716, endPoint x: 421, endPoint y: 530, distance: 460.6
drag, startPoint x: 421, startPoint y: 530, endPoint x: 211, endPoint y: 532, distance: 209.9
click at [220, 524] on div "Name 42060506 8 / 255 Date of Arrival 10.07.2025 Program ID * 233 LOB * NRP Non…" at bounding box center [384, 351] width 652 height 580
click at [69, 663] on p "Cancel" at bounding box center [85, 664] width 36 height 14
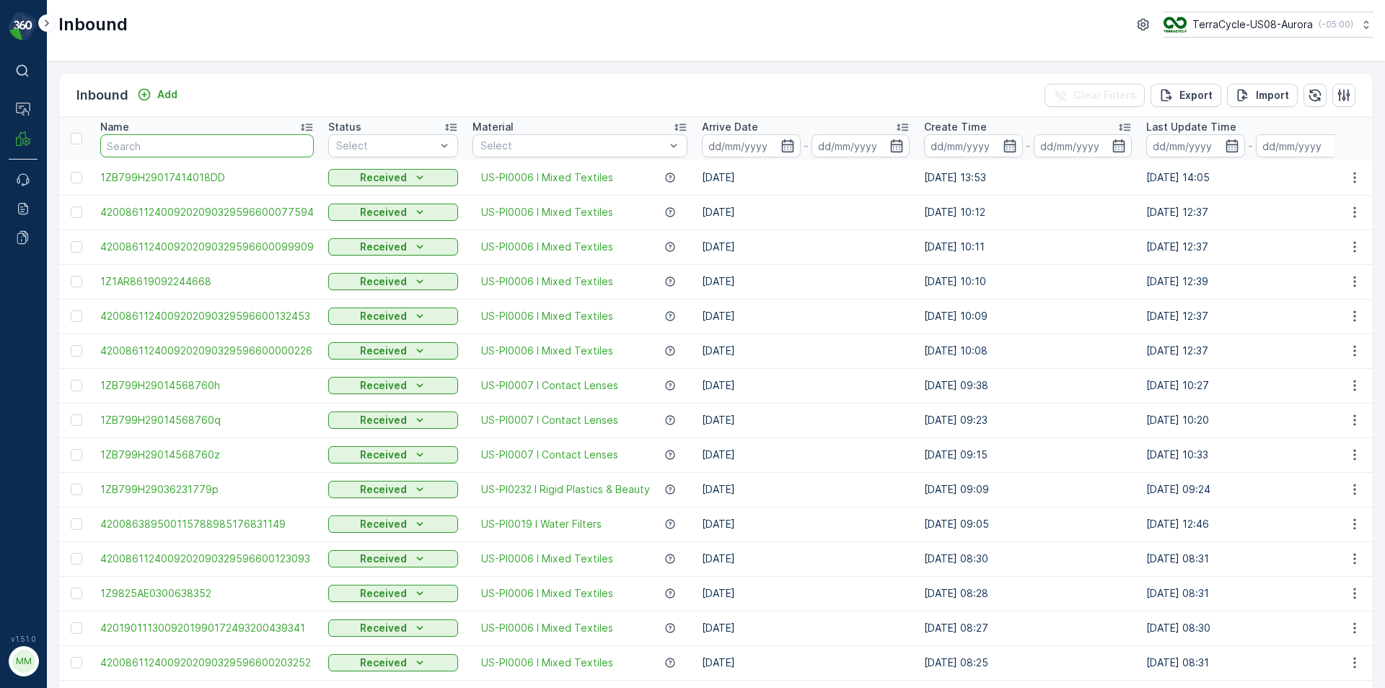
click at [153, 142] on input "text" at bounding box center [207, 145] width 214 height 23
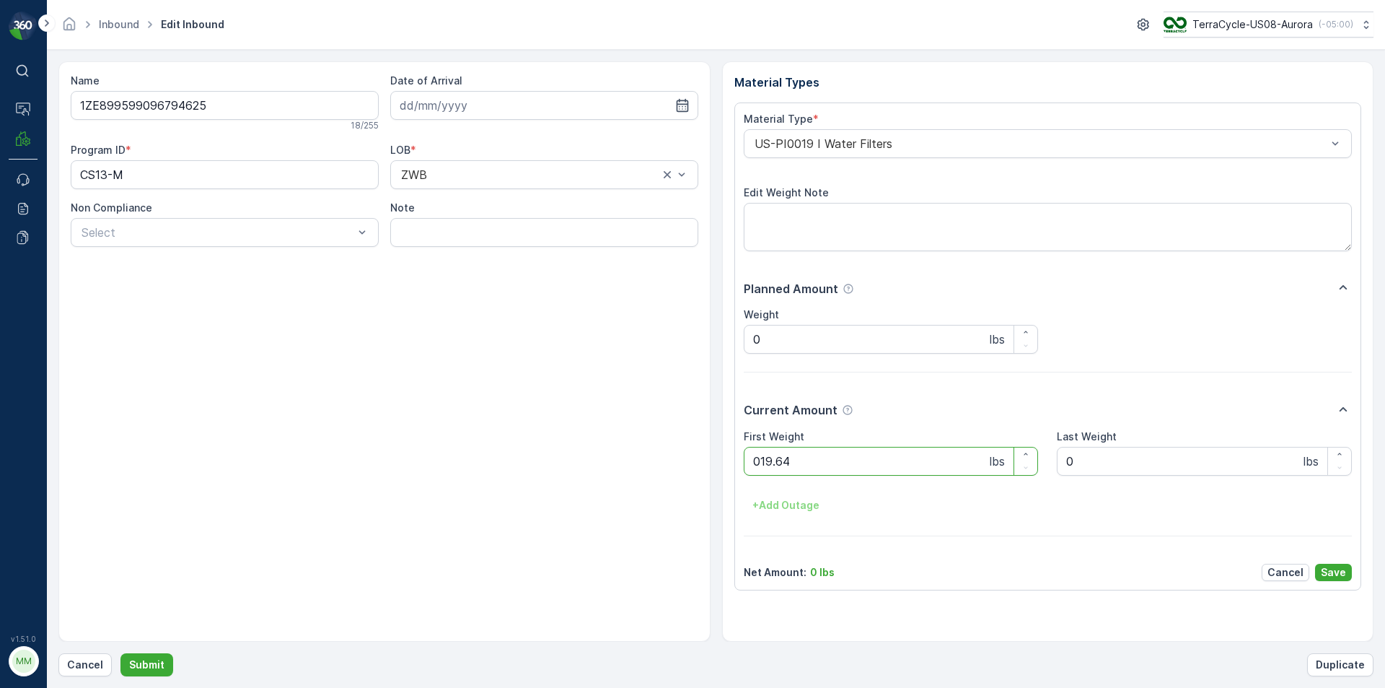
click at [120, 653] on button "Submit" at bounding box center [146, 664] width 53 height 23
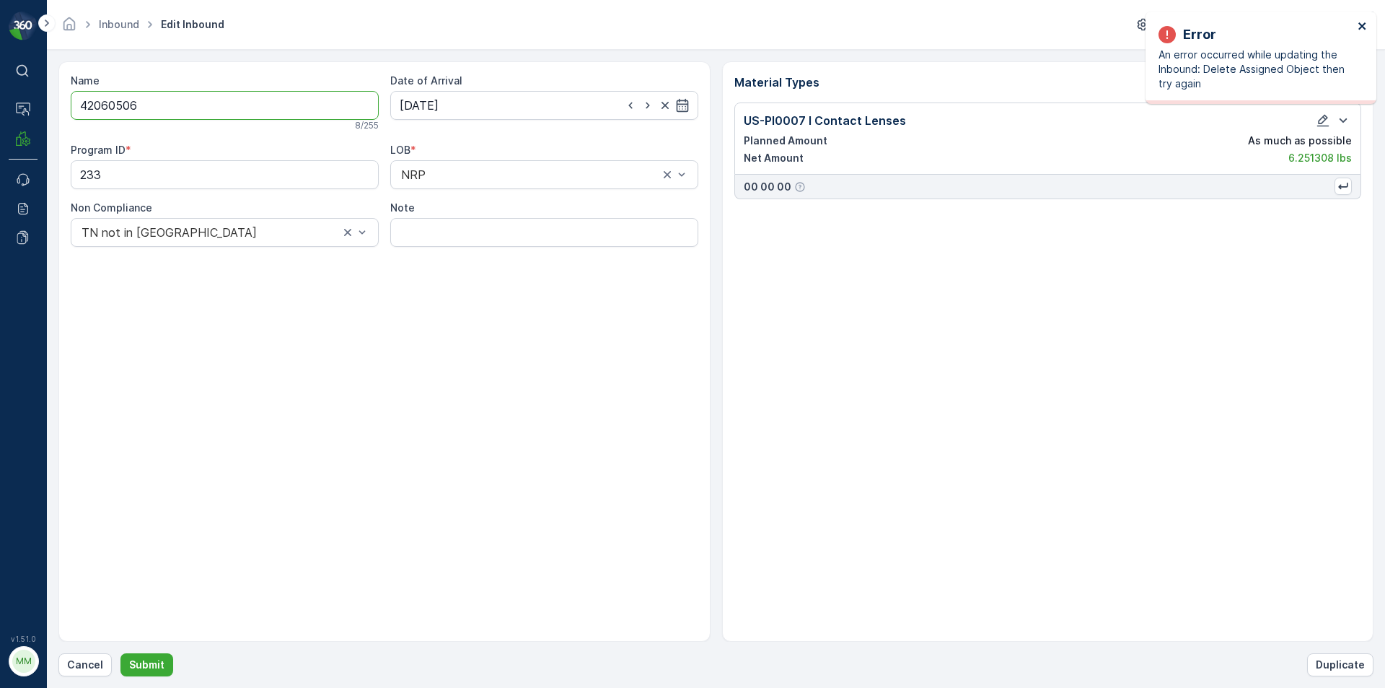
click at [1362, 27] on icon "close" at bounding box center [1363, 26] width 10 height 12
click at [77, 661] on p "Cancel" at bounding box center [85, 664] width 36 height 14
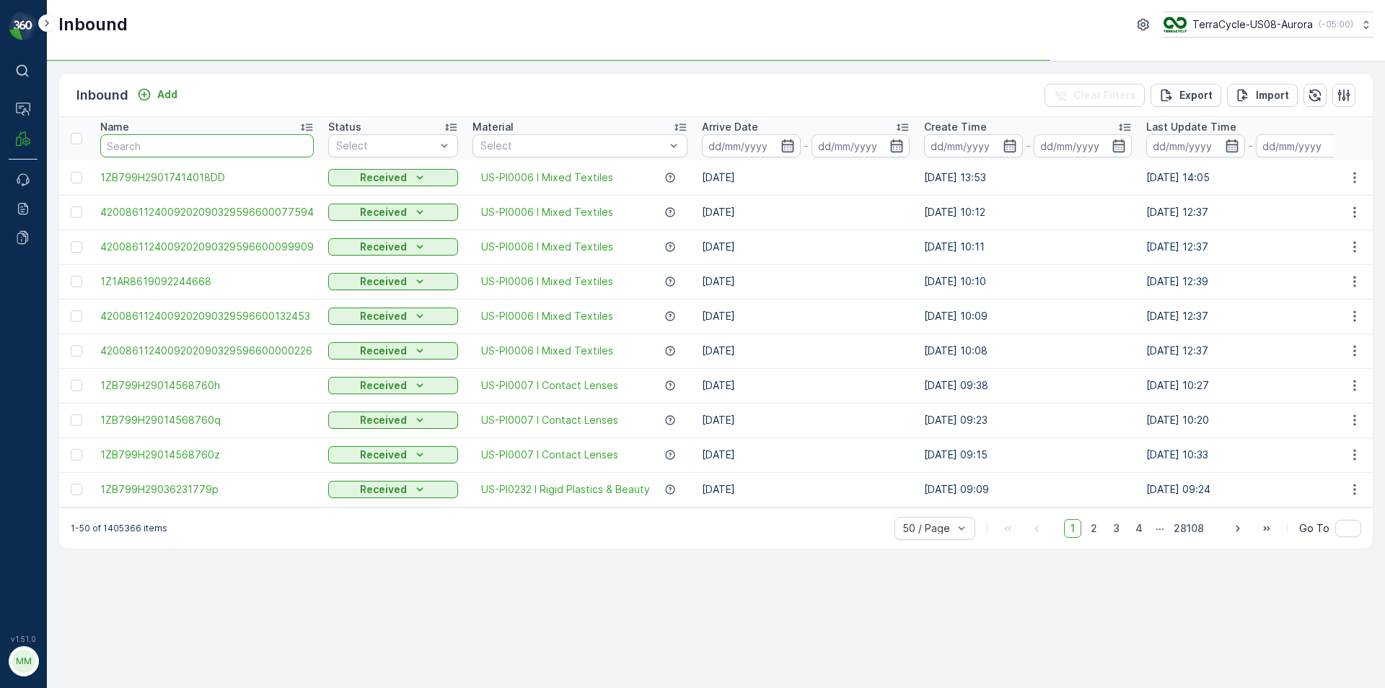
click at [164, 149] on input "text" at bounding box center [207, 145] width 214 height 23
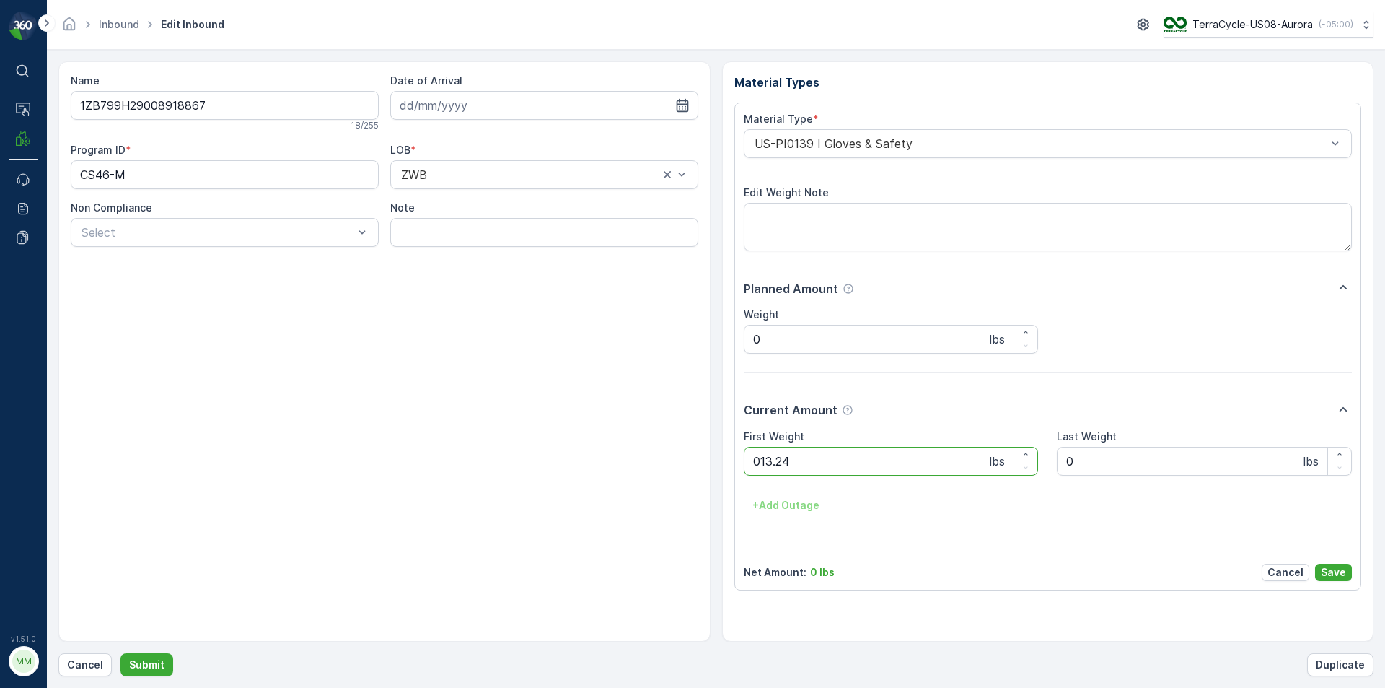
click at [120, 653] on button "Submit" at bounding box center [146, 664] width 53 height 23
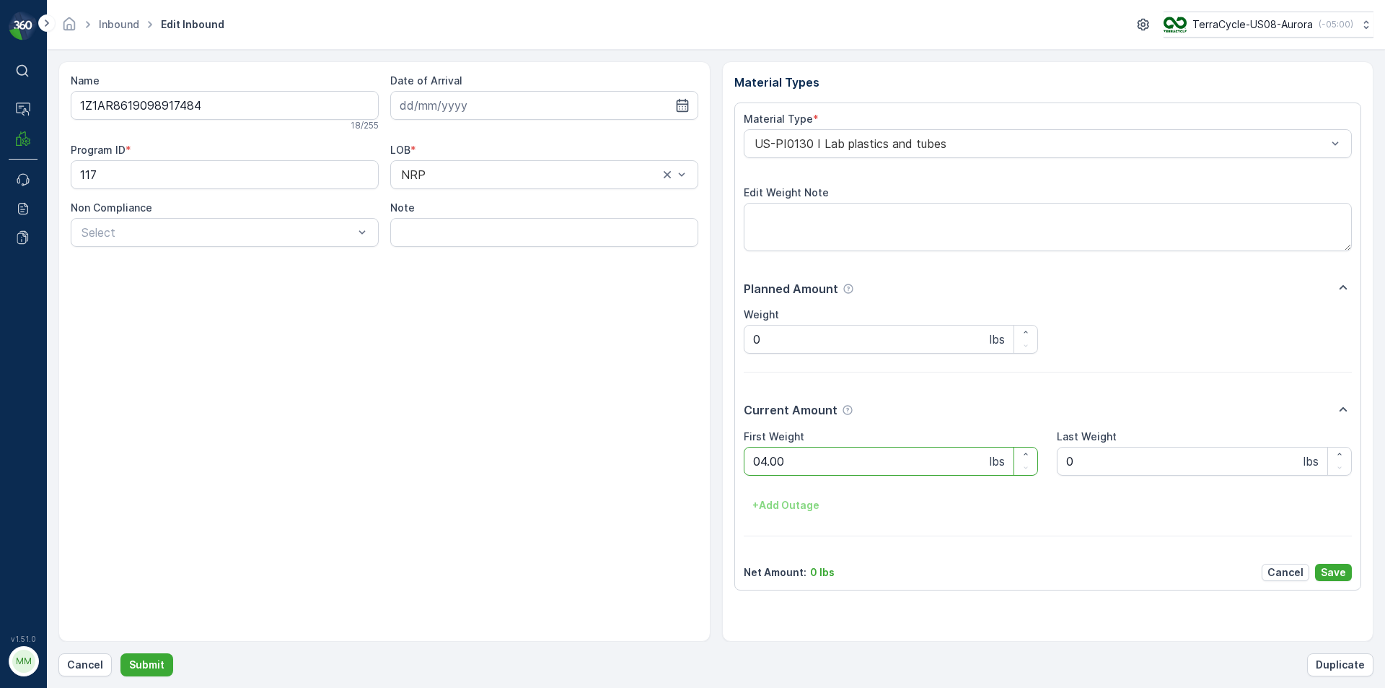
click at [120, 653] on button "Submit" at bounding box center [146, 664] width 53 height 23
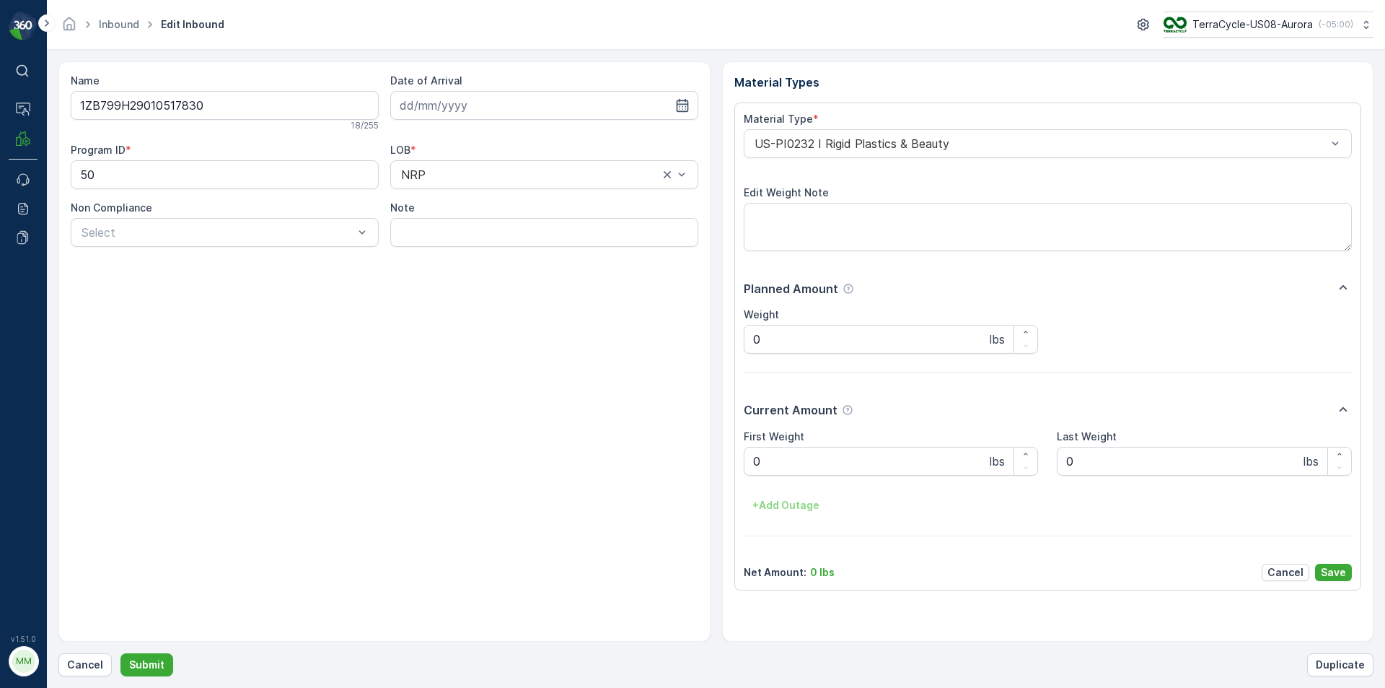
click at [348, 399] on div "Name 1ZB799H29010517830 18 / 255 Date of Arrival Program ID * 50 LOB * NRP Non …" at bounding box center [384, 351] width 652 height 580
drag, startPoint x: 774, startPoint y: 450, endPoint x: 789, endPoint y: 449, distance: 15.2
click at [789, 449] on Weight "0" at bounding box center [891, 461] width 295 height 29
click at [120, 653] on button "Submit" at bounding box center [146, 664] width 53 height 23
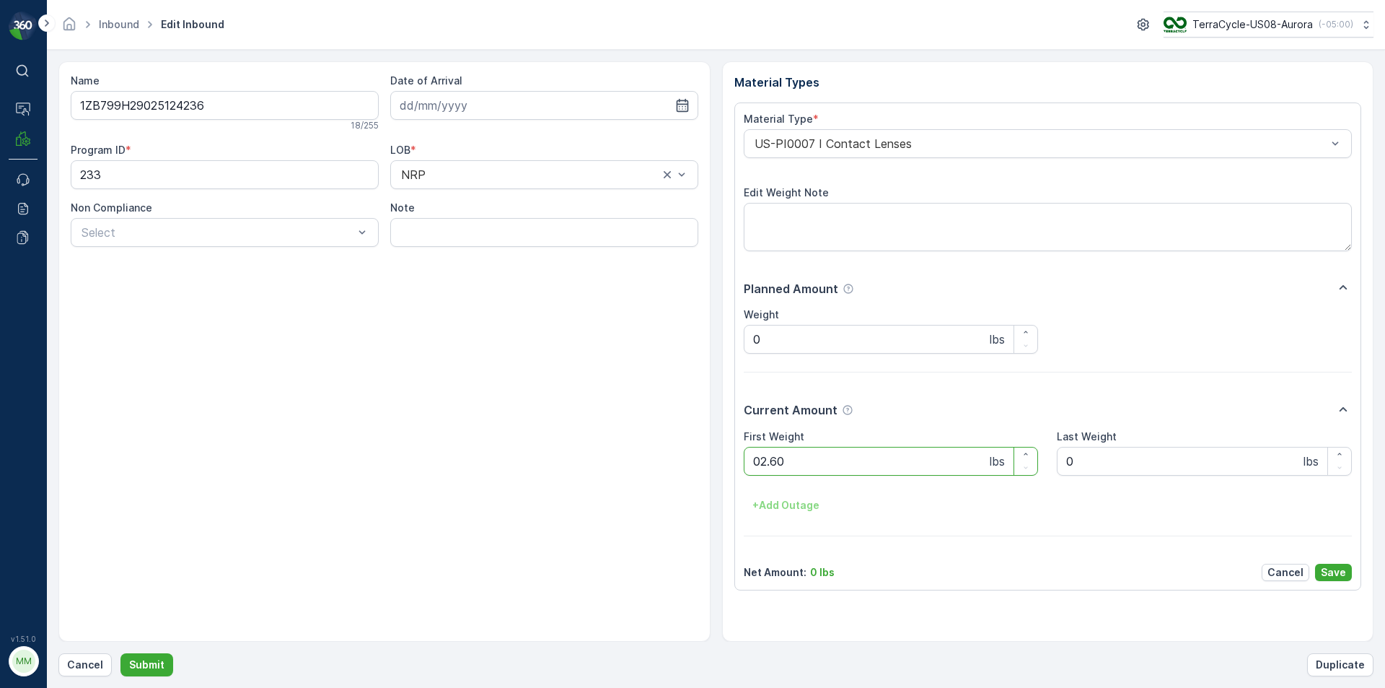
click at [120, 653] on button "Submit" at bounding box center [146, 664] width 53 height 23
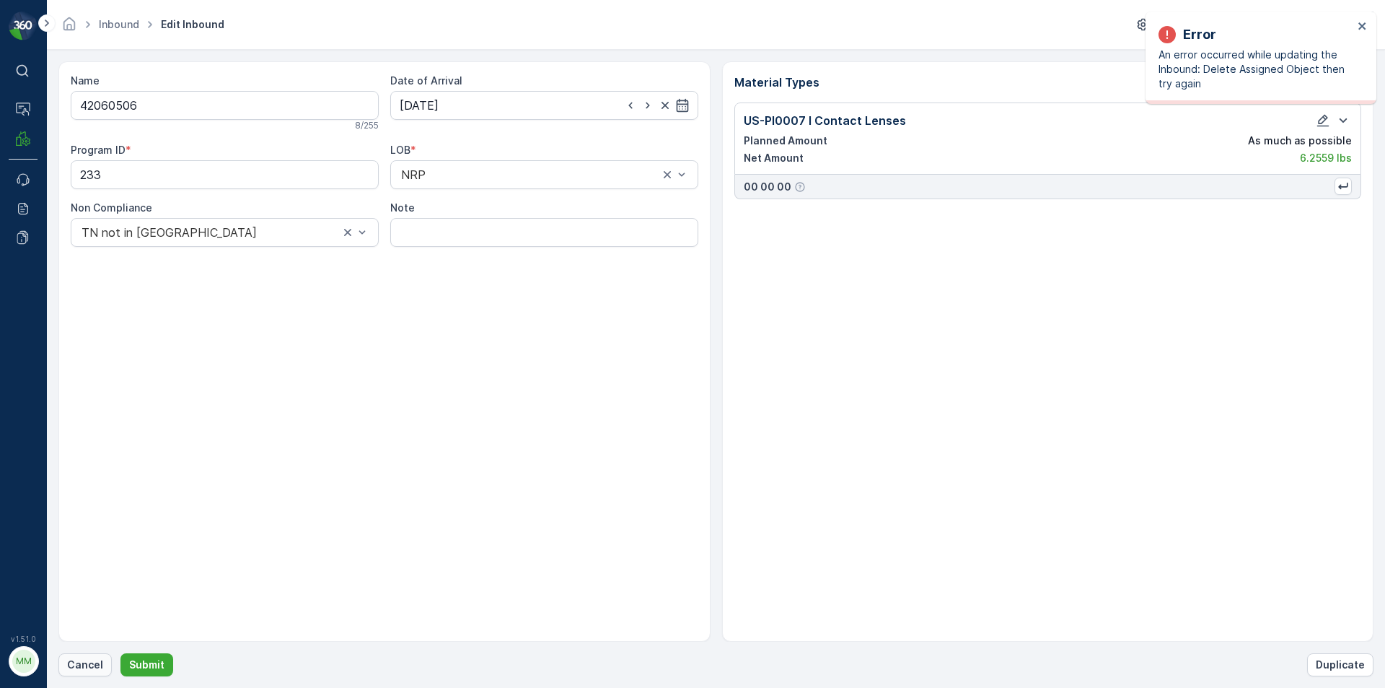
click at [75, 665] on p "Cancel" at bounding box center [85, 664] width 36 height 14
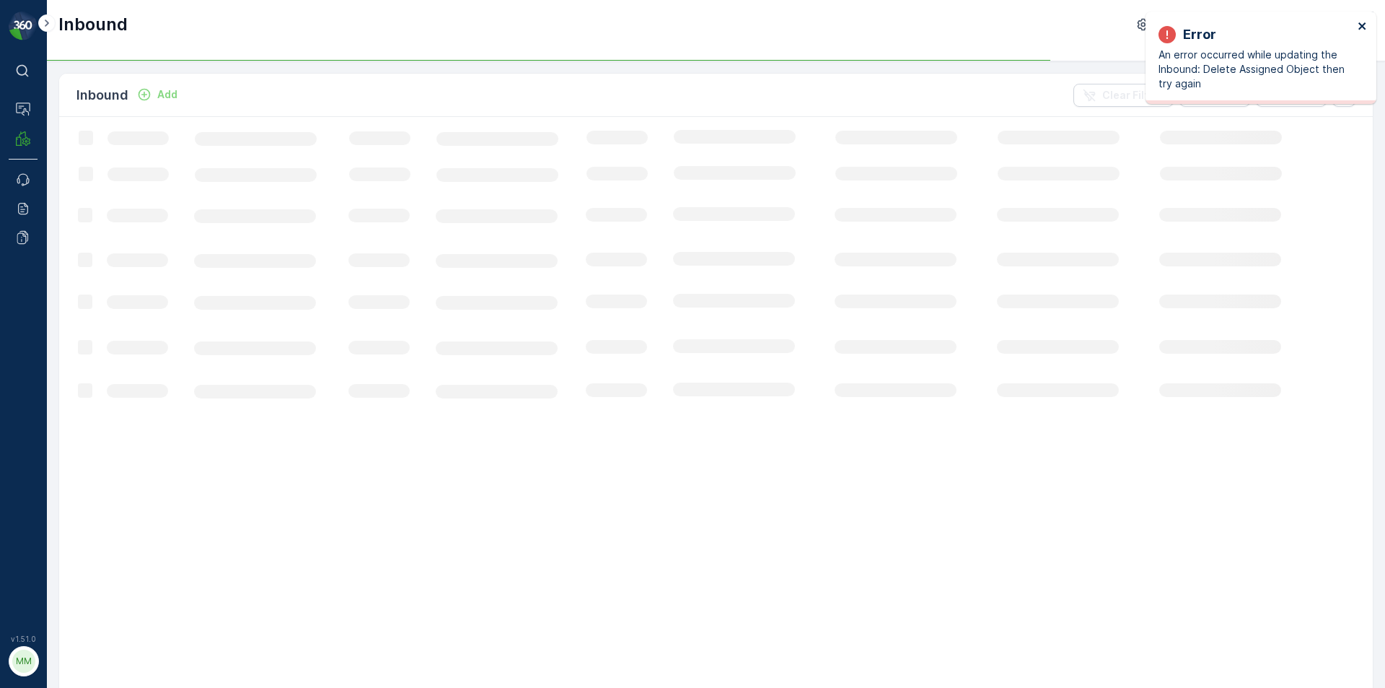
click at [1359, 25] on icon "close" at bounding box center [1363, 26] width 10 height 12
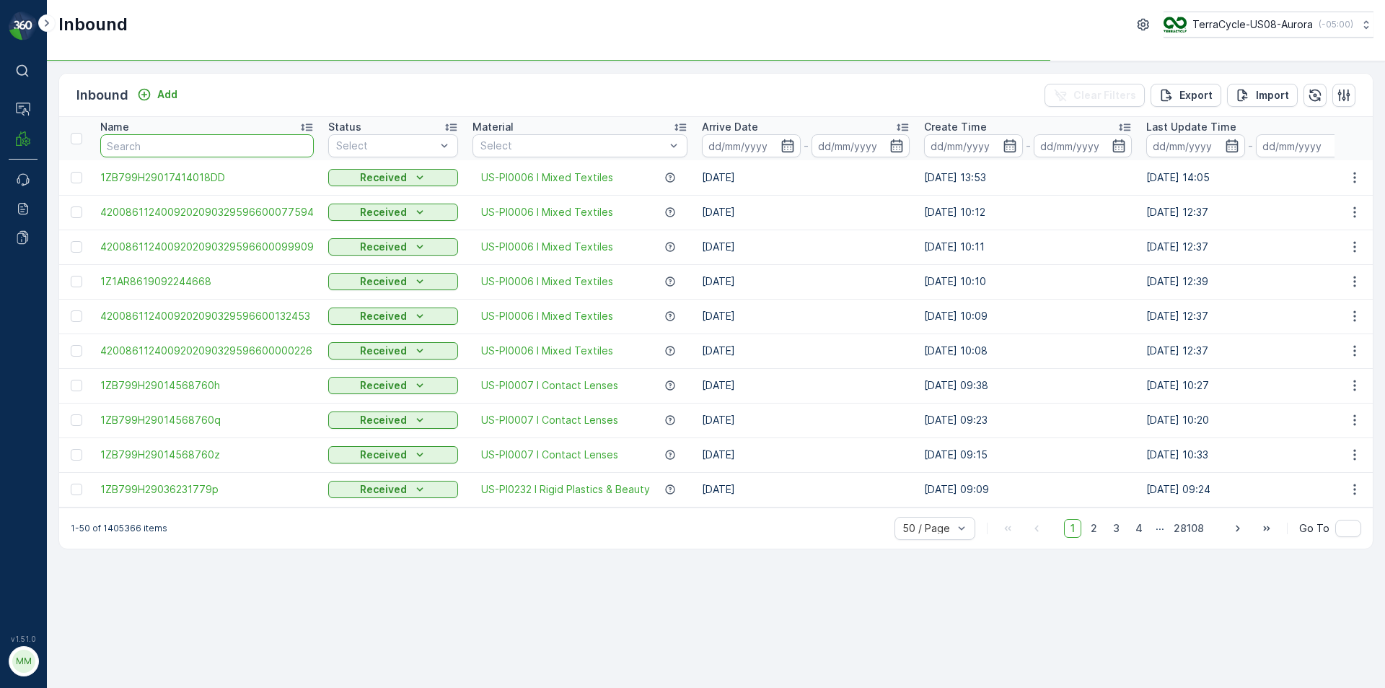
click at [183, 154] on input "text" at bounding box center [207, 145] width 214 height 23
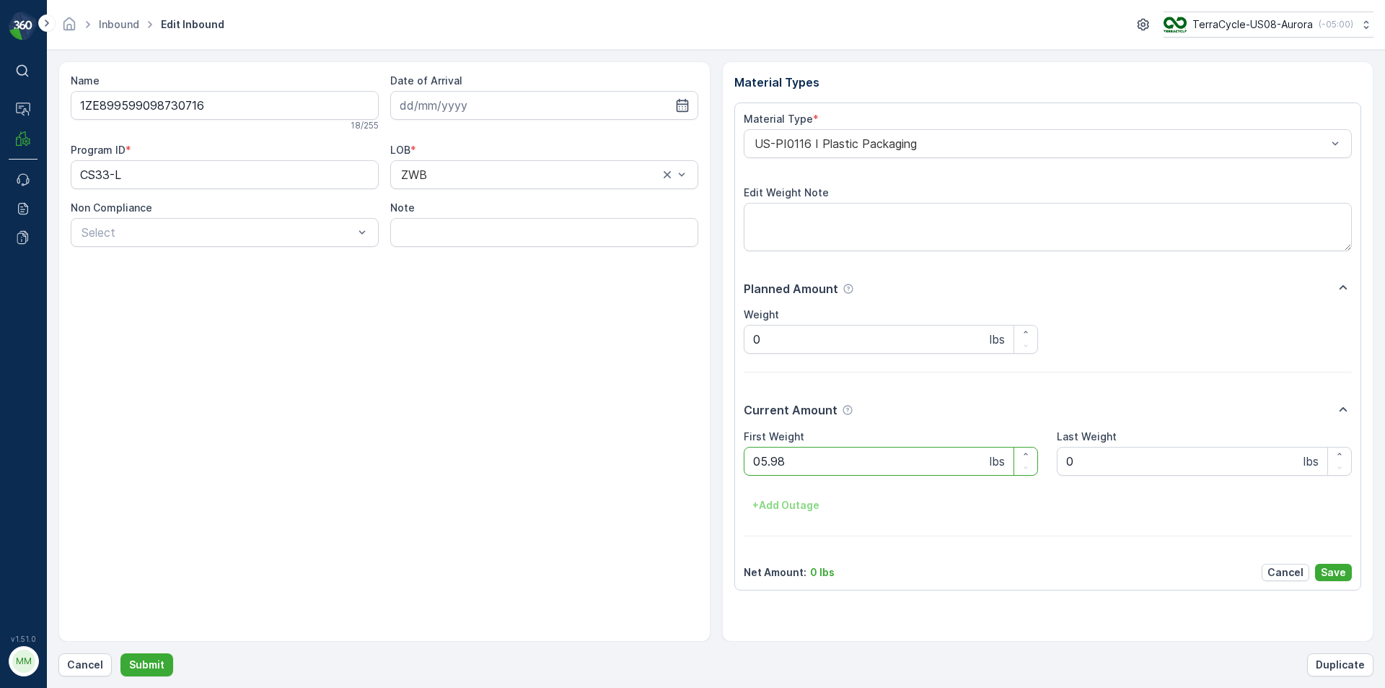
click at [120, 653] on button "Submit" at bounding box center [146, 664] width 53 height 23
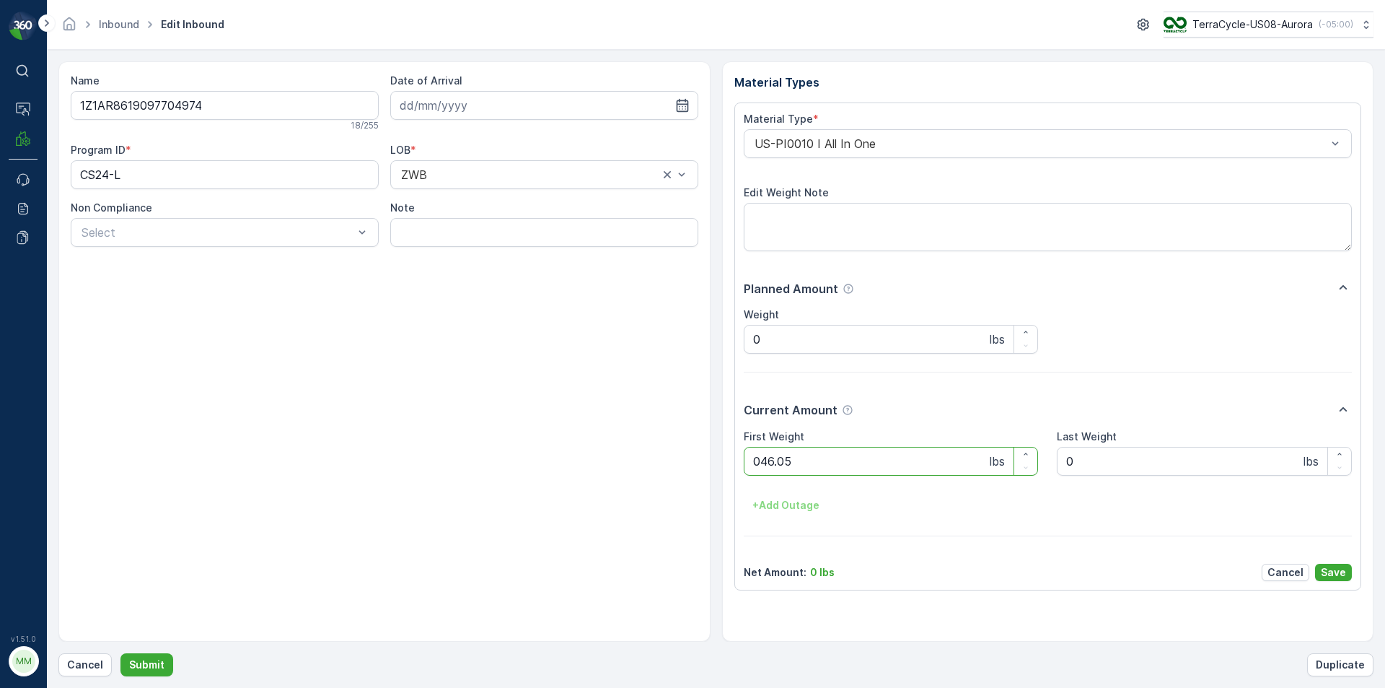
click at [120, 653] on button "Submit" at bounding box center [146, 664] width 53 height 23
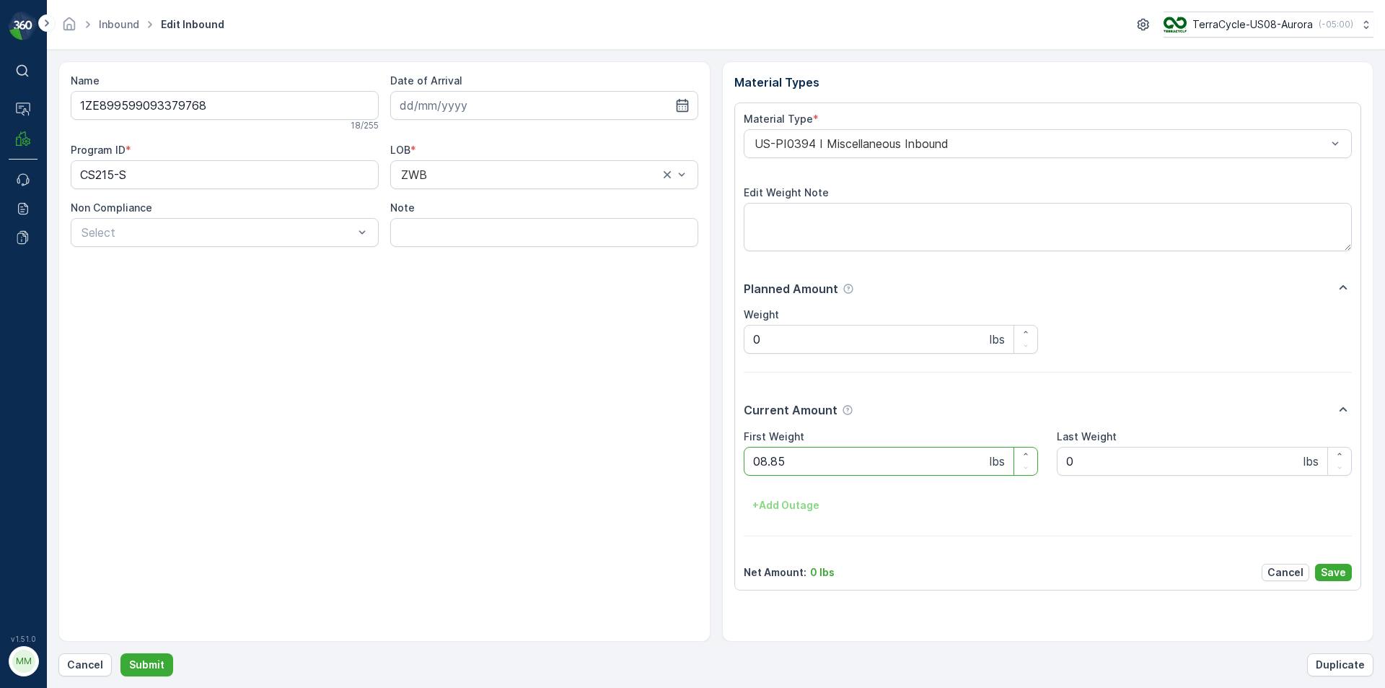
click at [120, 653] on button "Submit" at bounding box center [146, 664] width 53 height 23
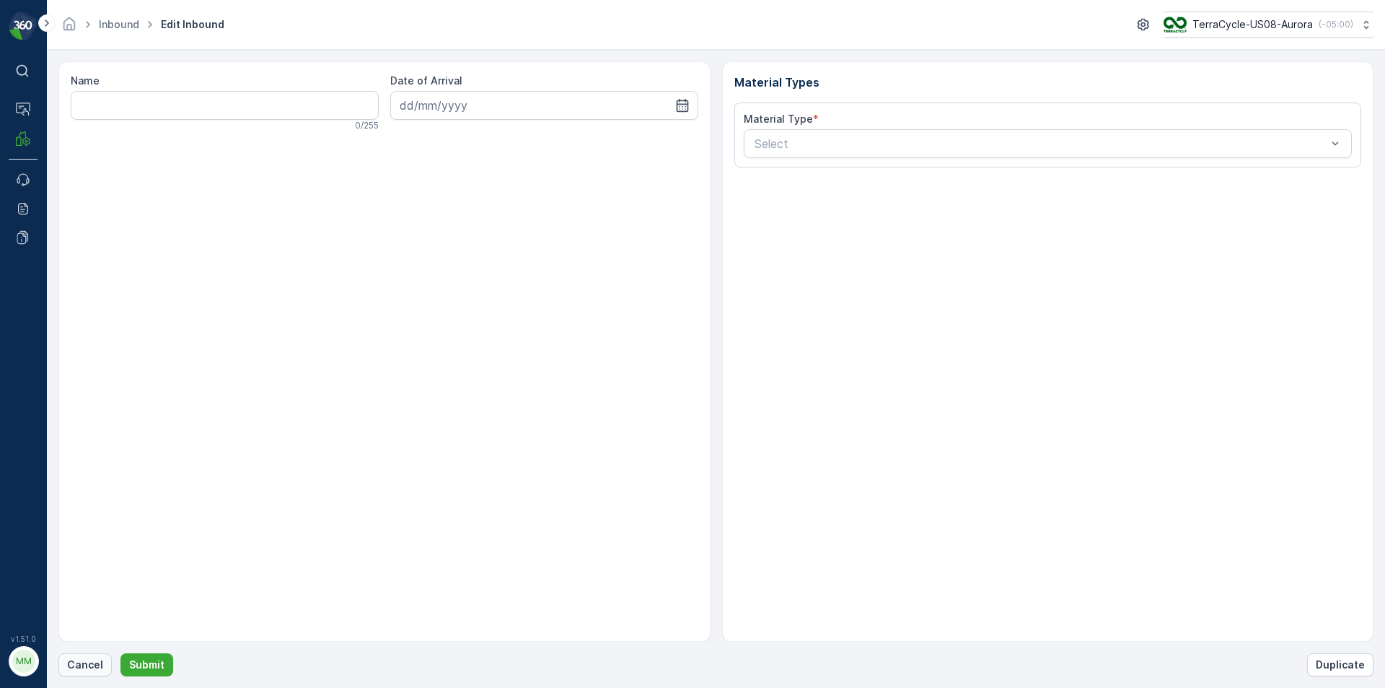
drag, startPoint x: 1384, startPoint y: -63, endPoint x: 94, endPoint y: 663, distance: 1480.7
click at [94, 663] on p "Cancel" at bounding box center [85, 664] width 36 height 14
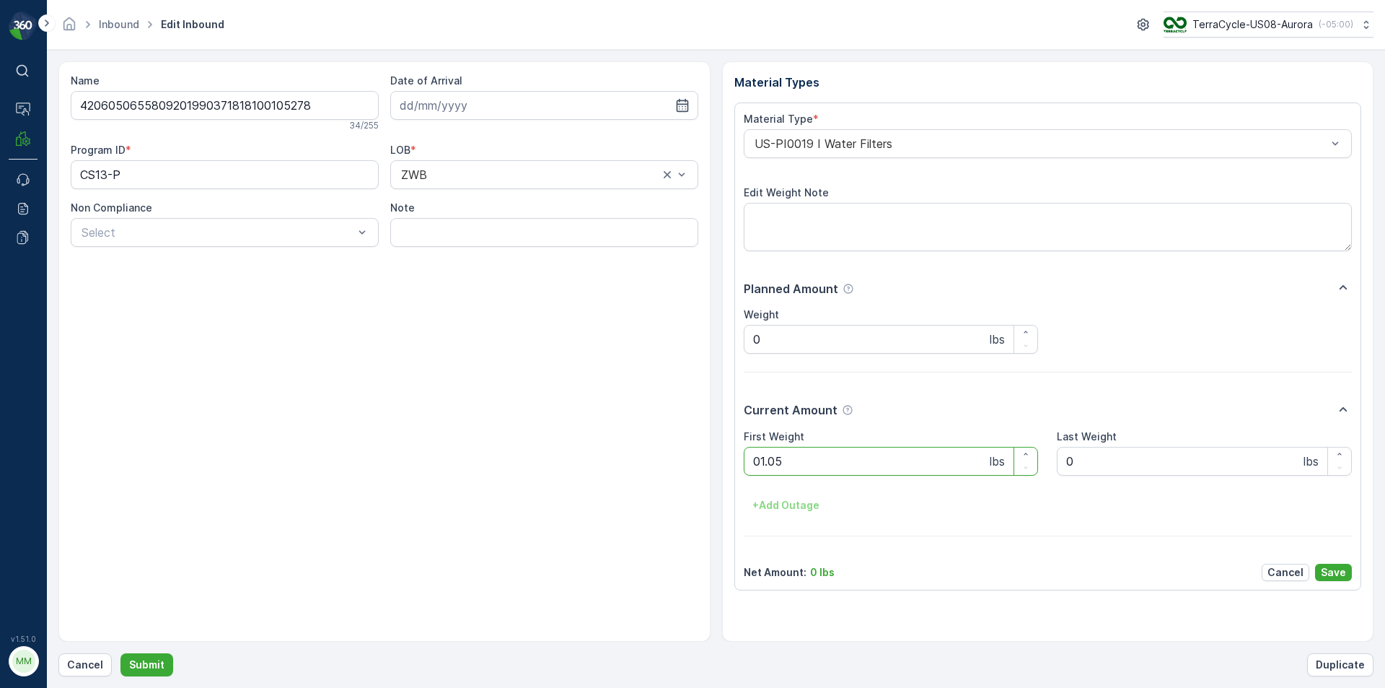
click at [120, 653] on button "Submit" at bounding box center [146, 664] width 53 height 23
